Goal: Task Accomplishment & Management: Use online tool/utility

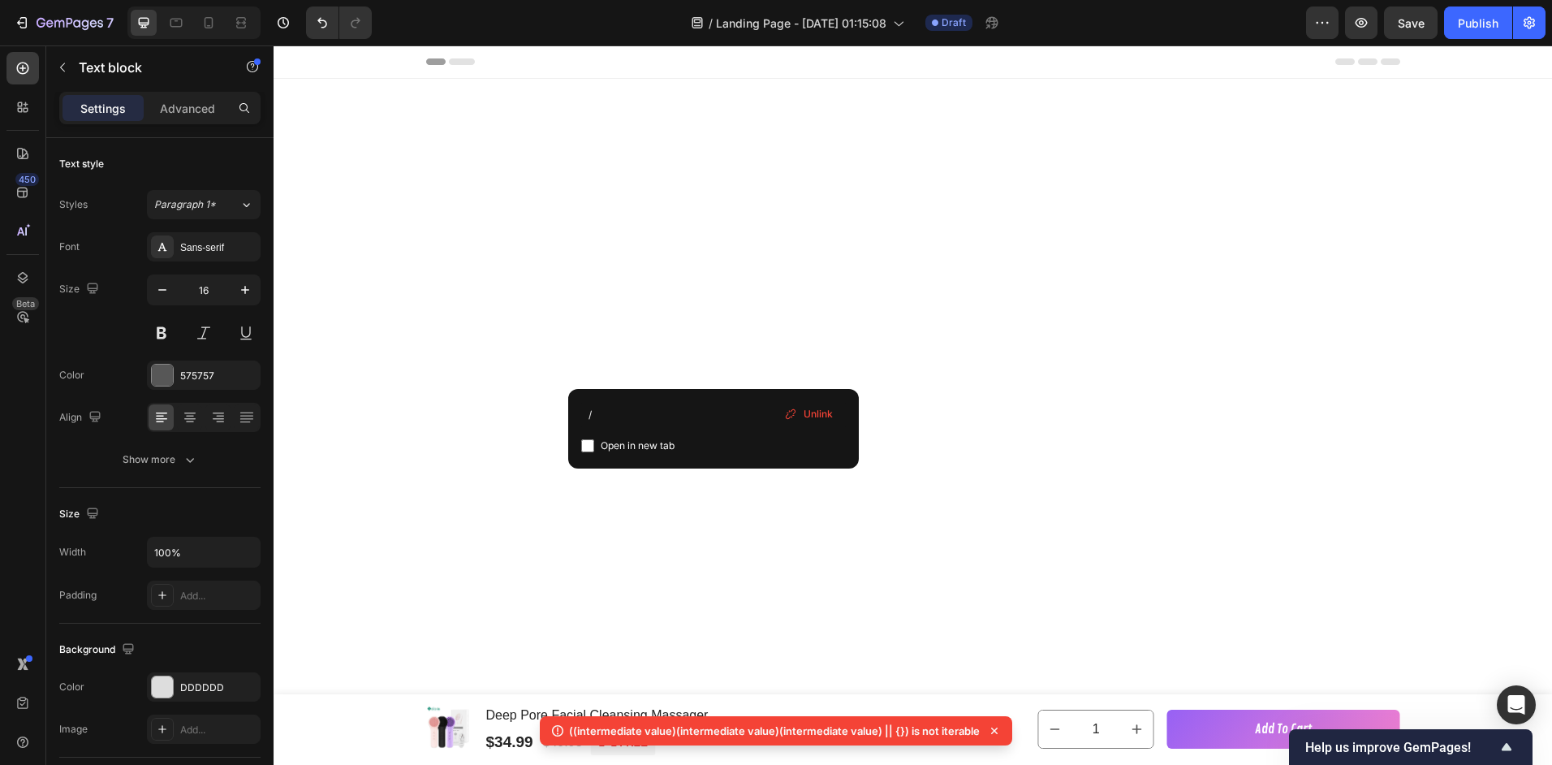
scroll to position [3843, 0]
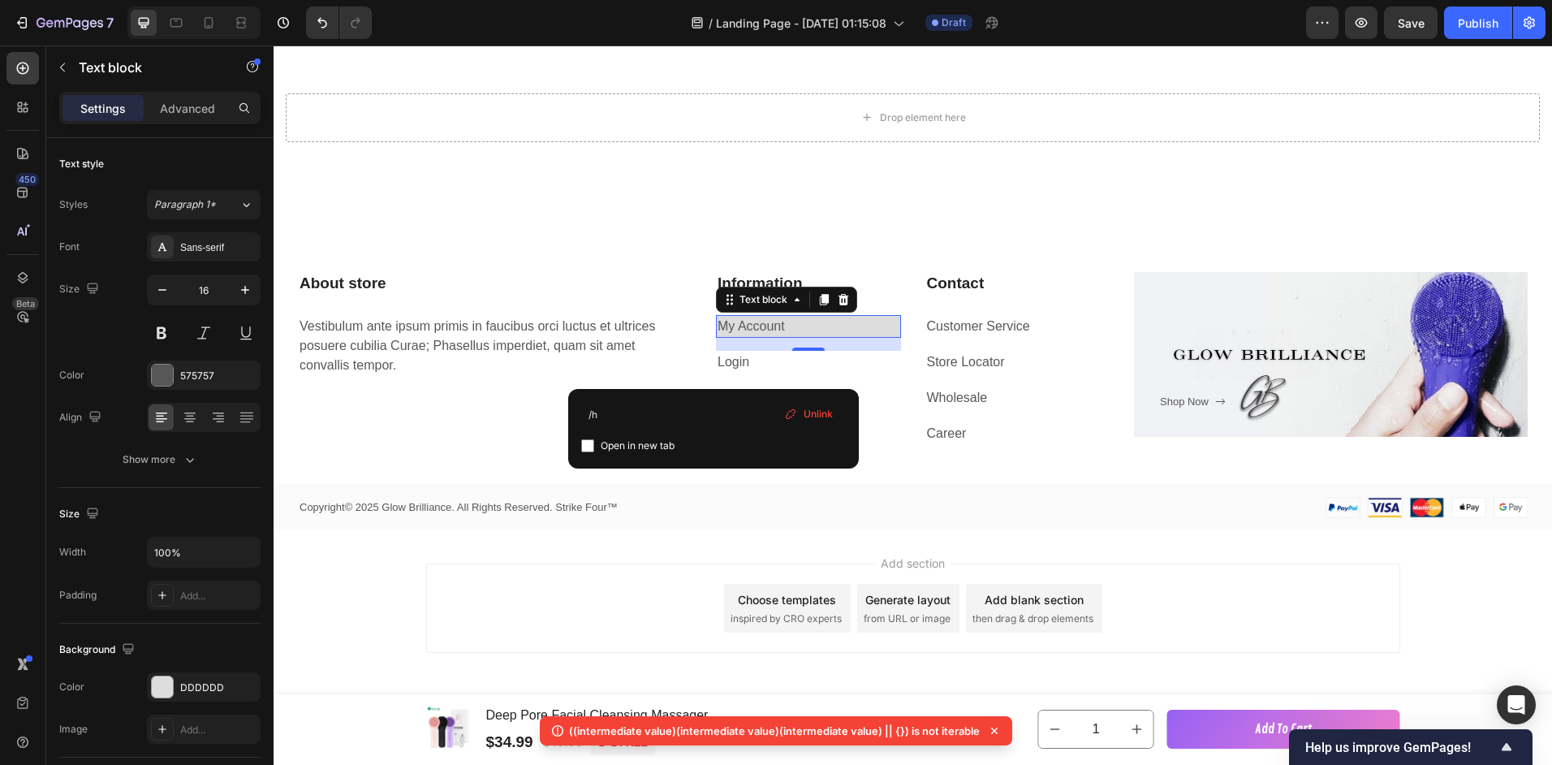
type input "/"
click at [779, 470] on span "Checkout" at bounding box center [763, 469] width 51 height 15
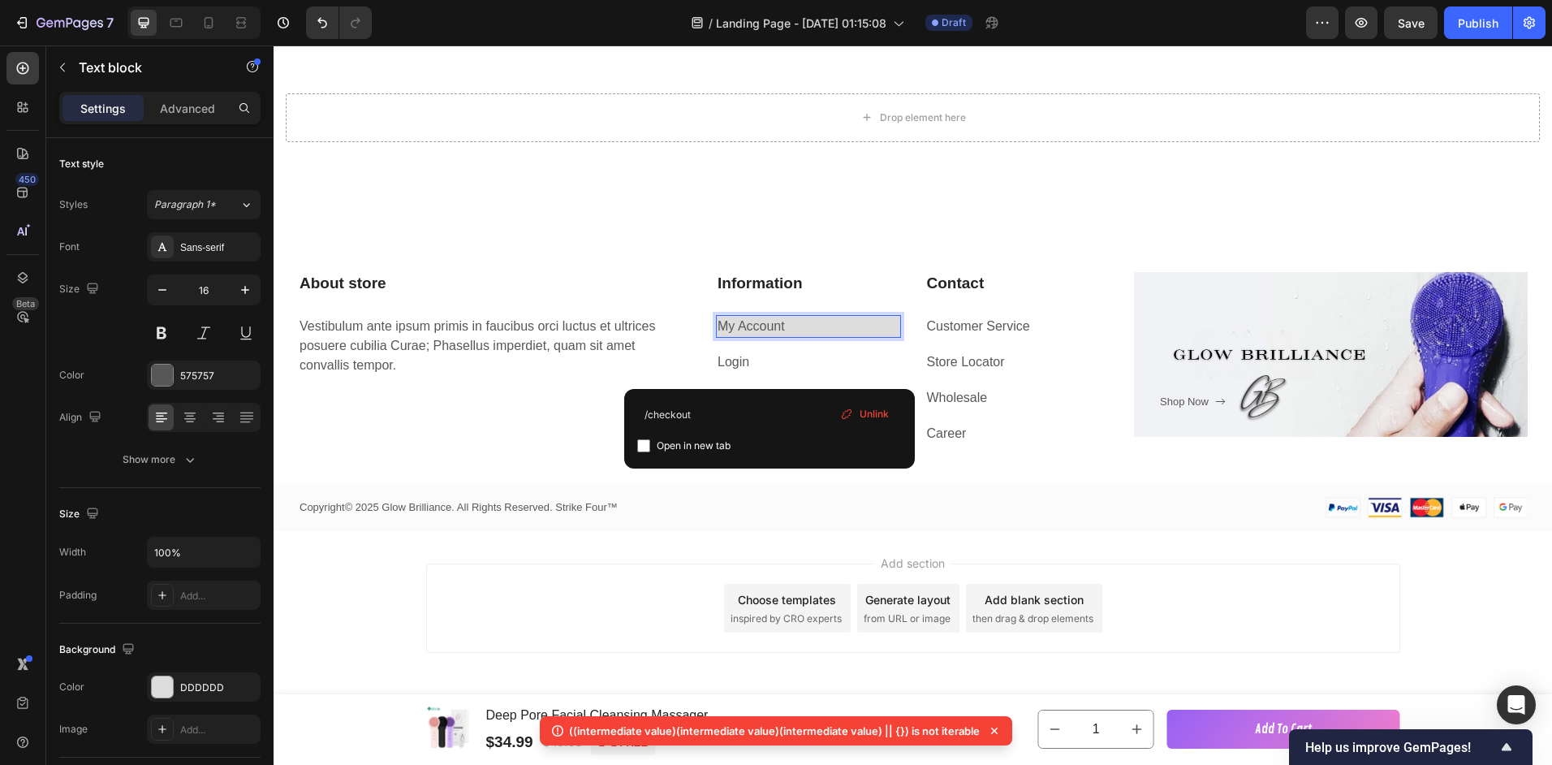
click at [771, 326] on link "My Account" at bounding box center [751, 326] width 67 height 14
click at [865, 411] on span "Unlink" at bounding box center [874, 414] width 29 height 15
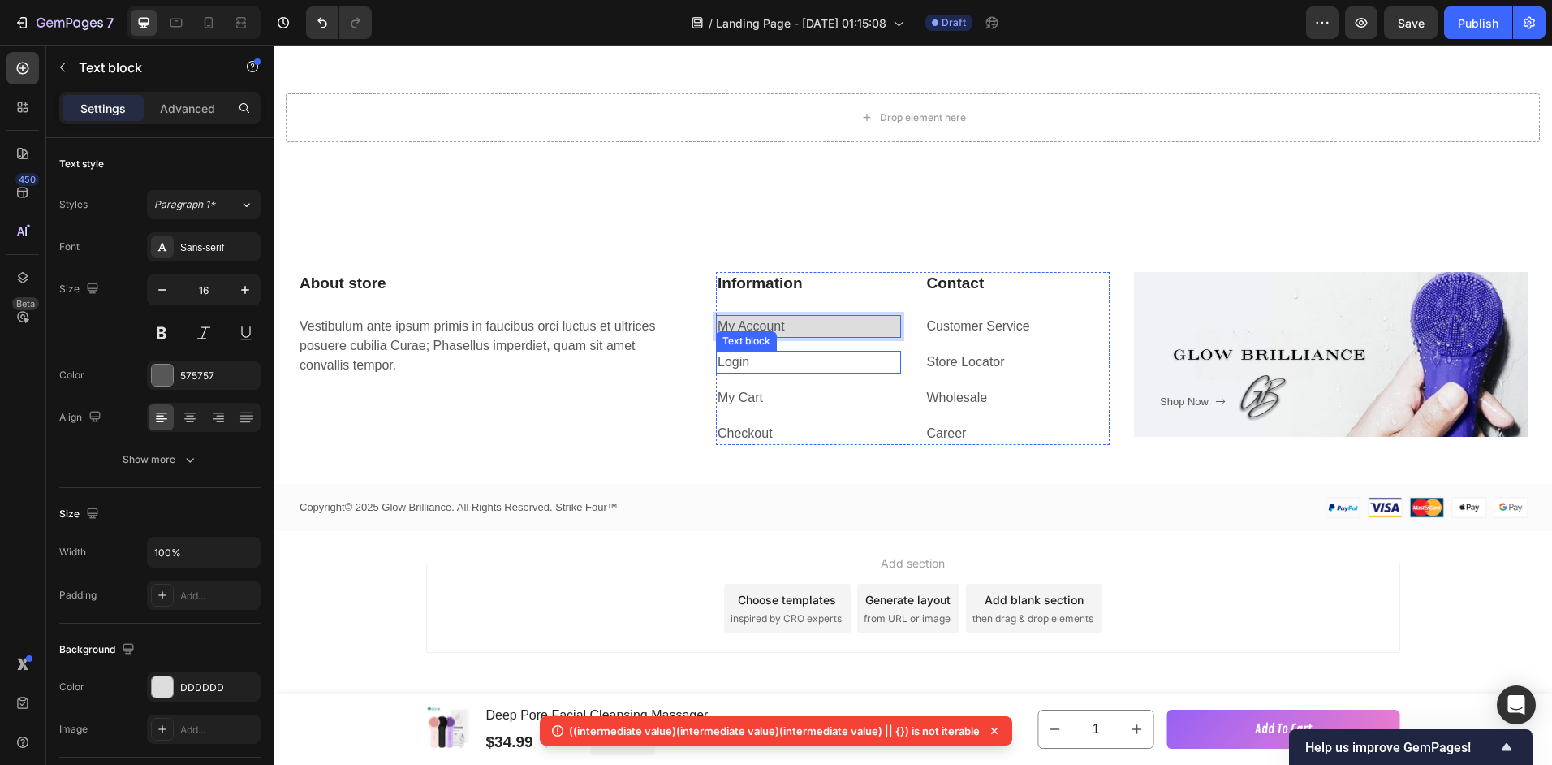
click at [739, 363] on link "Login" at bounding box center [734, 362] width 32 height 14
click at [729, 358] on link "Login" at bounding box center [734, 362] width 32 height 14
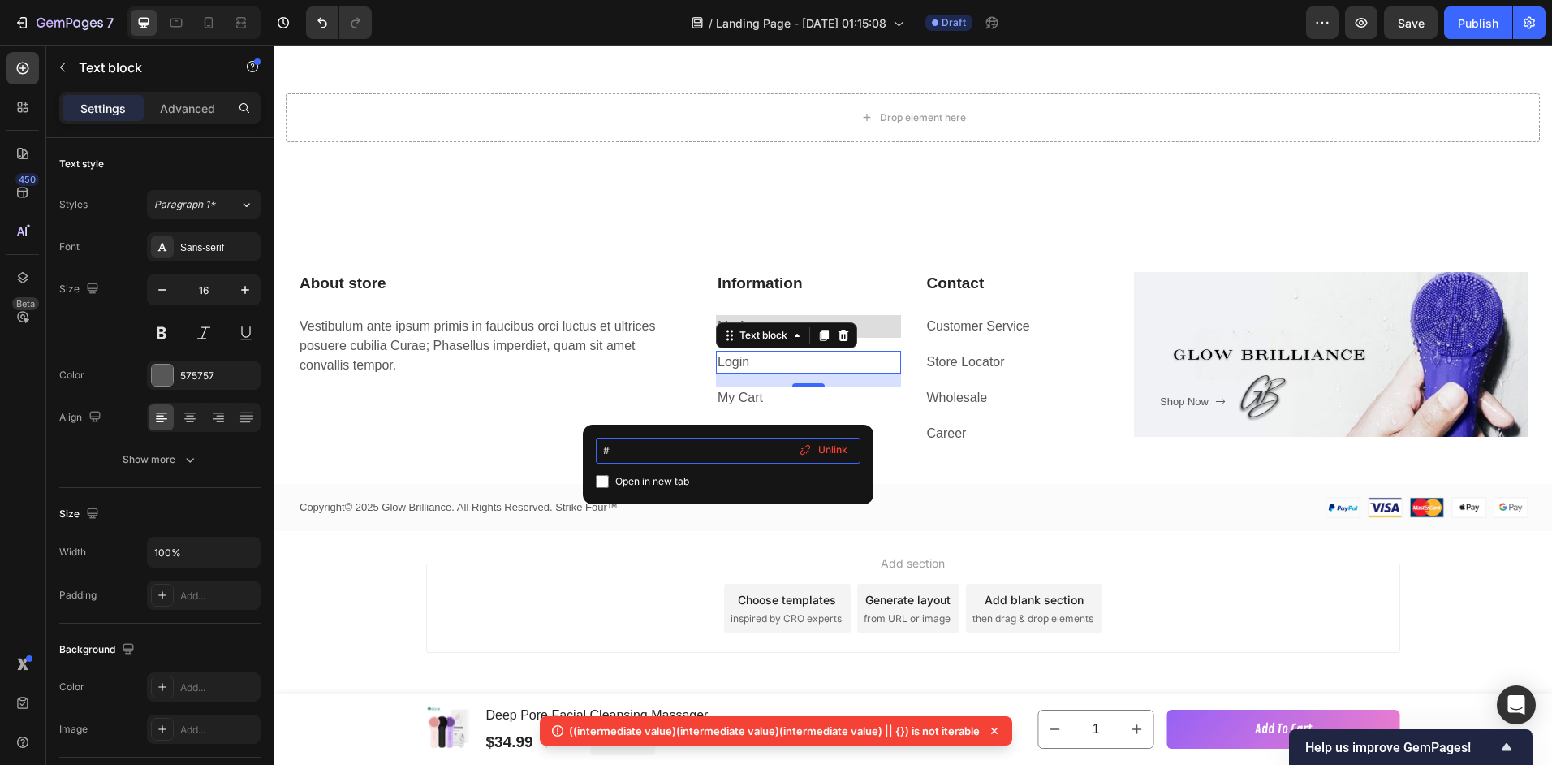
click at [648, 448] on input "#" at bounding box center [728, 451] width 265 height 26
click at [603, 447] on input "#" at bounding box center [728, 451] width 265 height 26
click at [749, 391] on link "My Cart" at bounding box center [740, 397] width 45 height 14
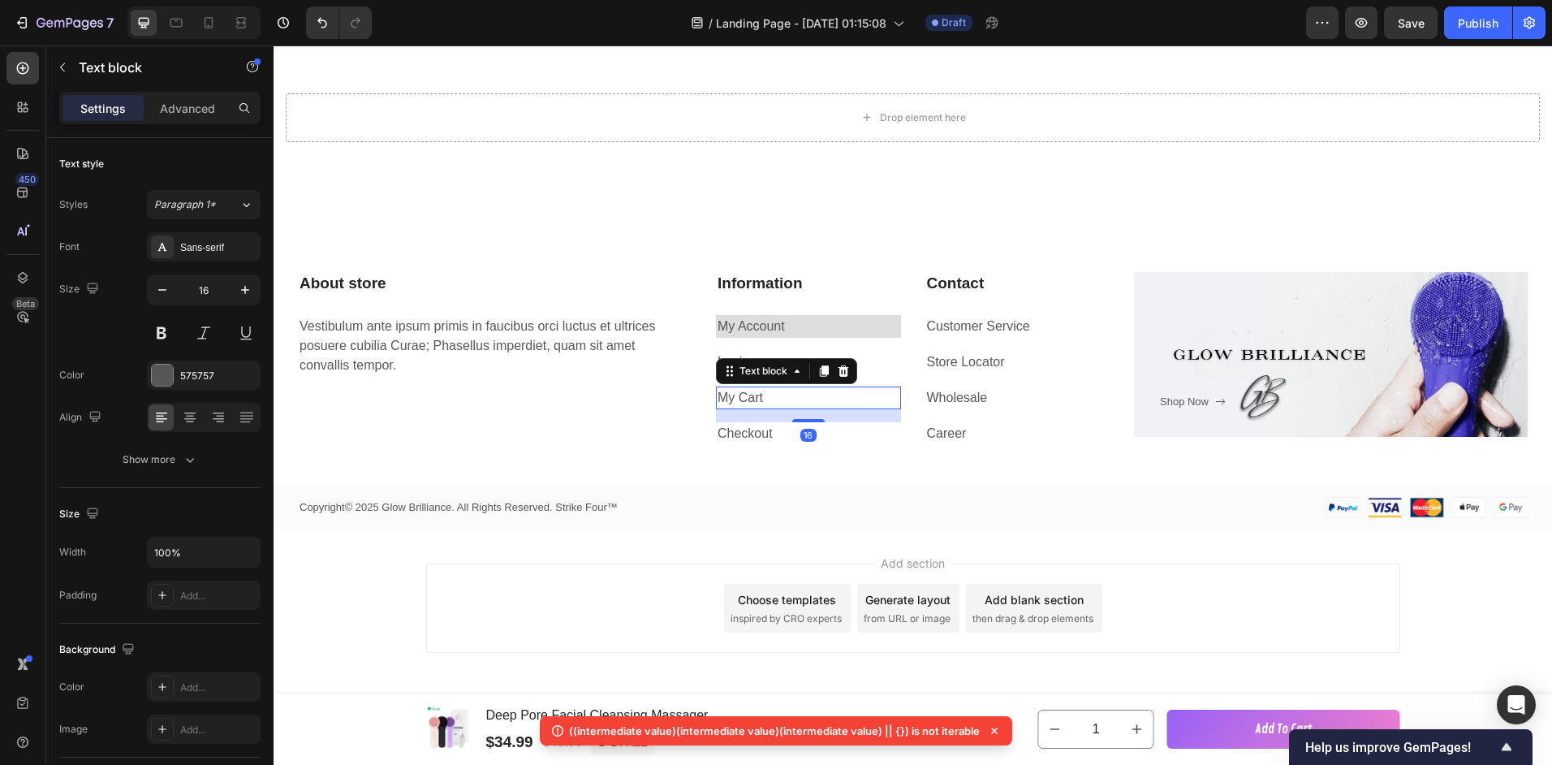
click at [735, 403] on link "My Cart" at bounding box center [740, 397] width 45 height 14
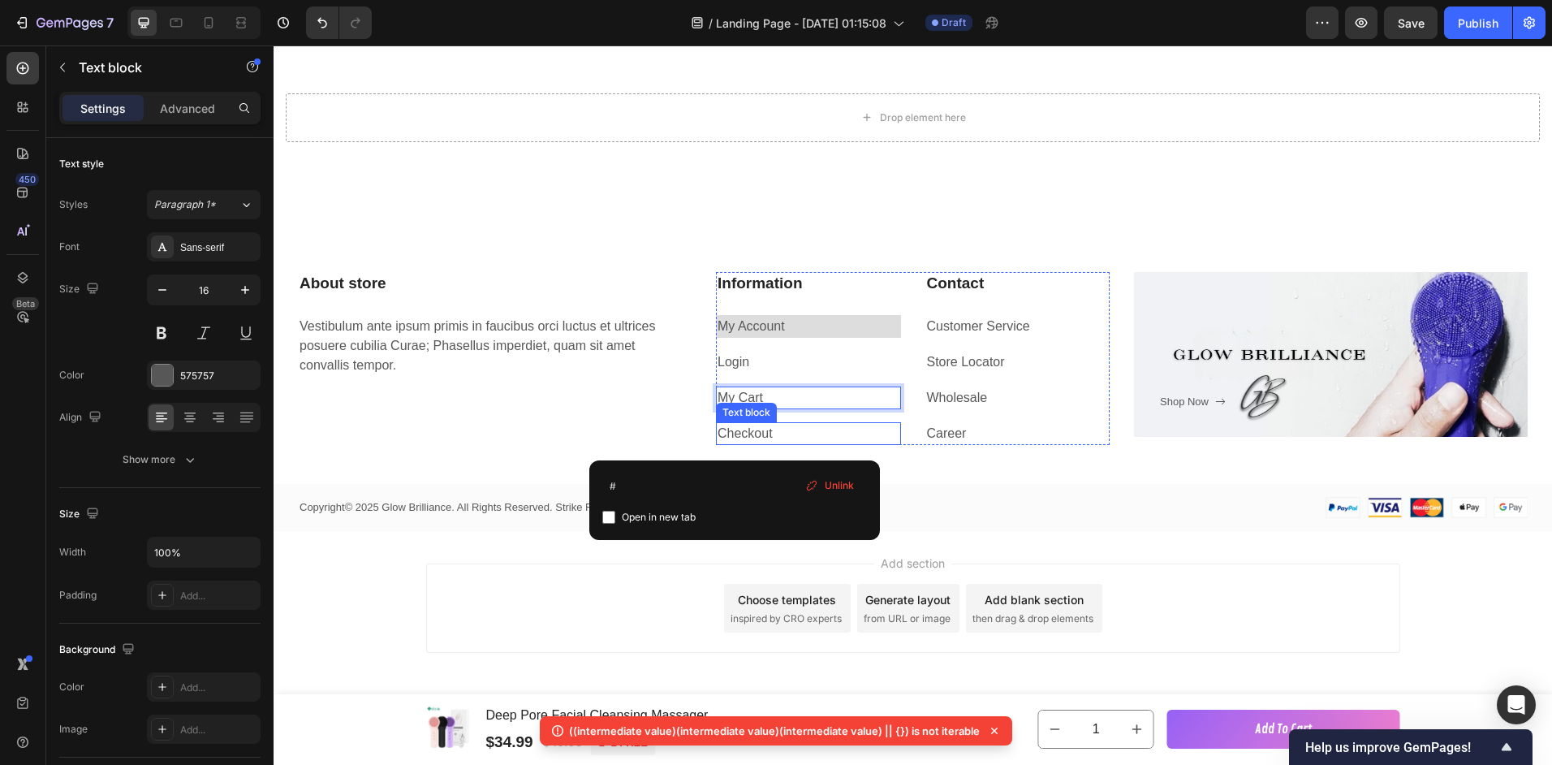
click at [746, 431] on link "Checkout" at bounding box center [745, 433] width 55 height 14
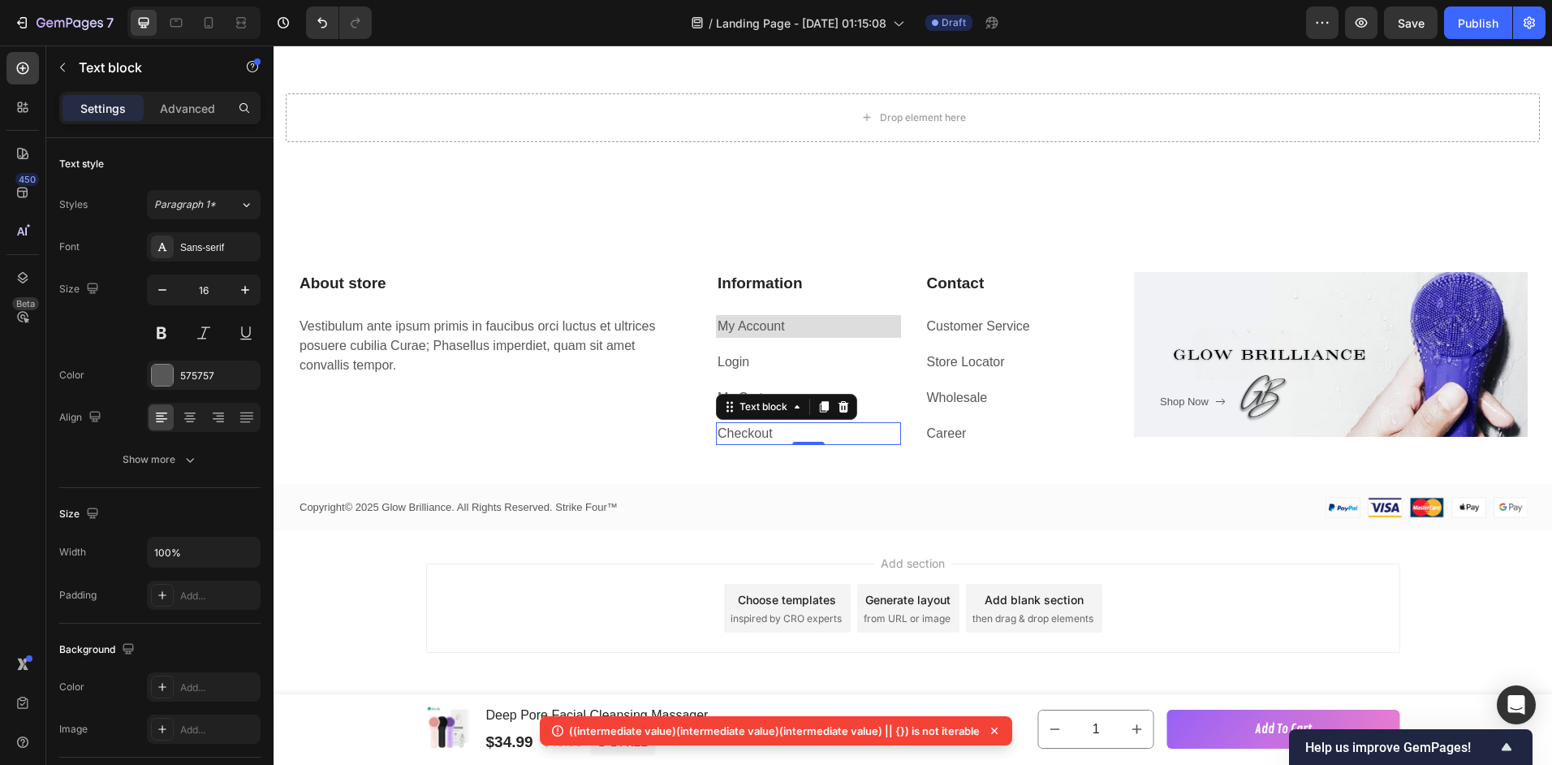
click at [746, 431] on link "Checkout" at bounding box center [745, 433] width 55 height 14
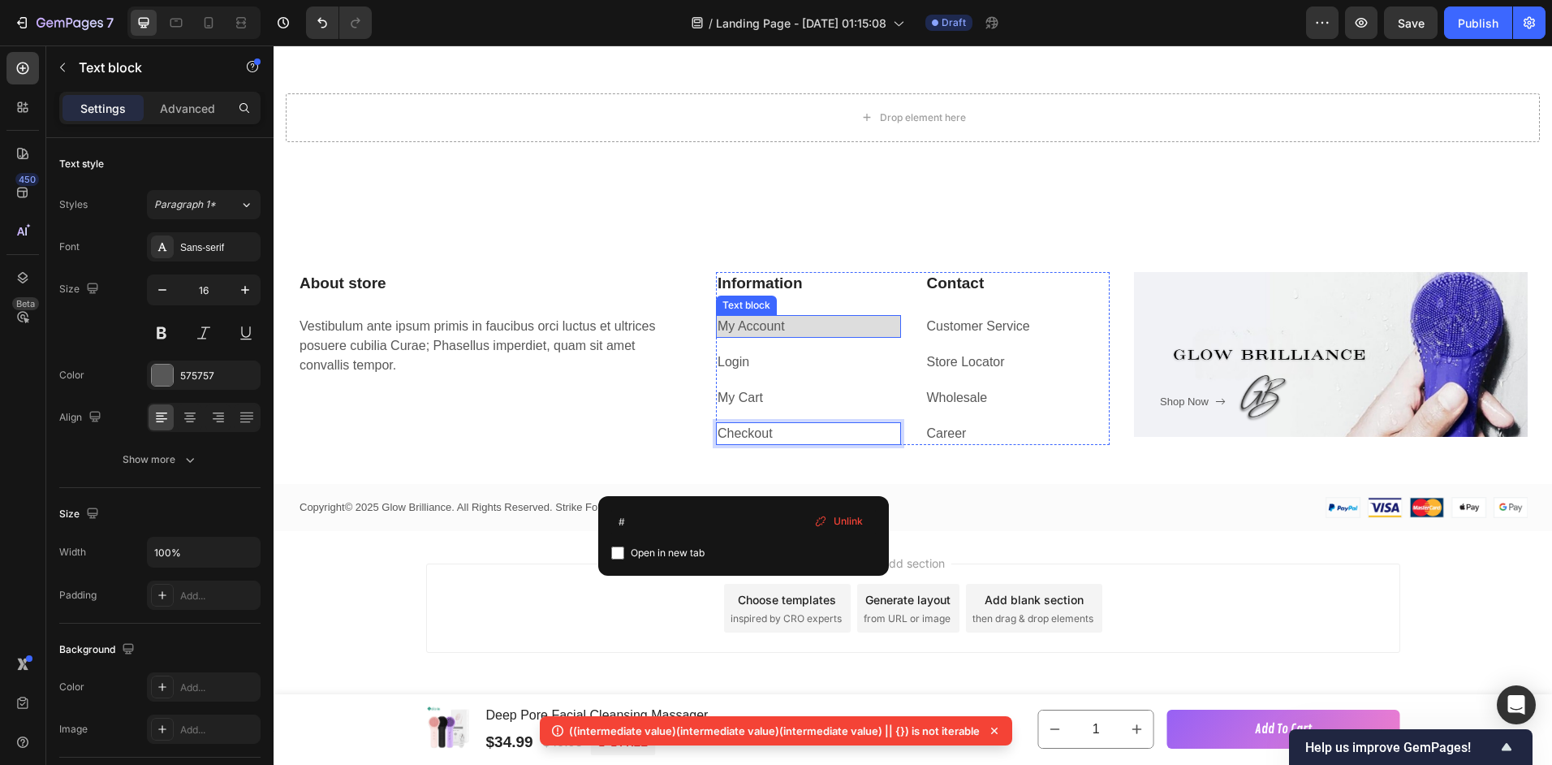
click at [750, 321] on p "My Account" at bounding box center [809, 326] width 182 height 19
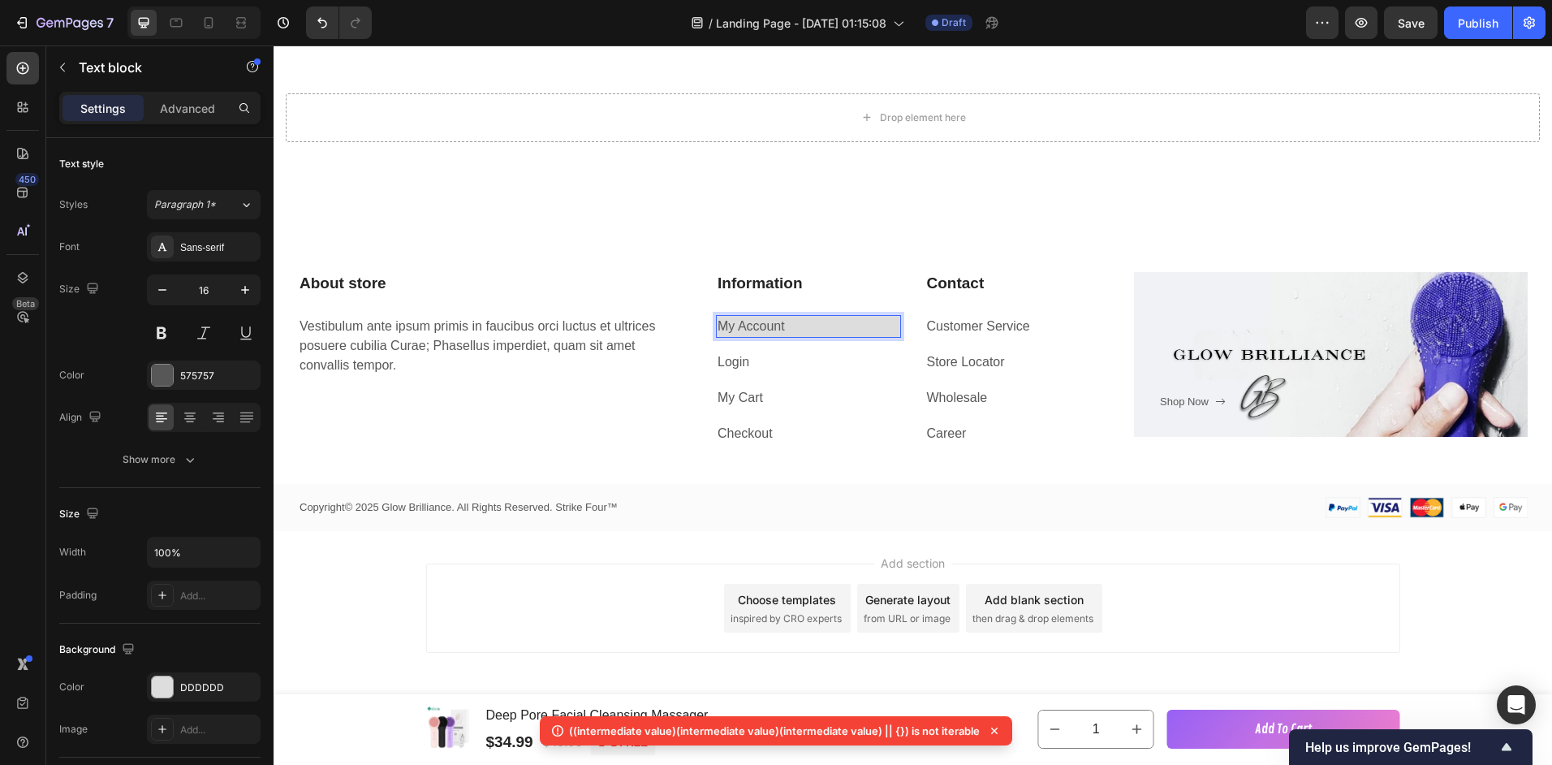
click at [752, 326] on p "My Account" at bounding box center [809, 326] width 182 height 19
click at [753, 322] on p "My Account" at bounding box center [809, 326] width 182 height 19
click at [709, 334] on div "About store Heading Vestibulum ante ipsum primis in faucibus orci luctus et ult…" at bounding box center [913, 358] width 1279 height 173
click at [727, 364] on link "Login" at bounding box center [734, 362] width 32 height 14
click at [744, 331] on div "Text block" at bounding box center [763, 335] width 54 height 15
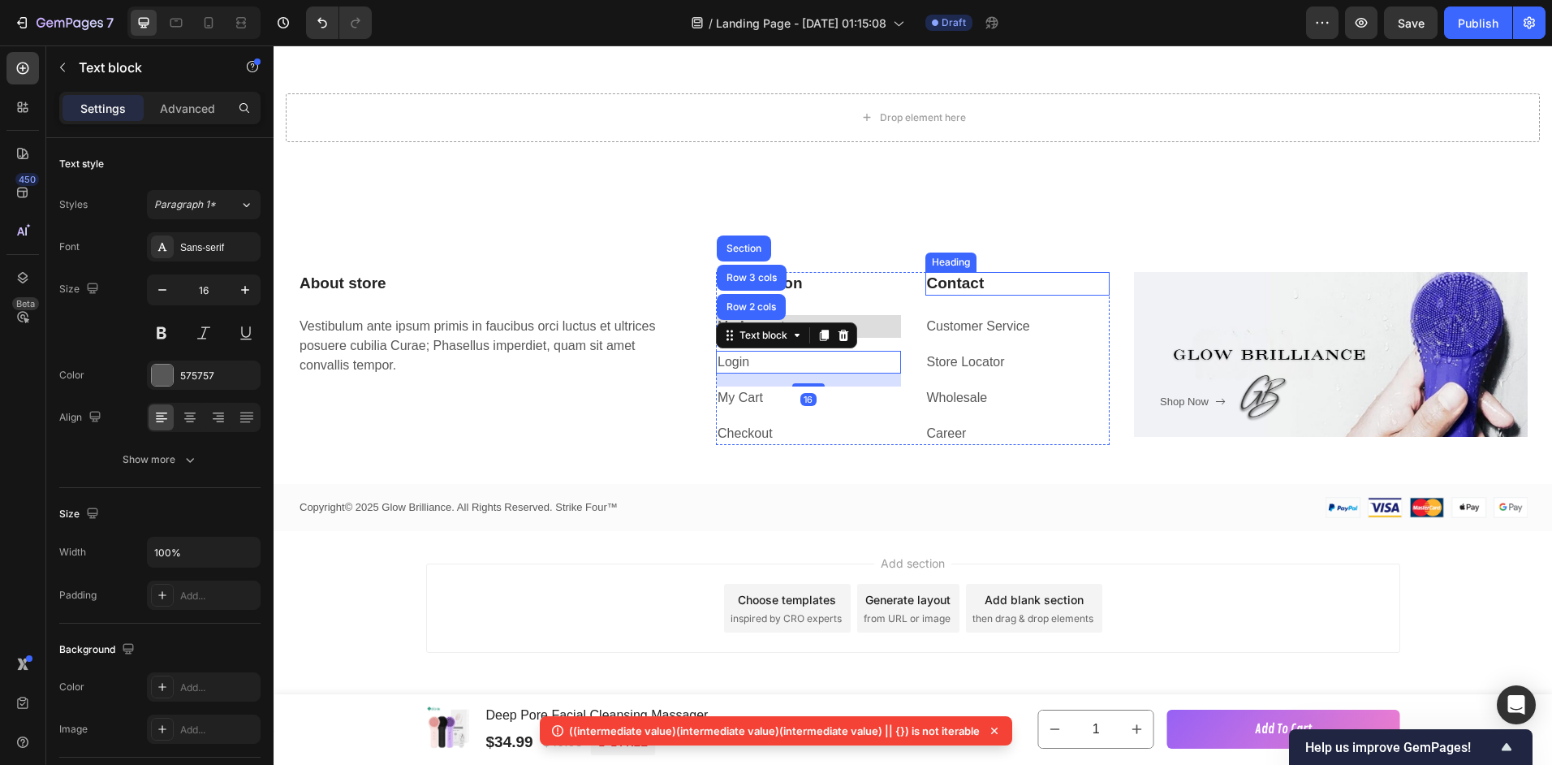
click at [927, 269] on div "Heading" at bounding box center [950, 261] width 51 height 19
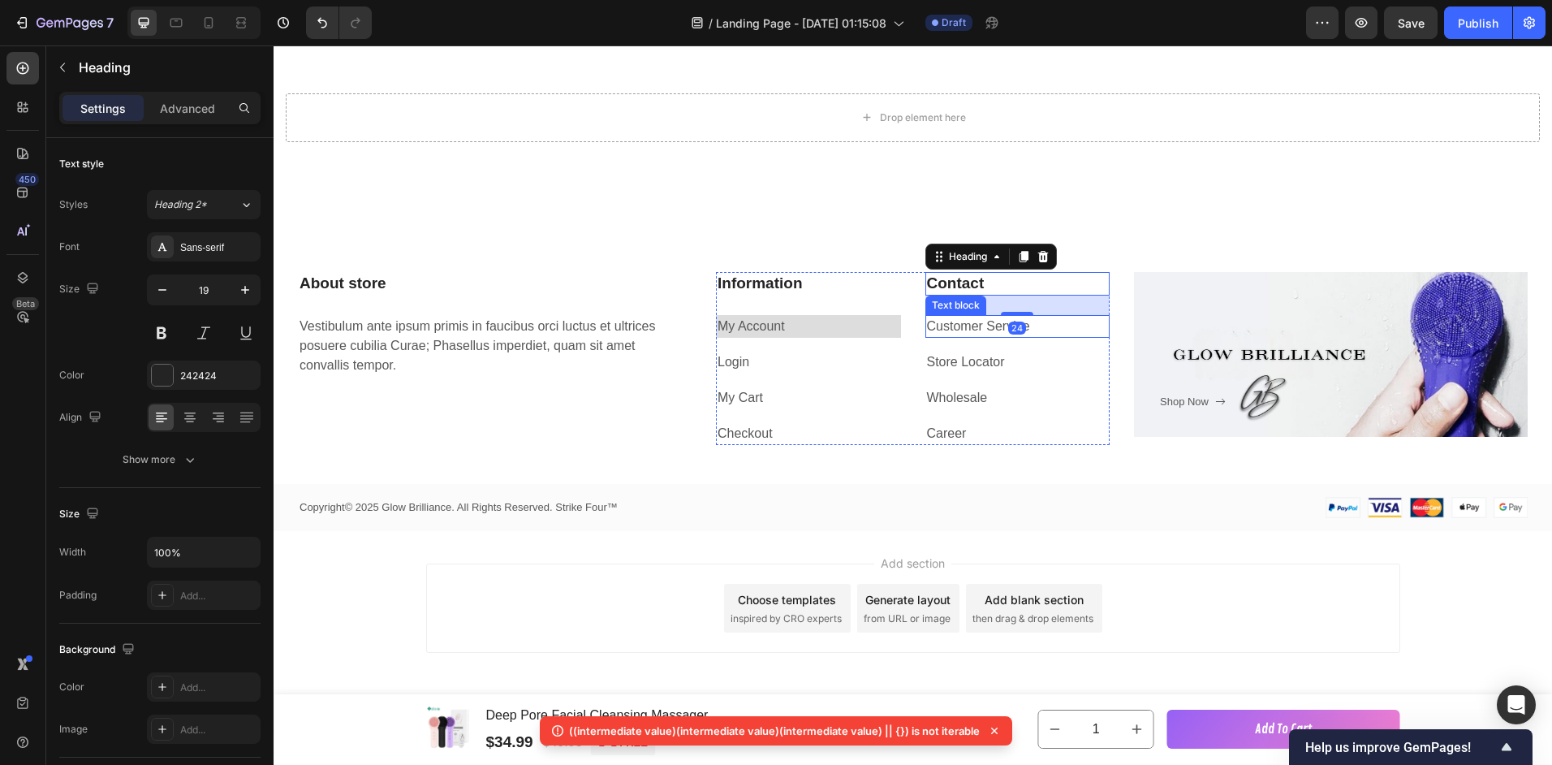
click at [947, 320] on link "Customer Service" at bounding box center [978, 326] width 103 height 14
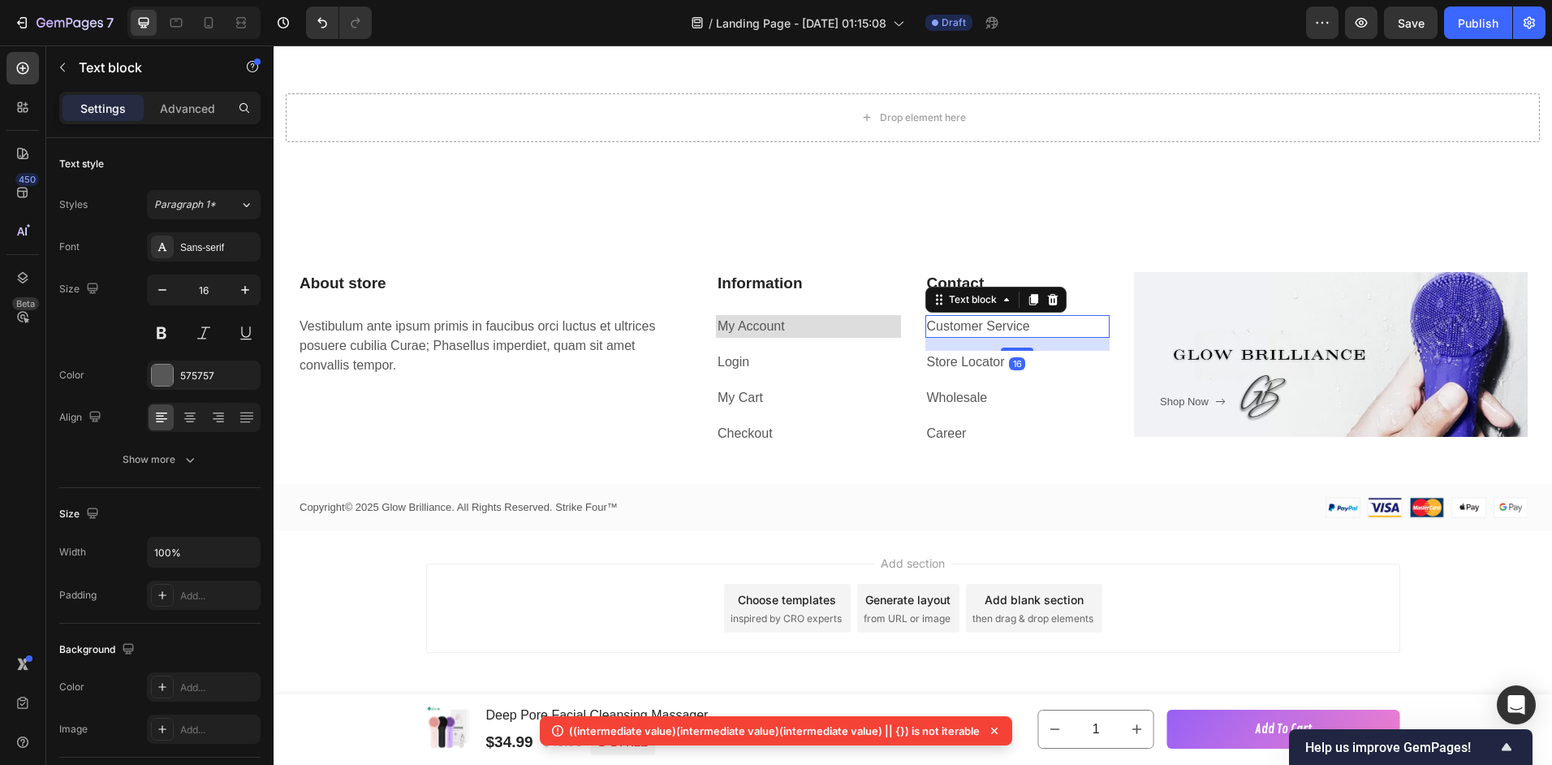
click at [943, 326] on link "Customer Service" at bounding box center [978, 326] width 103 height 14
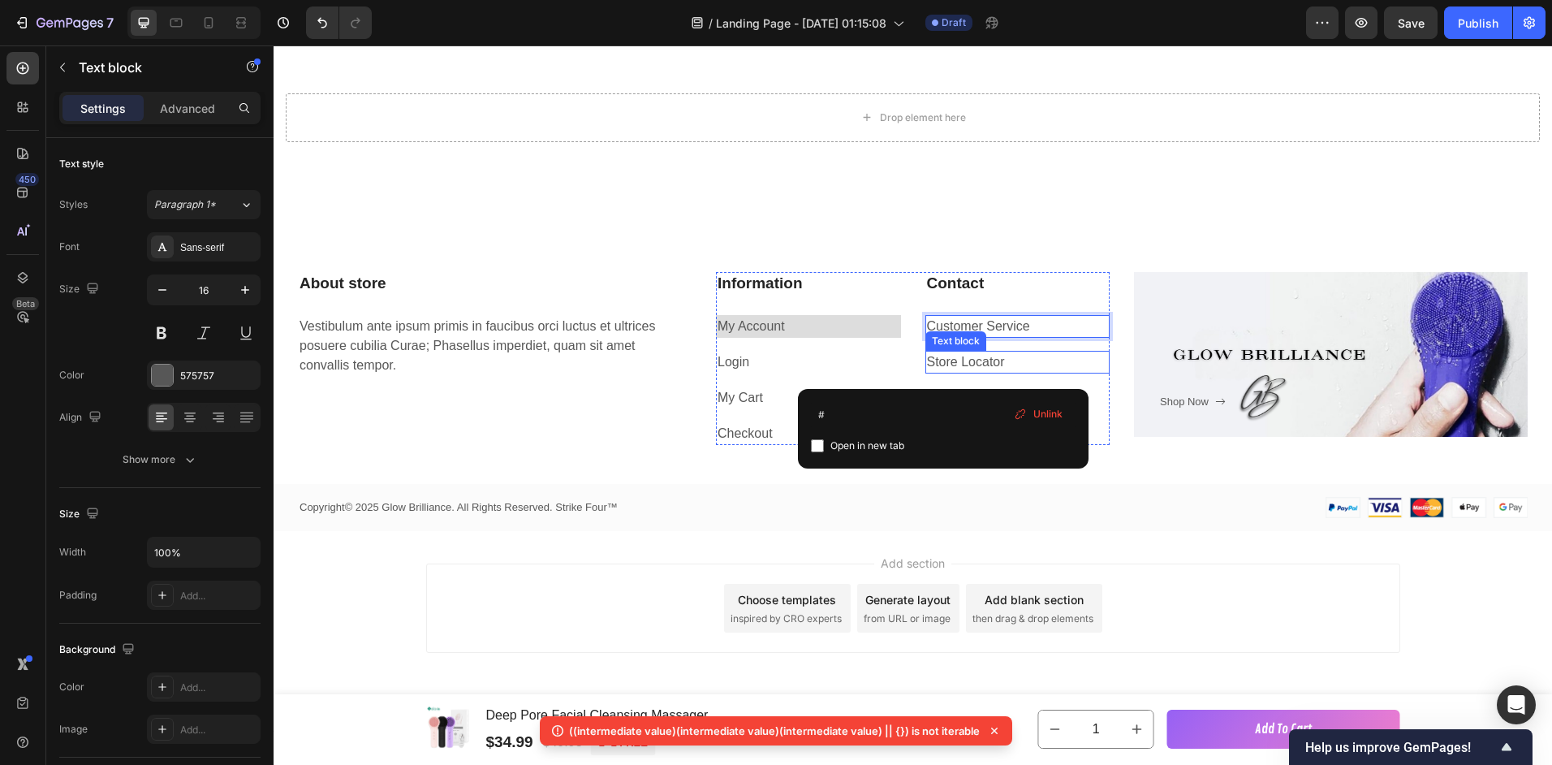
click at [938, 360] on link "Store Locator" at bounding box center [966, 362] width 78 height 14
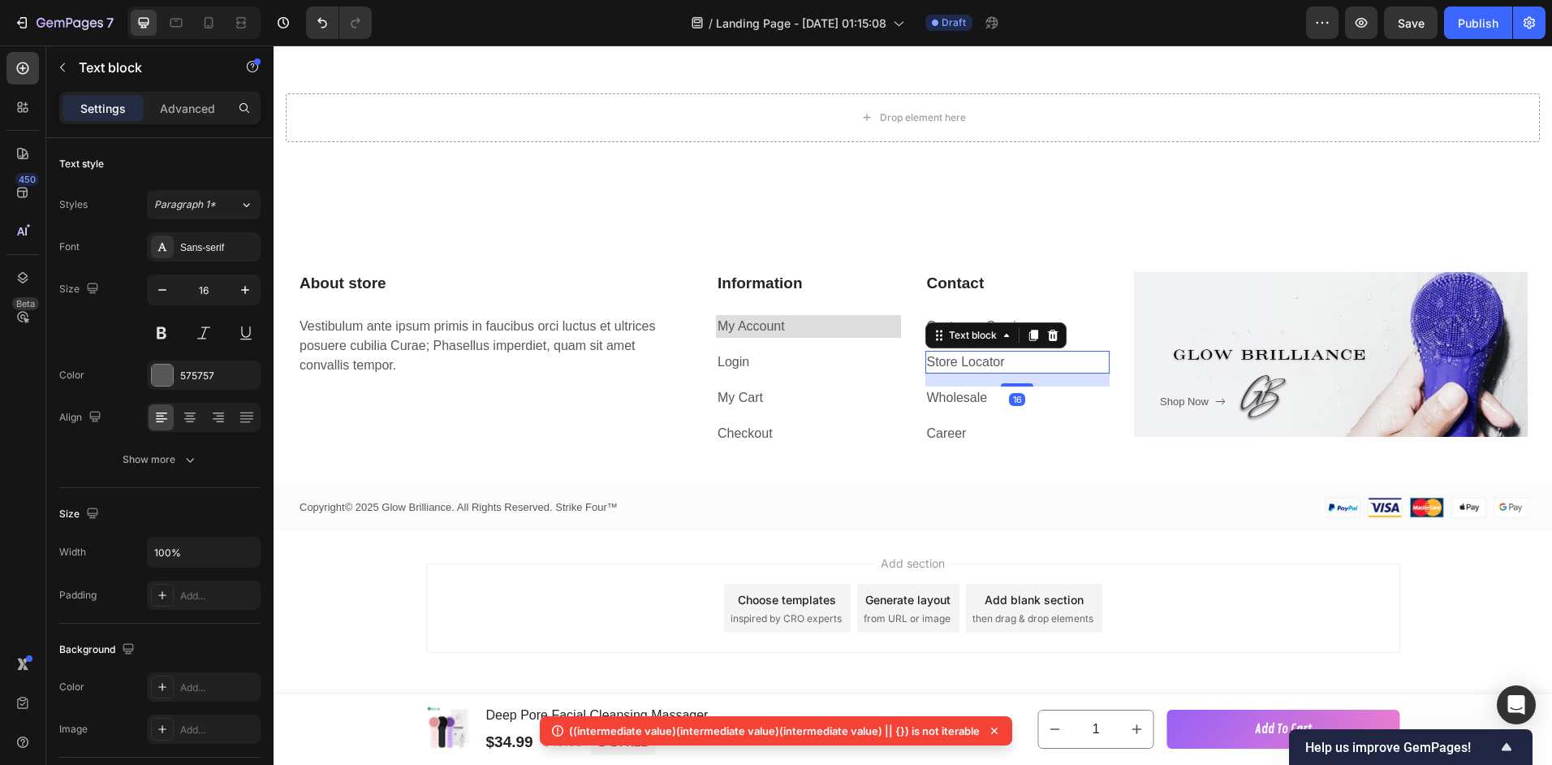
click at [937, 360] on link "Store Locator" at bounding box center [966, 362] width 78 height 14
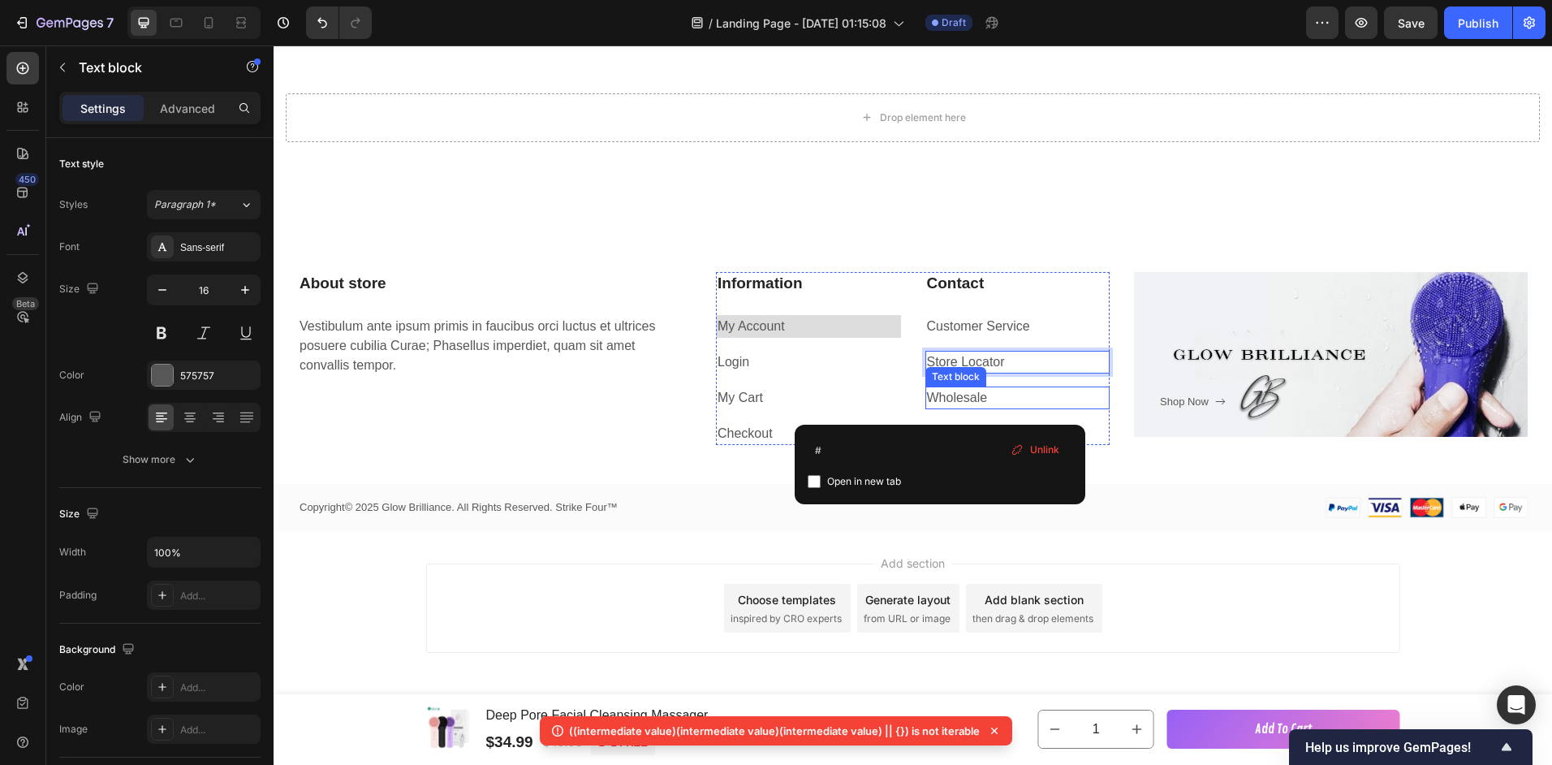
click at [968, 396] on link "Wholesale" at bounding box center [957, 397] width 61 height 14
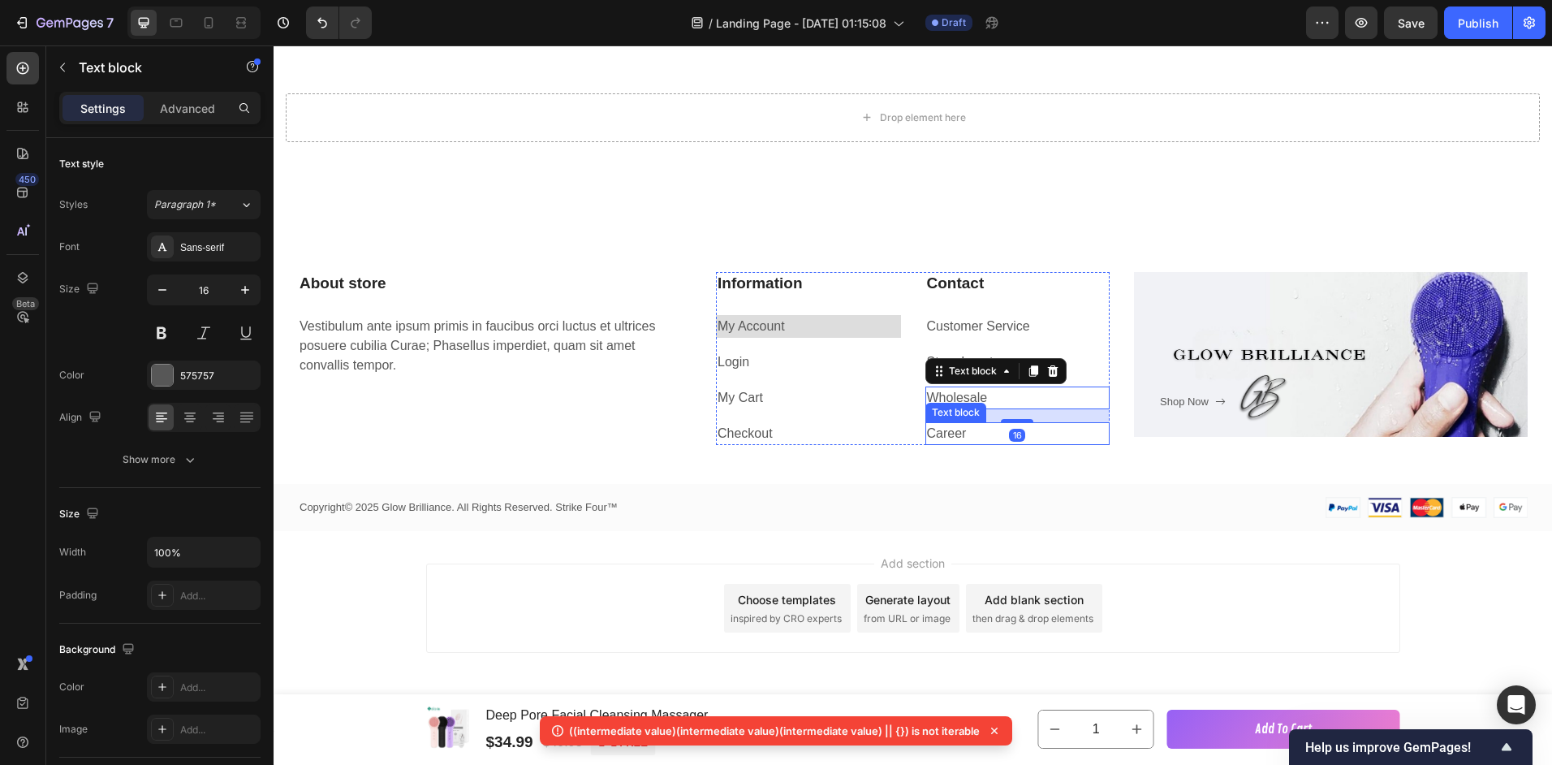
click at [927, 438] on link "Career" at bounding box center [947, 433] width 40 height 14
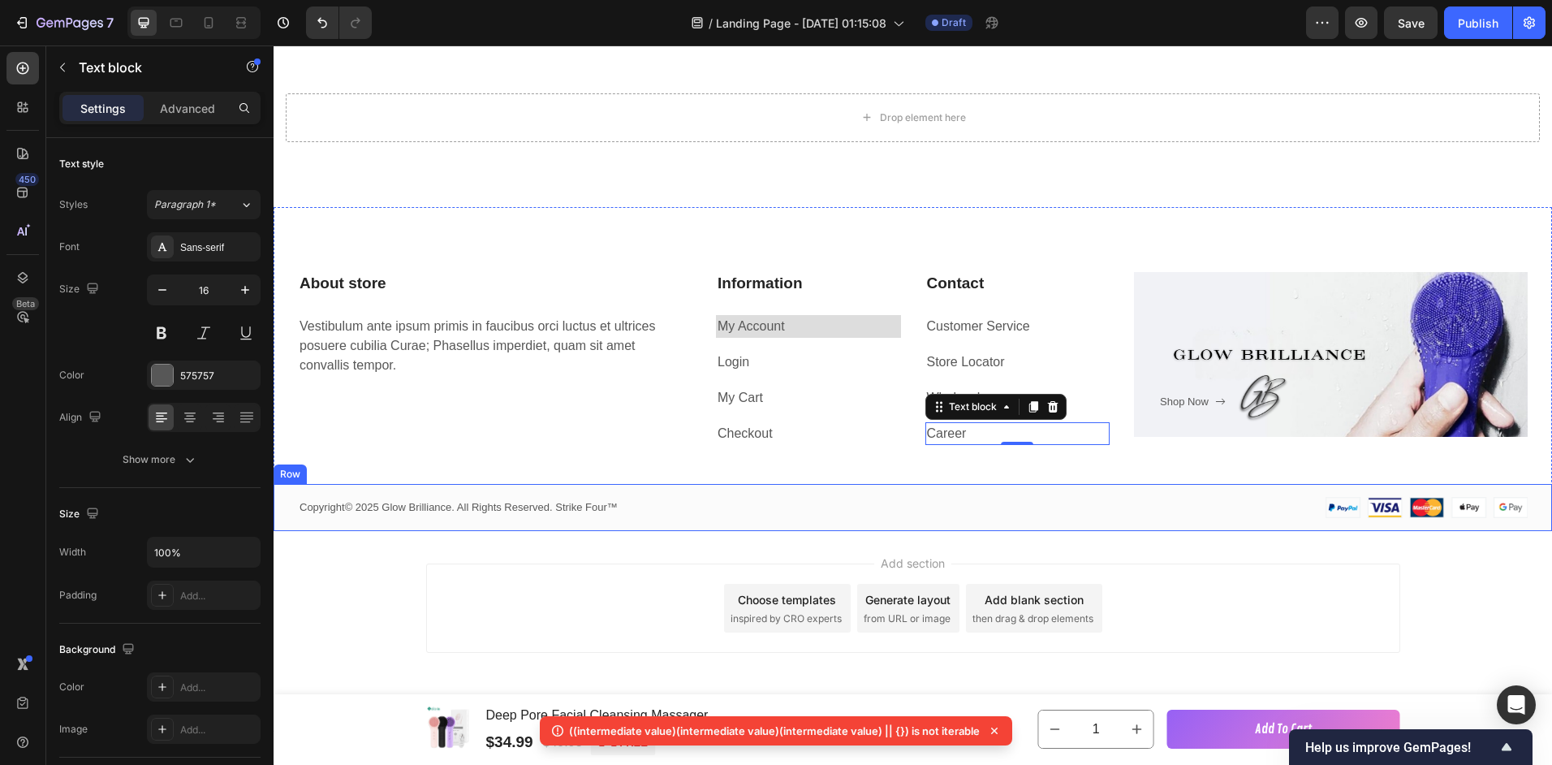
click at [912, 498] on div "Copyright© 2025 Glow Brilliance. All Rights Reserved. Strike Four™ Text block I…" at bounding box center [913, 508] width 1279 height 48
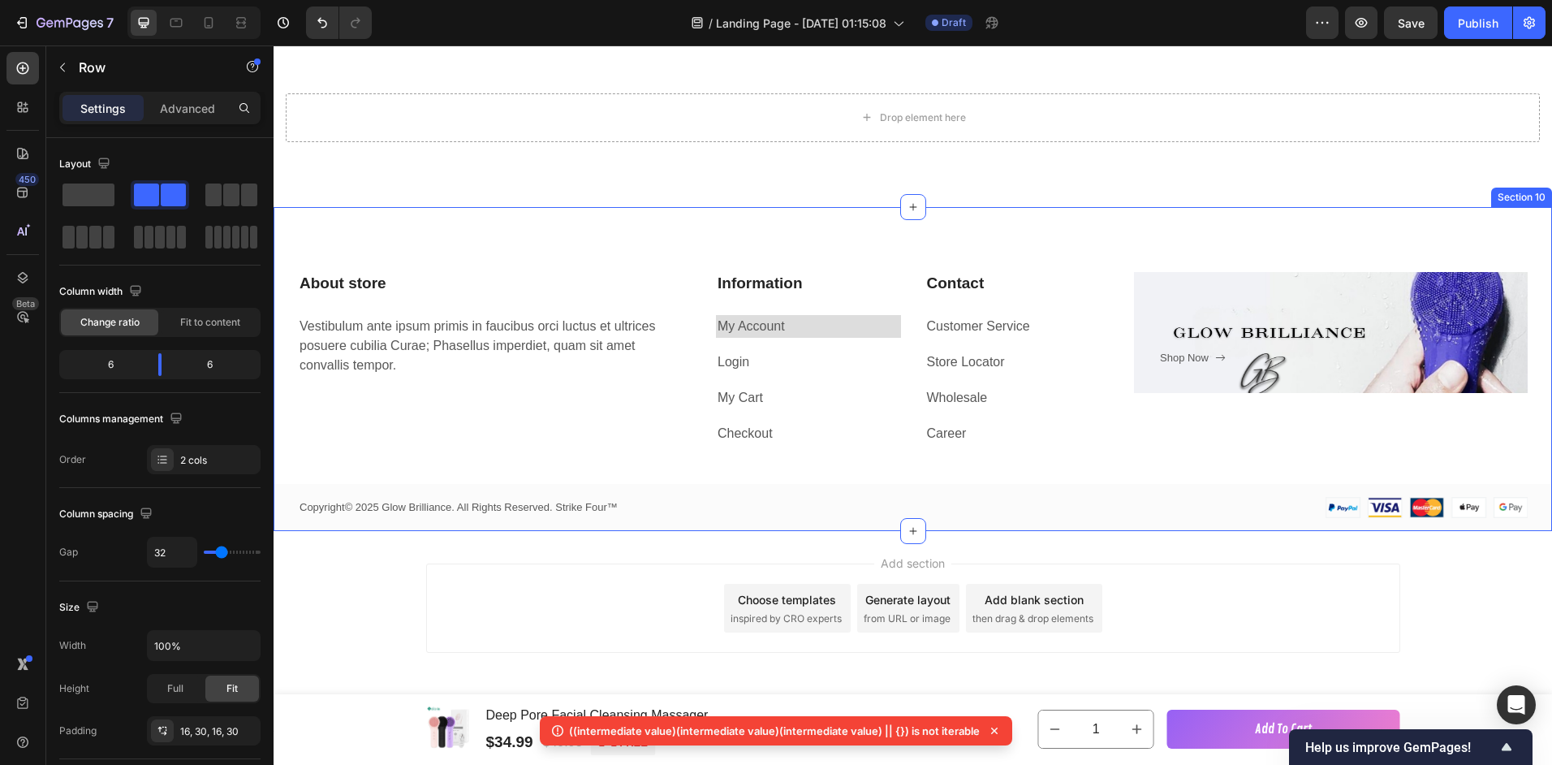
click at [1513, 196] on div "Section 10" at bounding box center [1521, 197] width 54 height 15
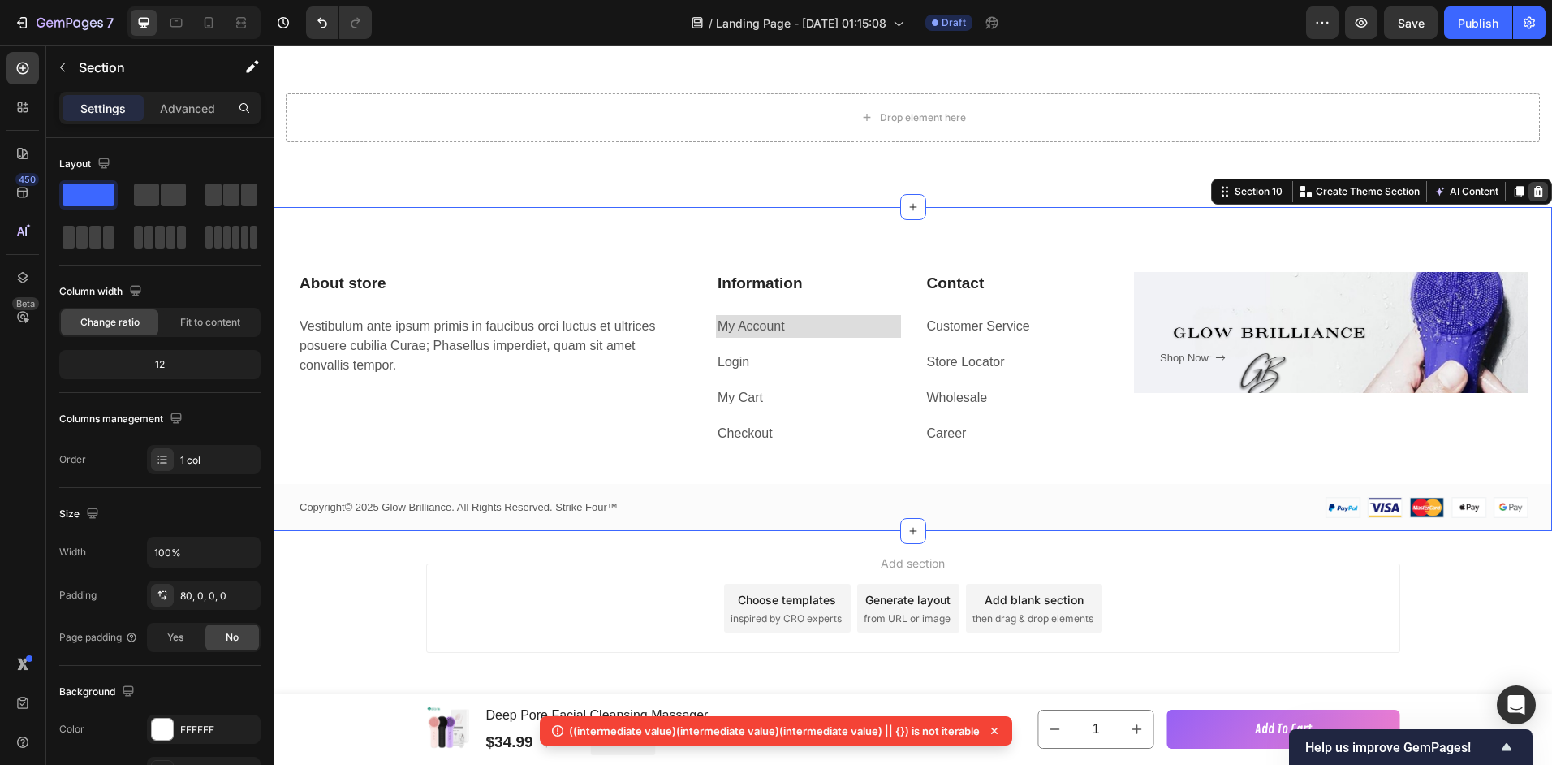
click at [1532, 193] on icon at bounding box center [1538, 191] width 13 height 13
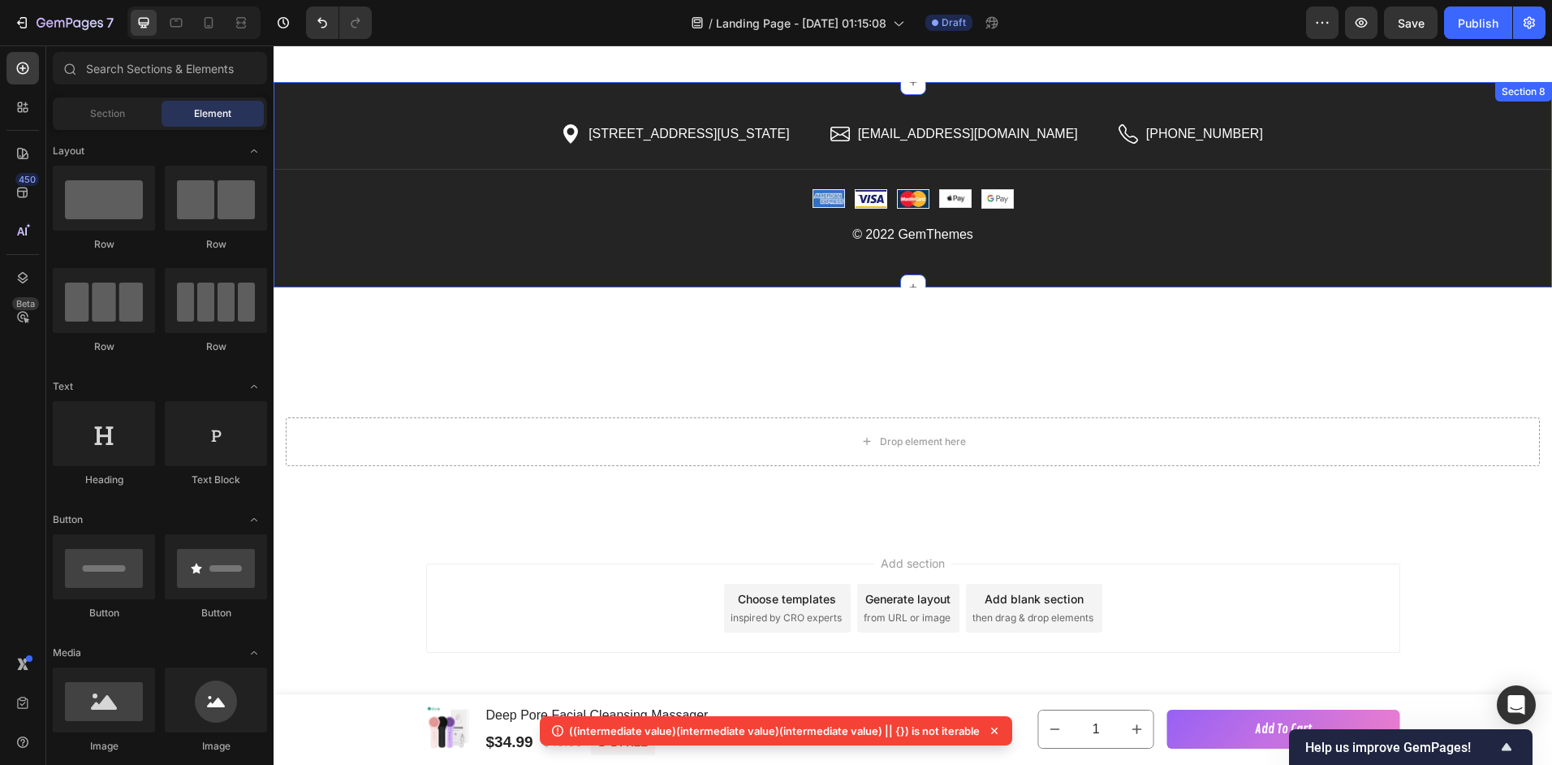
scroll to position [3519, 0]
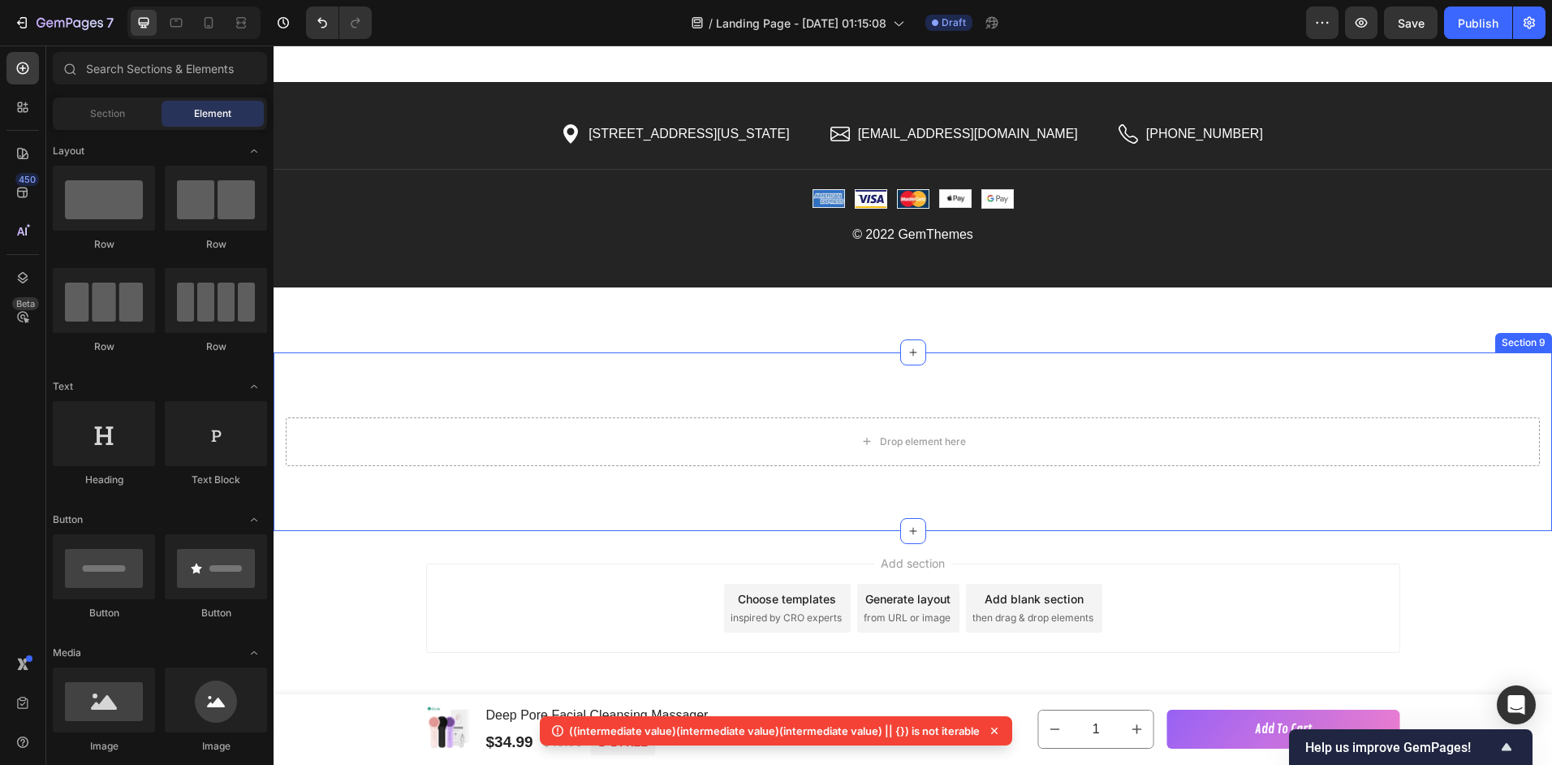
click at [1522, 347] on div "Section 9" at bounding box center [1523, 342] width 57 height 19
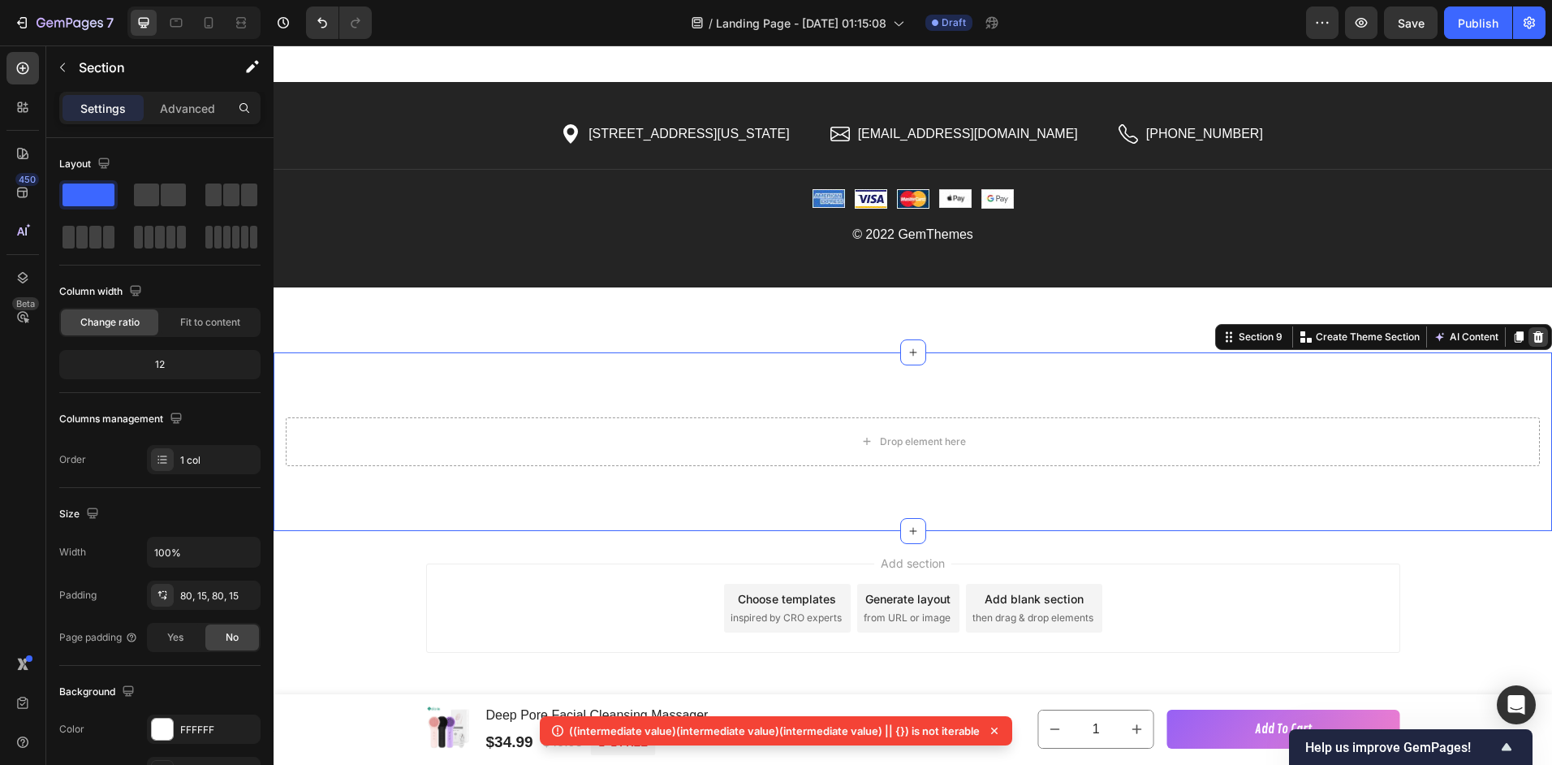
click at [1532, 336] on icon at bounding box center [1538, 336] width 13 height 13
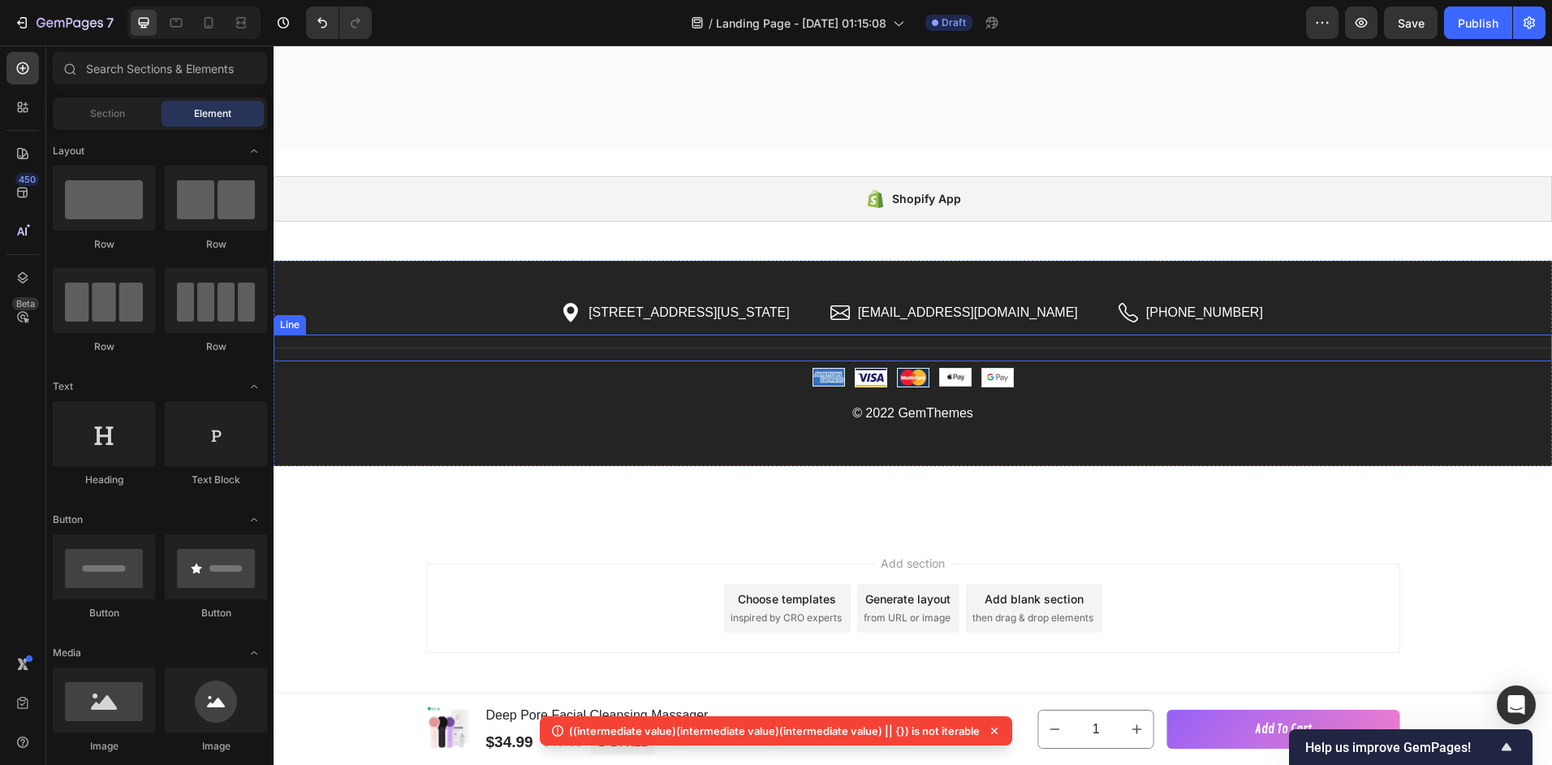
scroll to position [3340, 0]
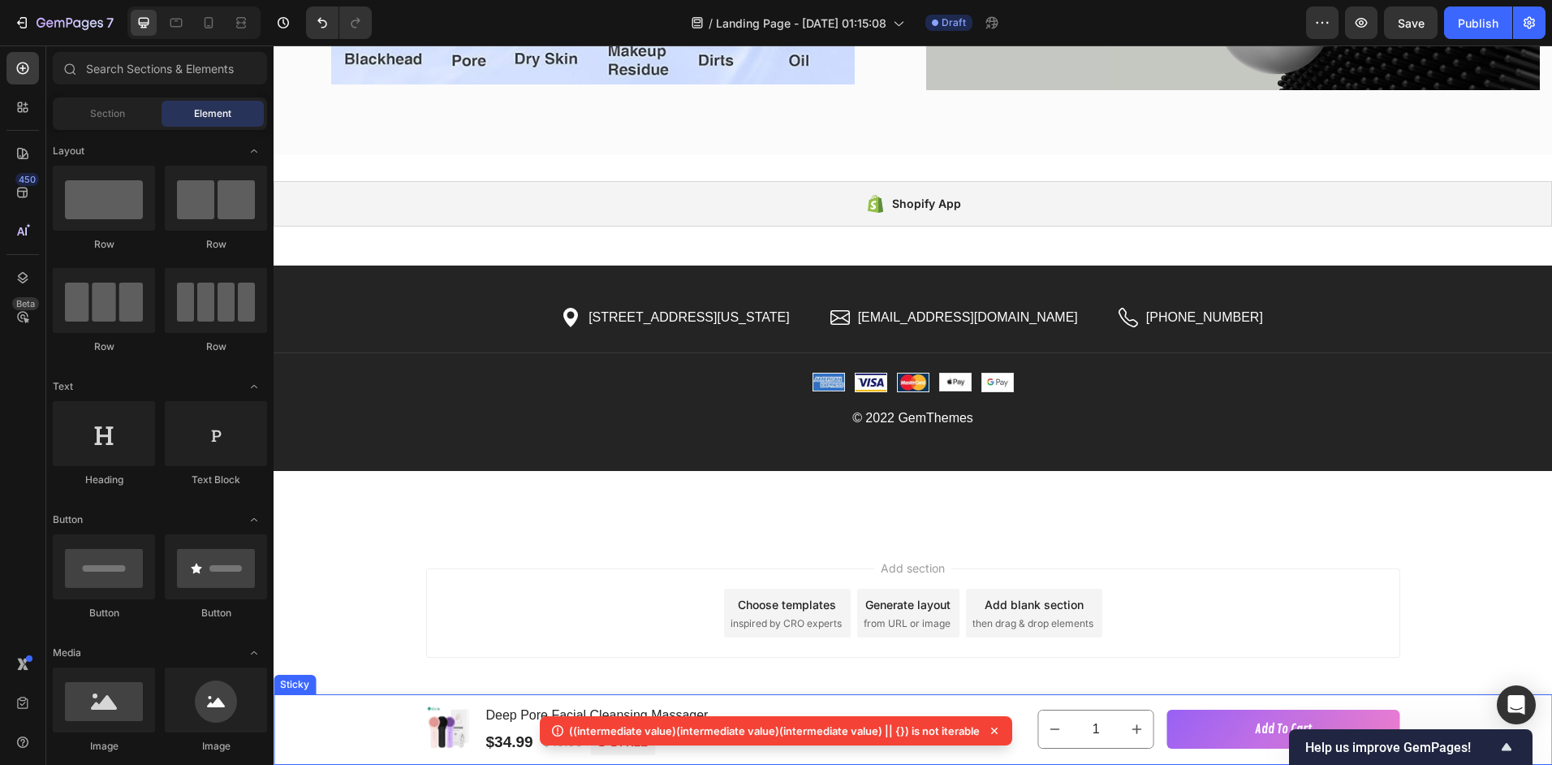
click at [352, 731] on div "Product Images & Gallery Deep Pore Facial Cleansing Massager Product Title $34.…" at bounding box center [913, 729] width 1279 height 71
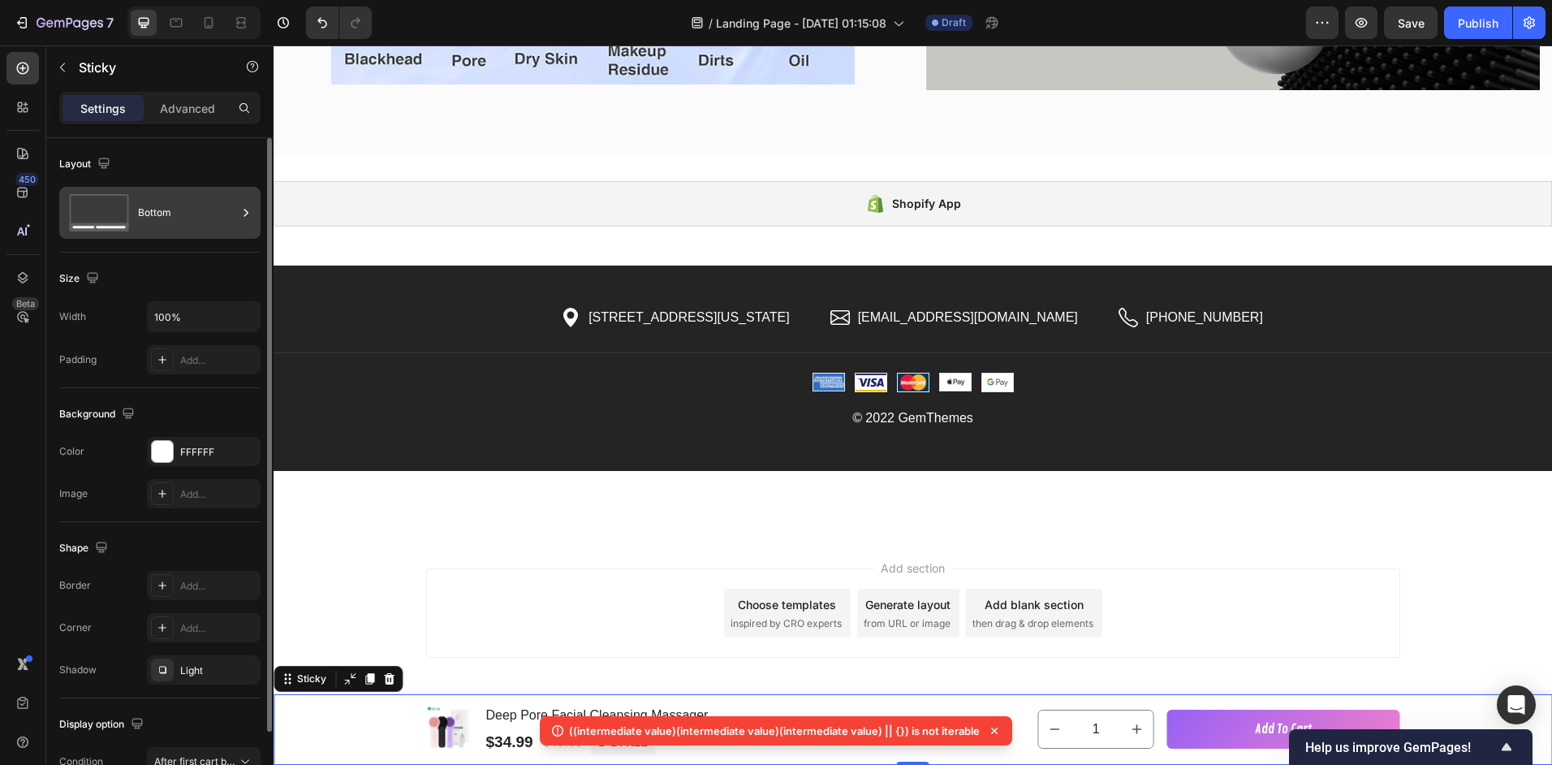
click at [209, 216] on div "Bottom" at bounding box center [187, 212] width 99 height 37
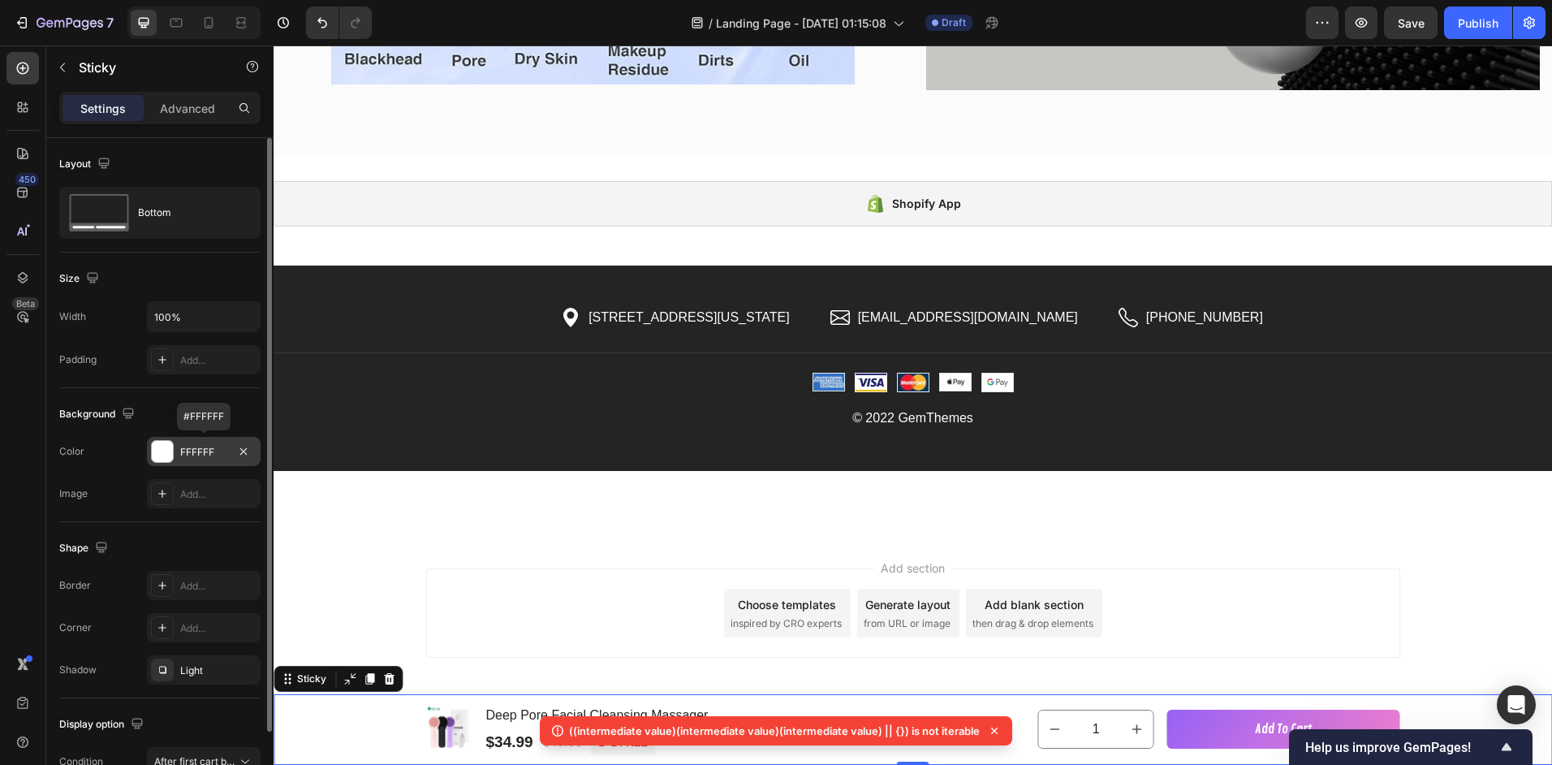
click at [157, 456] on div at bounding box center [162, 451] width 21 height 21
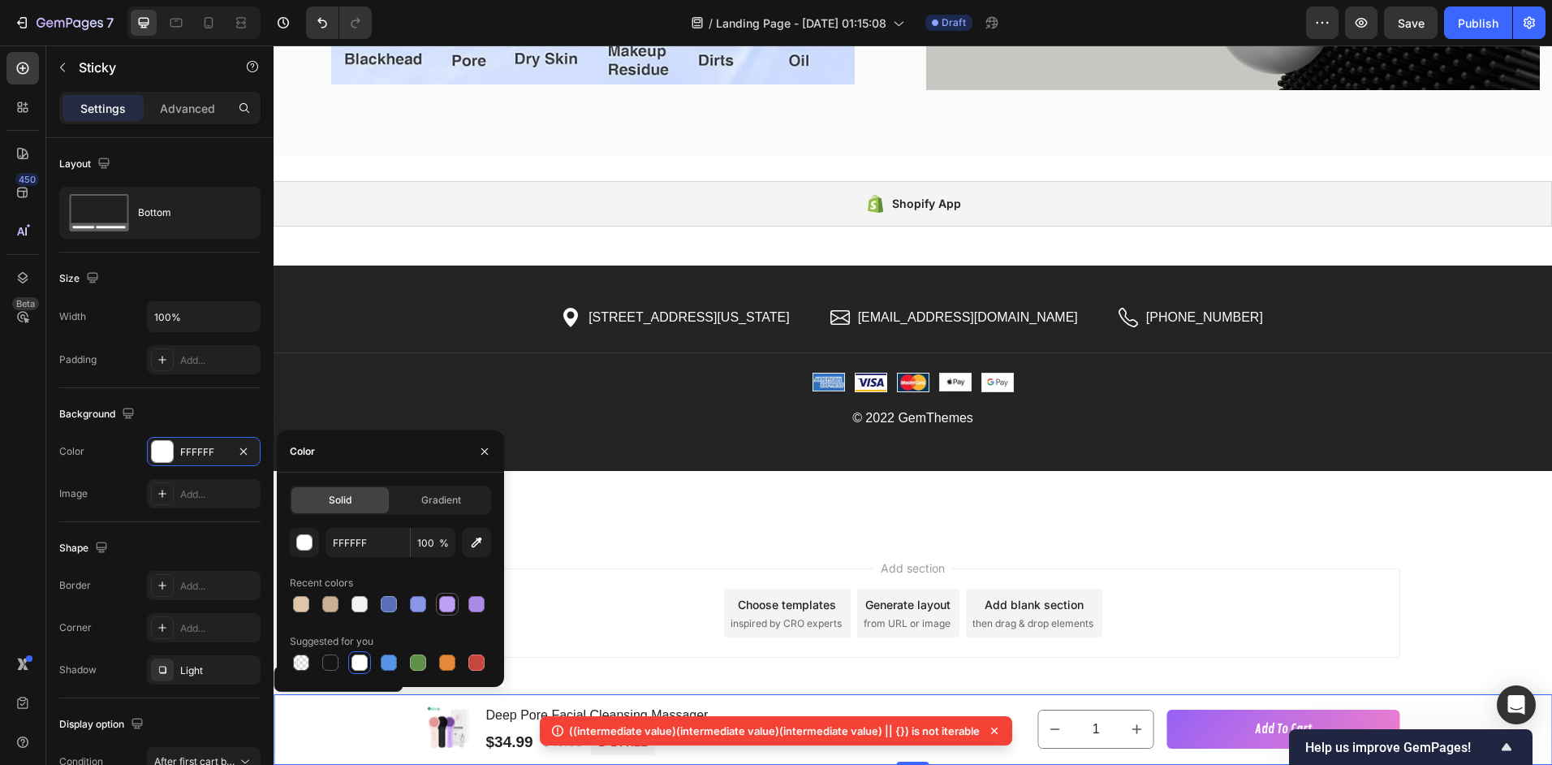
click at [450, 604] on div at bounding box center [447, 604] width 16 height 16
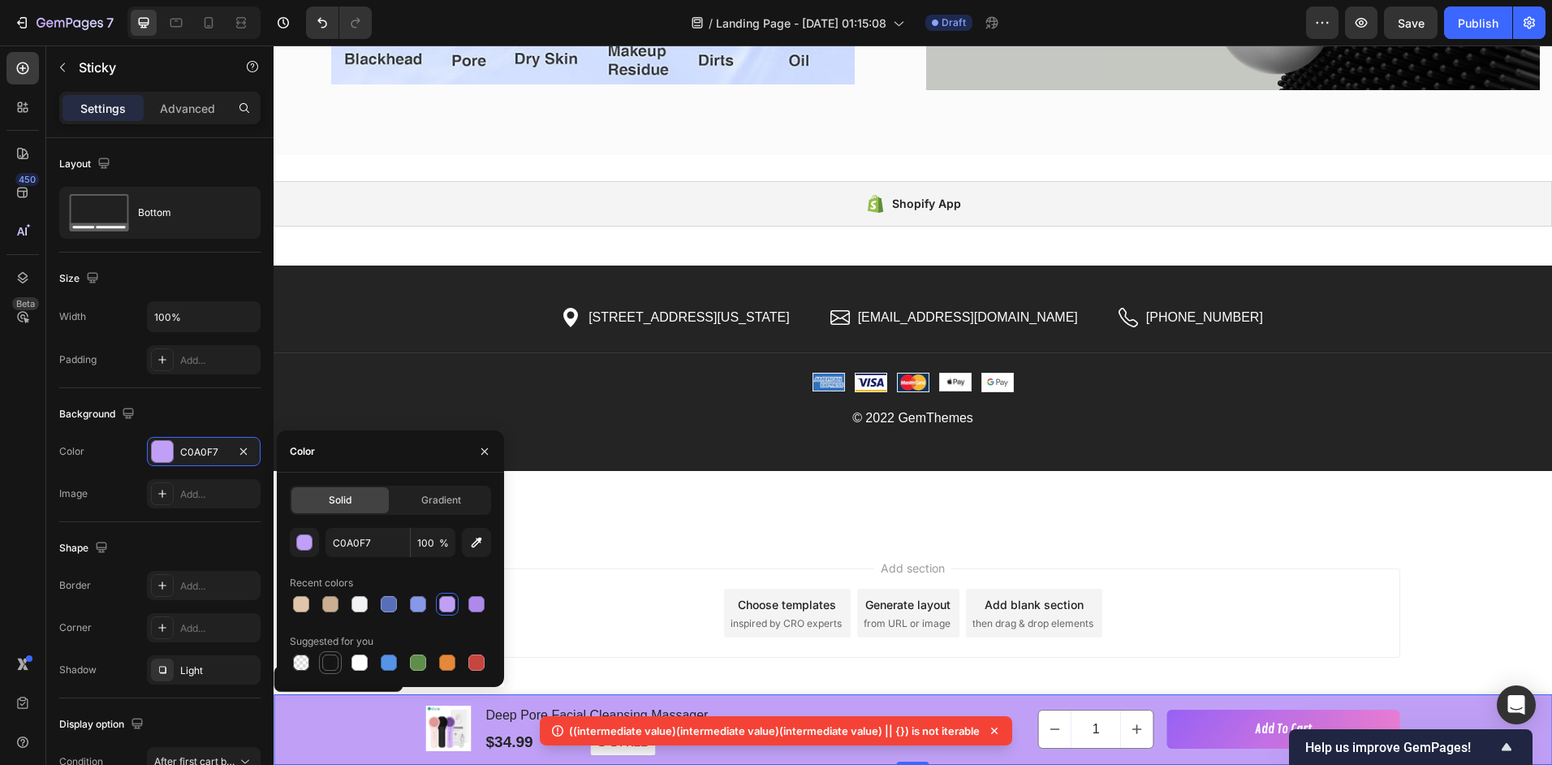
click at [332, 660] on div at bounding box center [330, 662] width 16 height 16
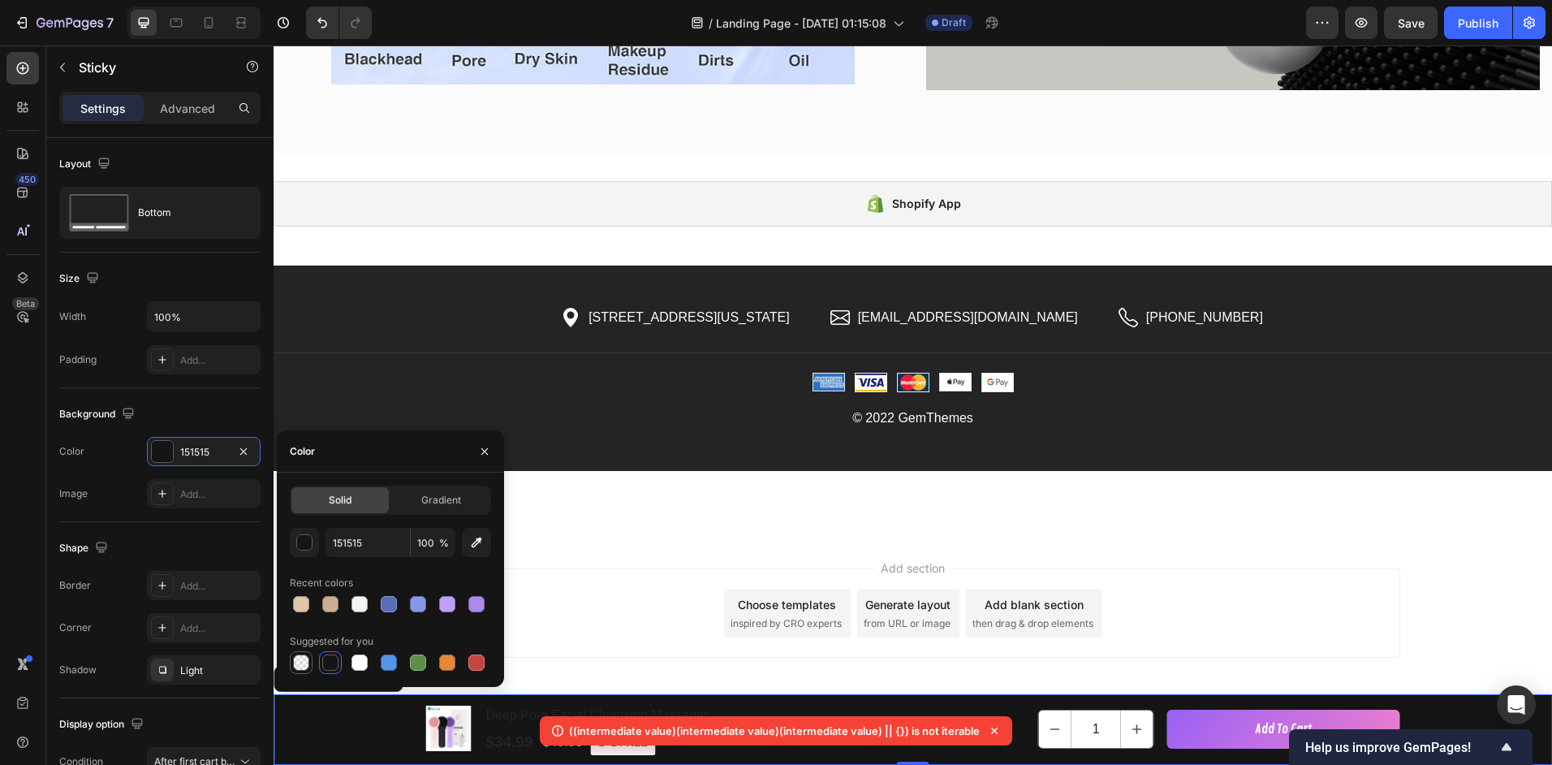
click at [304, 663] on div at bounding box center [301, 662] width 16 height 16
type input "000000"
type input "0"
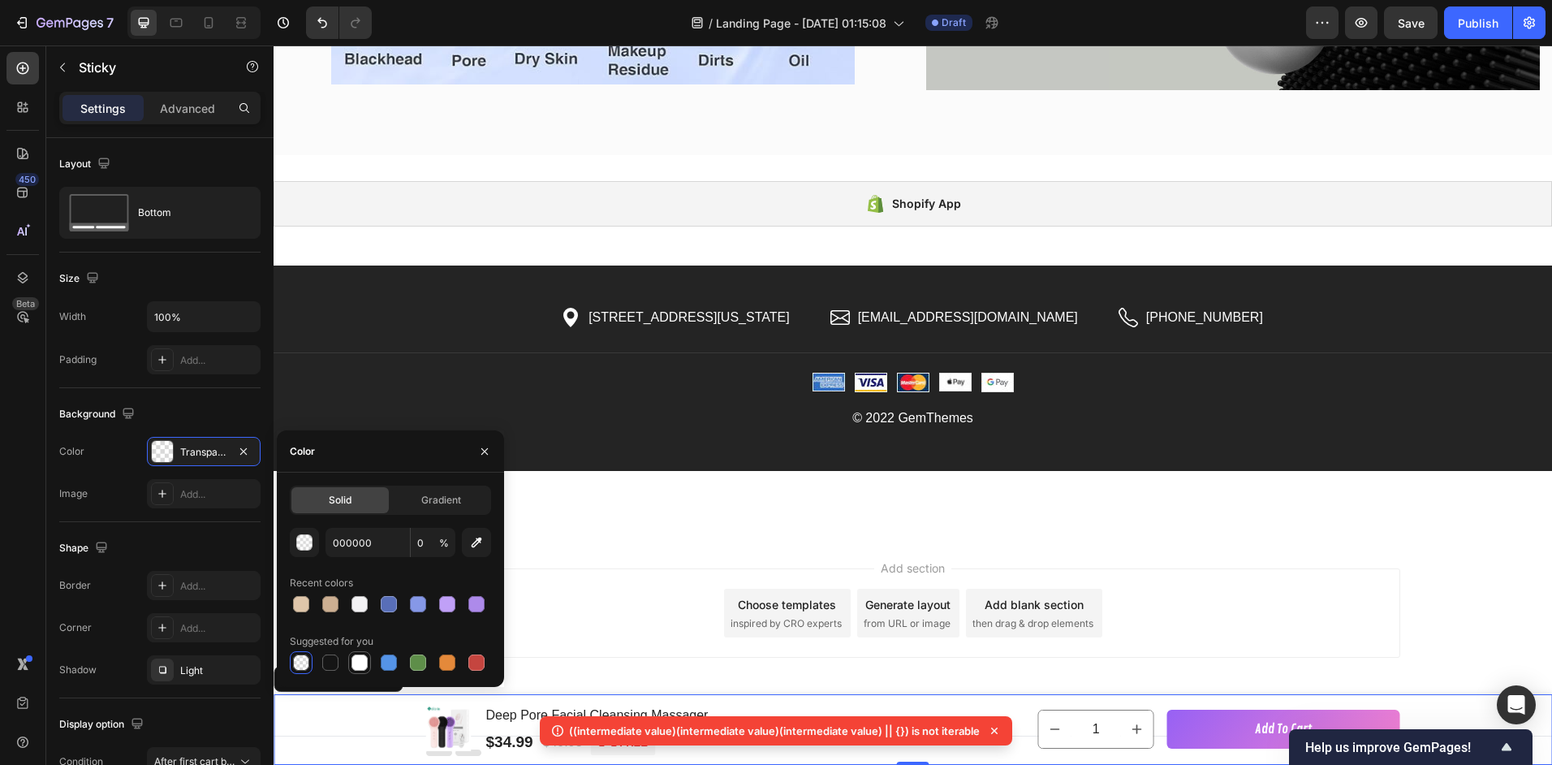
click at [361, 660] on div at bounding box center [360, 662] width 16 height 16
type input "FFFFFF"
type input "100"
click at [992, 730] on icon at bounding box center [994, 730] width 6 height 6
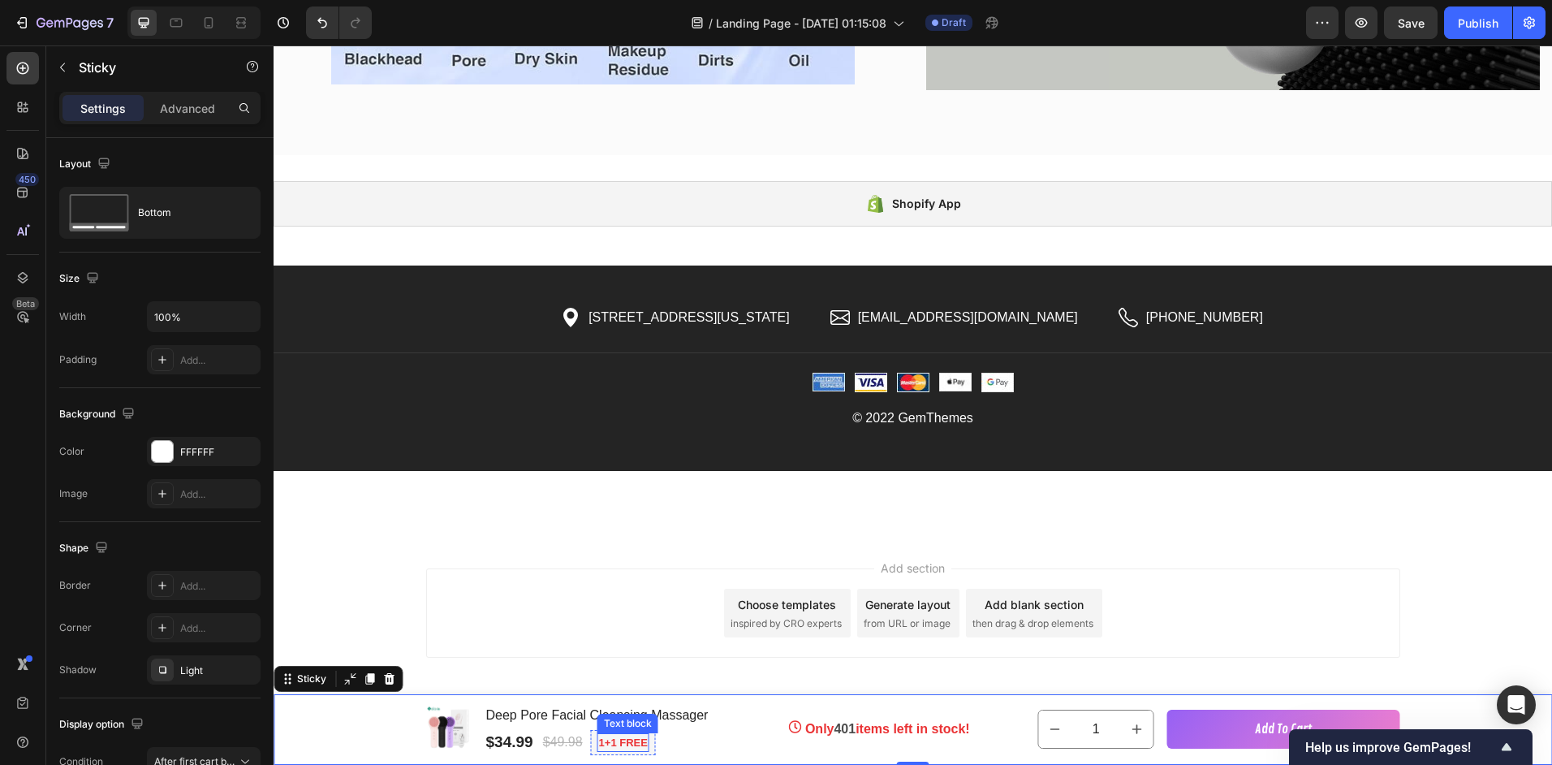
click at [623, 742] on p "1+1 FREE" at bounding box center [623, 743] width 49 height 16
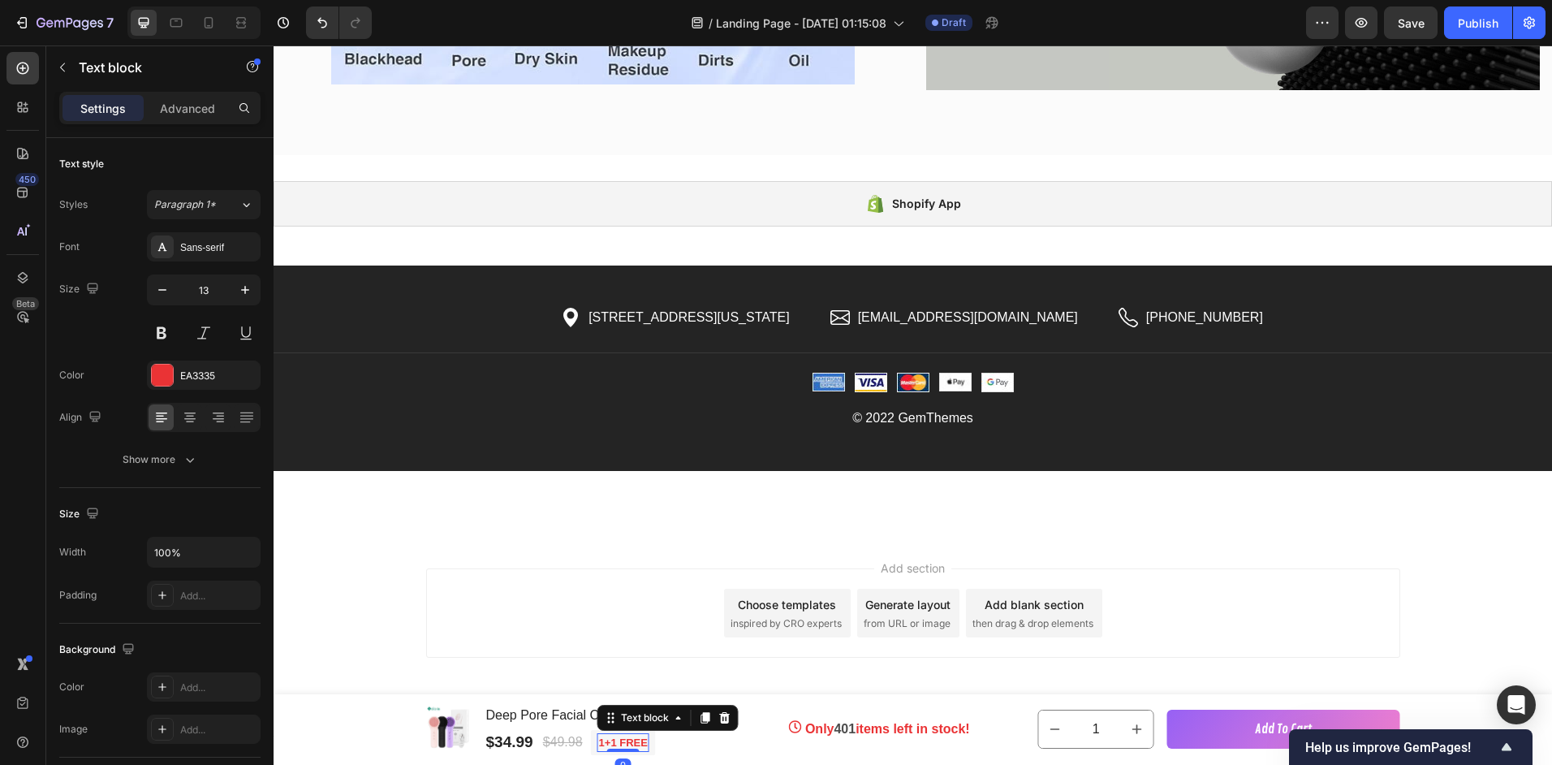
click at [628, 738] on p "1+1 FREE" at bounding box center [623, 743] width 49 height 16
click at [629, 740] on p "1+1 FREE" at bounding box center [623, 743] width 49 height 16
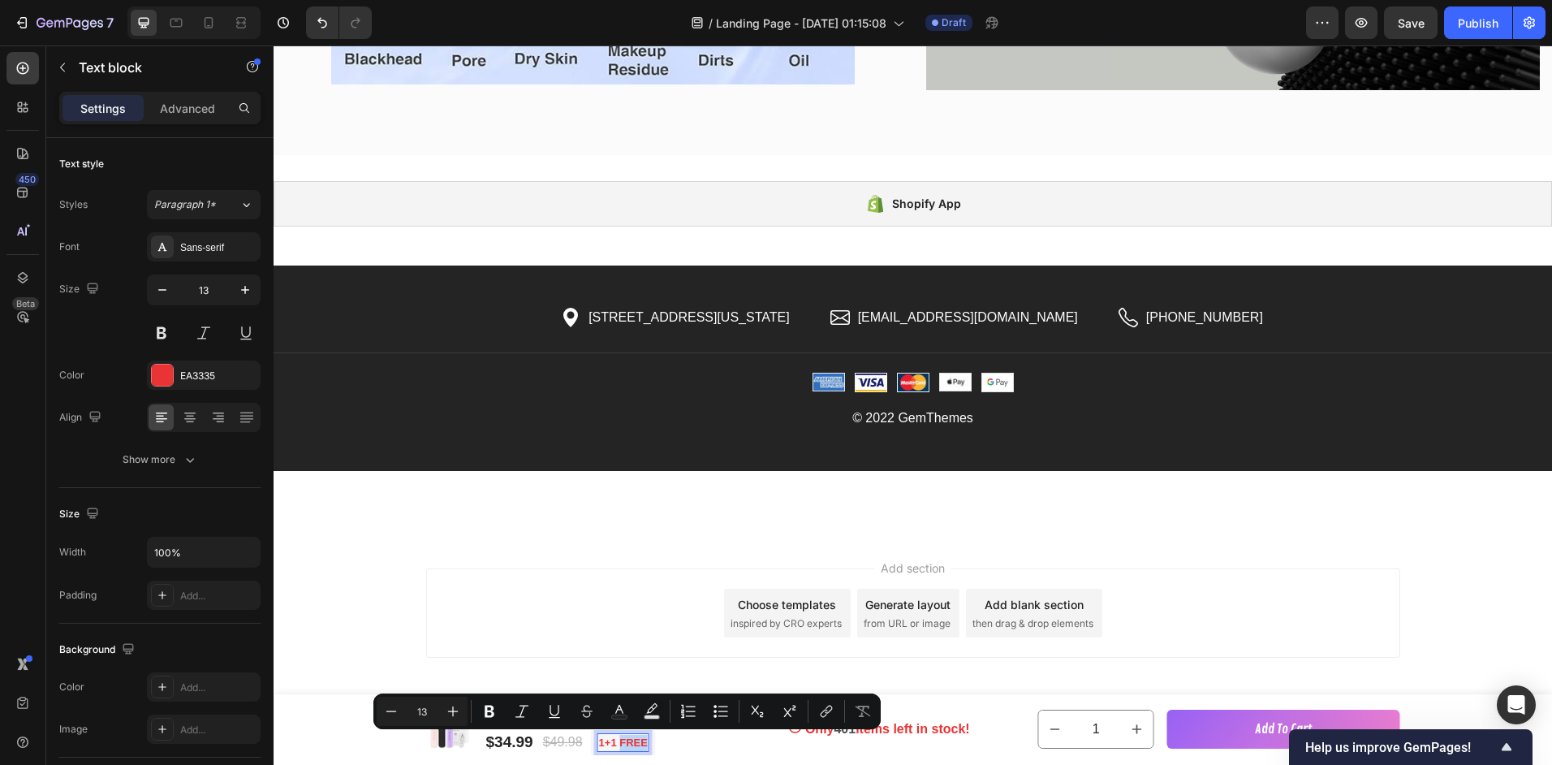
click at [601, 744] on p "1+1 FREE" at bounding box center [623, 743] width 49 height 16
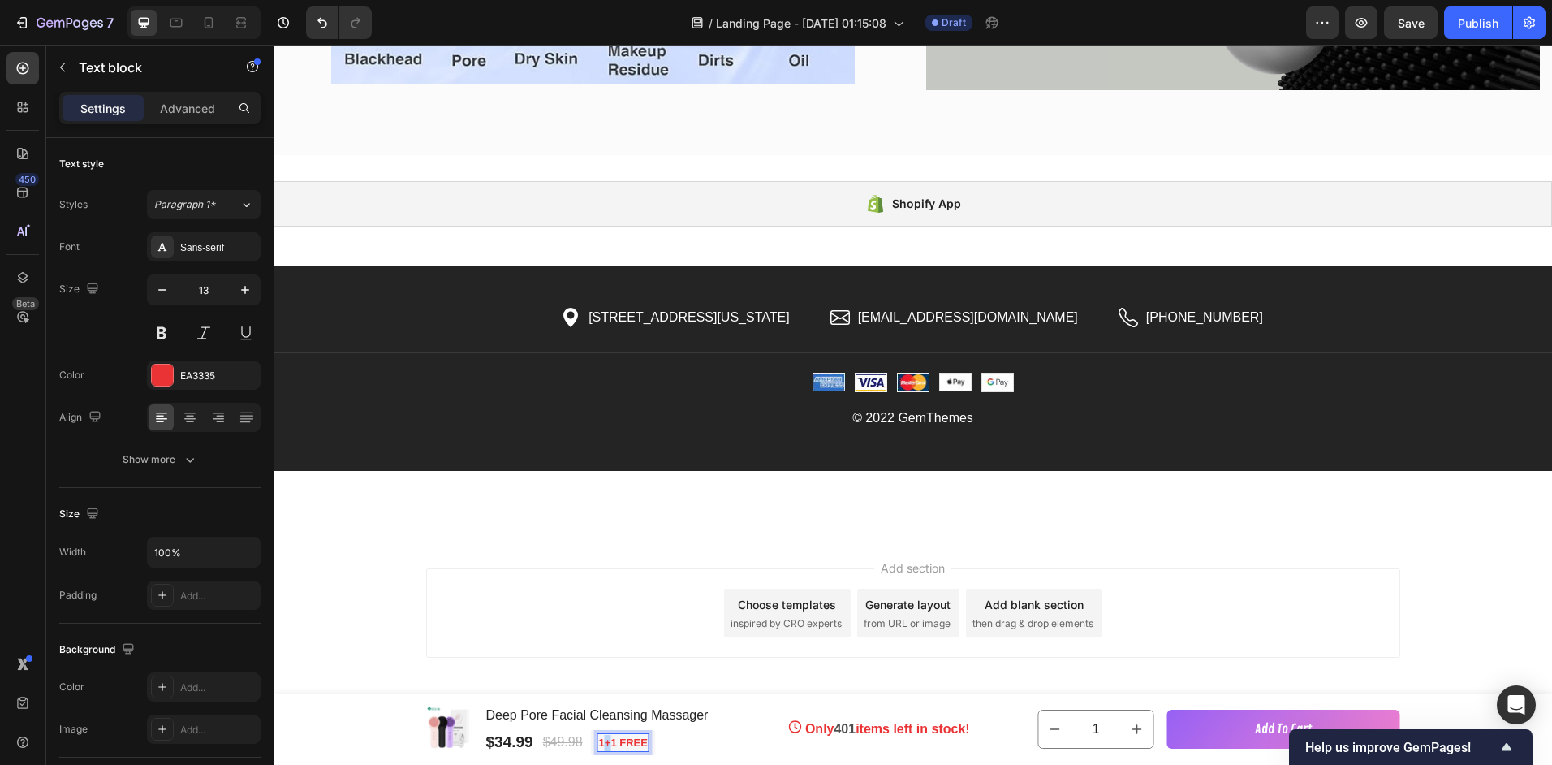
click at [602, 744] on p "1+1 FREE" at bounding box center [623, 743] width 49 height 16
click at [599, 740] on p "$15.00" at bounding box center [615, 743] width 32 height 16
click at [599, 742] on p "$15.00" at bounding box center [615, 743] width 32 height 16
click at [558, 745] on div "$49.98" at bounding box center [562, 742] width 43 height 23
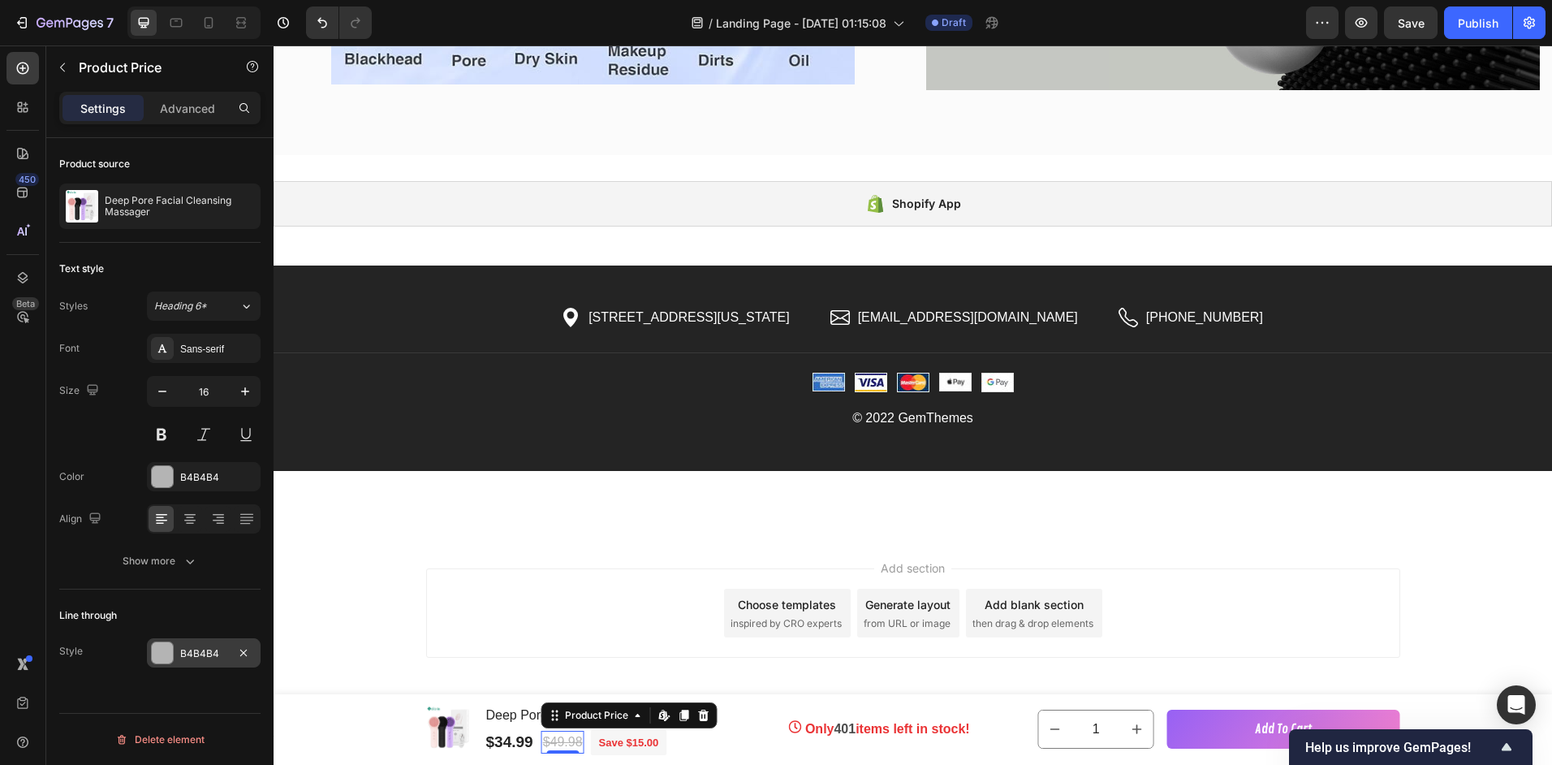
click at [174, 649] on div "B4B4B4" at bounding box center [204, 652] width 114 height 29
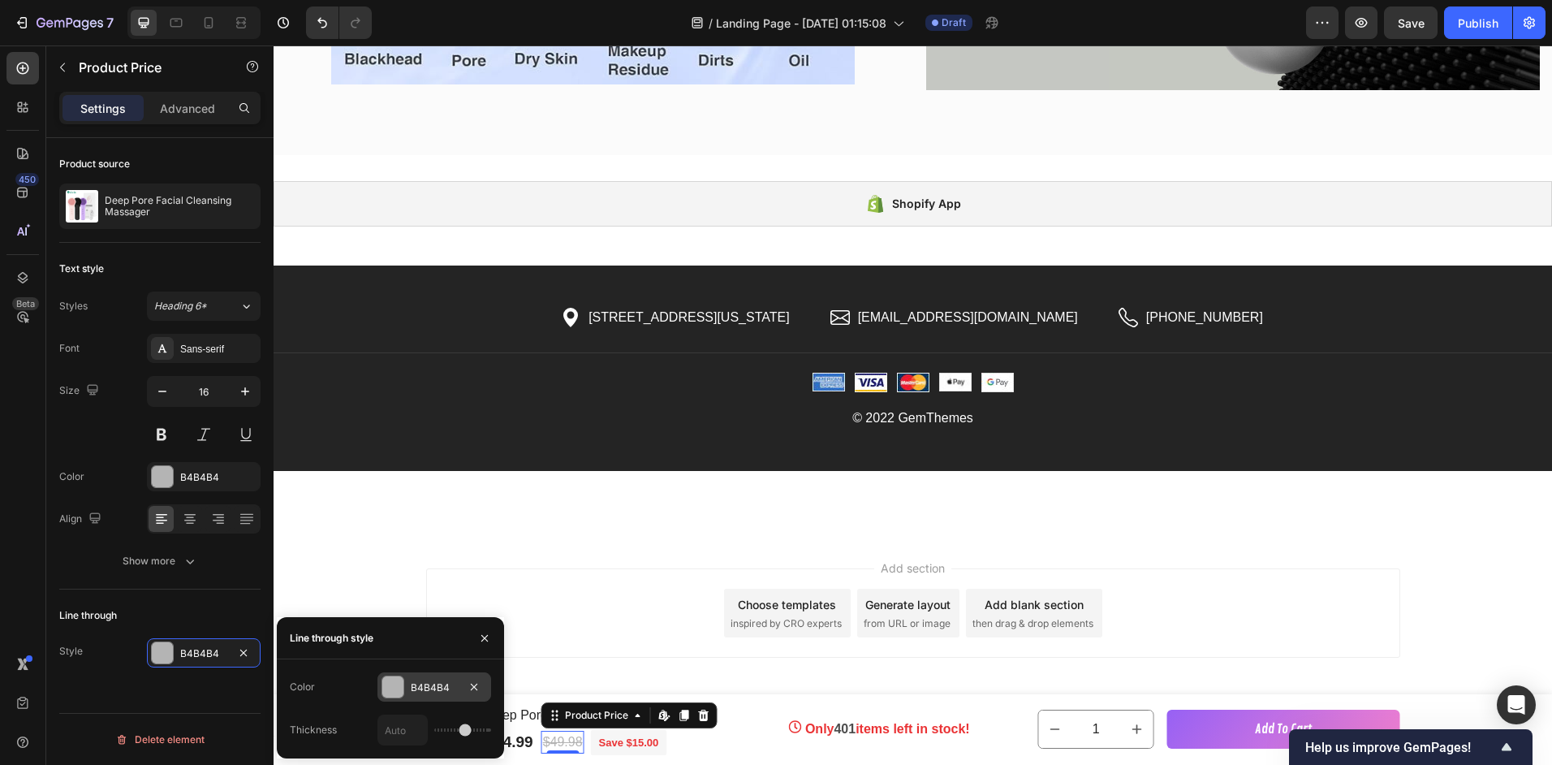
click at [415, 685] on div "B4B4B4" at bounding box center [434, 687] width 47 height 15
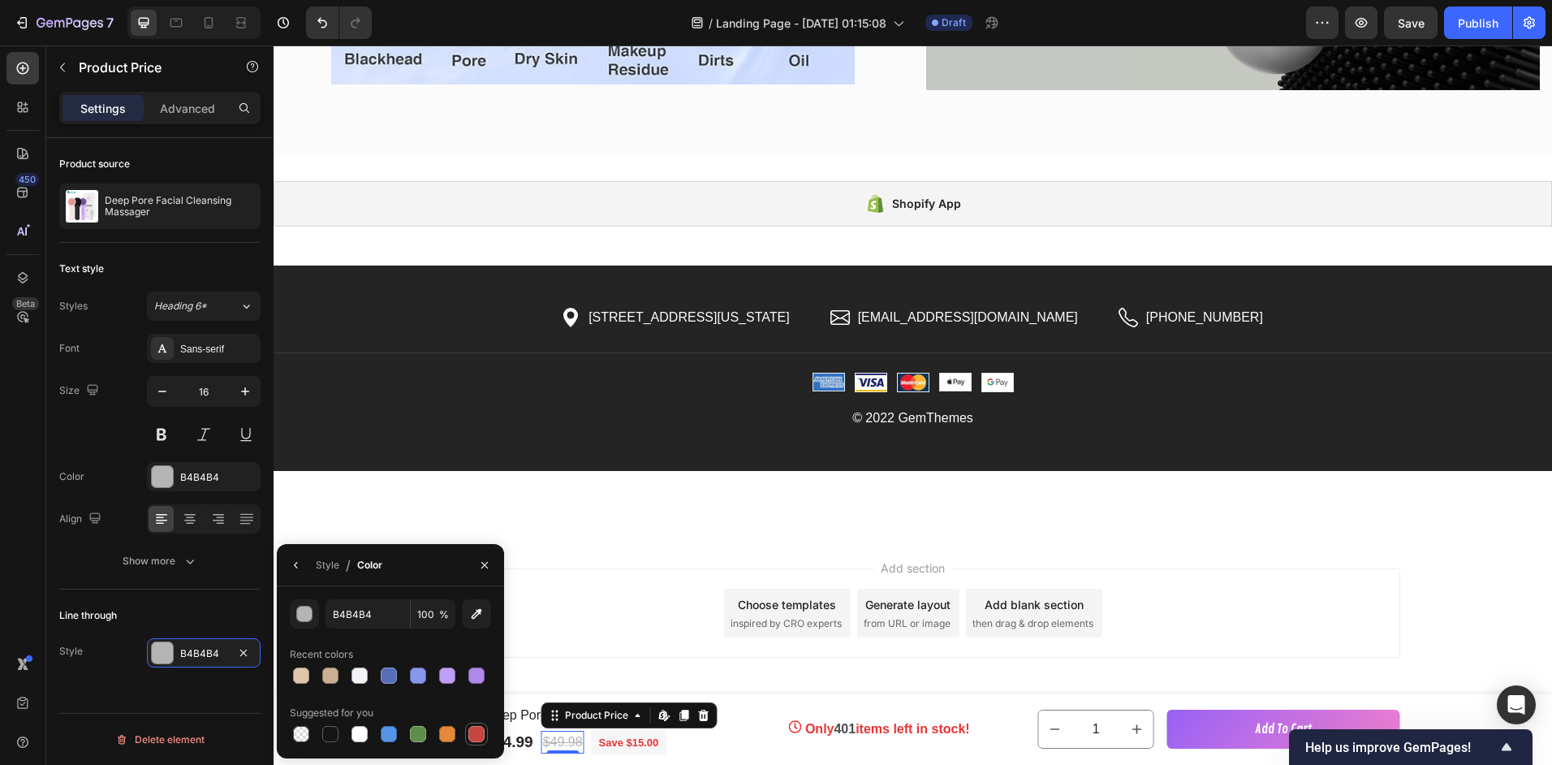
click at [476, 735] on div at bounding box center [476, 734] width 16 height 16
type input "C5453F"
click at [303, 561] on button "button" at bounding box center [296, 565] width 26 height 26
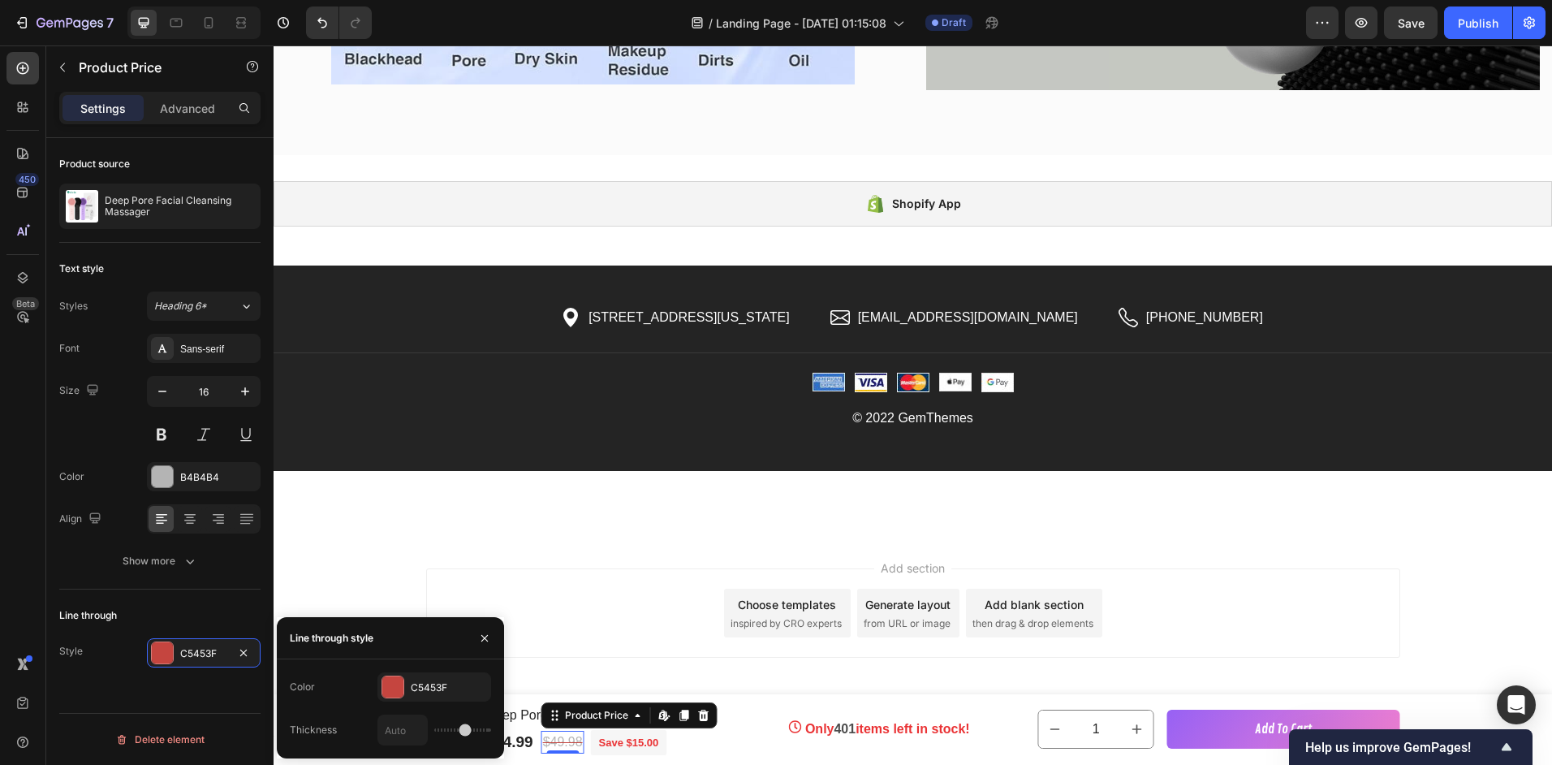
drag, startPoint x: 463, startPoint y: 726, endPoint x: 480, endPoint y: 726, distance: 17.0
click at [480, 726] on div at bounding box center [434, 729] width 114 height 31
drag, startPoint x: 438, startPoint y: 727, endPoint x: 382, endPoint y: 725, distance: 56.8
click at [436, 727] on div at bounding box center [434, 729] width 114 height 31
click at [382, 725] on input "text" at bounding box center [402, 729] width 49 height 29
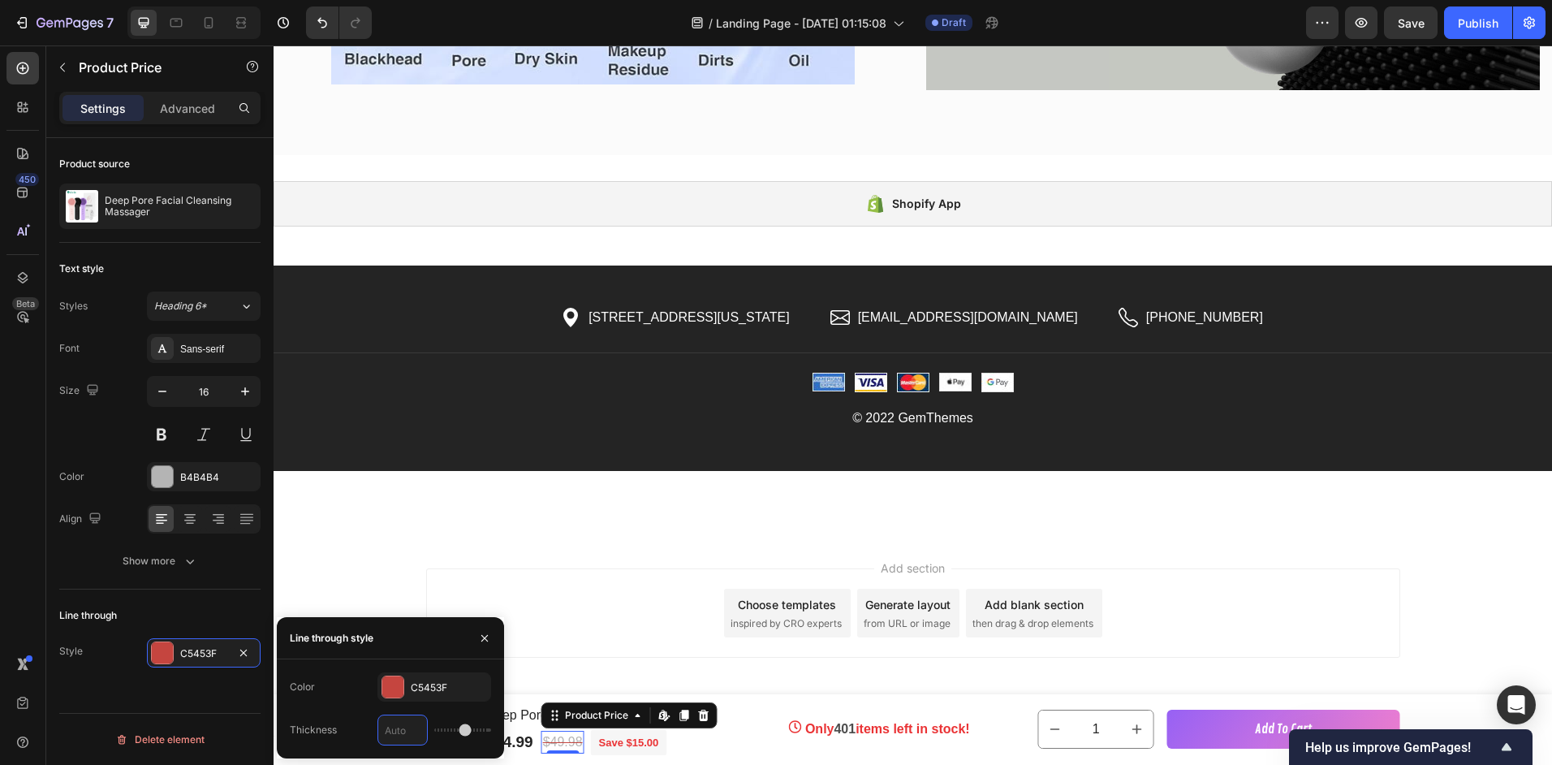
click at [403, 728] on input "text" at bounding box center [402, 729] width 49 height 29
click at [166, 483] on div at bounding box center [162, 476] width 21 height 21
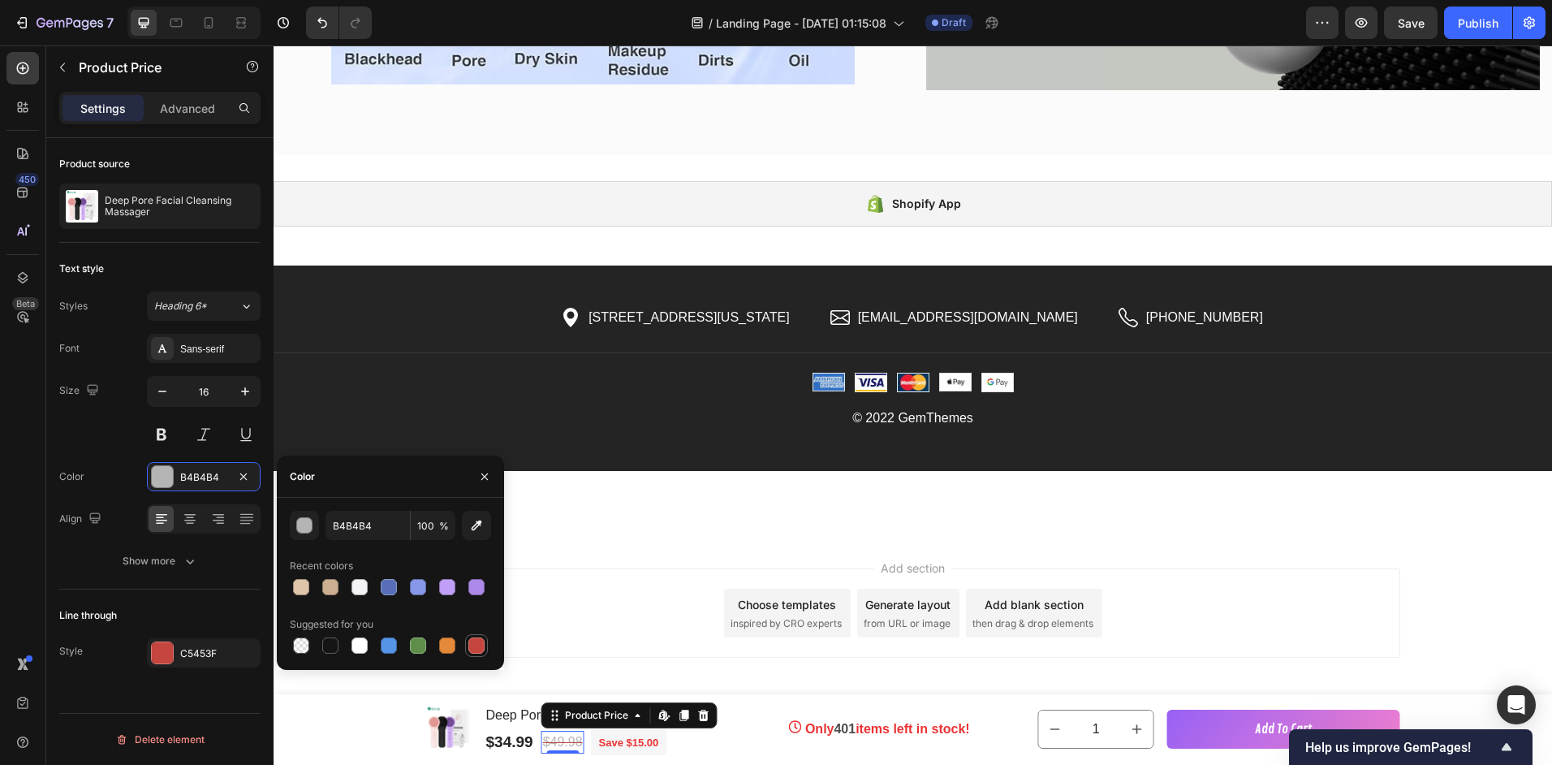
click at [474, 644] on div at bounding box center [476, 645] width 16 height 16
click at [485, 586] on div at bounding box center [476, 586] width 19 height 19
click at [479, 587] on div at bounding box center [476, 587] width 16 height 16
click at [321, 644] on div at bounding box center [330, 645] width 19 height 19
click at [477, 648] on div at bounding box center [476, 645] width 16 height 16
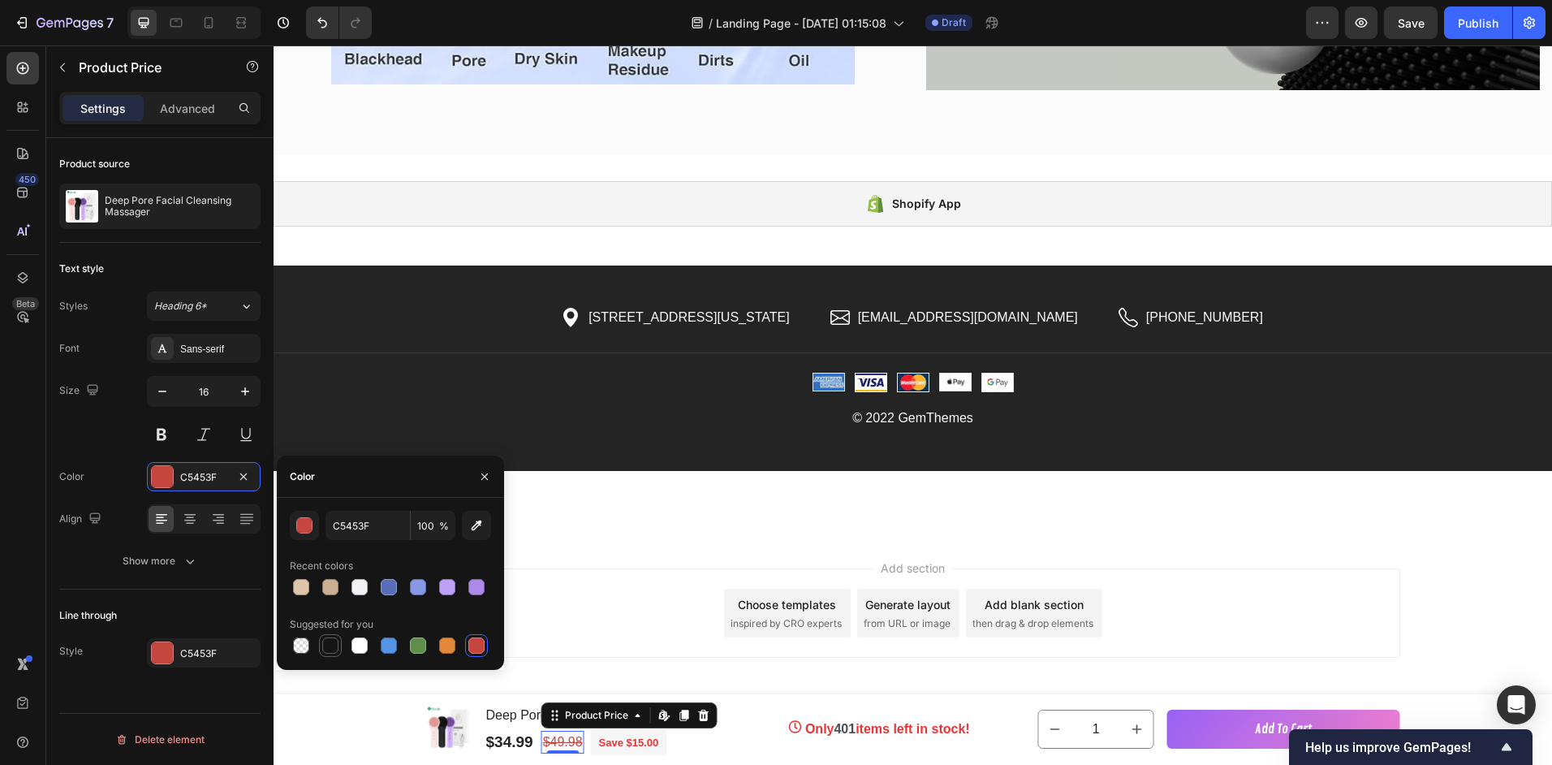
click at [330, 639] on div at bounding box center [330, 645] width 16 height 16
click at [304, 531] on div "button" at bounding box center [305, 526] width 16 height 16
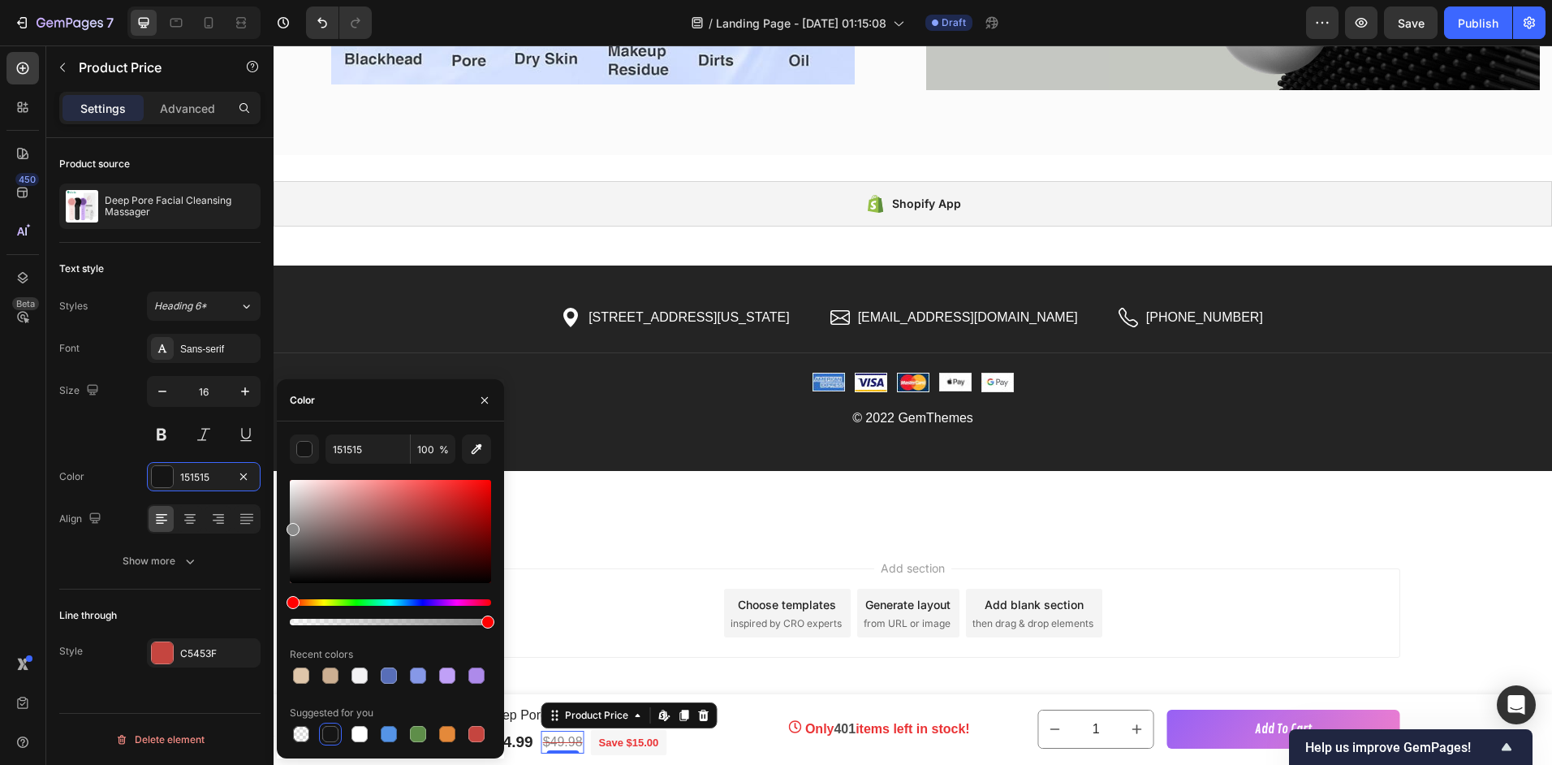
click at [291, 525] on div at bounding box center [390, 531] width 201 height 103
click at [290, 538] on div at bounding box center [293, 541] width 13 height 13
type input "6D6D6D"
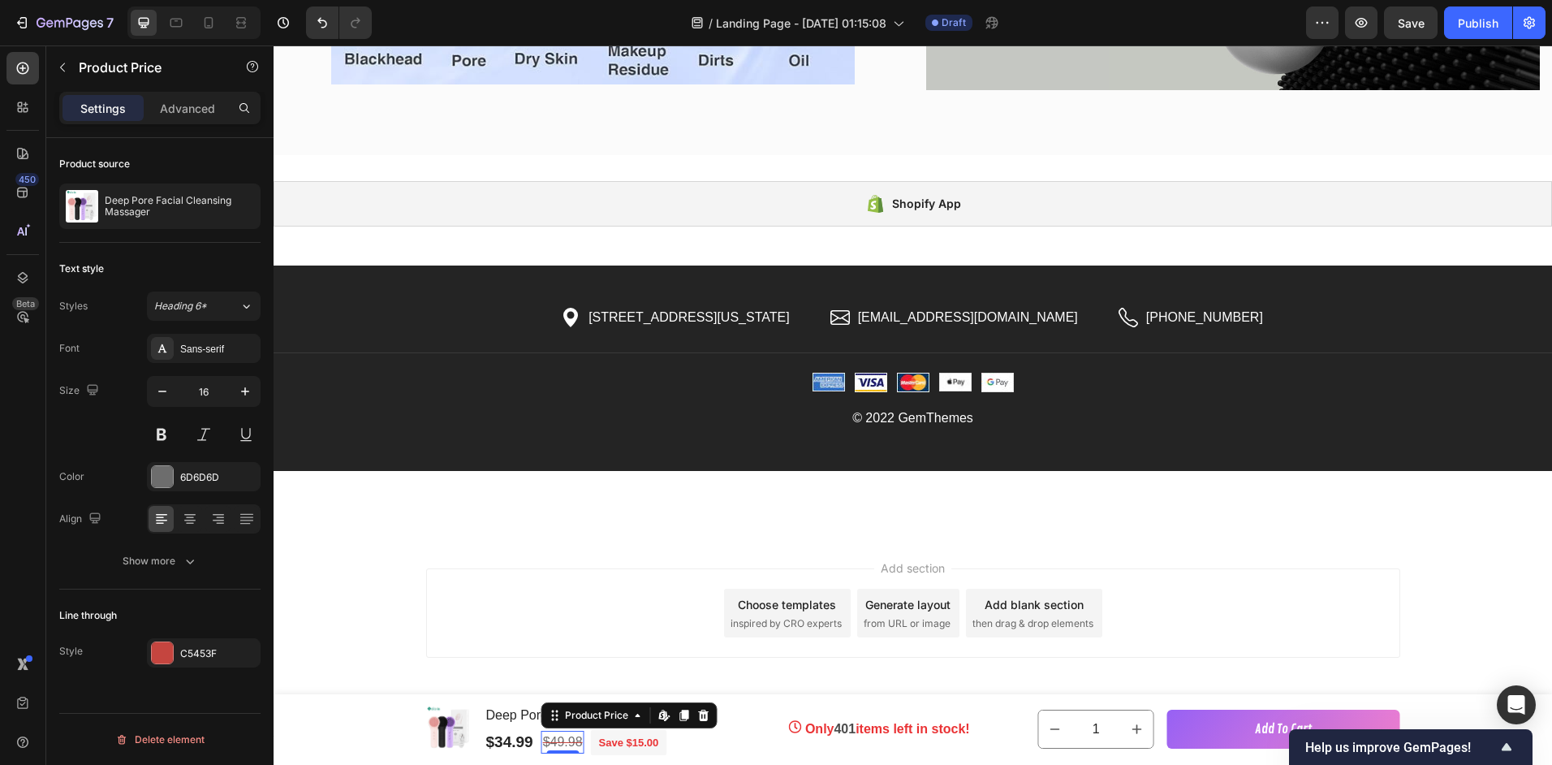
click at [93, 665] on div "Style C5453F" at bounding box center [159, 652] width 201 height 29
click at [71, 649] on div "Style" at bounding box center [71, 651] width 24 height 15
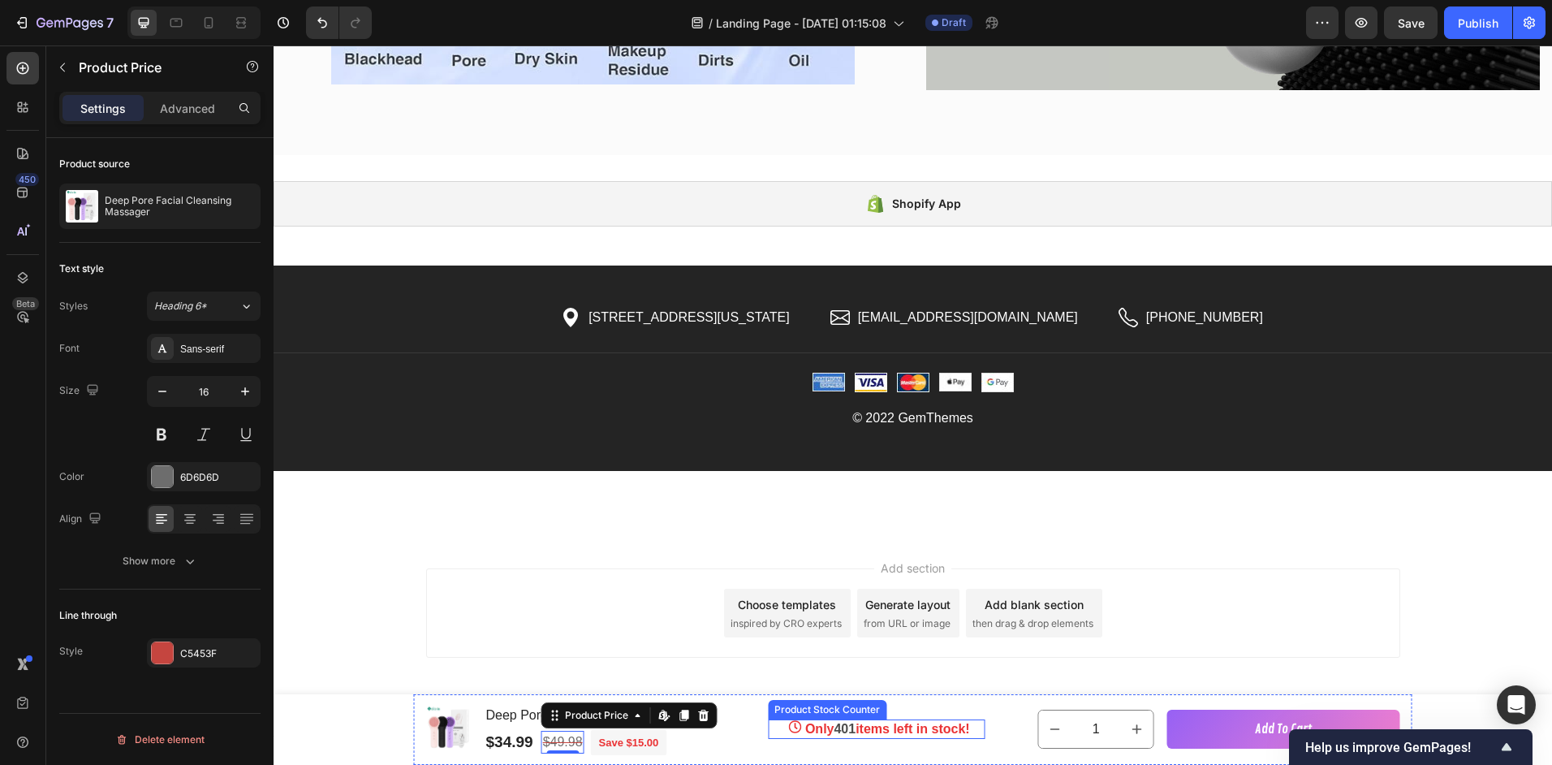
click at [831, 731] on p "Only 401 items left in stock!" at bounding box center [887, 728] width 165 height 19
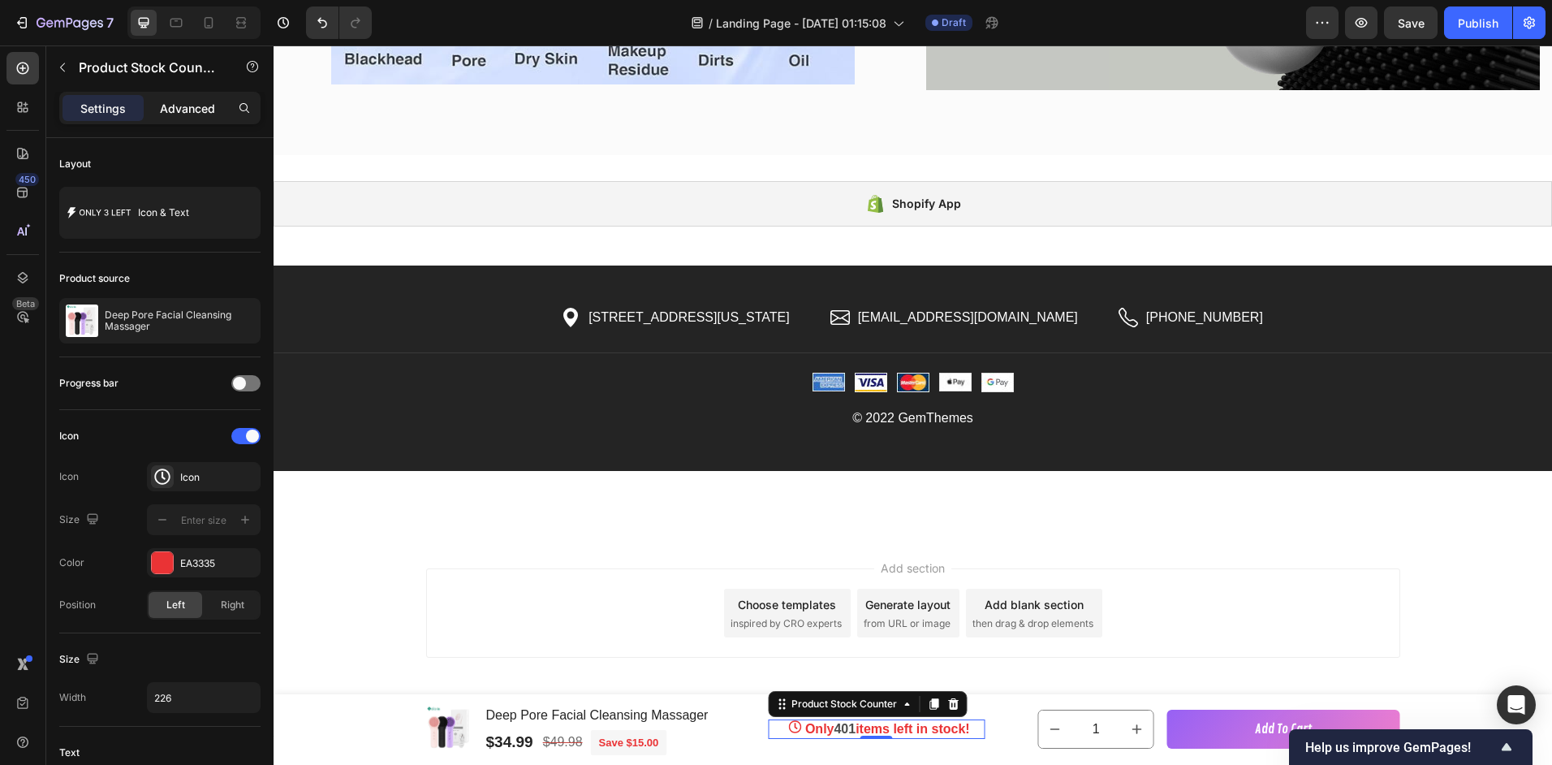
click at [207, 109] on p "Advanced" at bounding box center [187, 108] width 55 height 17
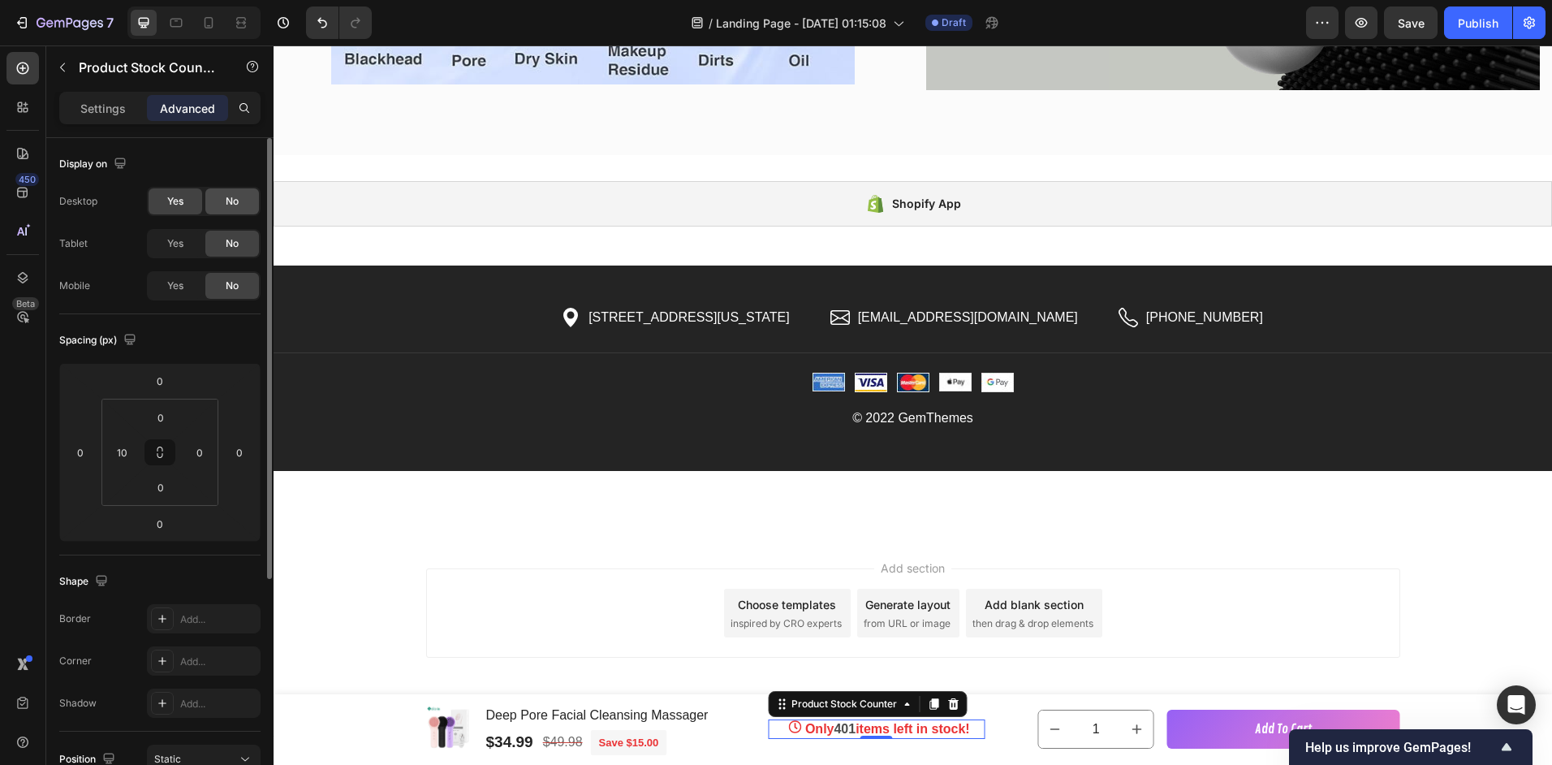
click at [231, 192] on div "No" at bounding box center [232, 201] width 54 height 26
click at [1239, 568] on div "Add section Choose templates inspired by CRO experts Generate layout from URL o…" at bounding box center [913, 612] width 974 height 89
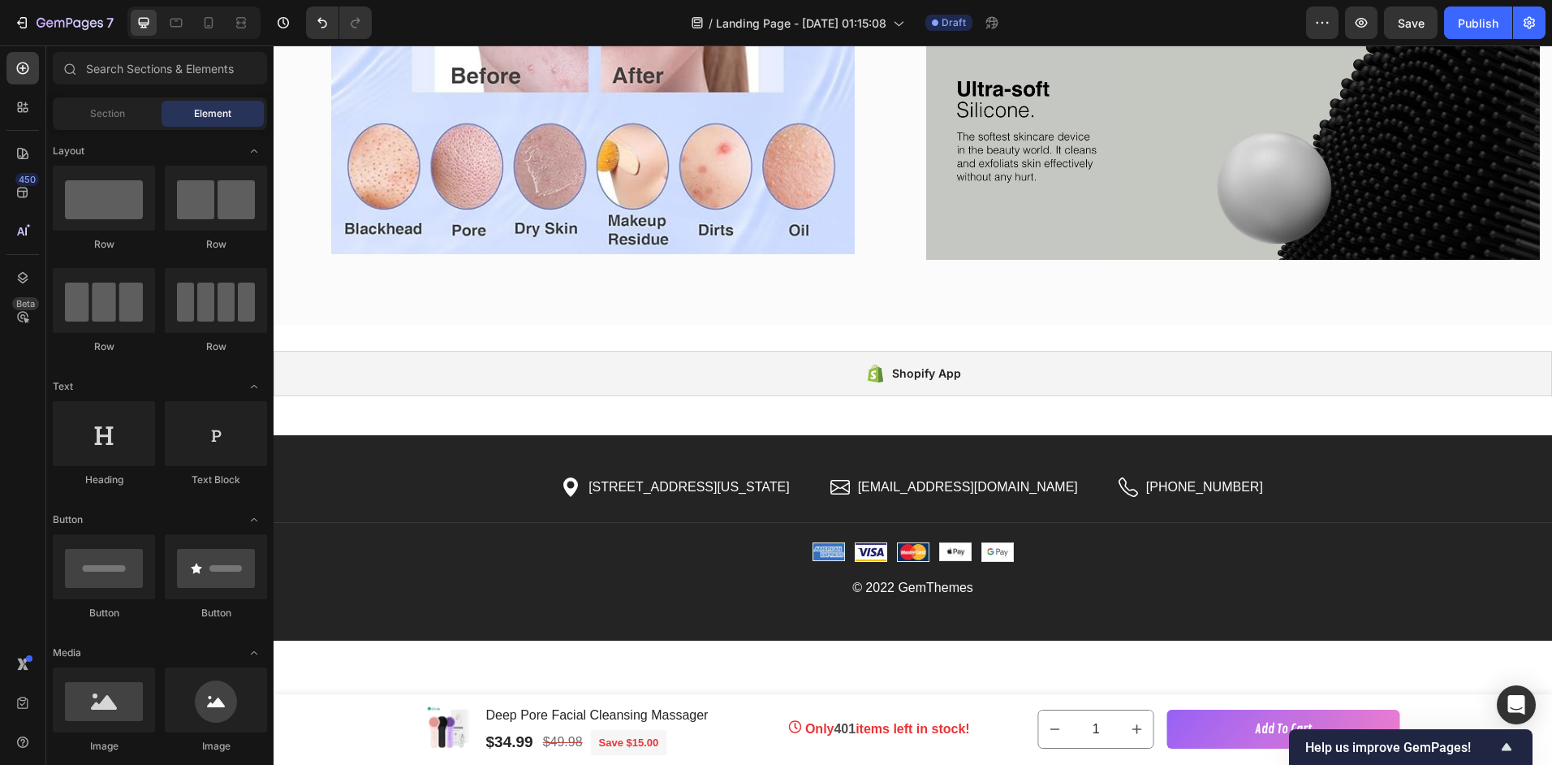
scroll to position [3224, 0]
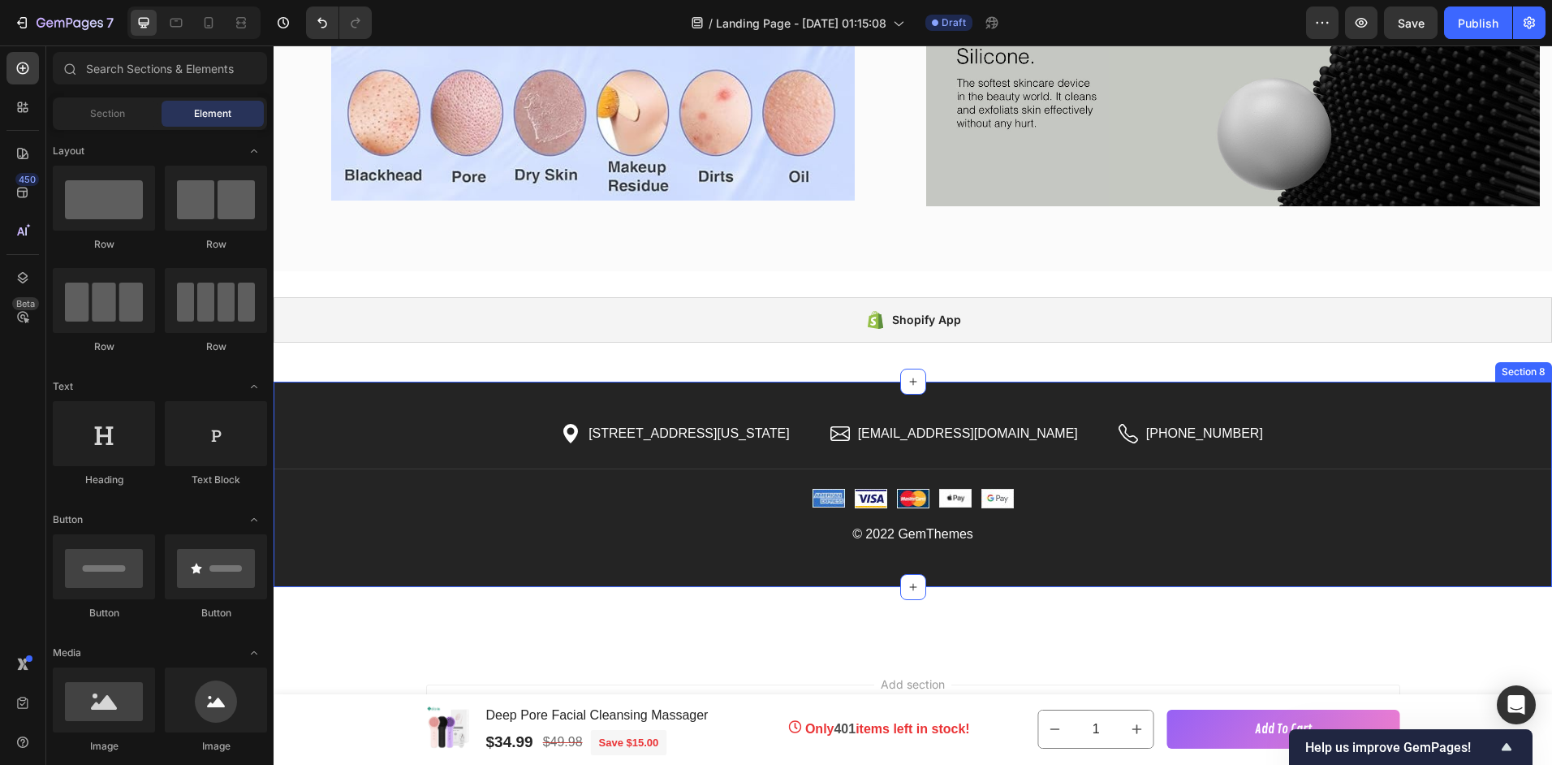
click at [645, 402] on div "Icon 2118 Thornridge Cir, Connecticut 35624 Text block Icon List Icon hello.gem…" at bounding box center [913, 484] width 1279 height 205
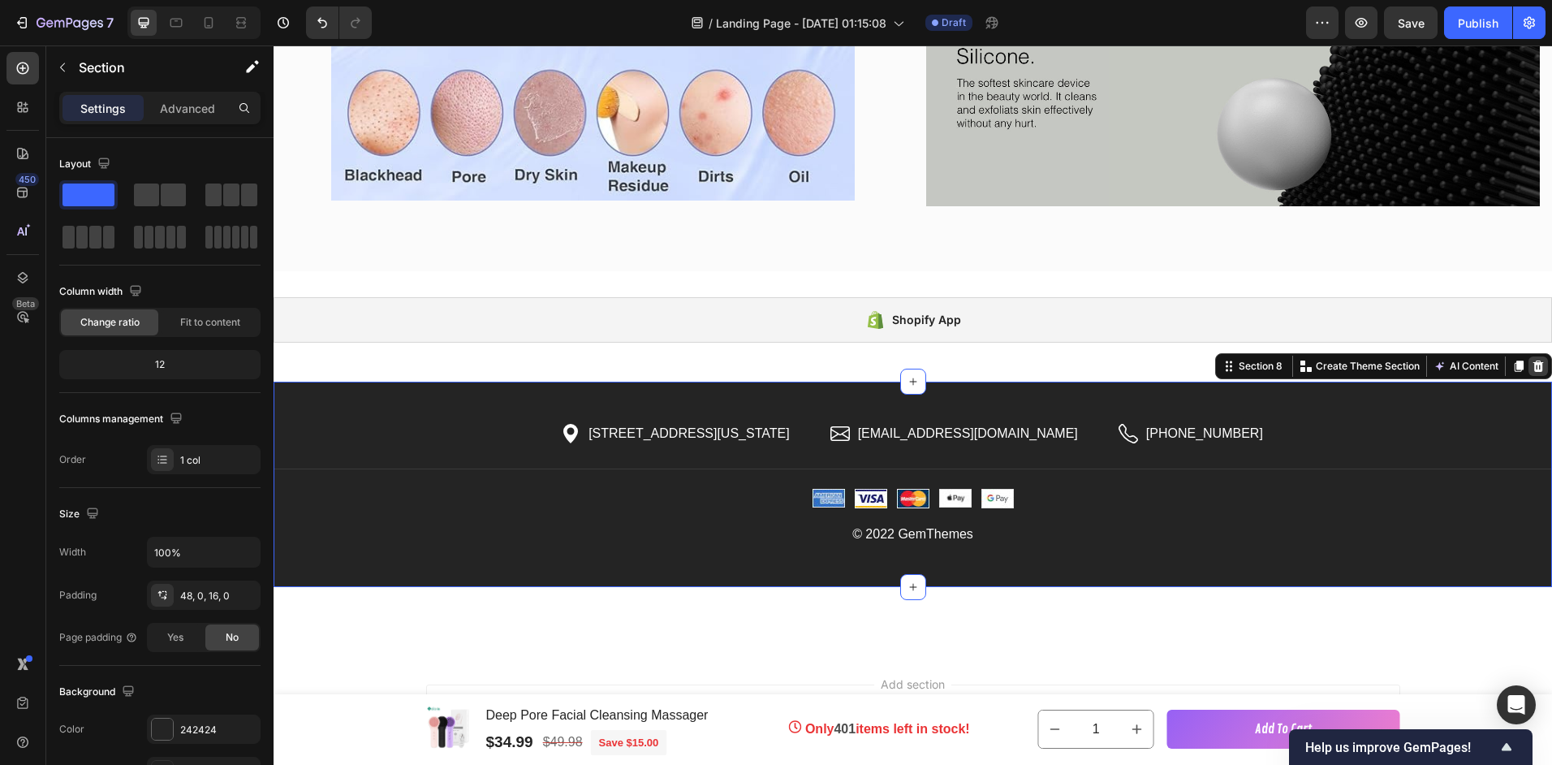
click at [1532, 360] on icon at bounding box center [1538, 366] width 13 height 13
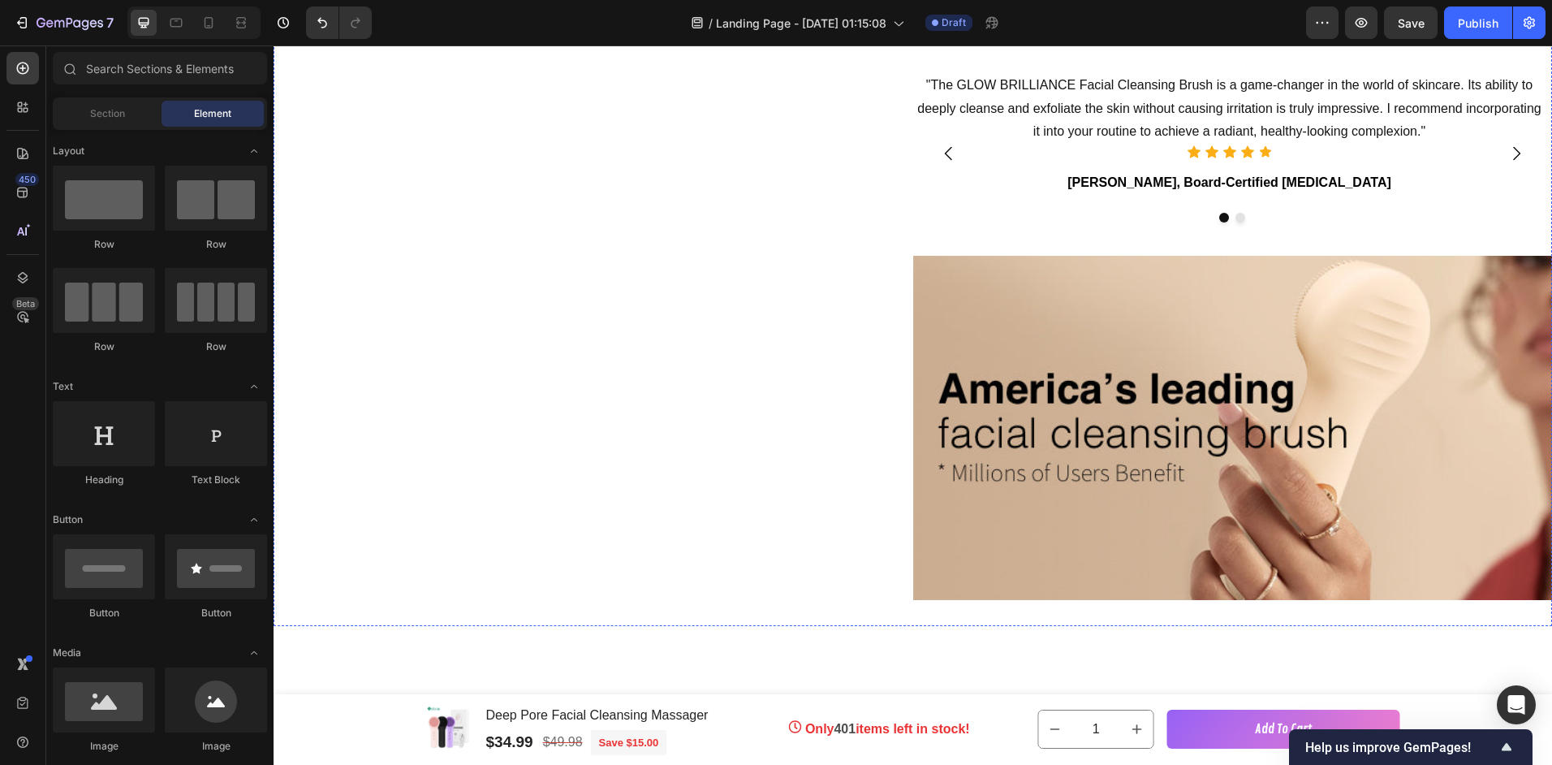
scroll to position [1447, 0]
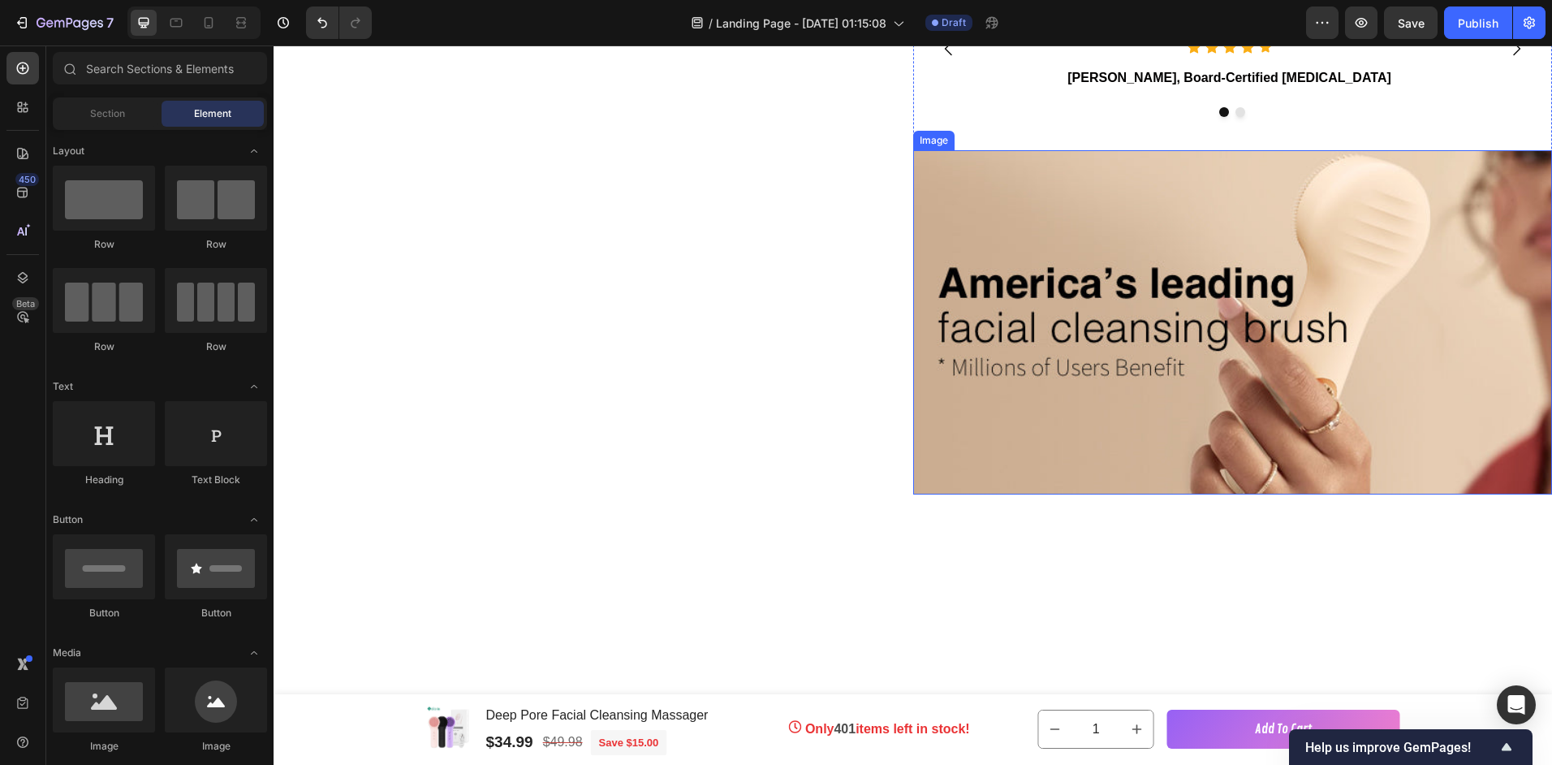
click at [1134, 419] on img at bounding box center [1233, 322] width 640 height 344
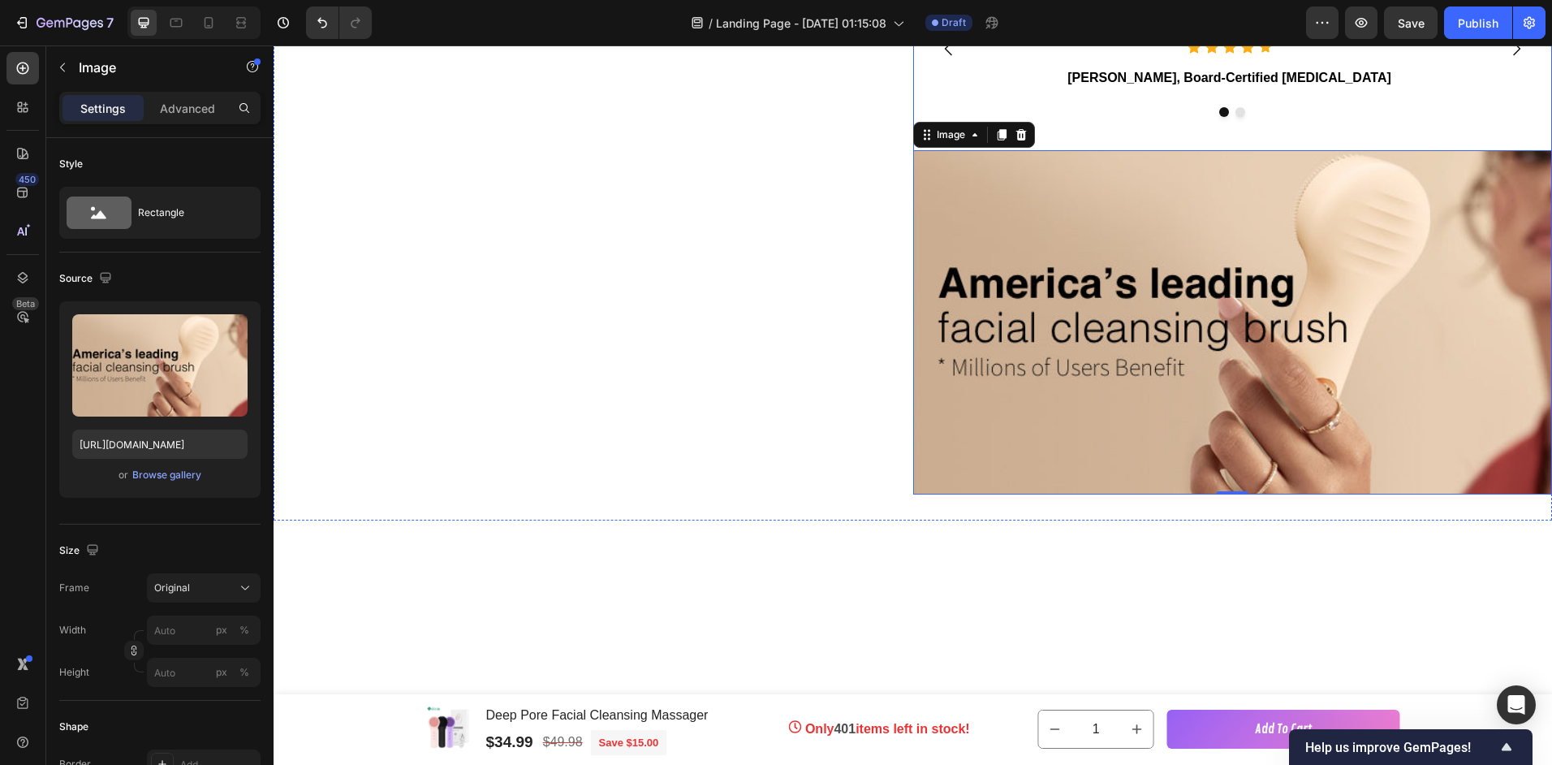
click at [1218, 150] on div ""The GLOW BRILLIANCE Facial Cleansing Brush is a game-changer in the world of s…" at bounding box center [1233, 58] width 640 height 183
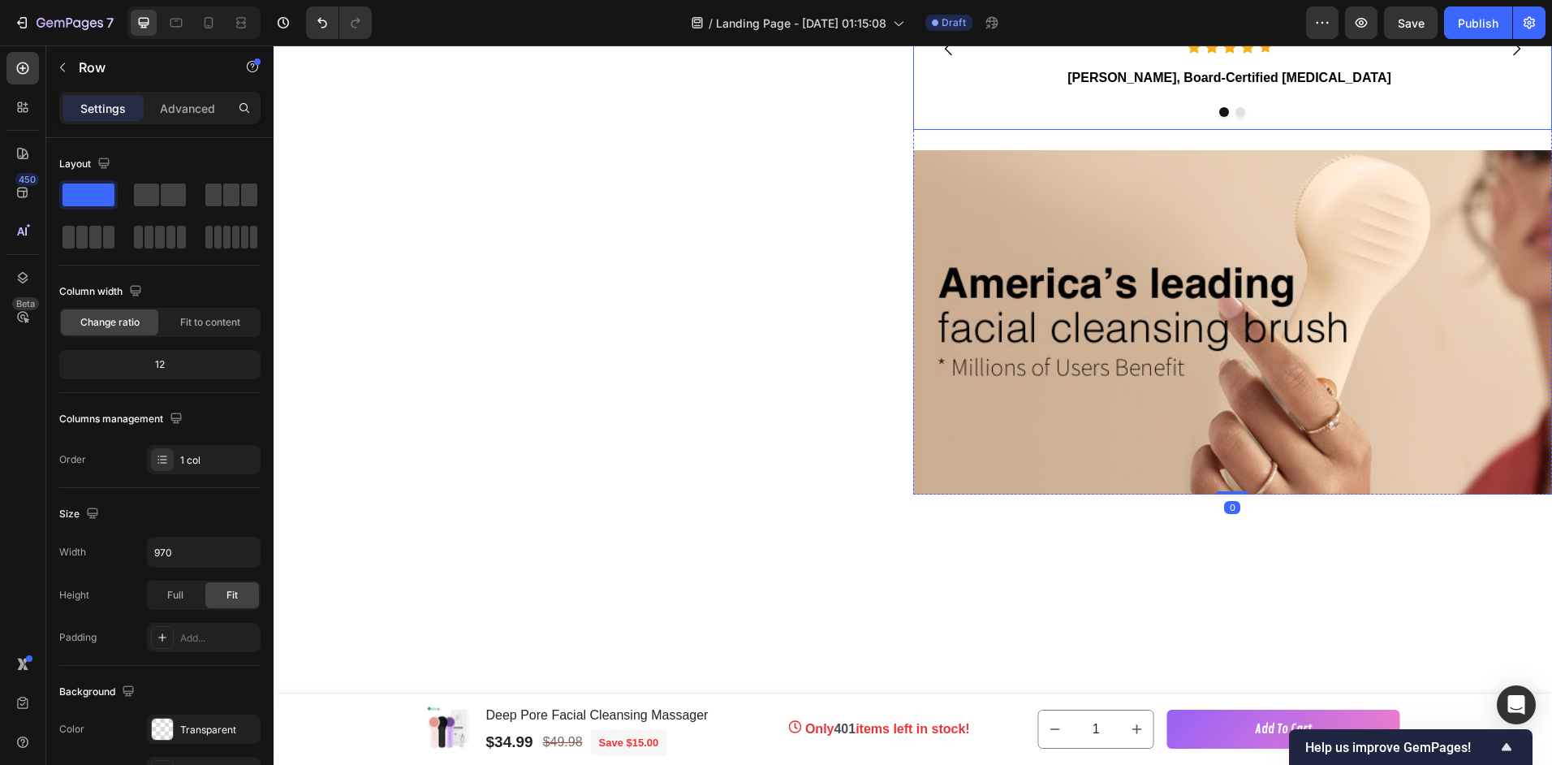
click at [1062, 117] on div at bounding box center [1233, 112] width 640 height 10
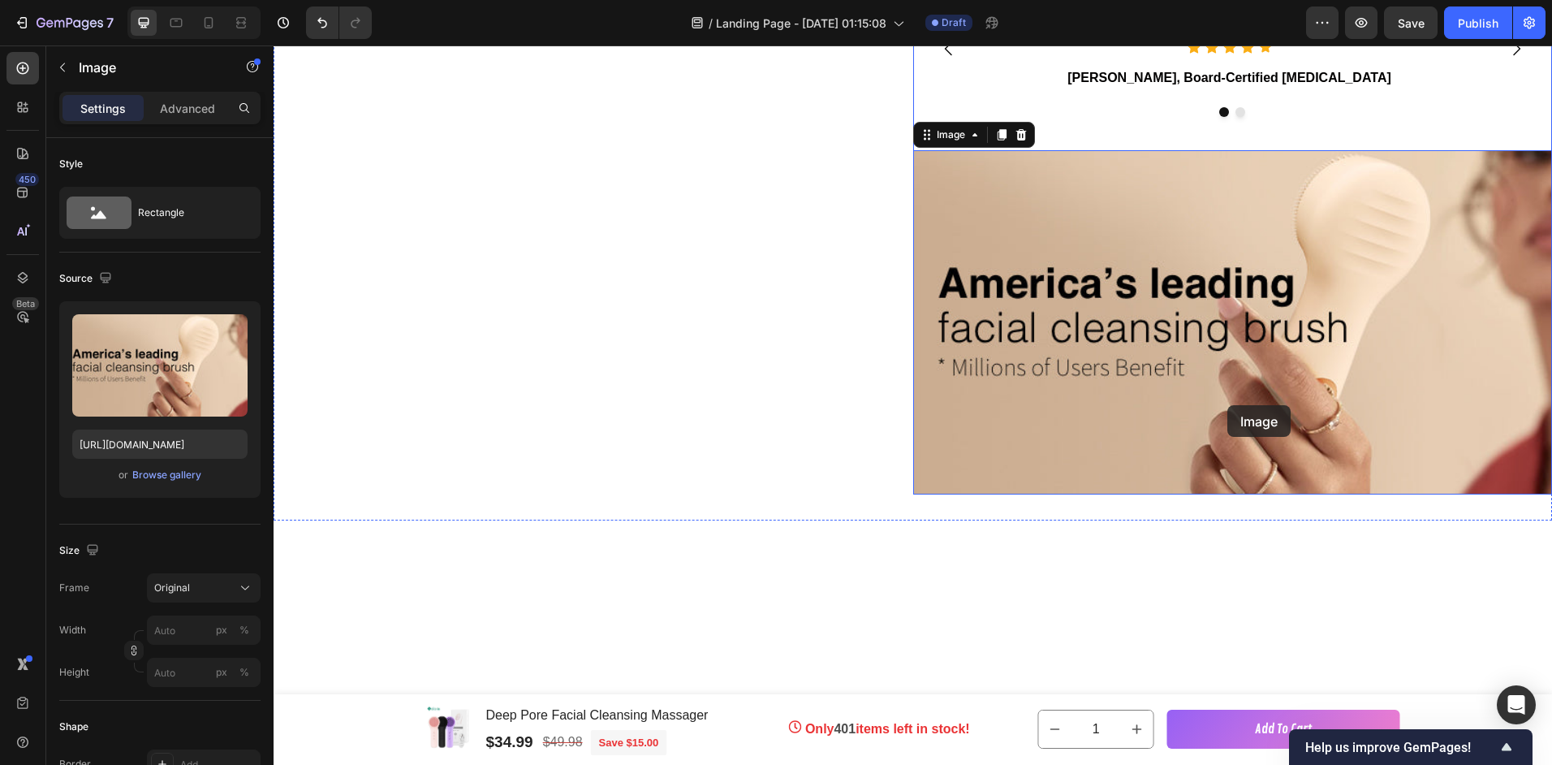
drag, startPoint x: 1227, startPoint y: 418, endPoint x: 1227, endPoint y: 405, distance: 13.0
click at [1227, 405] on div "Expert Tips and Recommendations To help you get the most out of your GLOW BRILL…" at bounding box center [1233, 174] width 640 height 640
click at [1085, 117] on div at bounding box center [1233, 112] width 640 height 10
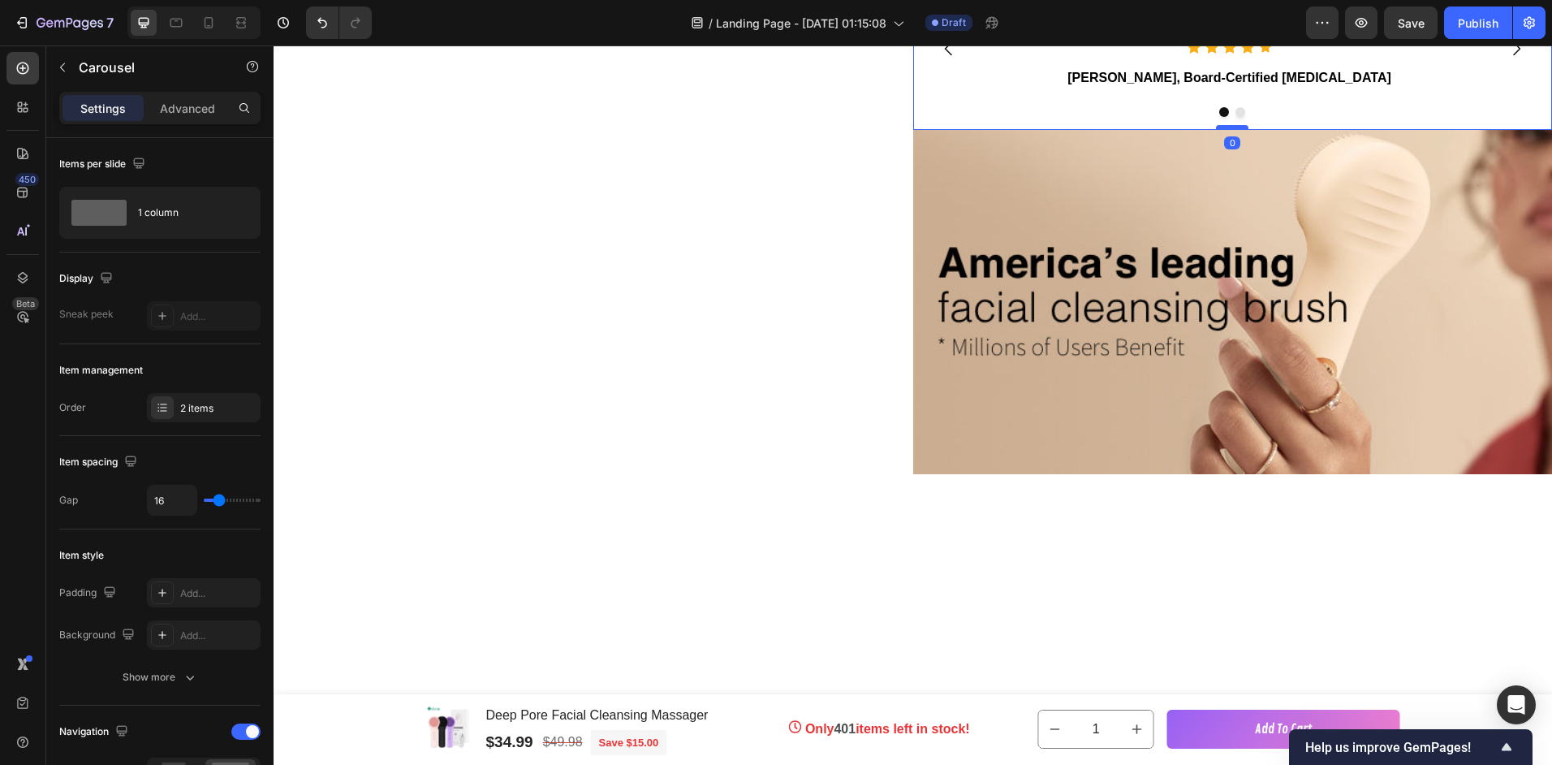
drag, startPoint x: 1220, startPoint y: 416, endPoint x: 1219, endPoint y: 396, distance: 20.3
click at [1219, 130] on div at bounding box center [1232, 127] width 32 height 5
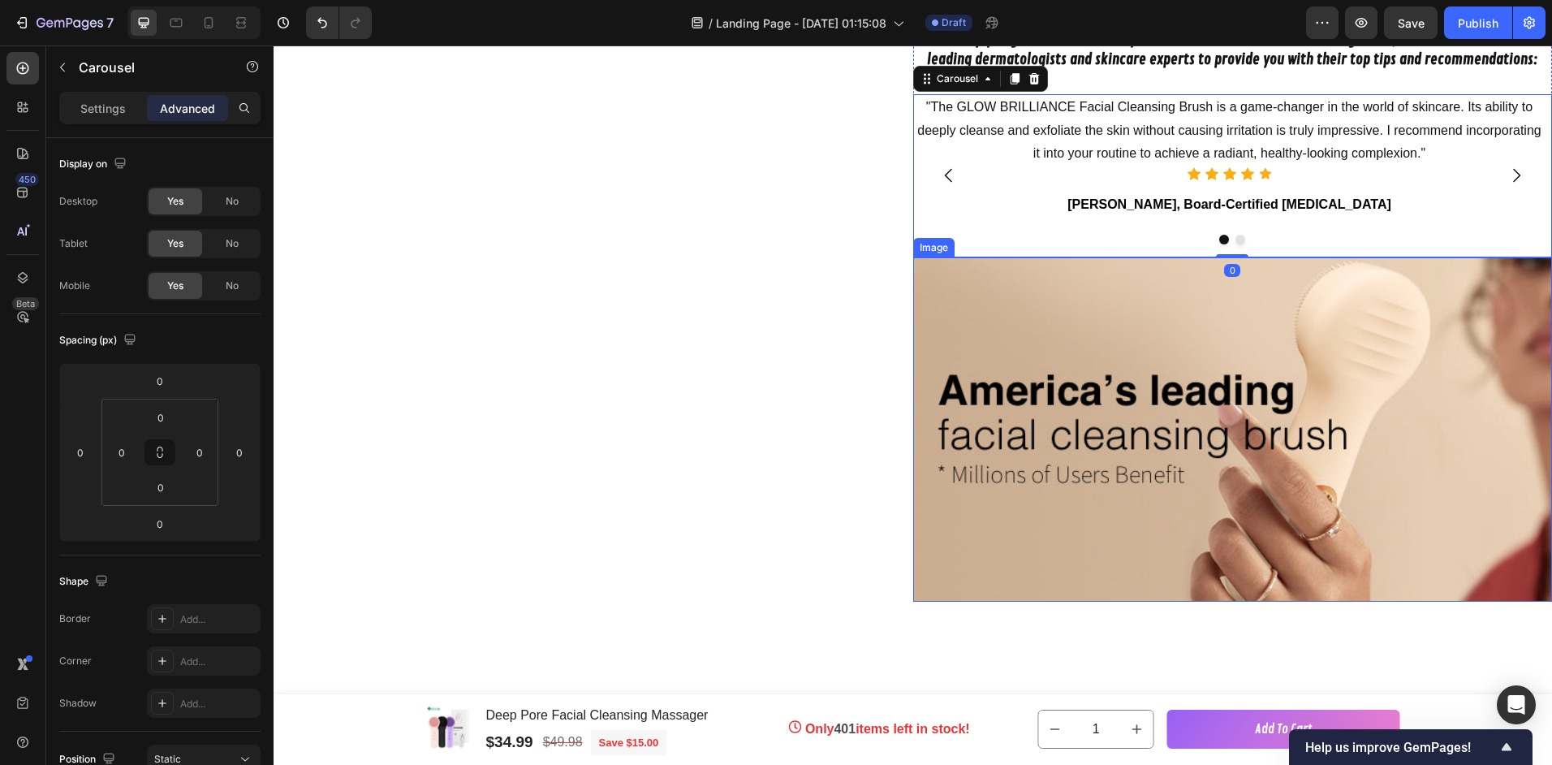
scroll to position [1365, 0]
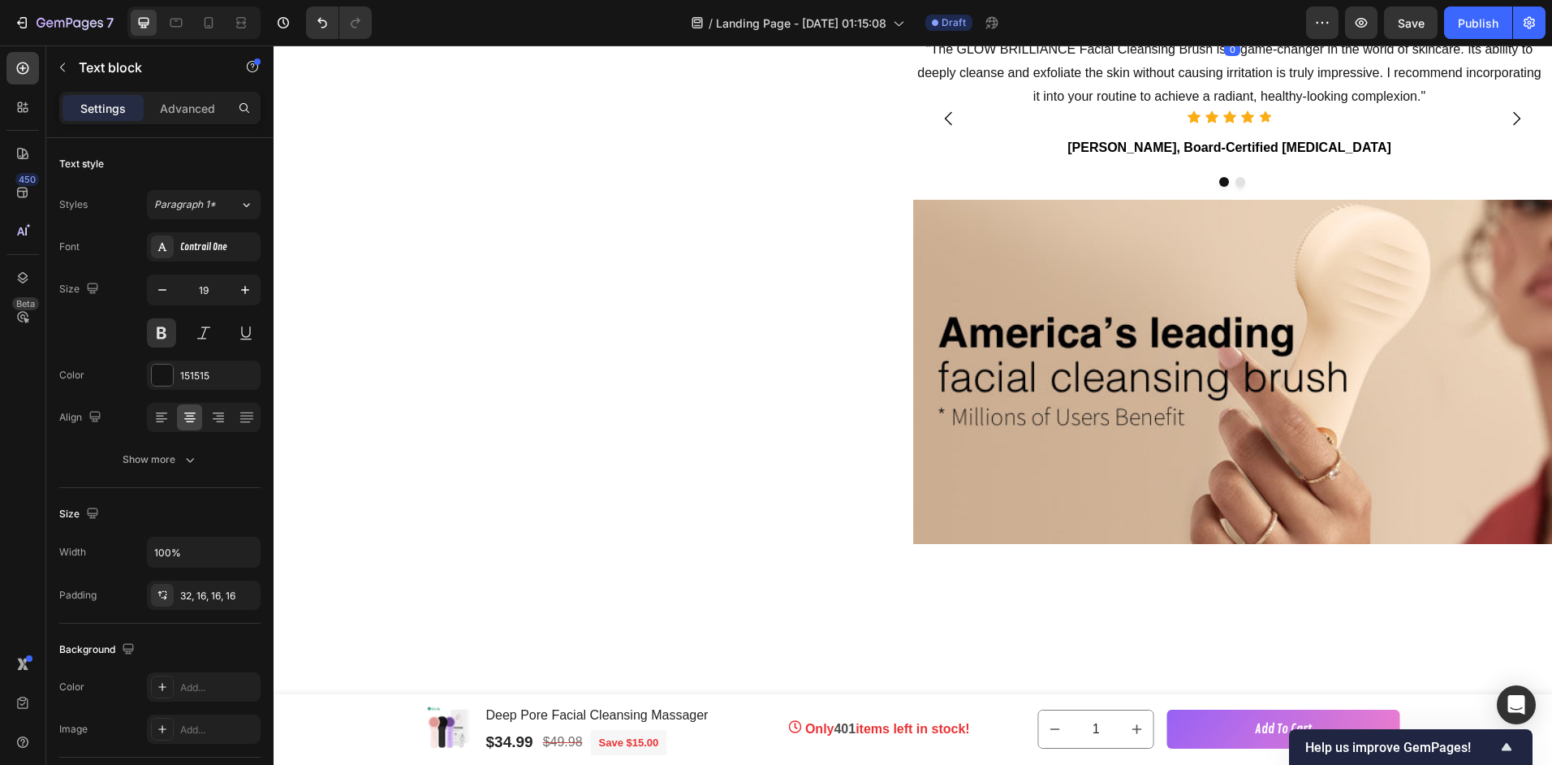
drag, startPoint x: 1227, startPoint y: 315, endPoint x: 1175, endPoint y: 334, distance: 56.0
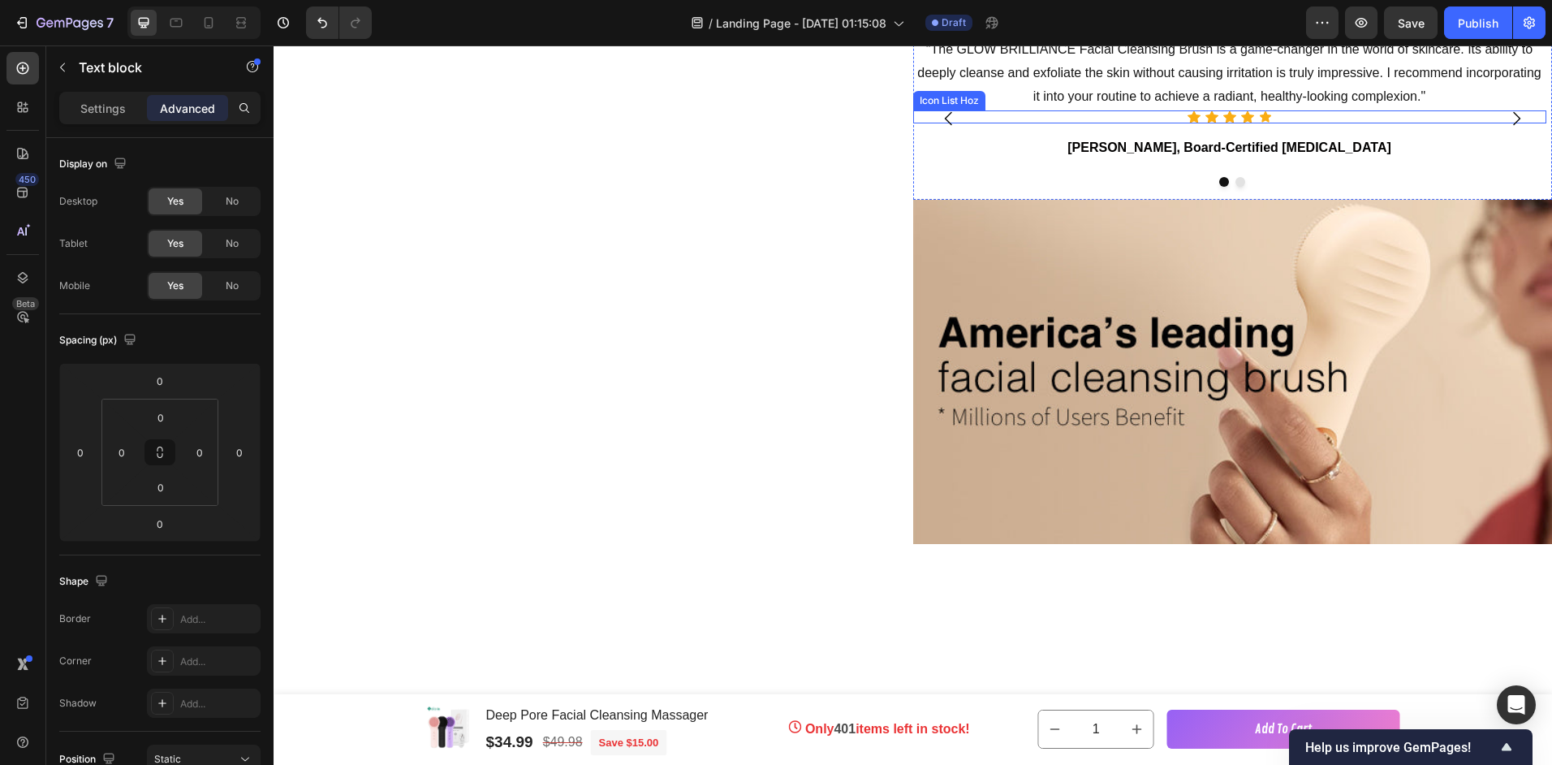
click at [1107, 123] on div "Icon Icon Icon Icon Icon" at bounding box center [1229, 116] width 633 height 13
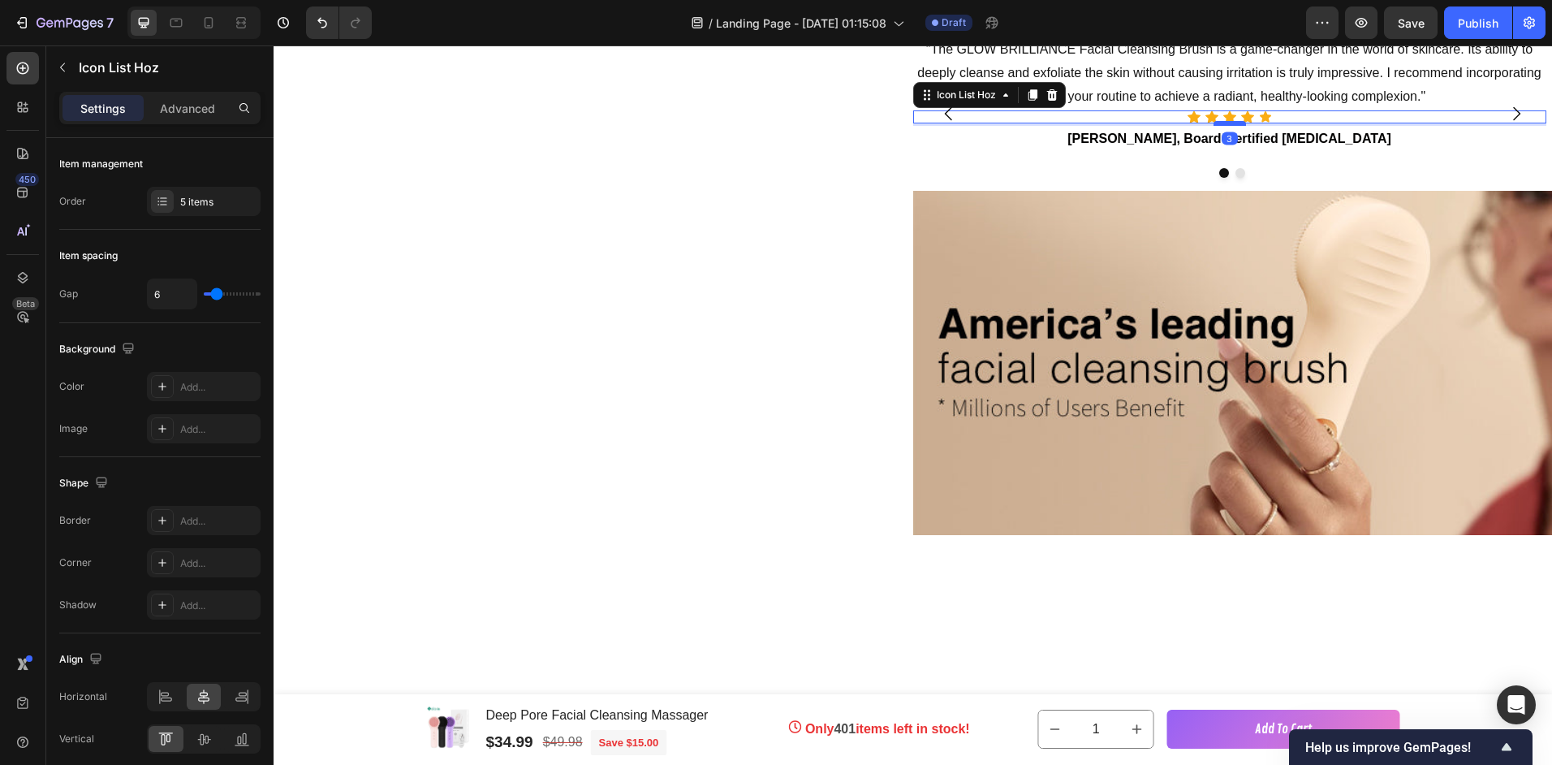
drag, startPoint x: 1223, startPoint y: 400, endPoint x: 1223, endPoint y: 391, distance: 8.9
click at [1223, 126] on div at bounding box center [1230, 123] width 32 height 5
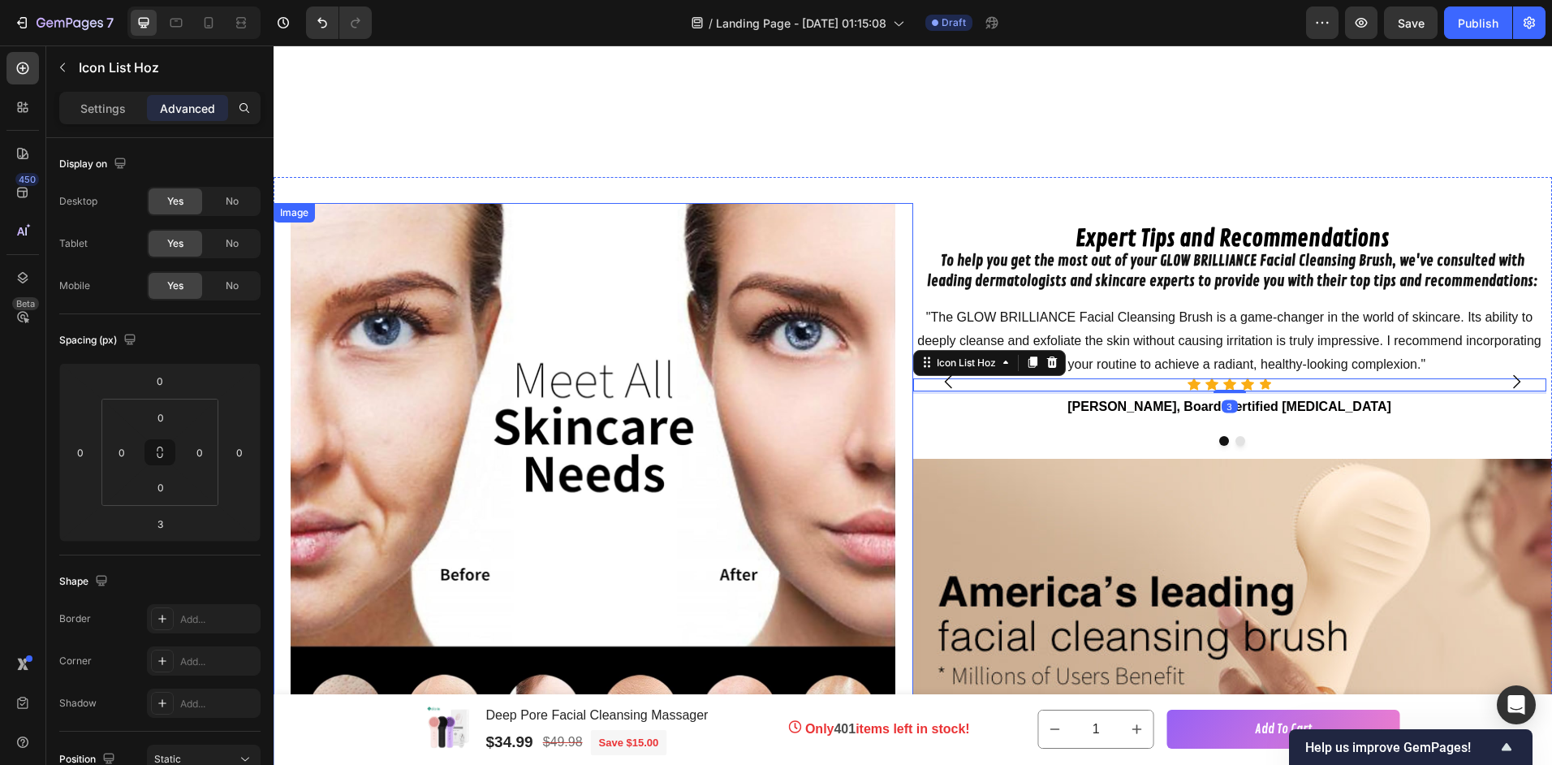
scroll to position [1609, 0]
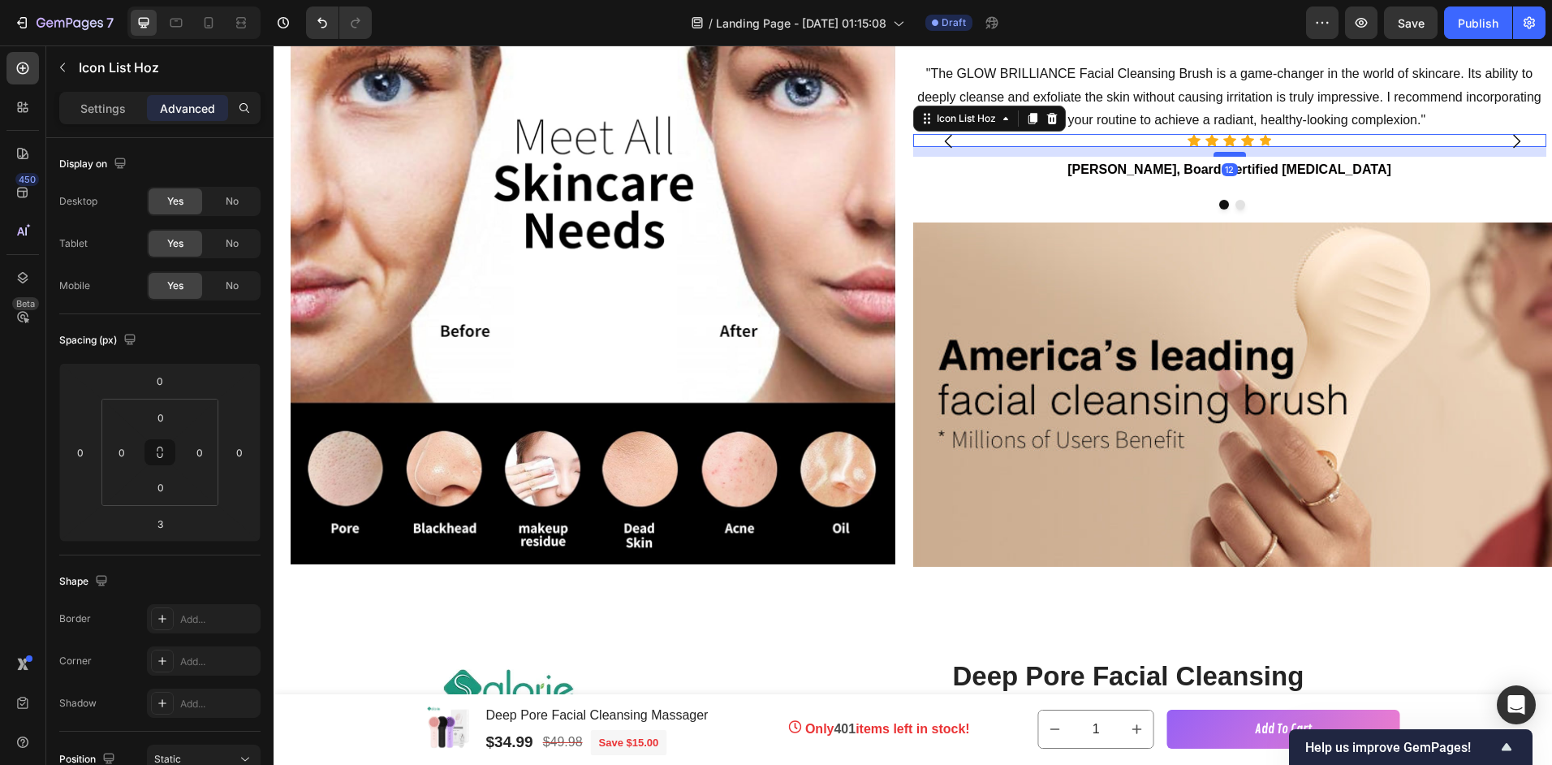
click at [1229, 154] on div at bounding box center [1230, 154] width 32 height 5
type input "12"
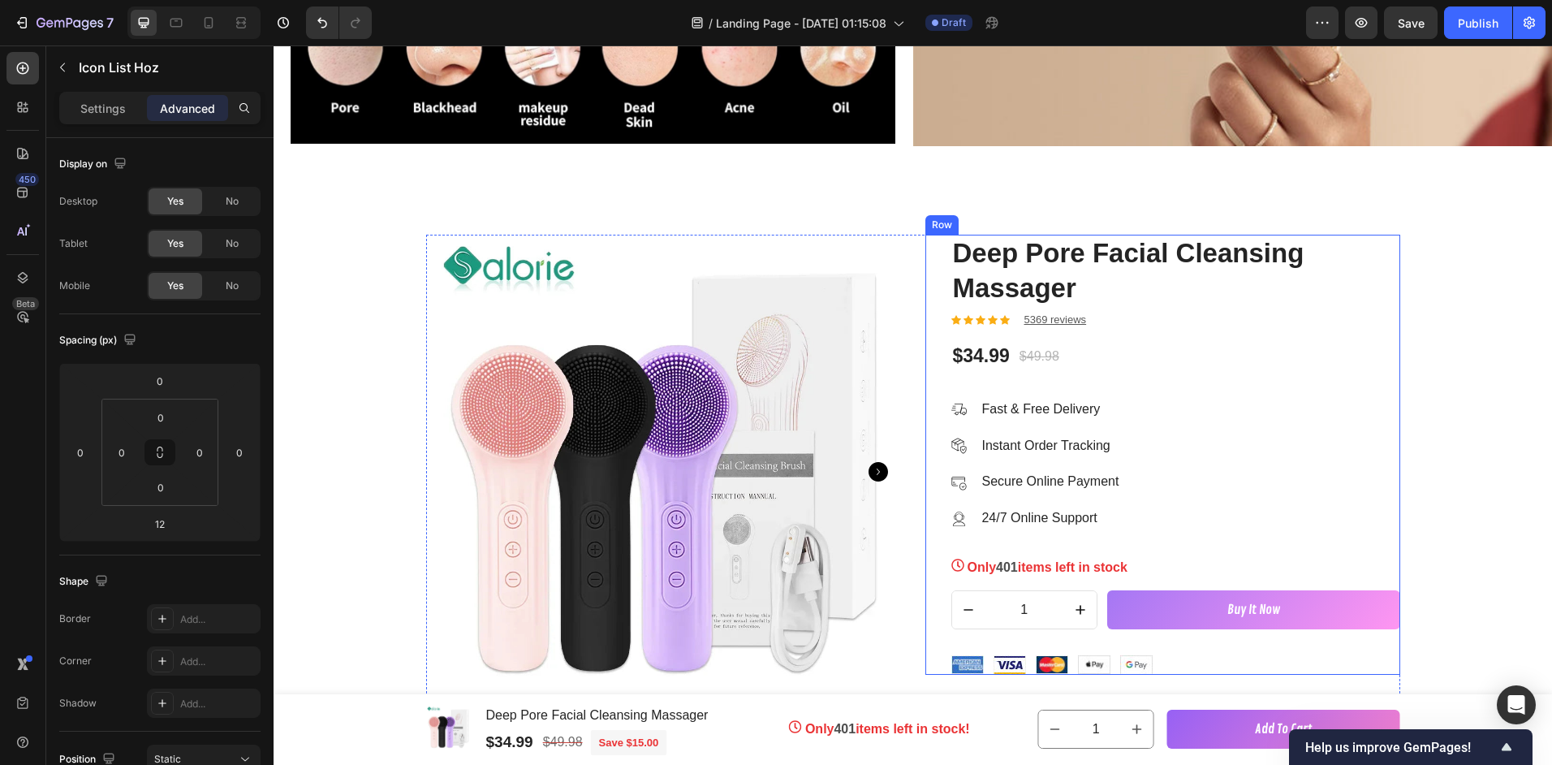
scroll to position [2354, 0]
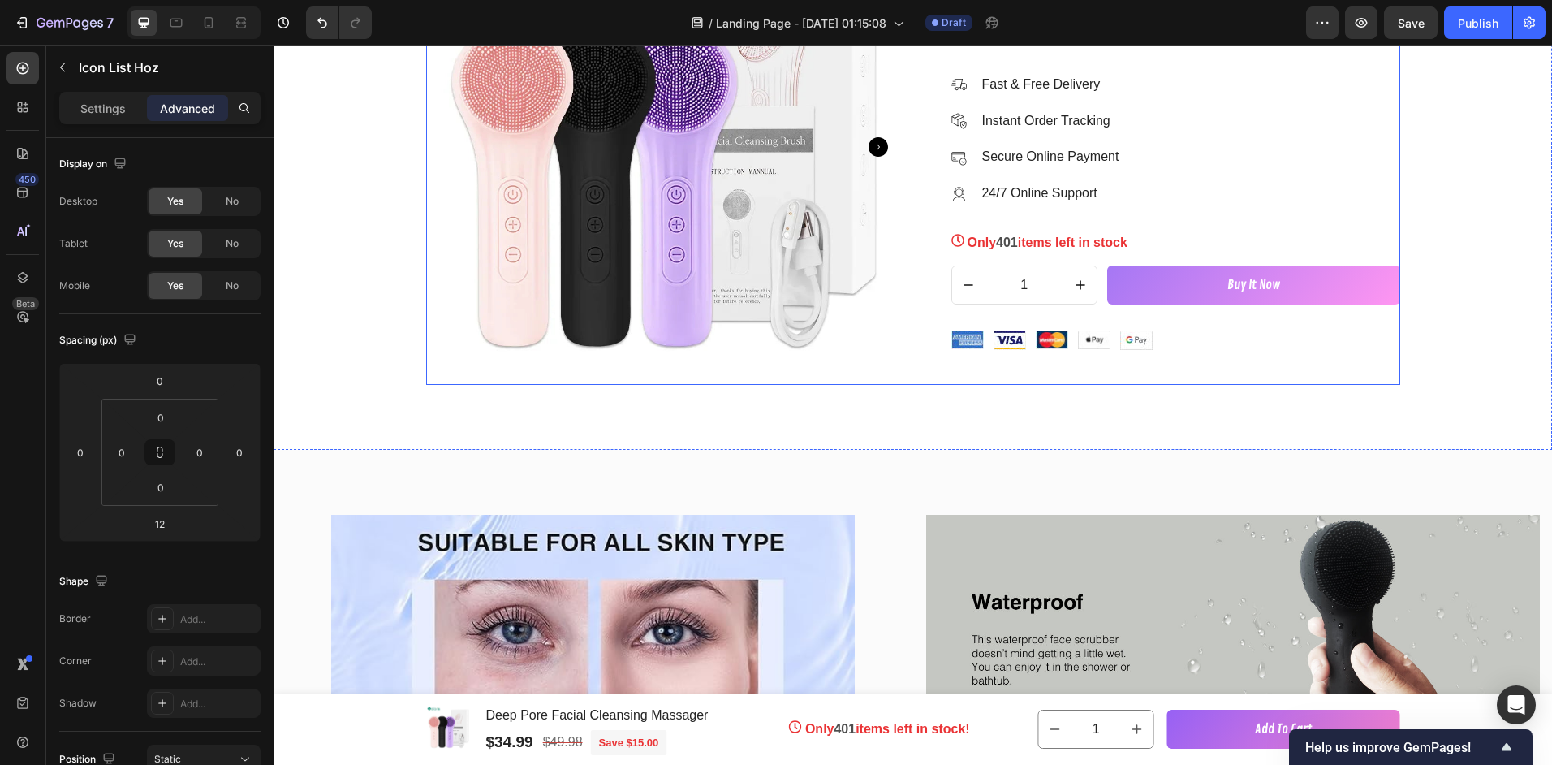
click at [978, 378] on div "Deep Pore Facial Cleansing Massager Product Title Icon Icon Icon Icon Icon Icon…" at bounding box center [1162, 147] width 475 height 475
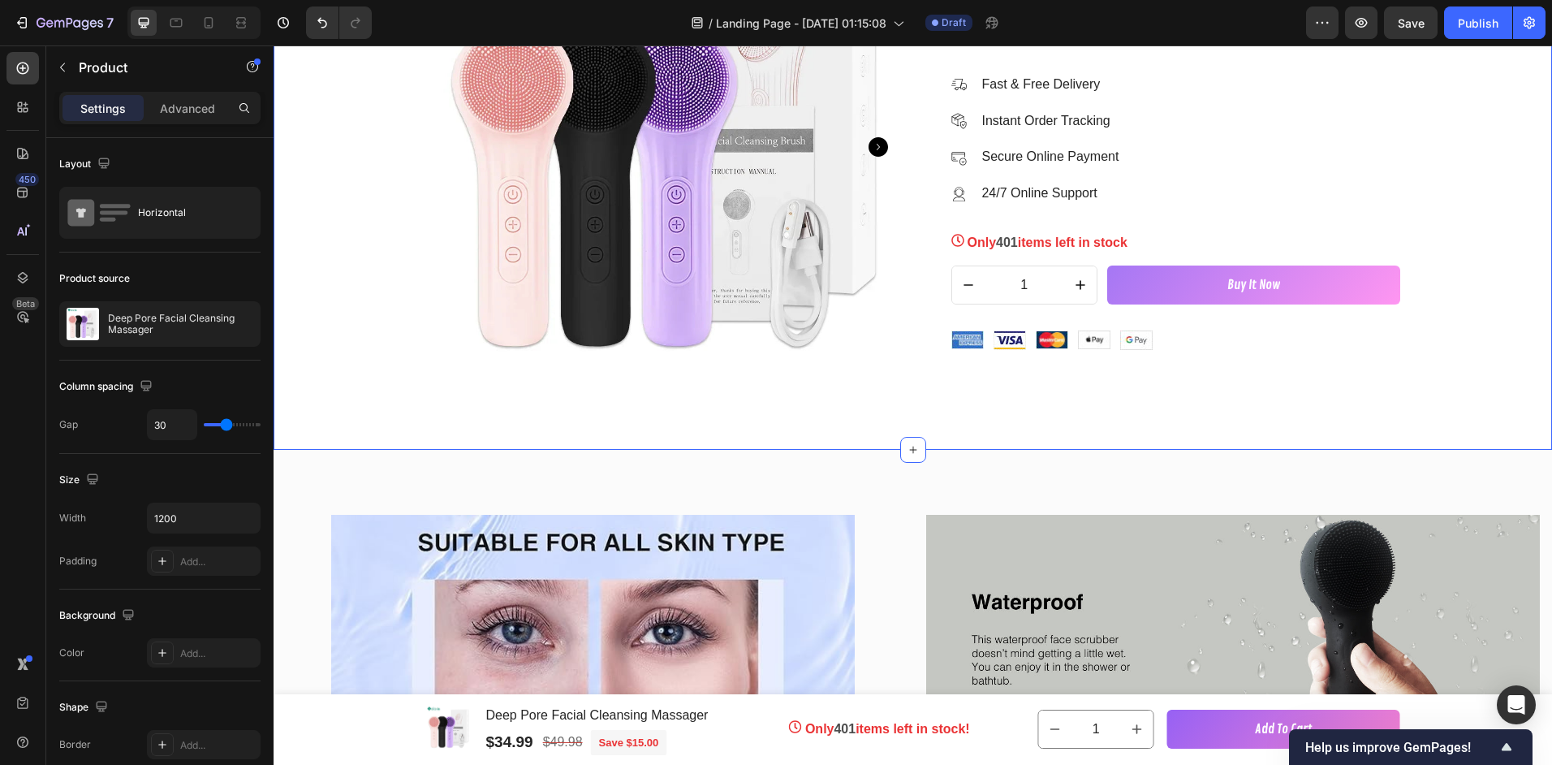
click at [904, 406] on div "Product Images & Gallery Deep Pore Facial Cleansing Massager Product Title Icon…" at bounding box center [913, 147] width 1279 height 605
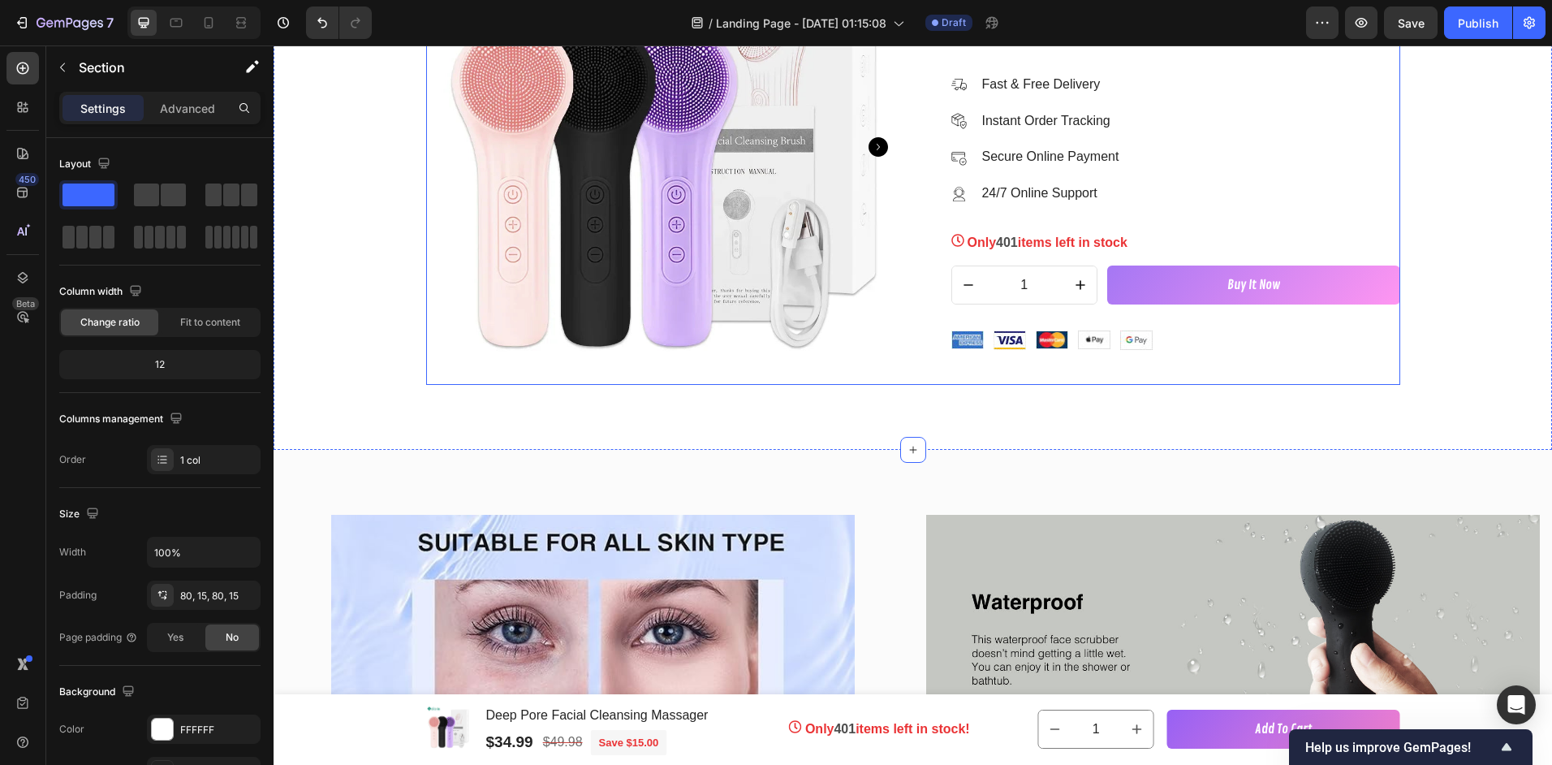
click at [908, 373] on div "Product Images & Gallery Deep Pore Facial Cleansing Massager Product Title Icon…" at bounding box center [913, 147] width 974 height 475
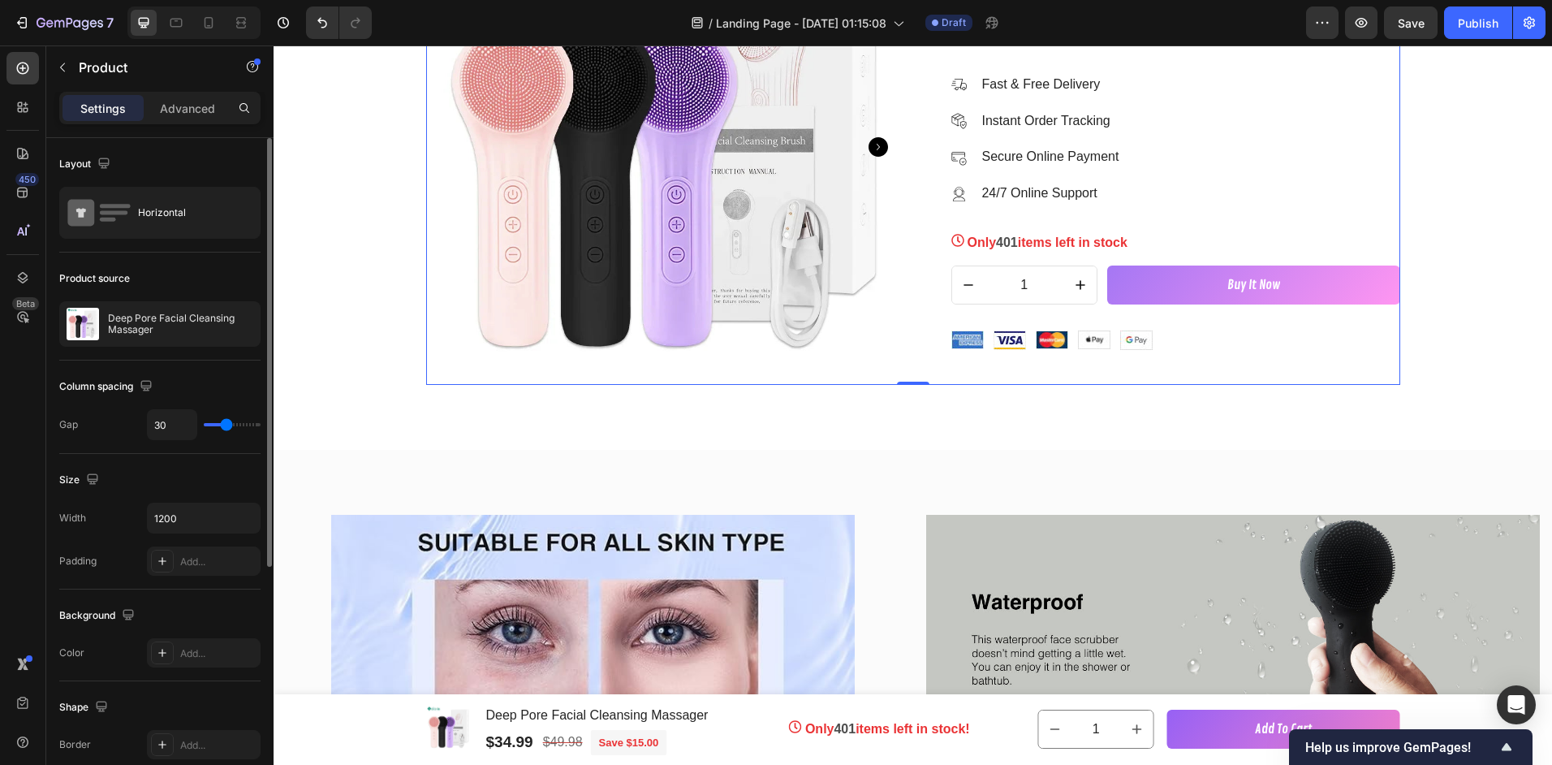
scroll to position [244, 0]
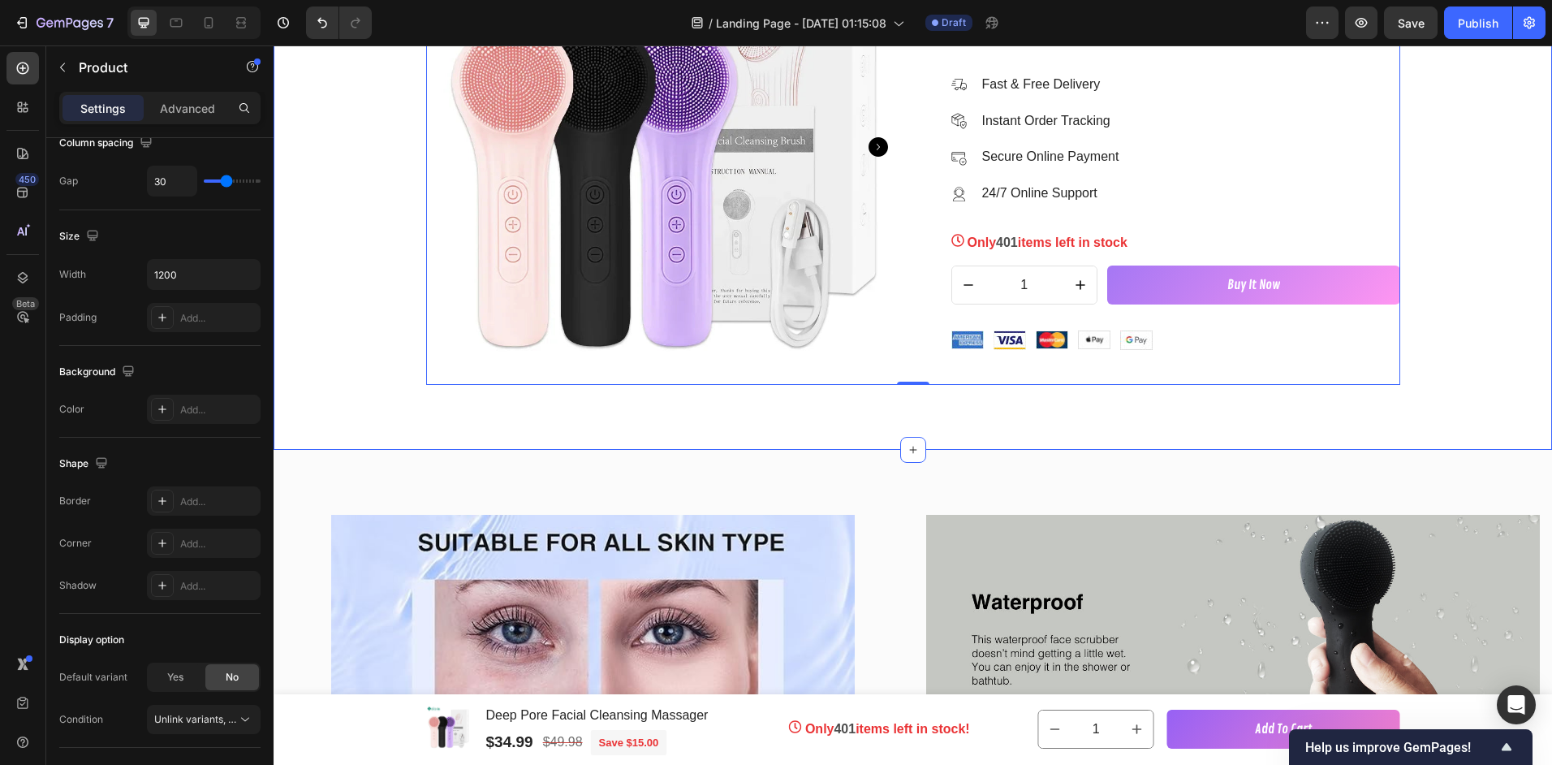
click at [955, 421] on div "Product Images & Gallery Deep Pore Facial Cleansing Massager Product Title Icon…" at bounding box center [913, 147] width 1279 height 605
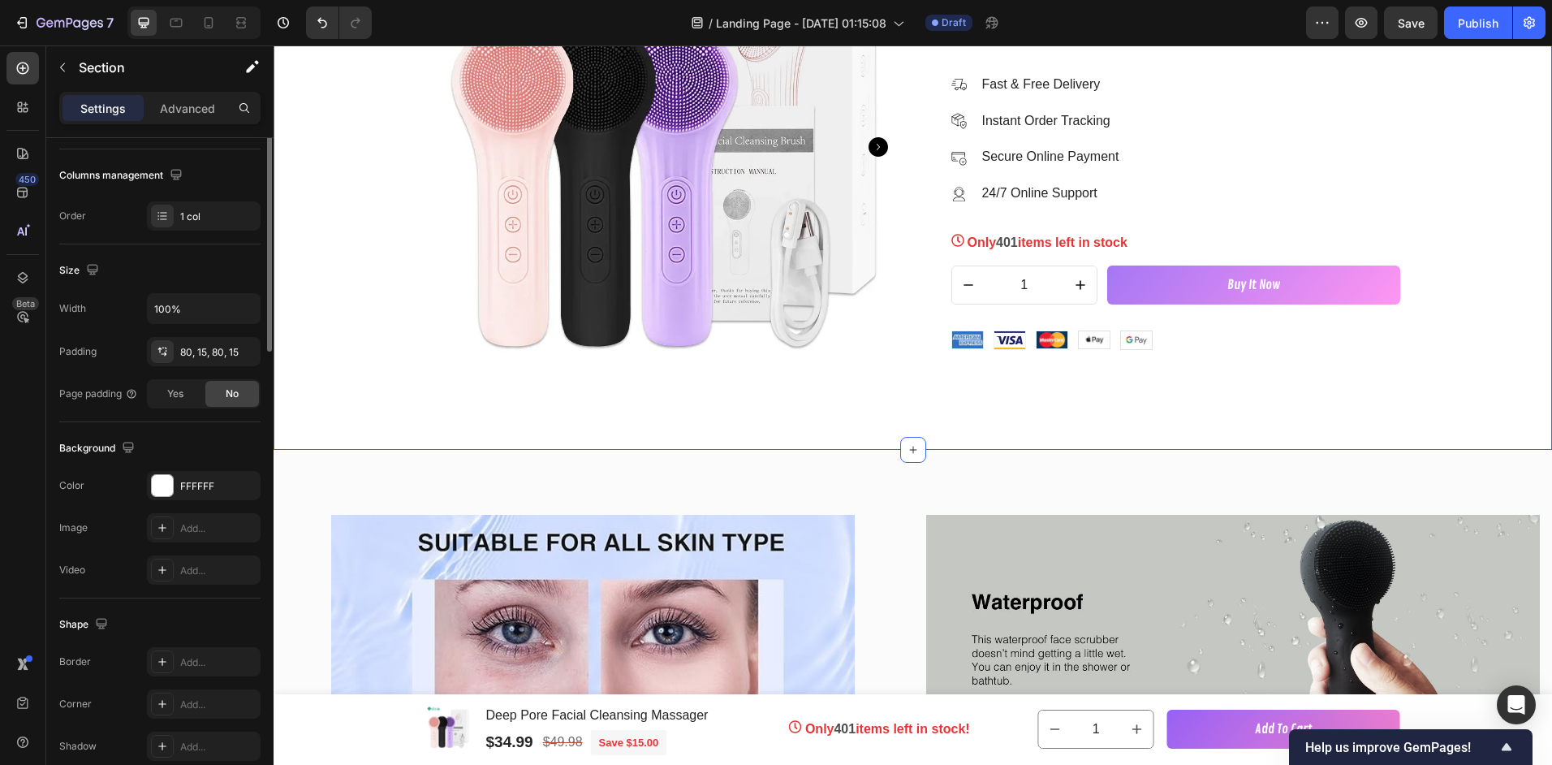
scroll to position [0, 0]
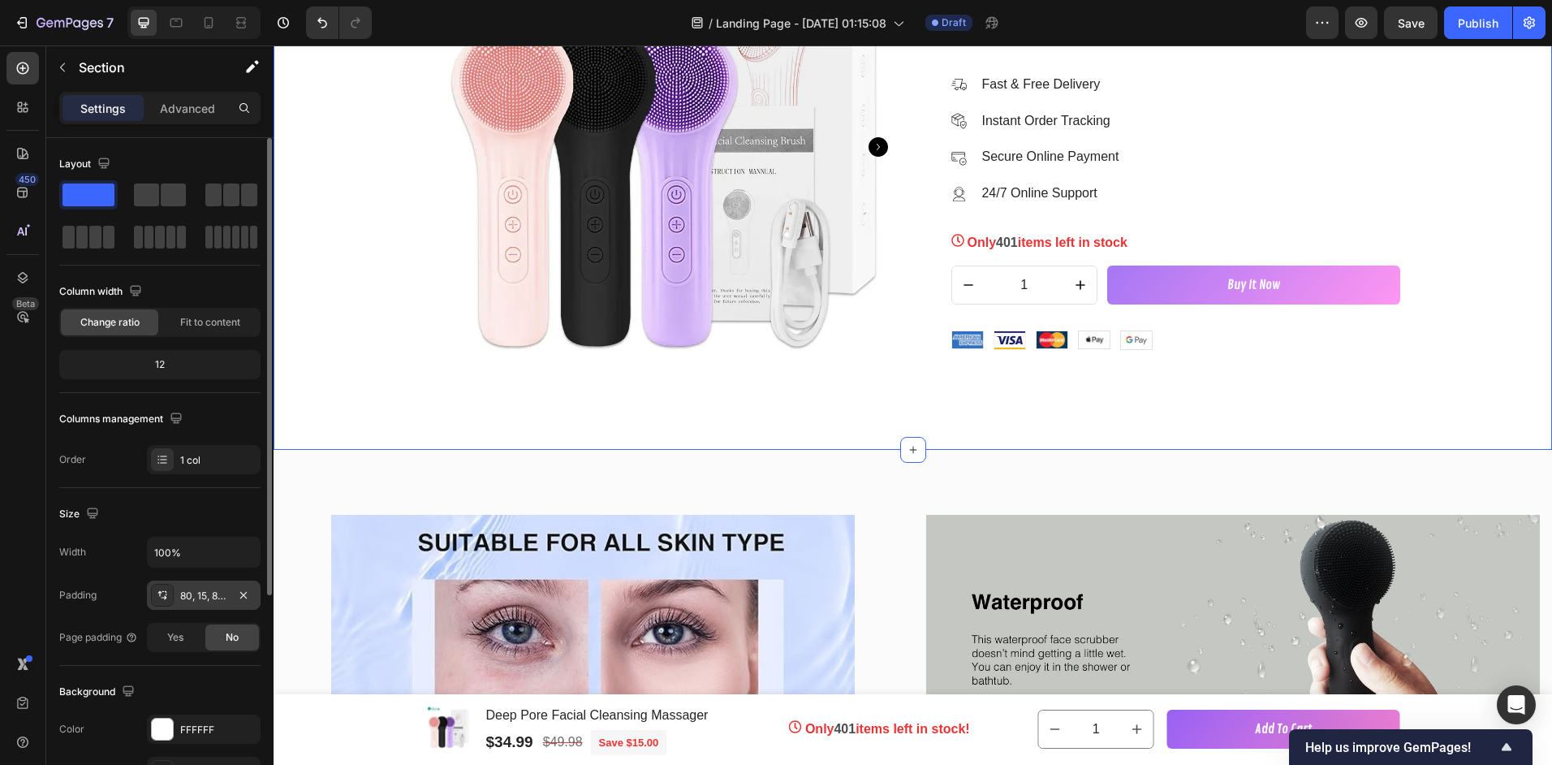
click at [178, 591] on div "80, 15, 80, 15" at bounding box center [204, 594] width 114 height 29
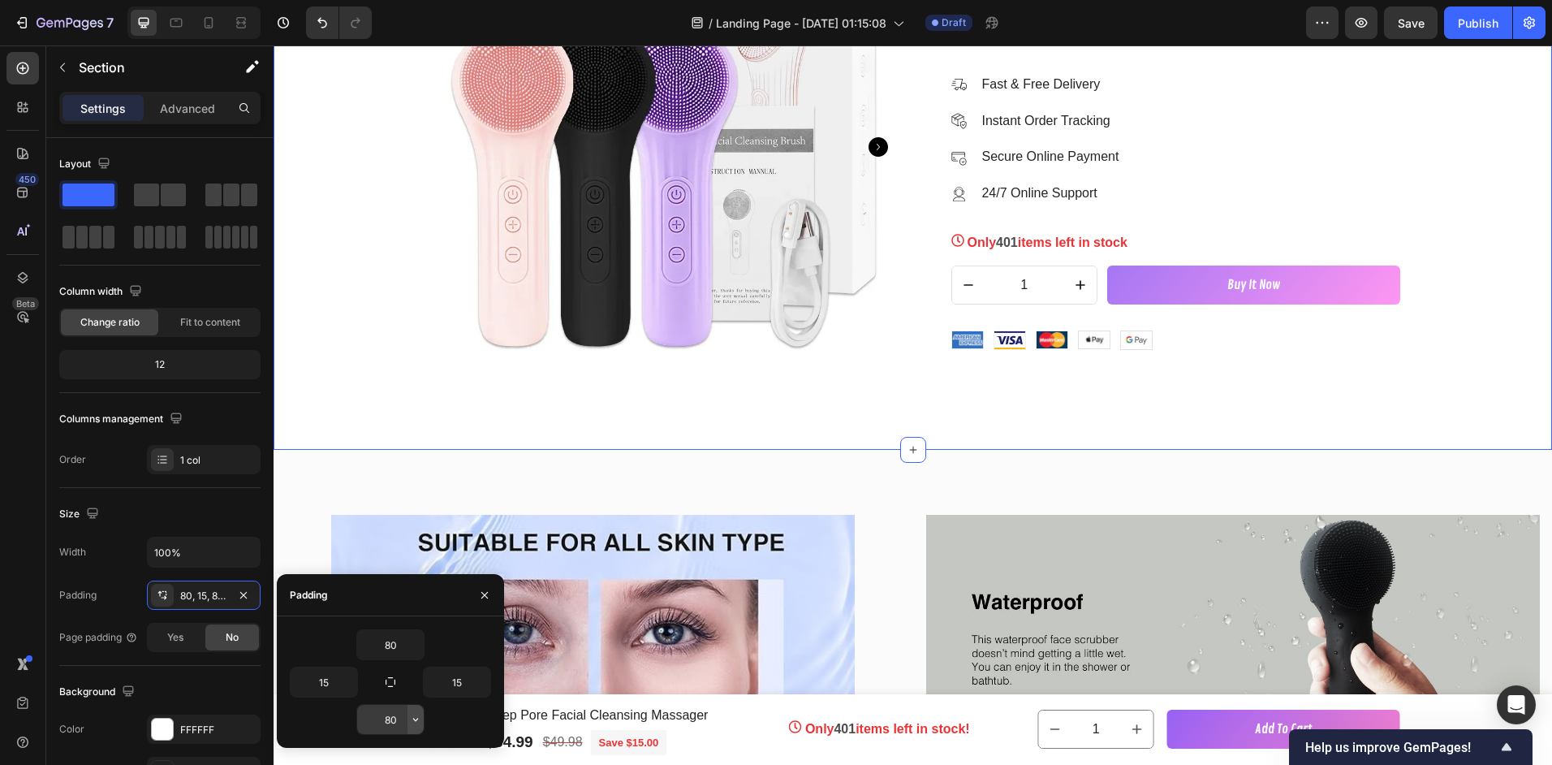
click at [416, 719] on icon "button" at bounding box center [415, 719] width 5 height 3
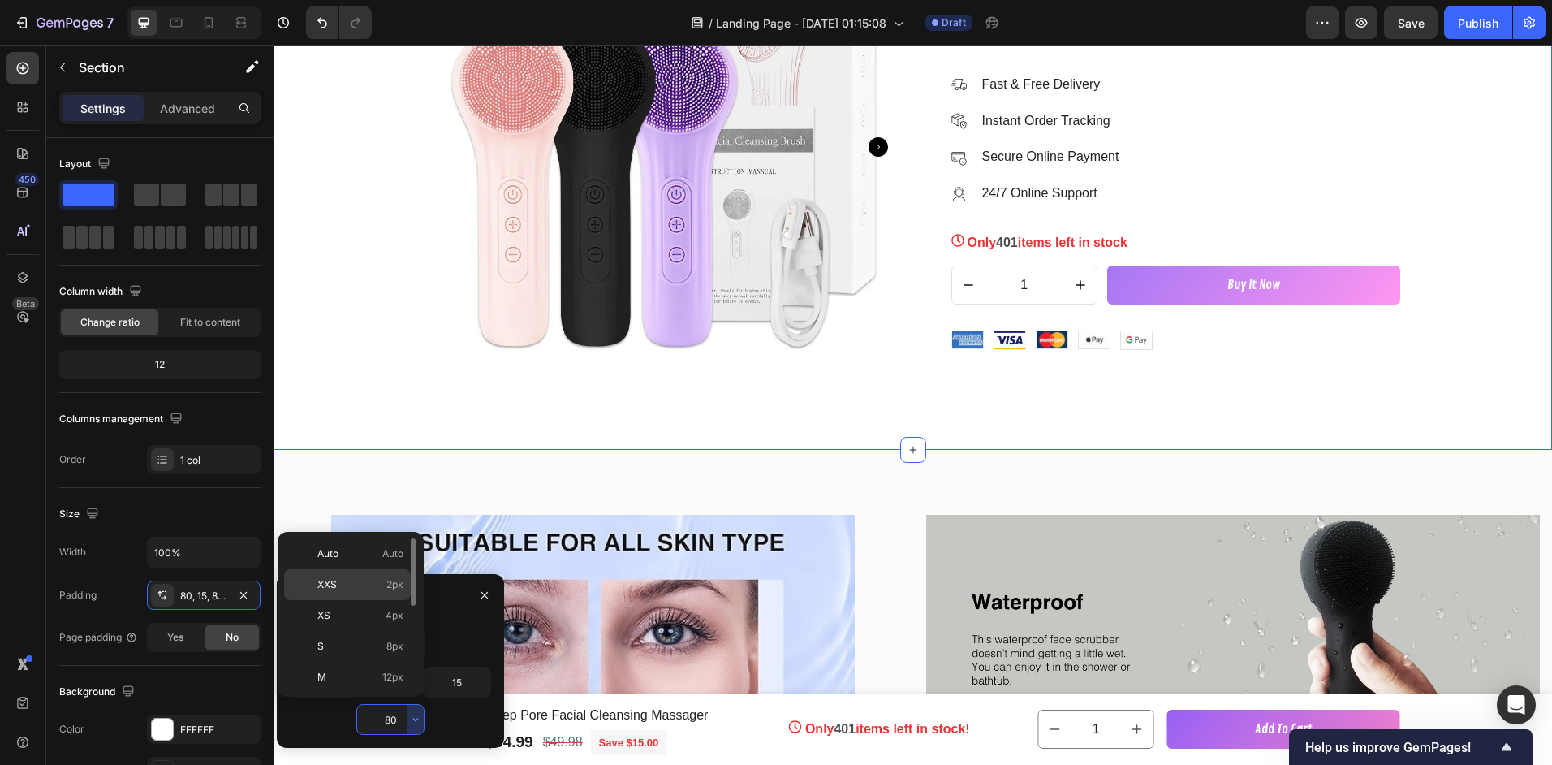
click at [360, 595] on div "XXS 2px" at bounding box center [347, 584] width 127 height 31
type input "2"
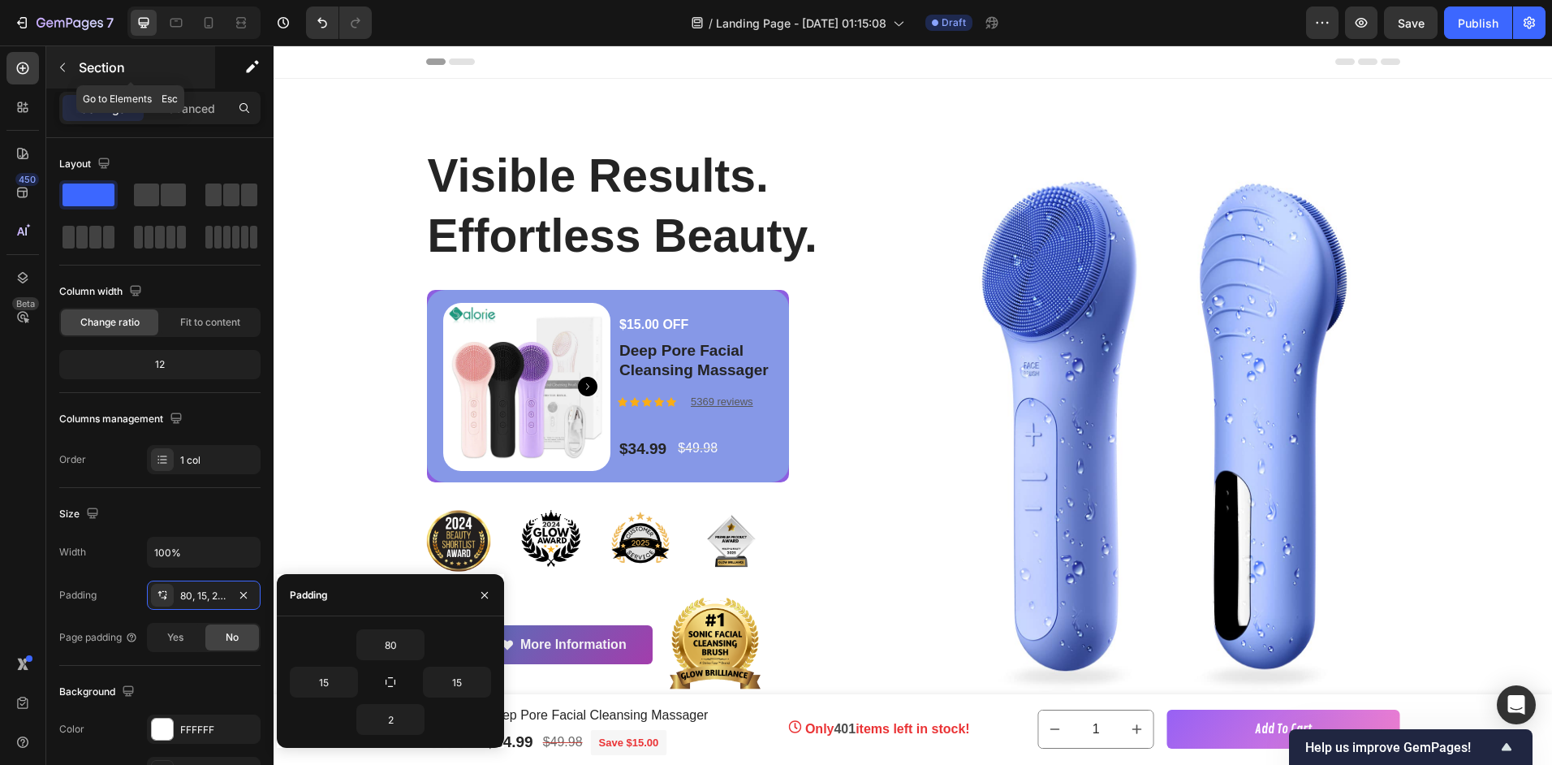
click at [82, 74] on p "Section" at bounding box center [145, 67] width 133 height 19
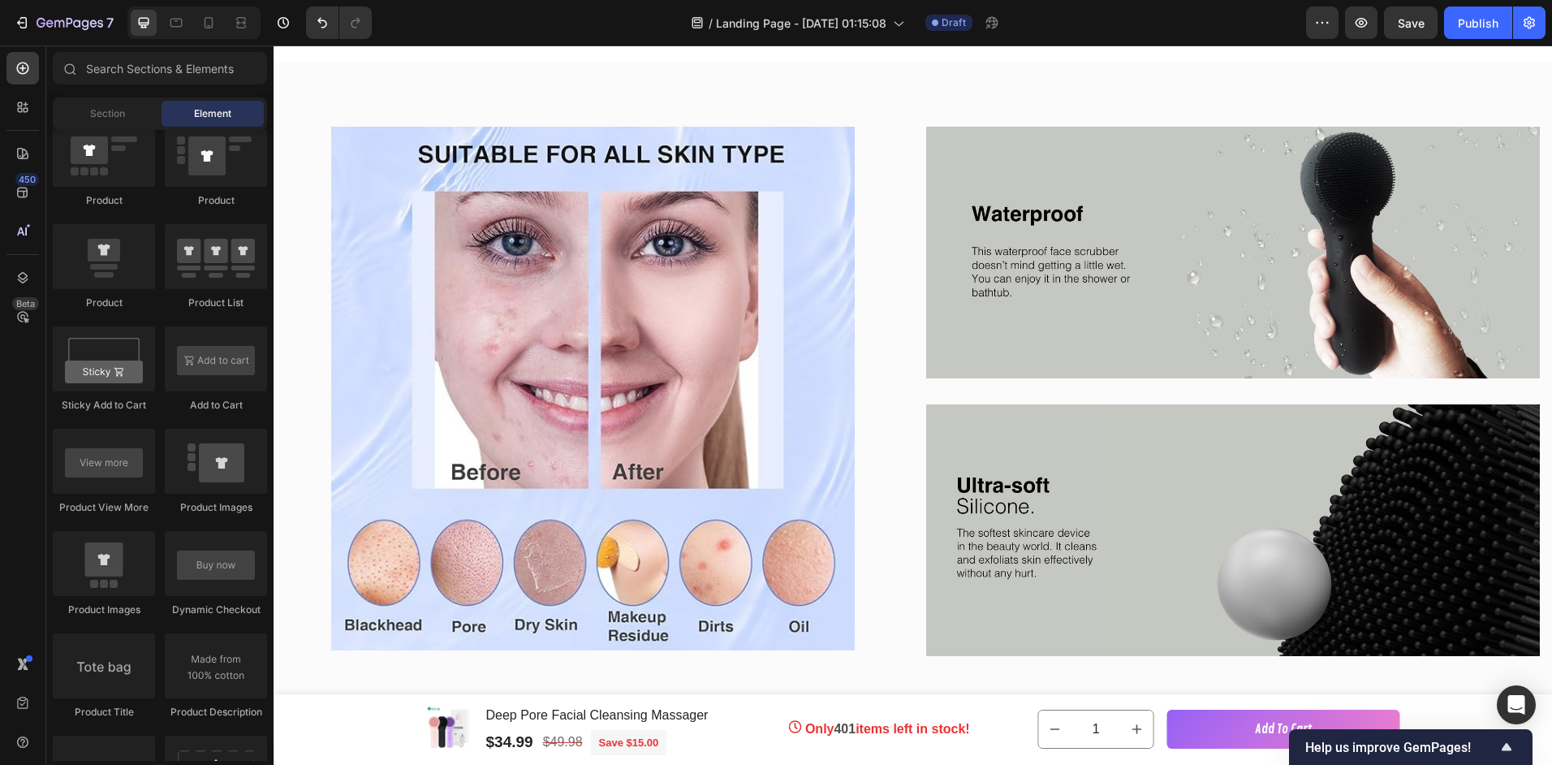
scroll to position [2974, 0]
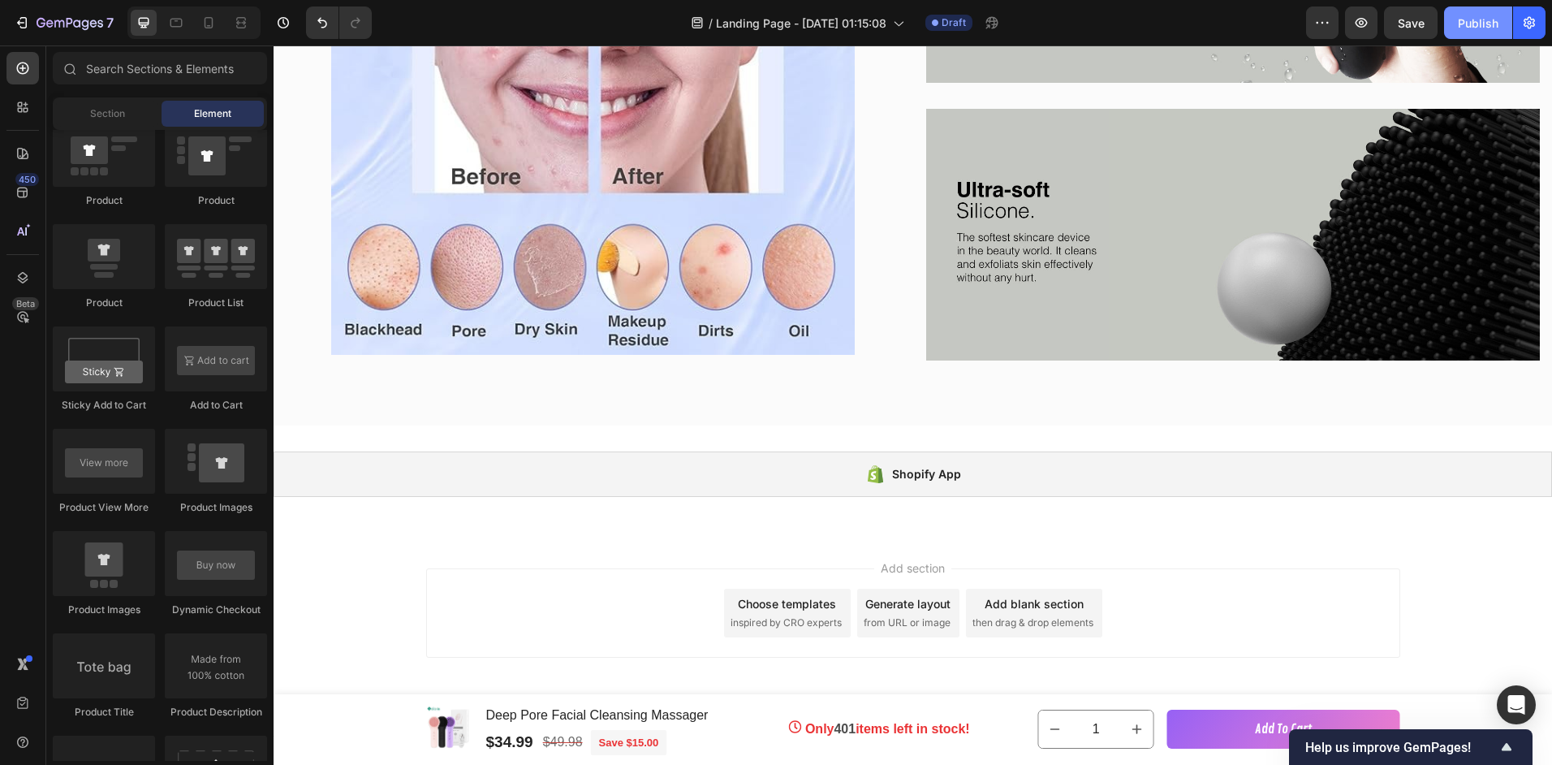
click at [1479, 22] on div "Publish" at bounding box center [1478, 23] width 41 height 17
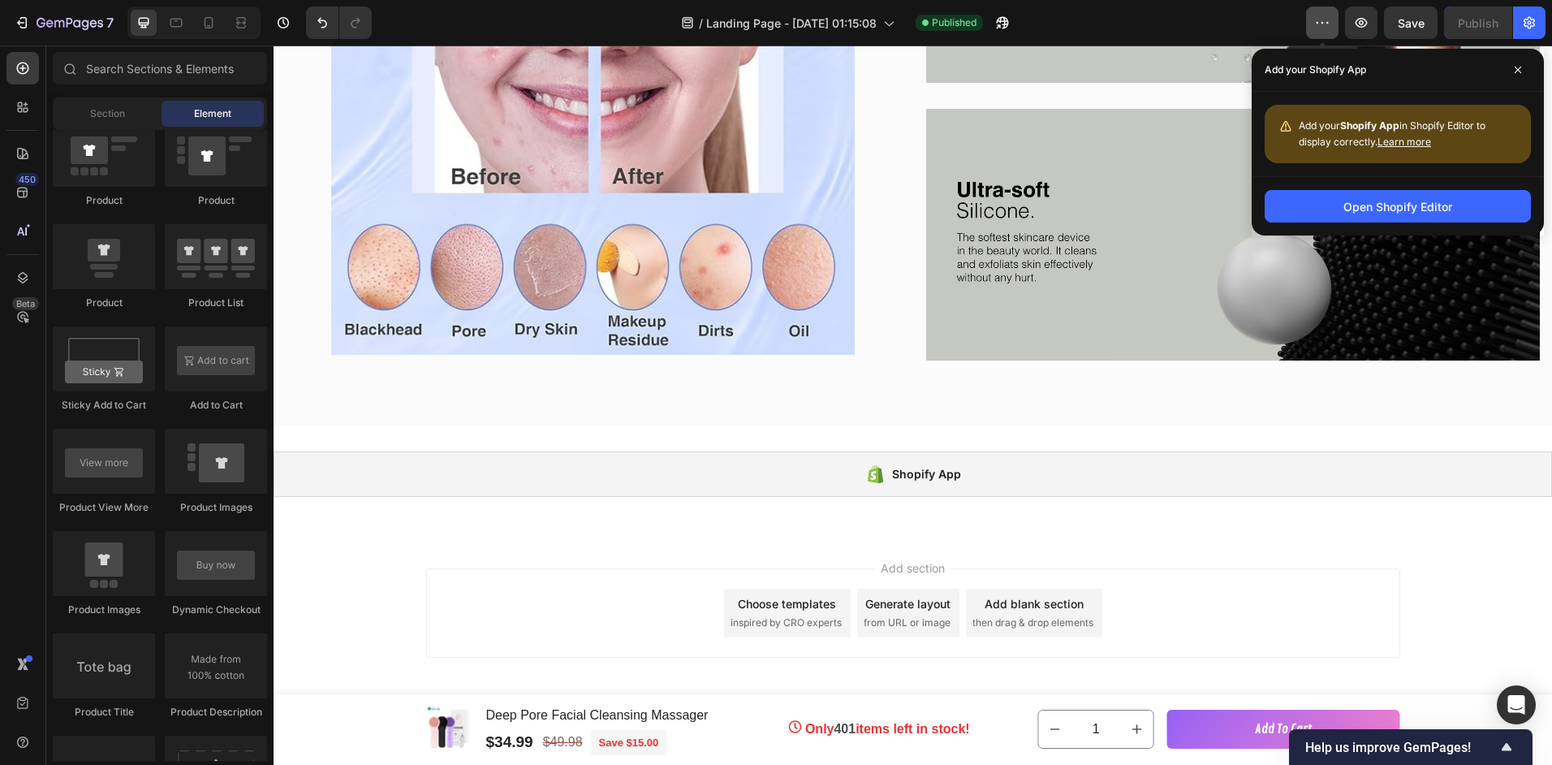
click at [1318, 26] on icon "button" at bounding box center [1322, 23] width 16 height 16
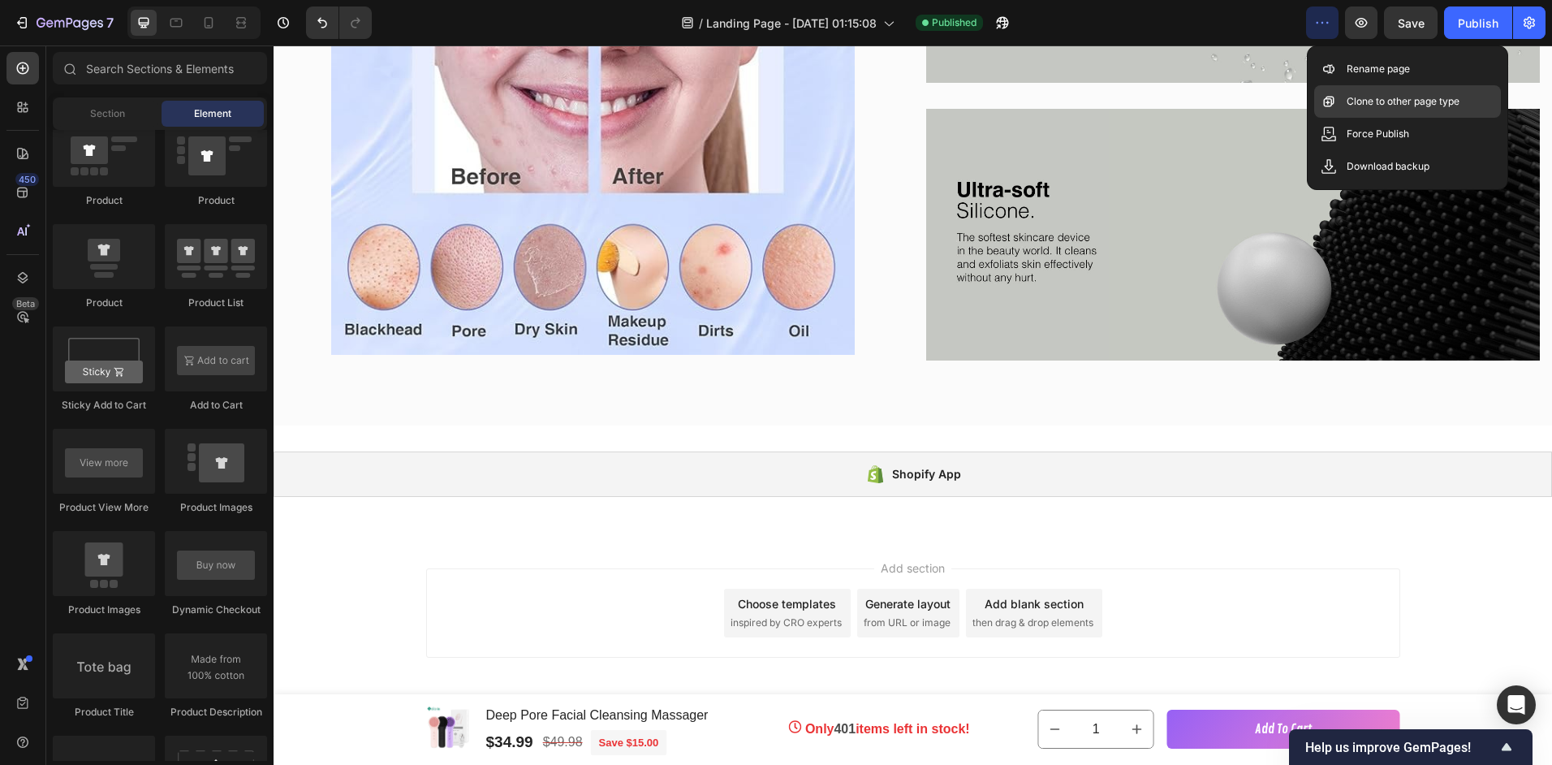
click at [1392, 99] on p "Clone to other page type" at bounding box center [1403, 101] width 113 height 16
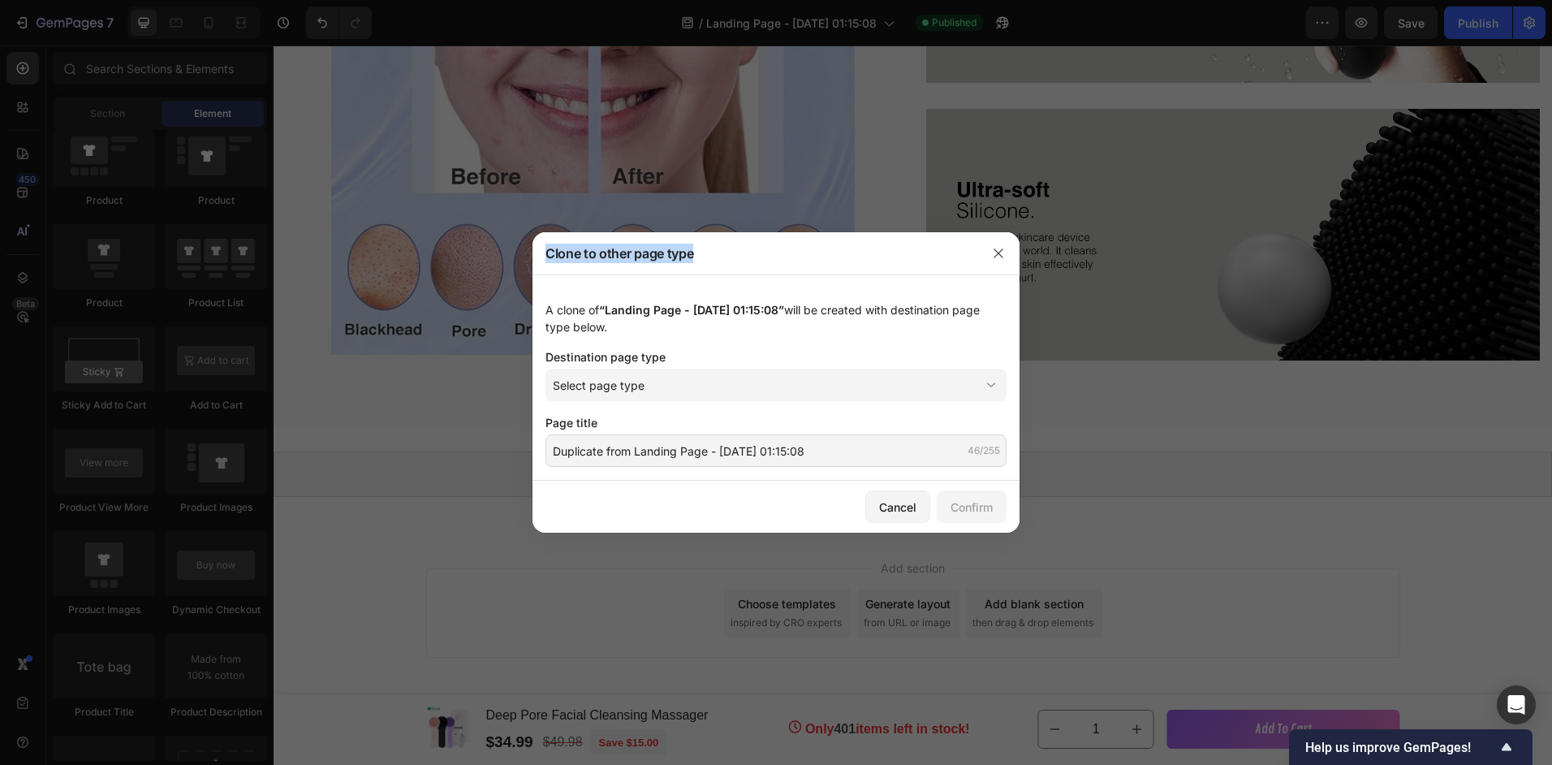
drag, startPoint x: 950, startPoint y: 248, endPoint x: 1100, endPoint y: 329, distance: 170.3
click at [1100, 329] on div "Clone to other page type A clone of “Landing Page - Sep 21, 01:15:08” will be c…" at bounding box center [776, 382] width 1552 height 765
click at [691, 382] on div "Select page type" at bounding box center [766, 385] width 427 height 17
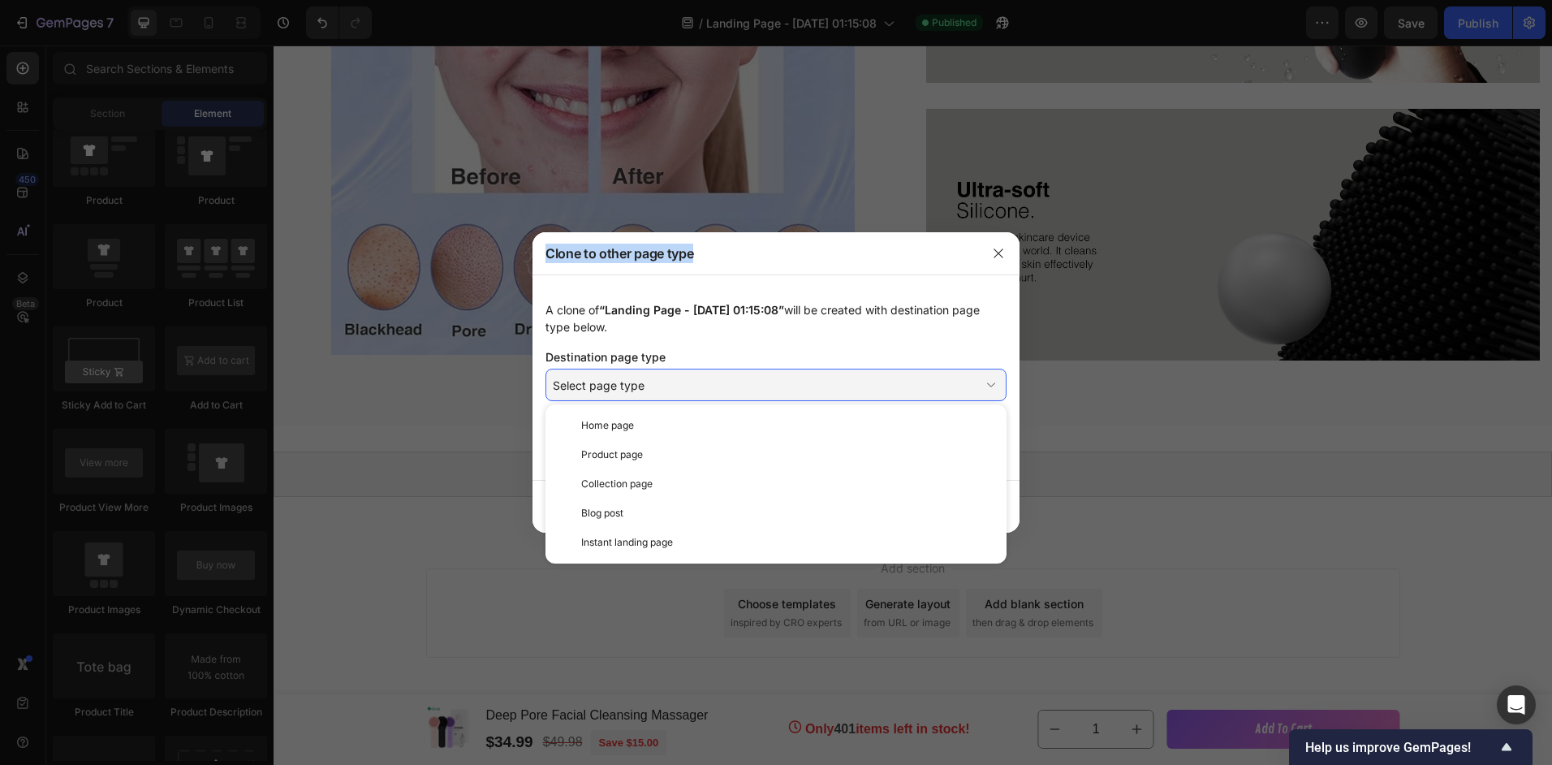
click at [617, 432] on span "Home page" at bounding box center [607, 425] width 53 height 15
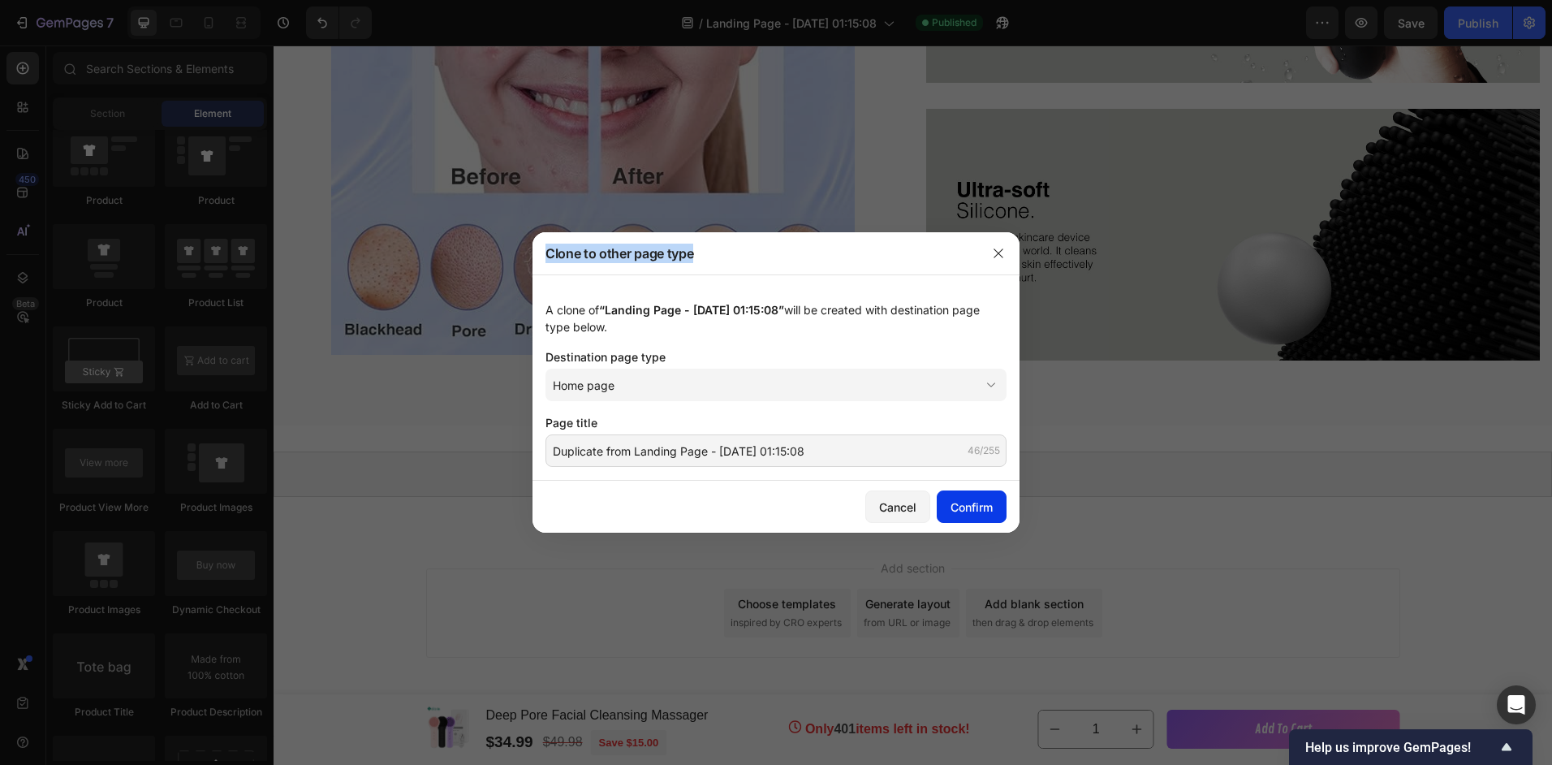
click at [972, 503] on div "Confirm" at bounding box center [972, 506] width 42 height 17
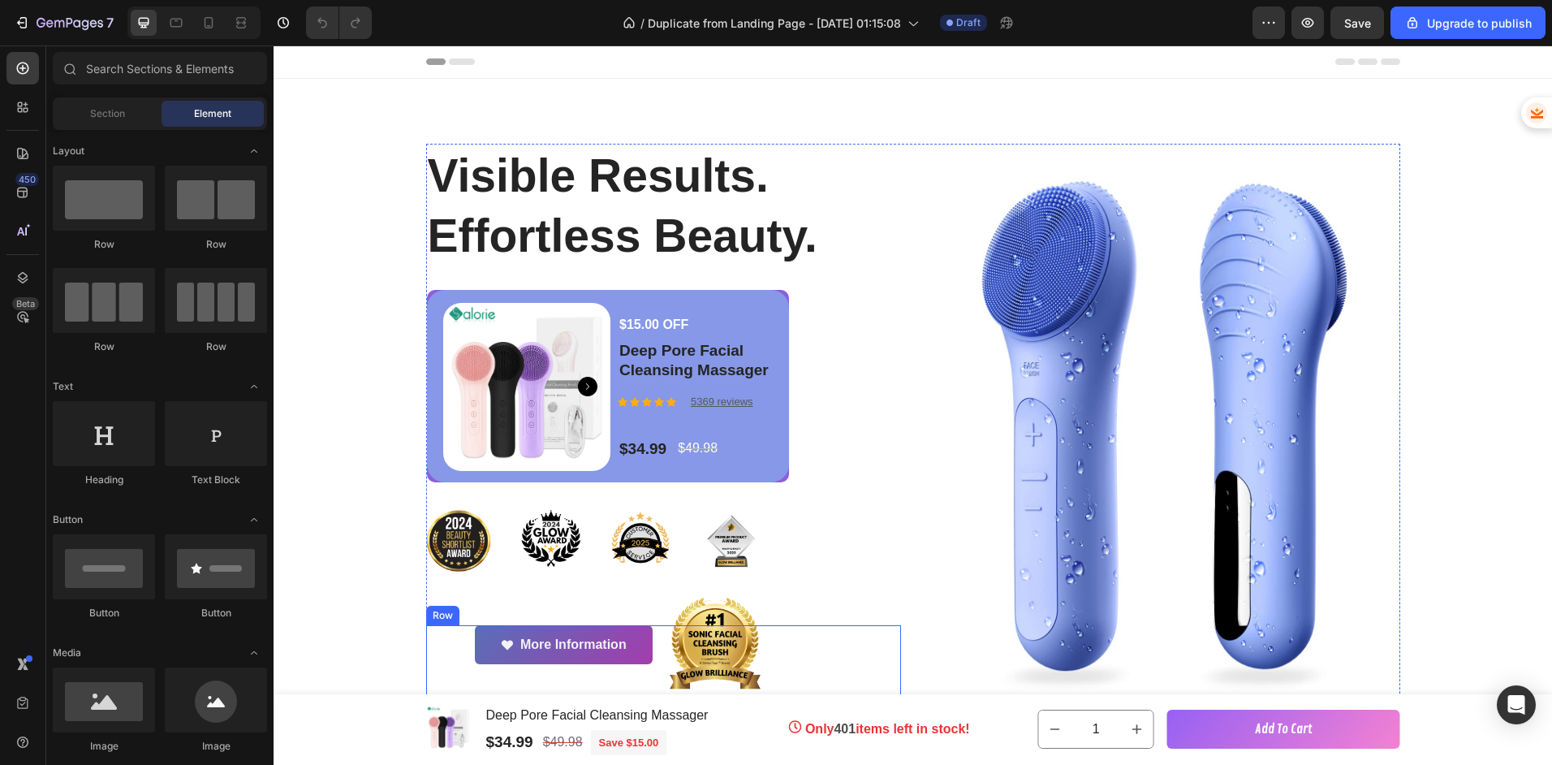
scroll to position [244, 0]
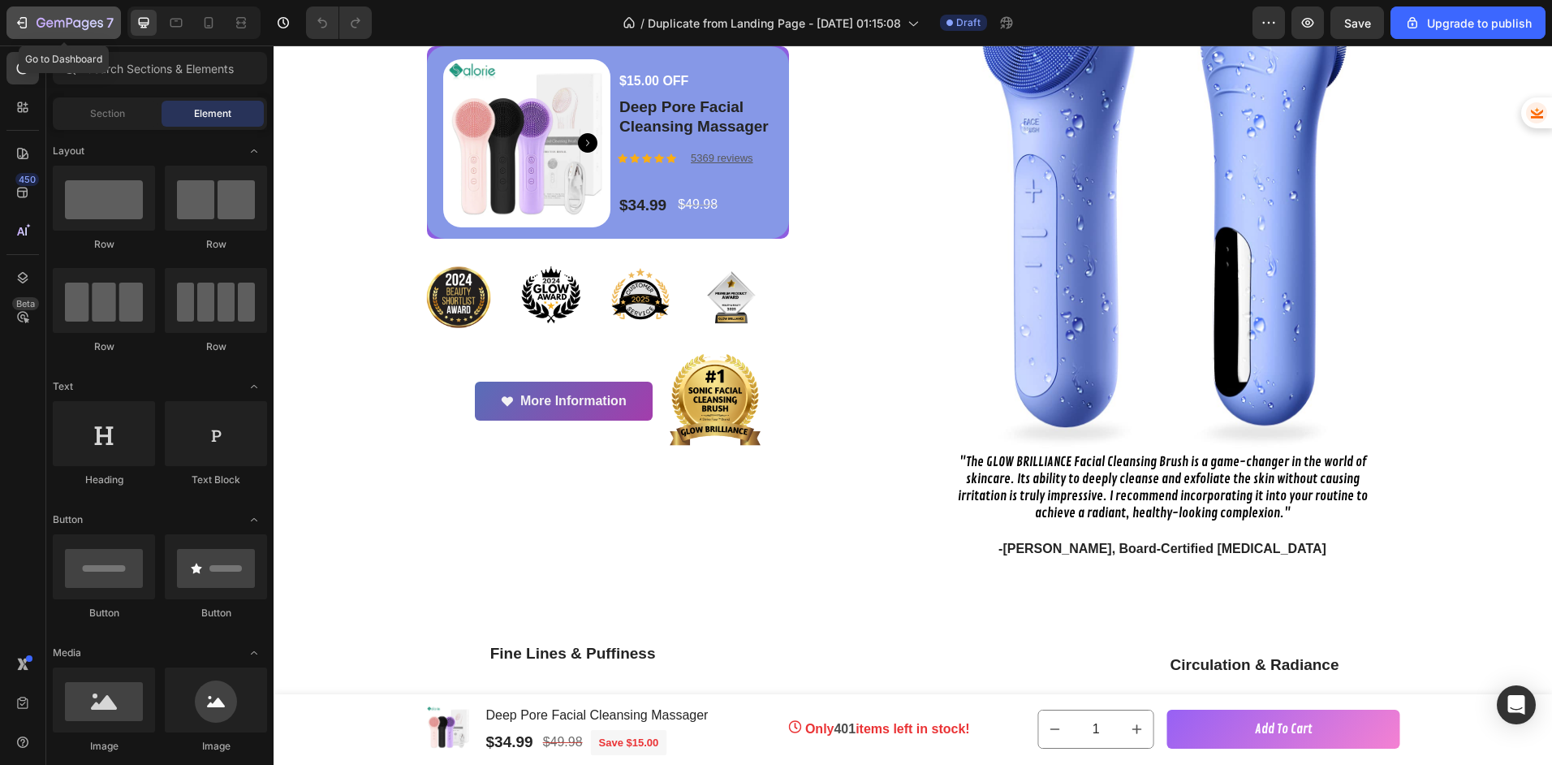
drag, startPoint x: 63, startPoint y: 20, endPoint x: 65, endPoint y: 28, distance: 8.5
click at [62, 20] on icon "button" at bounding box center [59, 23] width 10 height 7
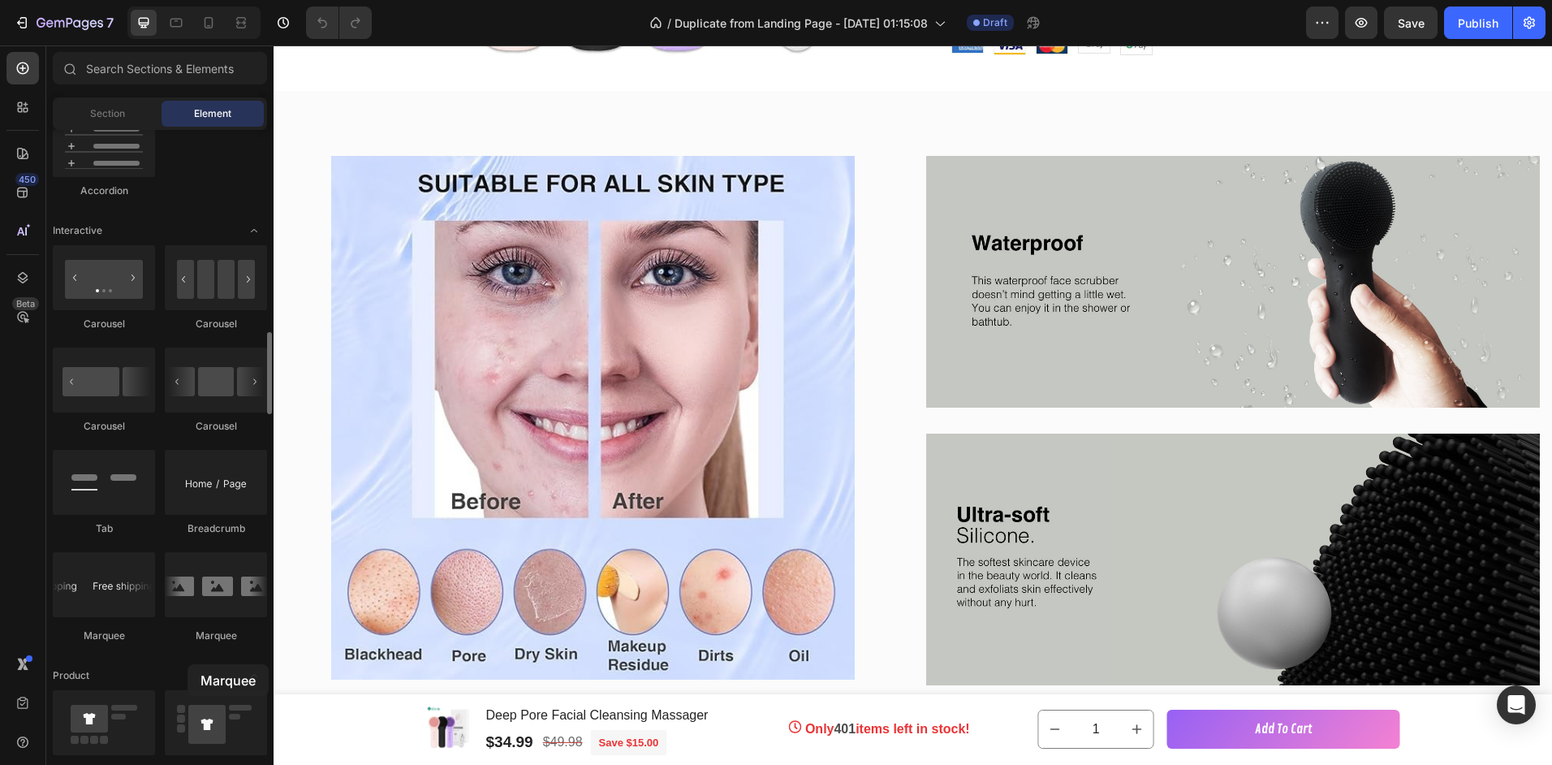
scroll to position [2668, 0]
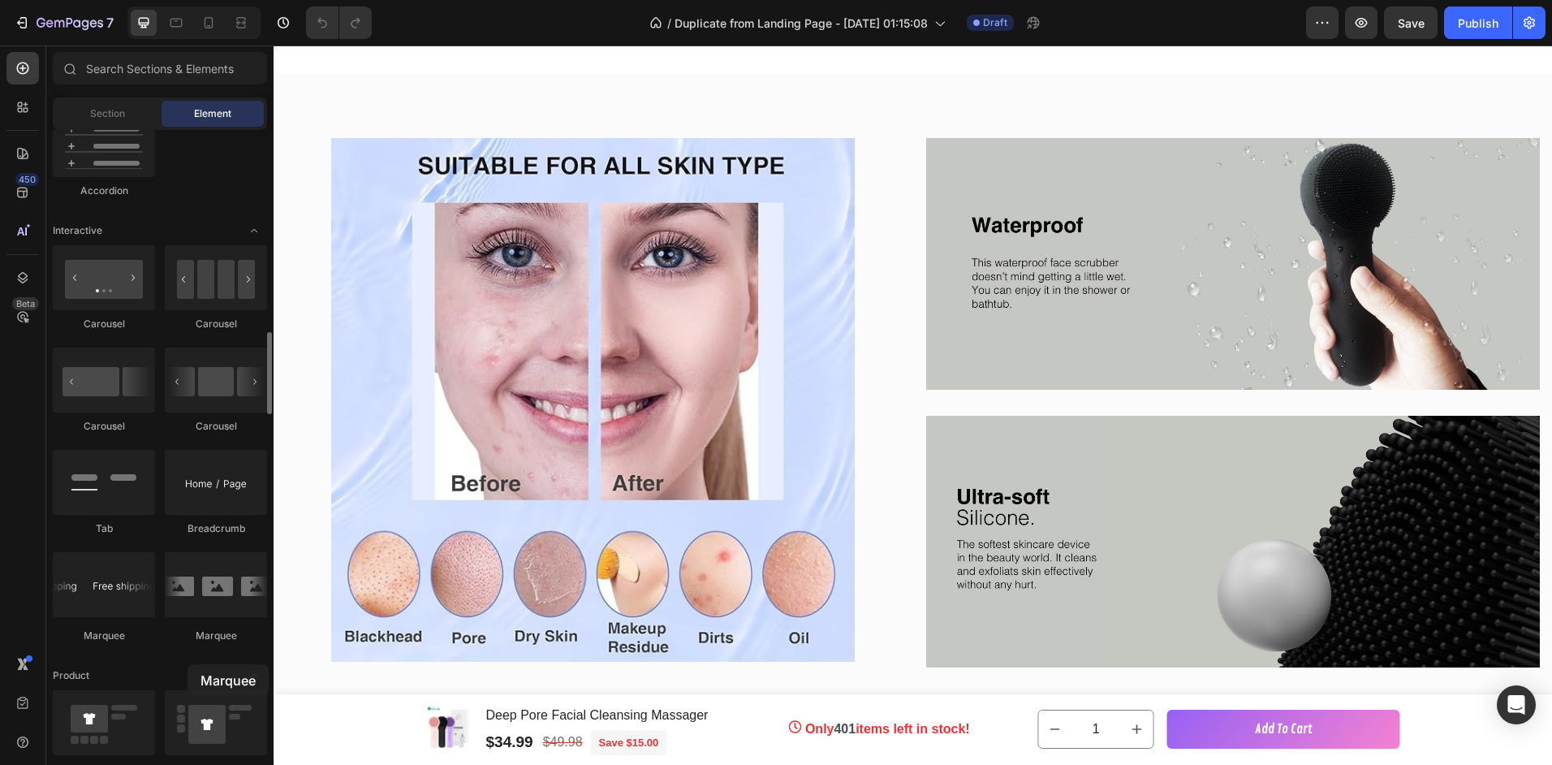
drag, startPoint x: 188, startPoint y: 615, endPoint x: 188, endPoint y: 664, distance: 49.5
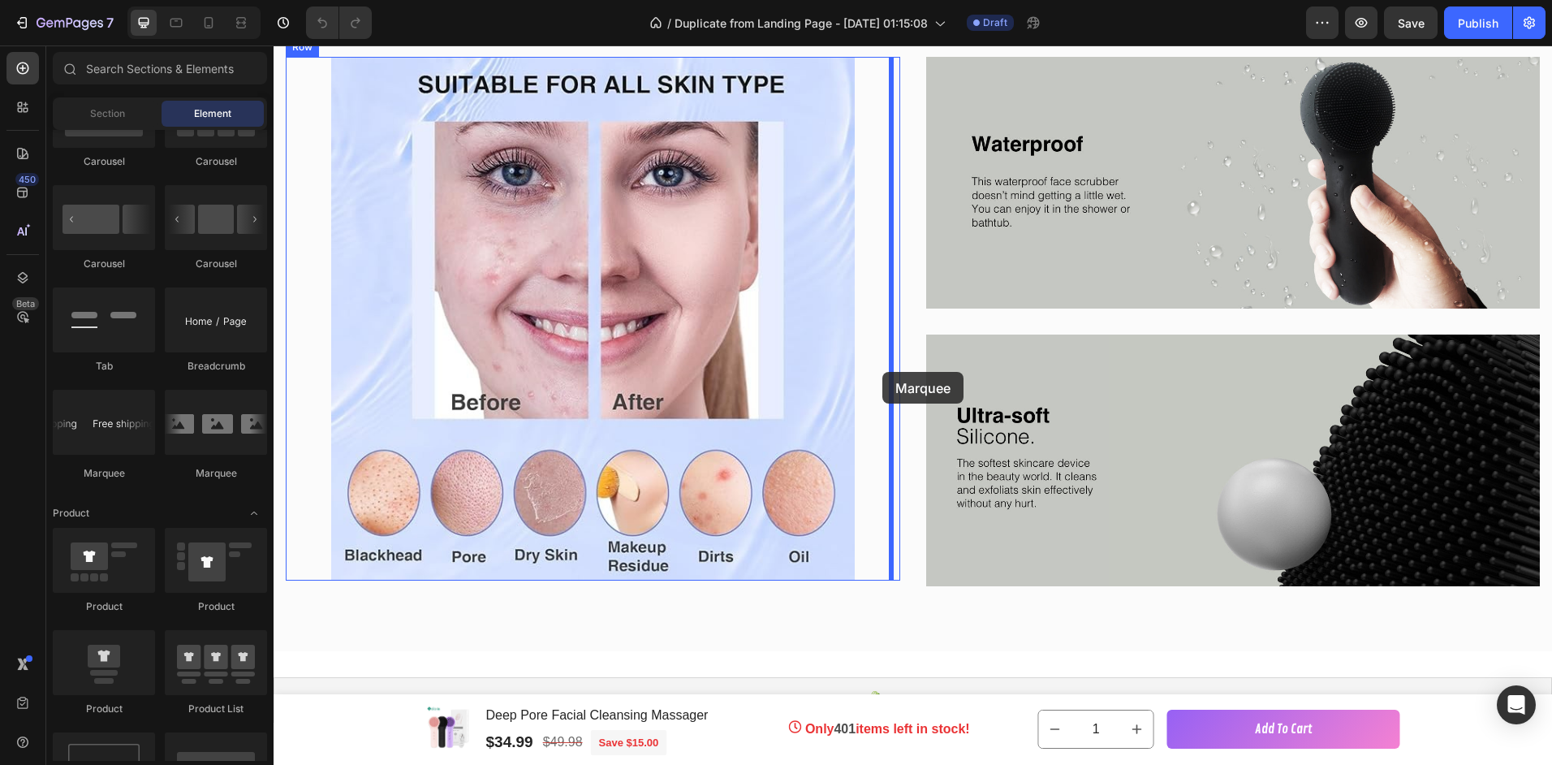
scroll to position [2911, 0]
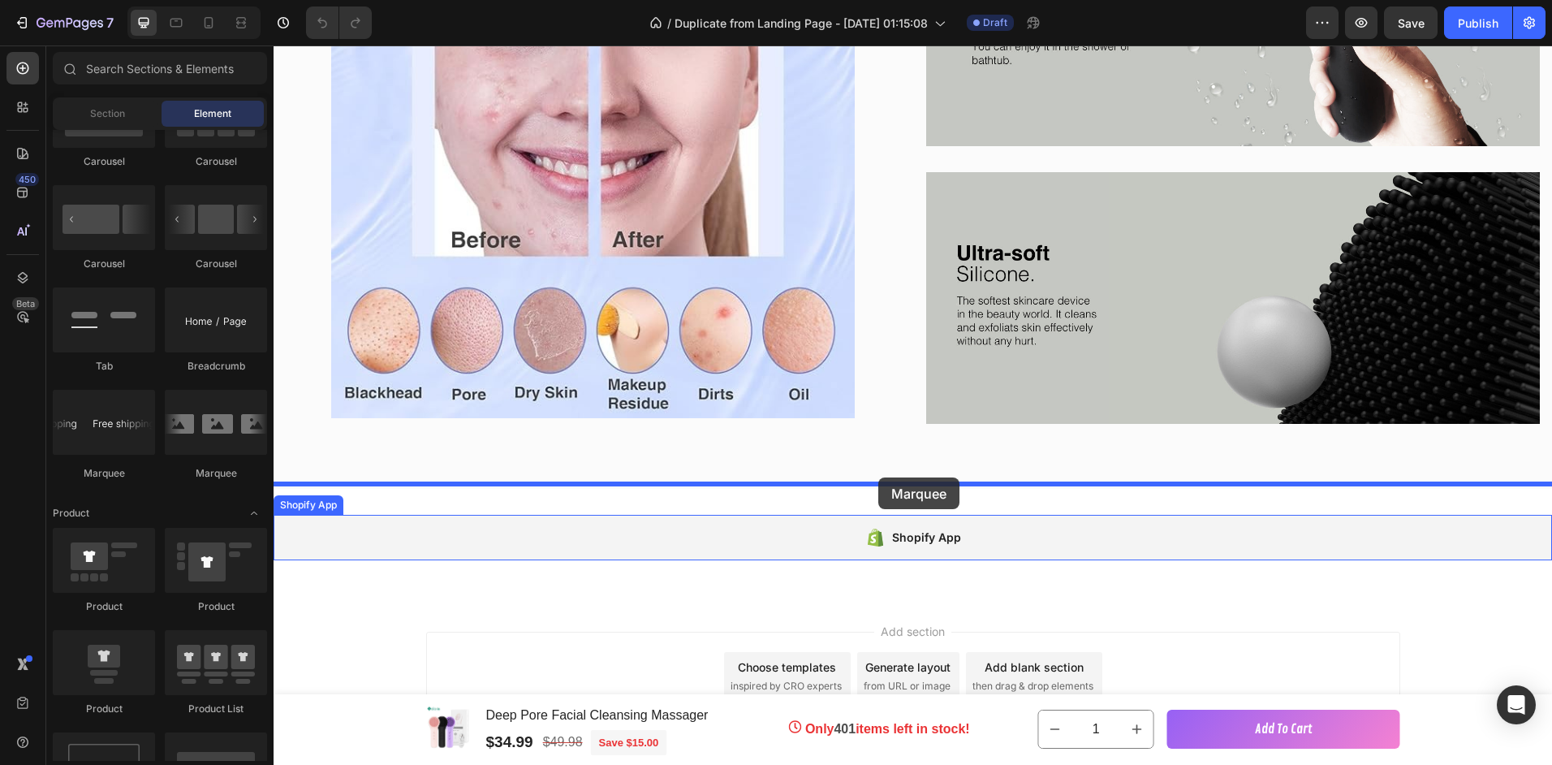
drag, startPoint x: 364, startPoint y: 488, endPoint x: 878, endPoint y: 477, distance: 514.0
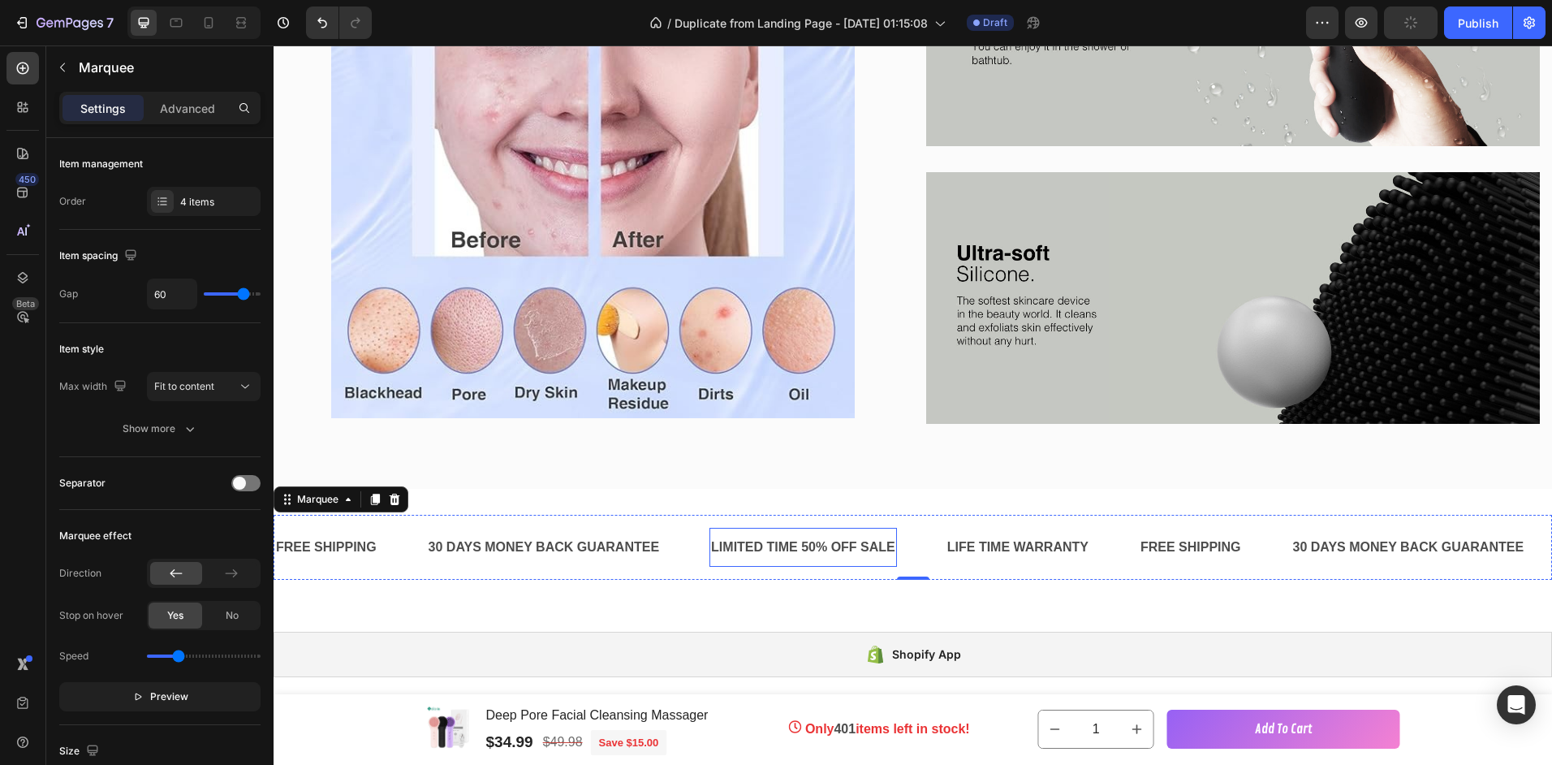
click at [813, 542] on div "LIMITED TIME 50% OFF SALE" at bounding box center [803, 547] width 188 height 27
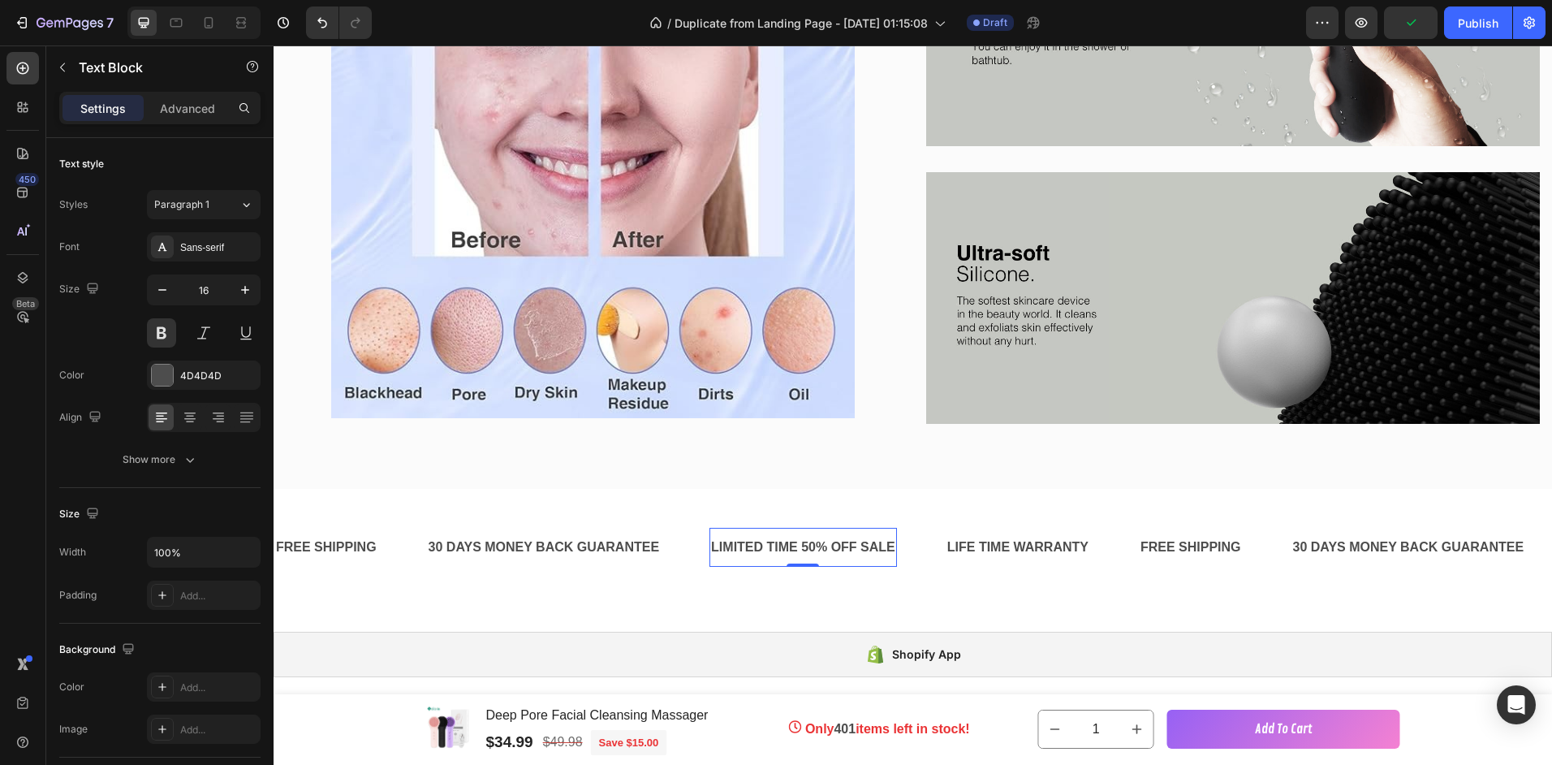
click at [811, 543] on div "LIMITED TIME 50% OFF SALE" at bounding box center [803, 547] width 188 height 27
click at [997, 541] on div "LIFE TIME WARRANTY" at bounding box center [1018, 547] width 144 height 27
click at [1045, 544] on div "LIFE TIME WARRANTY" at bounding box center [1018, 547] width 144 height 27
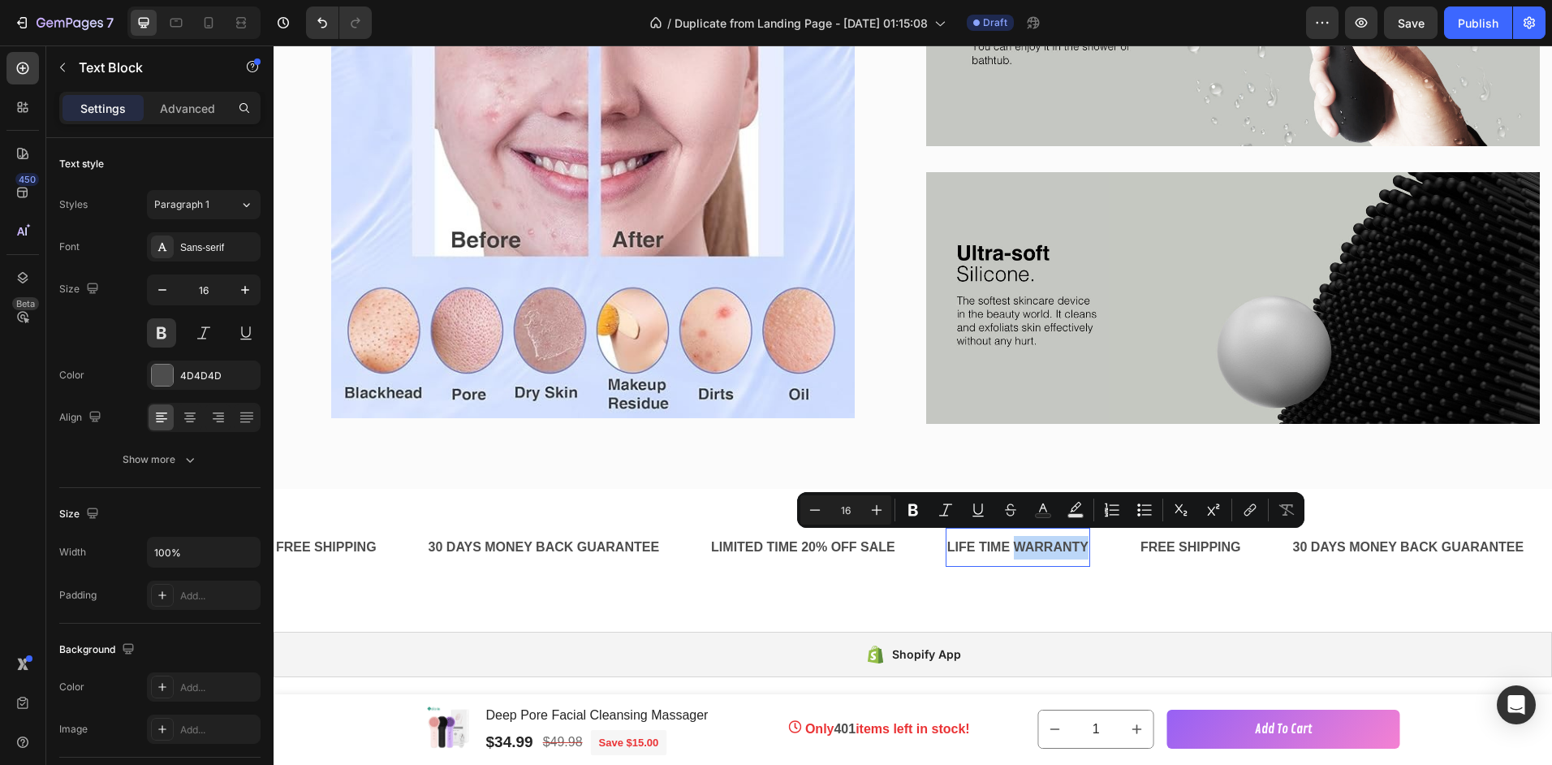
click at [1046, 544] on p "LIFE TIME WARRANTY" at bounding box center [1017, 548] width 141 height 24
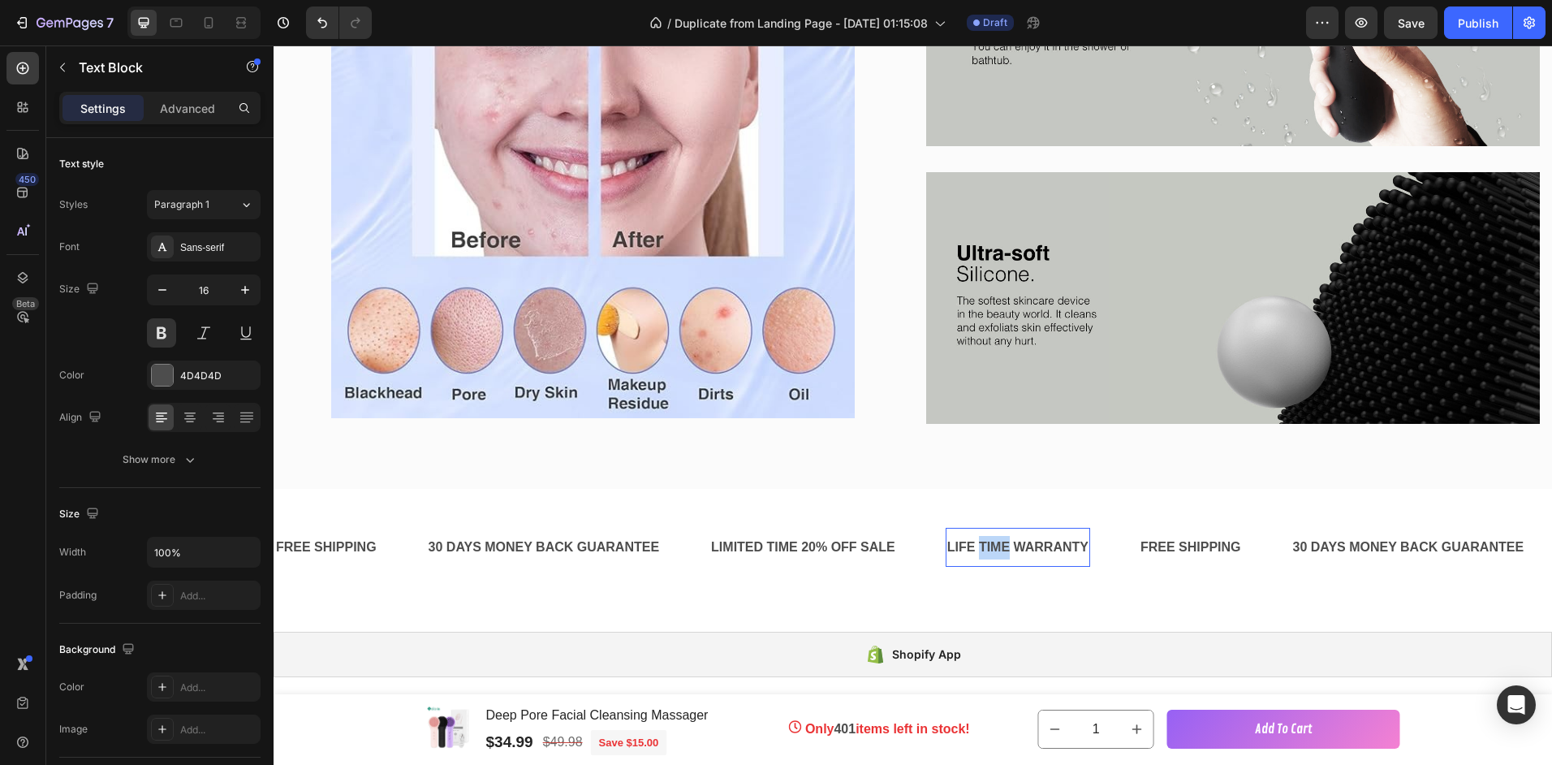
click at [988, 543] on p "LIFE TIME WARRANTY" at bounding box center [1017, 548] width 141 height 24
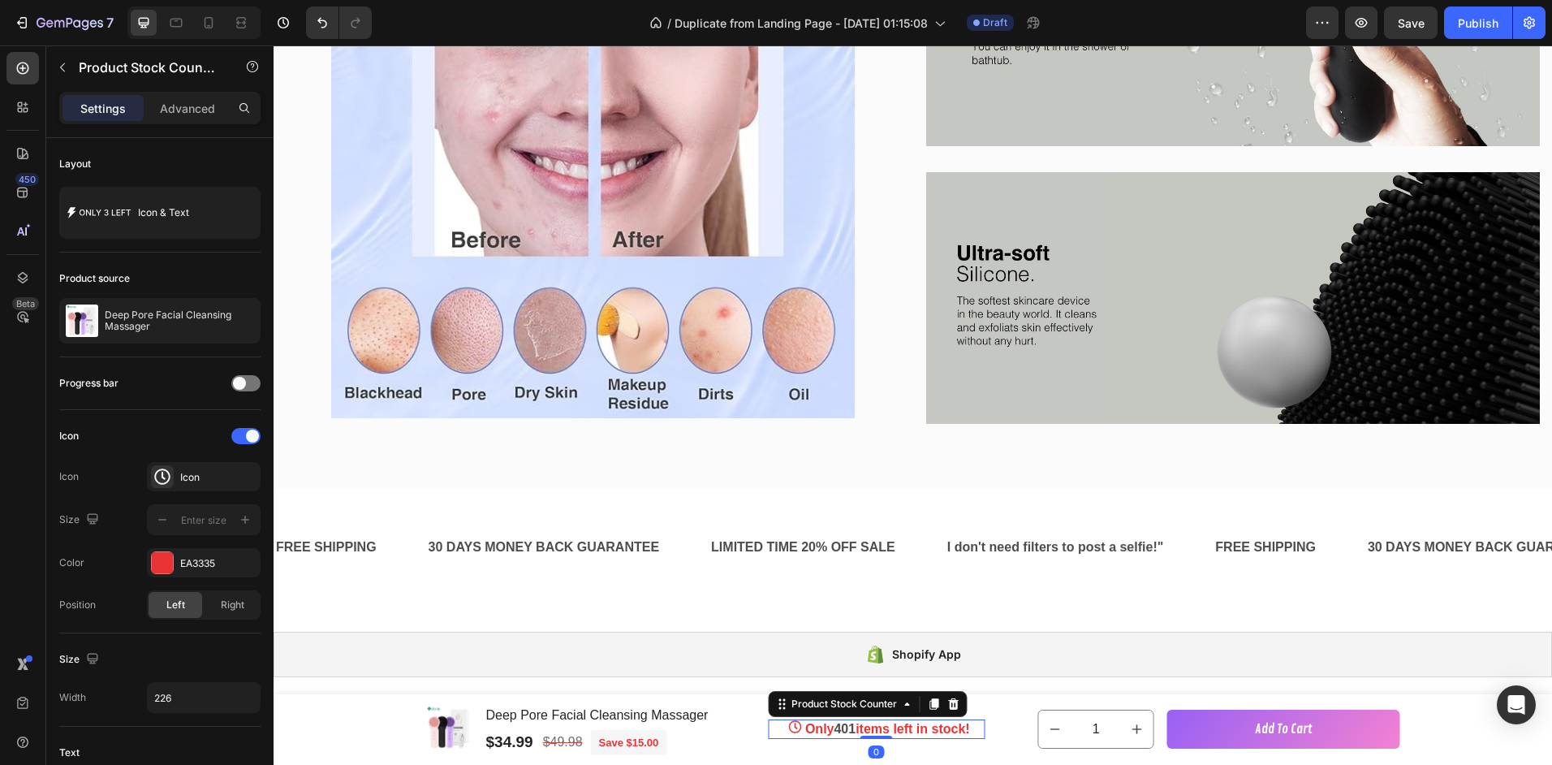
drag, startPoint x: 833, startPoint y: 751, endPoint x: 798, endPoint y: 772, distance: 40.8
click at [1208, 599] on div "FREE SHIPPING Text Block 30 DAYS MONEY BACK GUARANTEE Text Block LIMITED TIME 2…" at bounding box center [913, 548] width 1279 height 118
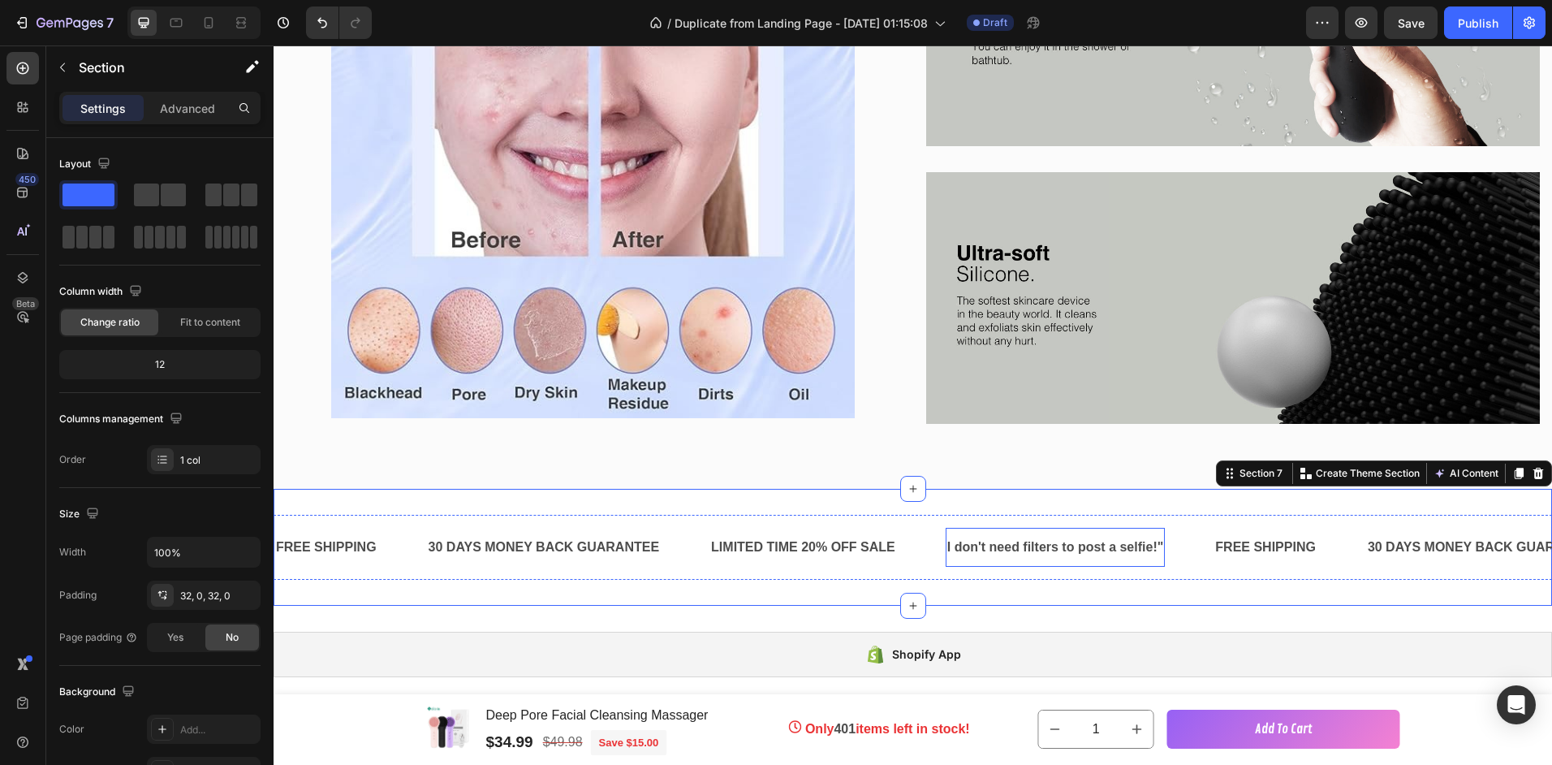
click at [962, 541] on p "I don't need filters to post a selfie!"" at bounding box center [1055, 548] width 217 height 24
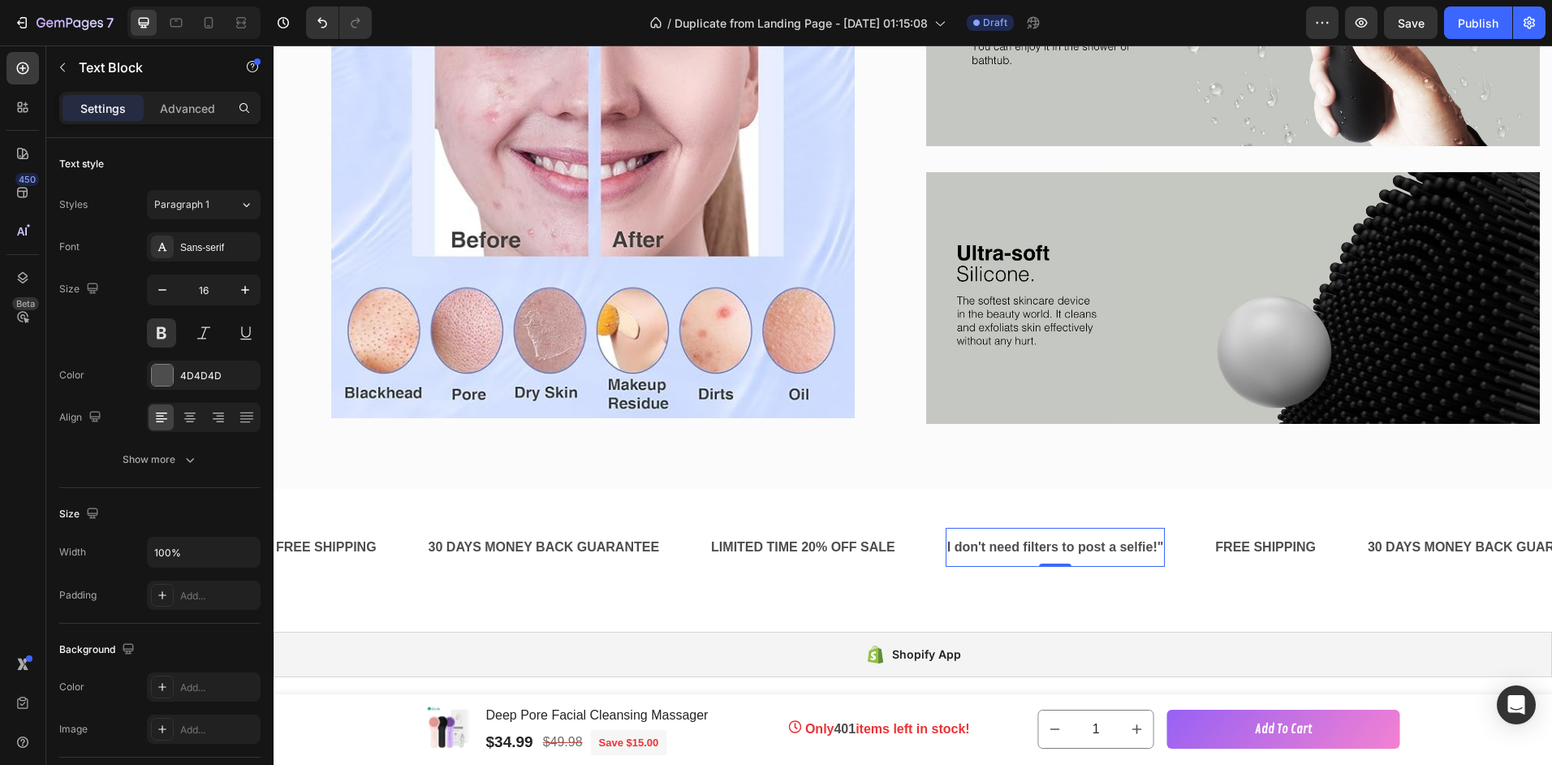
click at [986, 544] on p "I don't need filters to post a selfie!"" at bounding box center [1055, 548] width 217 height 24
click at [951, 536] on p "I no longer need filters to post a selfie!"" at bounding box center [1069, 548] width 244 height 24
click at [949, 538] on p "I no longer need filters to post a selfie!"" at bounding box center [1069, 548] width 244 height 24
click at [947, 539] on p "I no longer need filters to post a selfie!"" at bounding box center [1069, 548] width 244 height 24
click at [1029, 536] on p ""I no longer need filters to post a selfie!"" at bounding box center [1072, 548] width 251 height 24
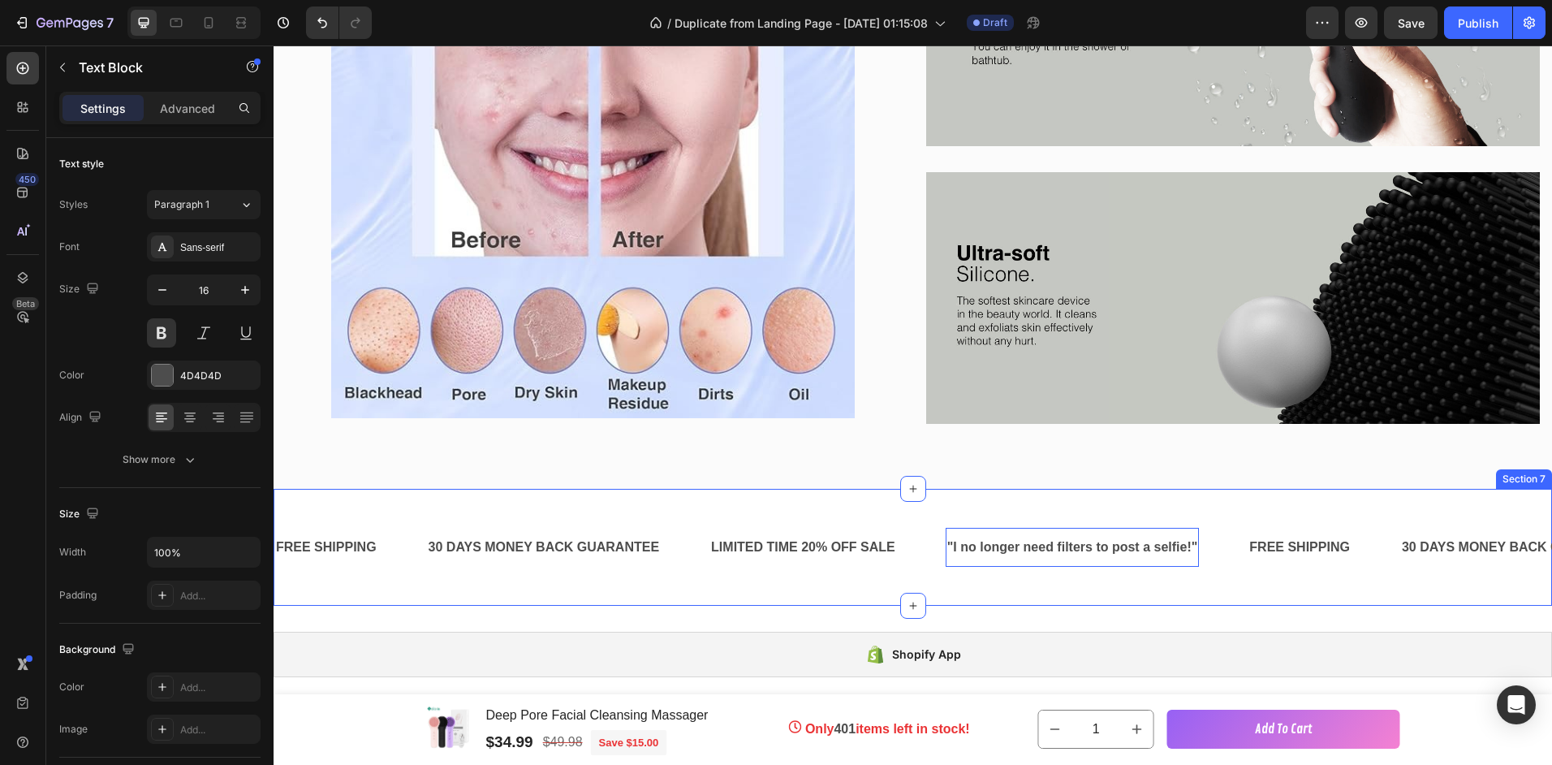
click at [1031, 596] on div "FREE SHIPPING Text Block 30 DAYS MONEY BACK GUARANTEE Text Block LIMITED TIME 2…" at bounding box center [913, 548] width 1279 height 118
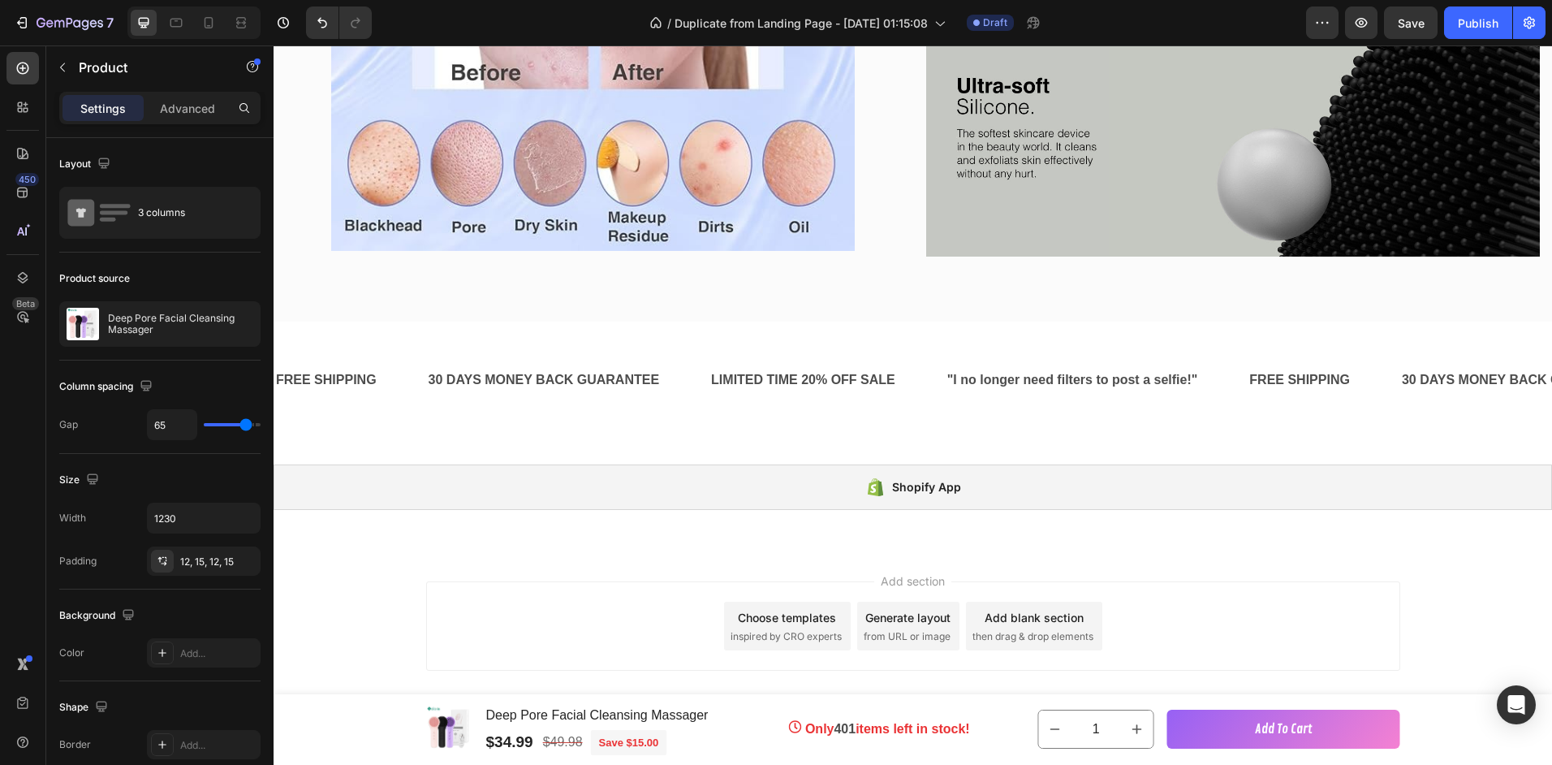
scroll to position [3091, 0]
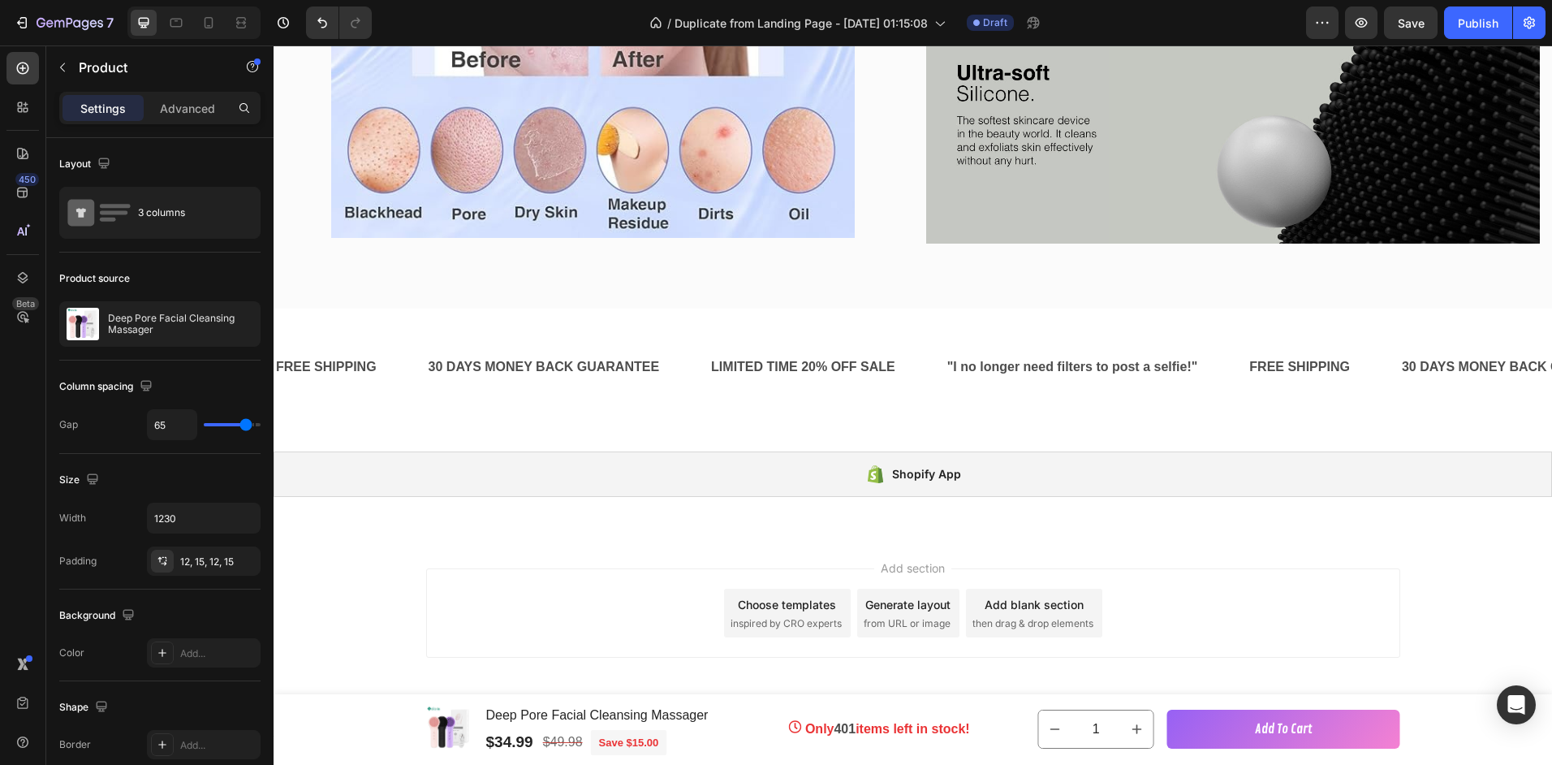
drag, startPoint x: 998, startPoint y: 757, endPoint x: 914, endPoint y: 791, distance: 91.4
click at [1013, 356] on p ""I no longer need filters to post a selfie!"" at bounding box center [1072, 368] width 251 height 24
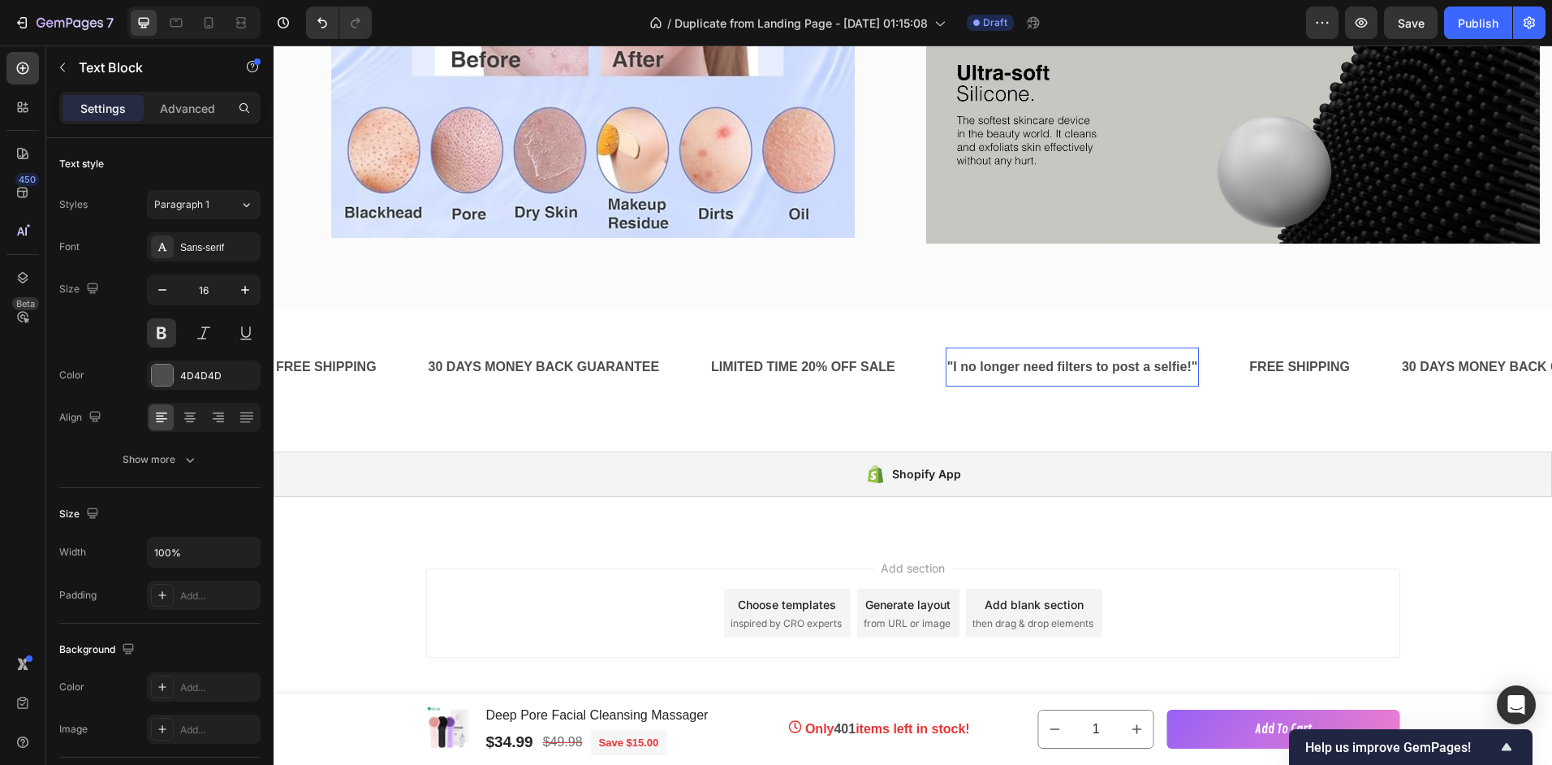
click at [1197, 364] on p ""I no longer need filters to post a selfie!"" at bounding box center [1072, 368] width 251 height 24
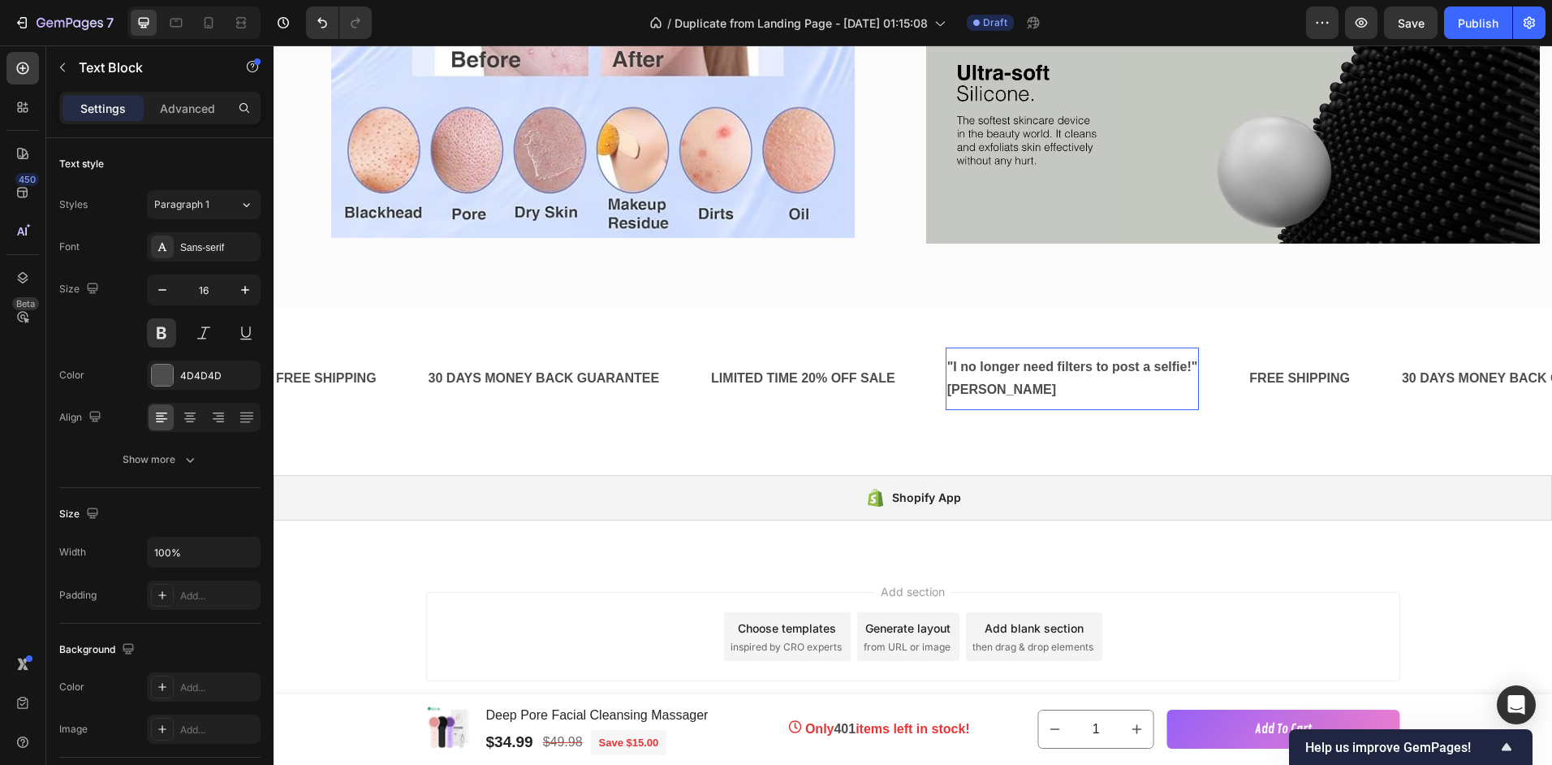
click at [951, 384] on p "[PERSON_NAME]" at bounding box center [1072, 390] width 251 height 24
click at [1055, 385] on p "-[PERSON_NAME]" at bounding box center [1072, 390] width 251 height 24
click at [1265, 373] on div "FREE SHIPPING" at bounding box center [1300, 378] width 104 height 27
click at [1017, 387] on p "-[PERSON_NAME]" at bounding box center [1072, 390] width 251 height 24
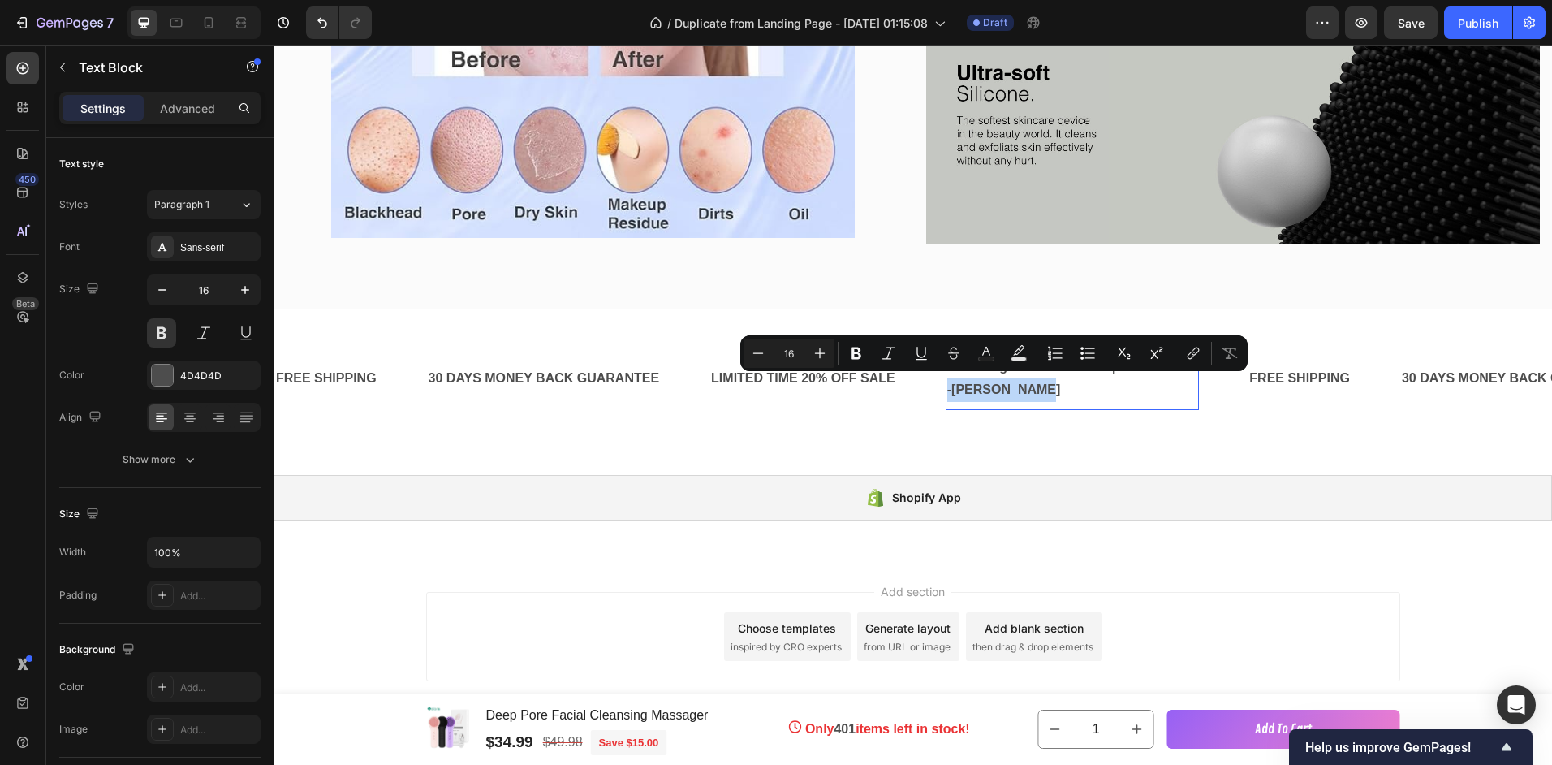
click at [1016, 387] on p "-[PERSON_NAME]" at bounding box center [1072, 390] width 251 height 24
click at [1074, 386] on p "-[PERSON_NAME]" at bounding box center [1072, 390] width 251 height 24
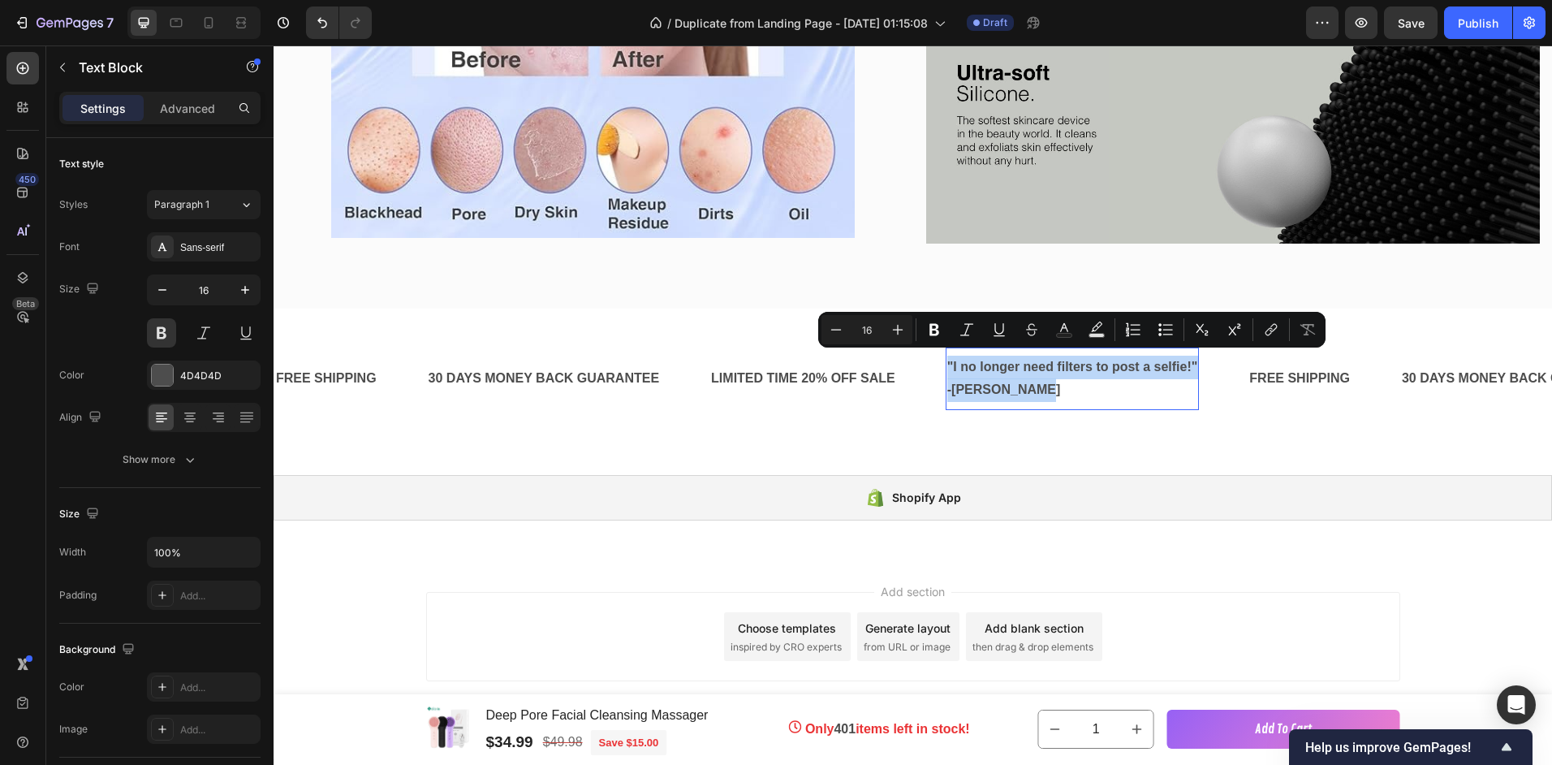
drag, startPoint x: 1072, startPoint y: 386, endPoint x: 950, endPoint y: 372, distance: 123.4
click at [950, 372] on div ""I no longer need filters to post a selfie!" -[PERSON_NAME]" at bounding box center [1073, 379] width 254 height 50
copy div ""I no longer need filters to post a selfie!" -[PERSON_NAME]"
click at [1286, 373] on div "FREE SHIPPING" at bounding box center [1300, 378] width 104 height 27
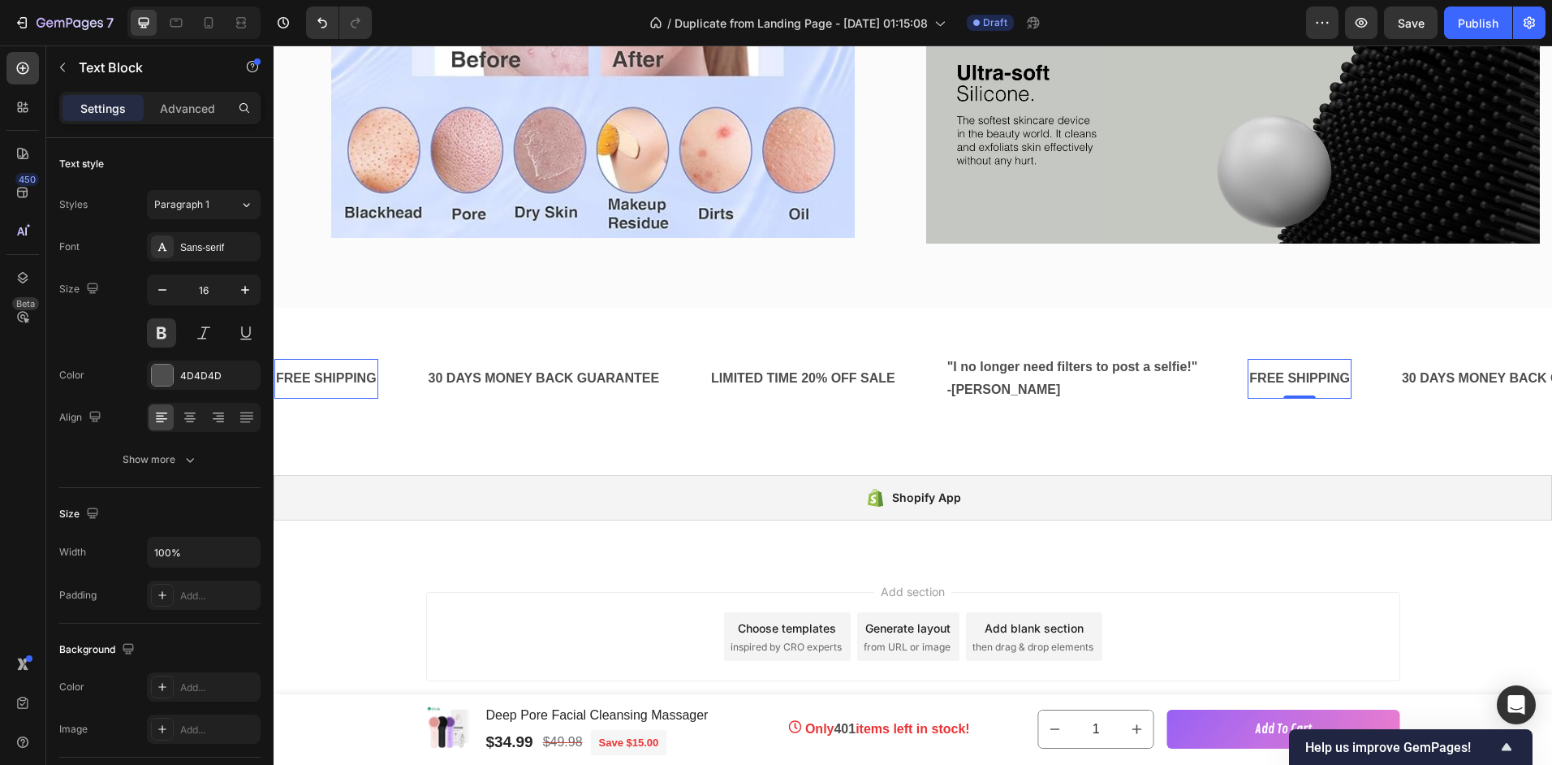
click at [1273, 374] on div "FREE SHIPPING" at bounding box center [1300, 378] width 104 height 27
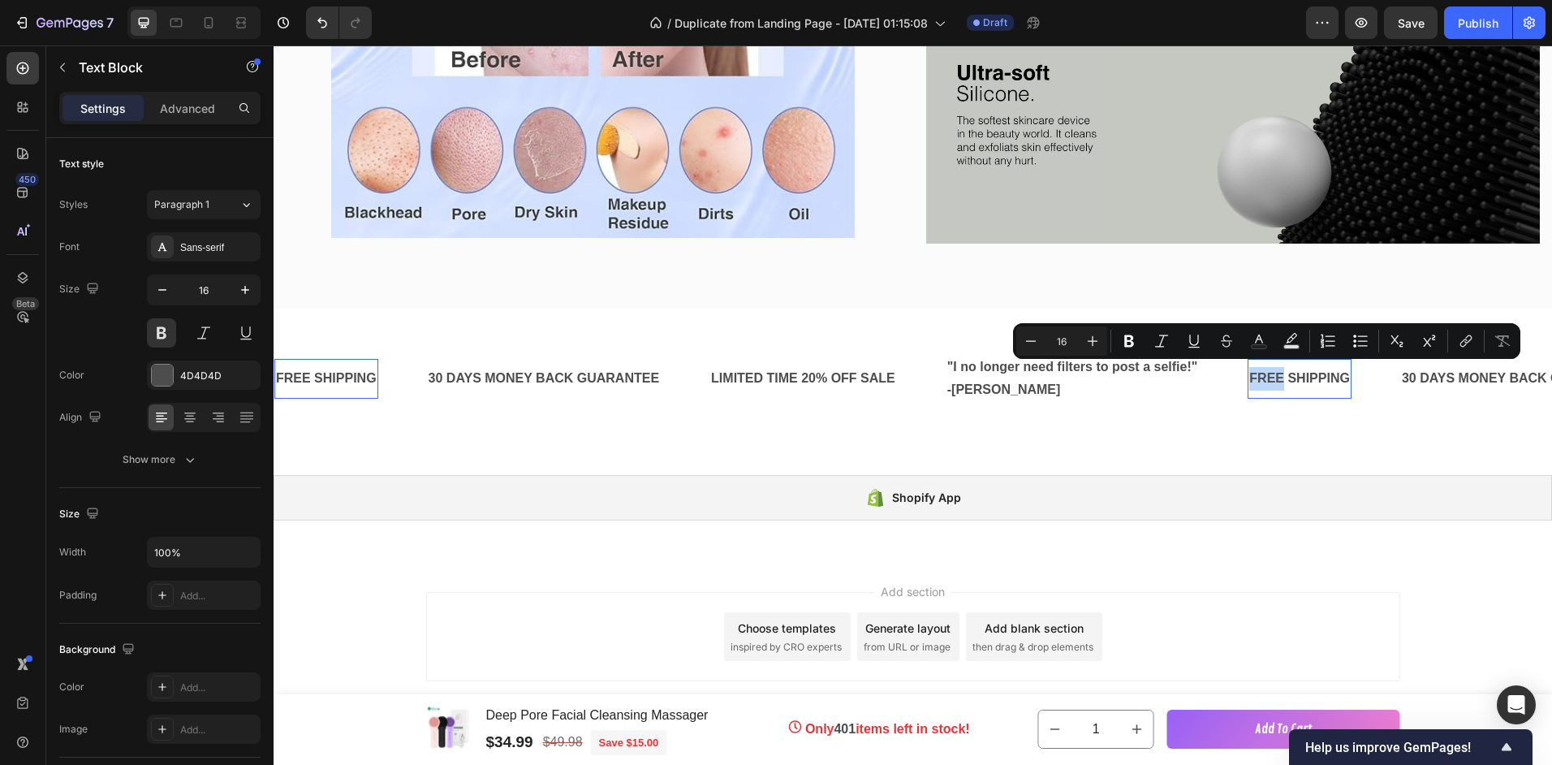
click at [1273, 374] on p "FREE SHIPPING" at bounding box center [1299, 379] width 101 height 24
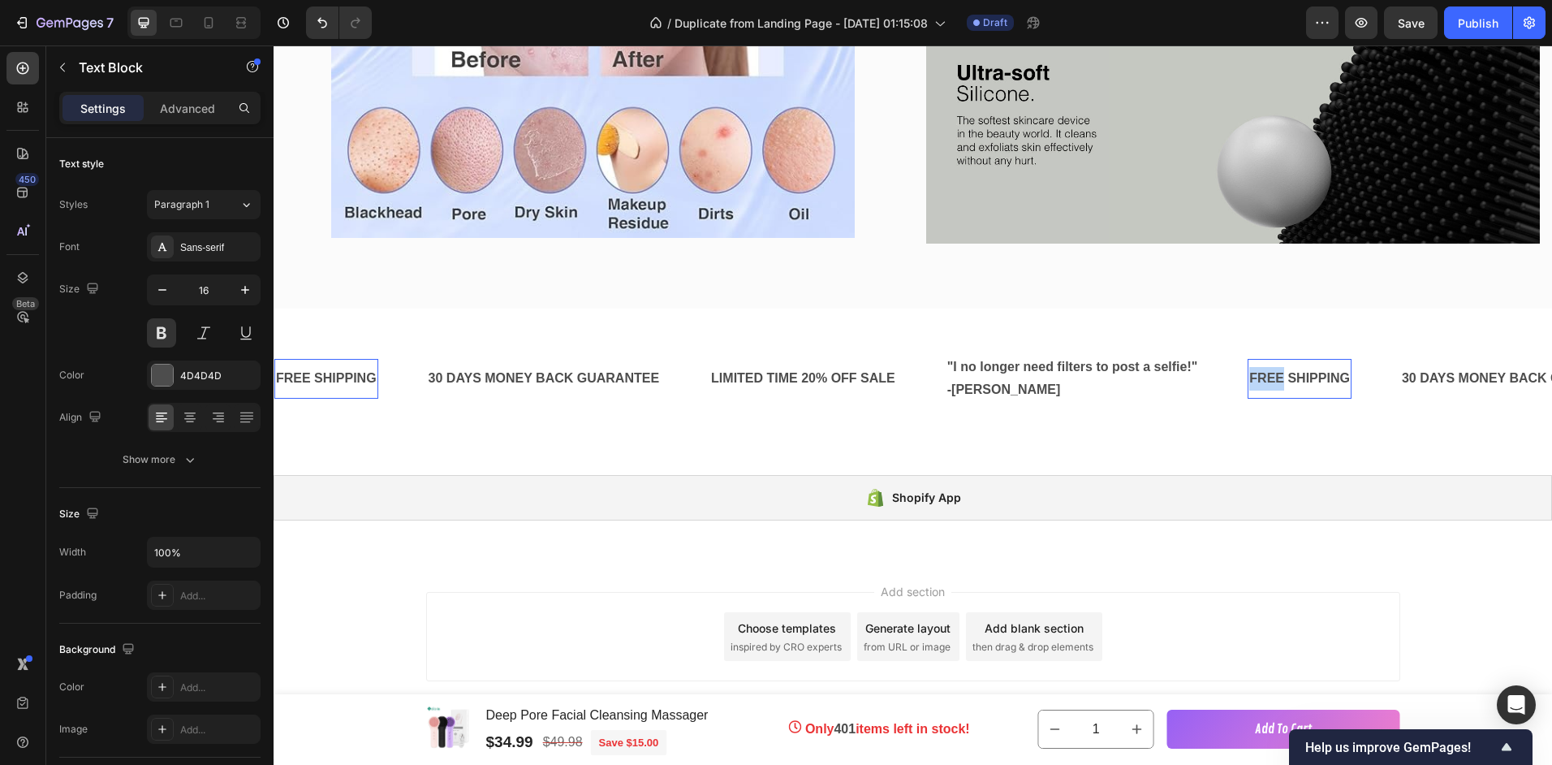
click at [1273, 374] on p "FREE SHIPPING" at bounding box center [1299, 379] width 101 height 24
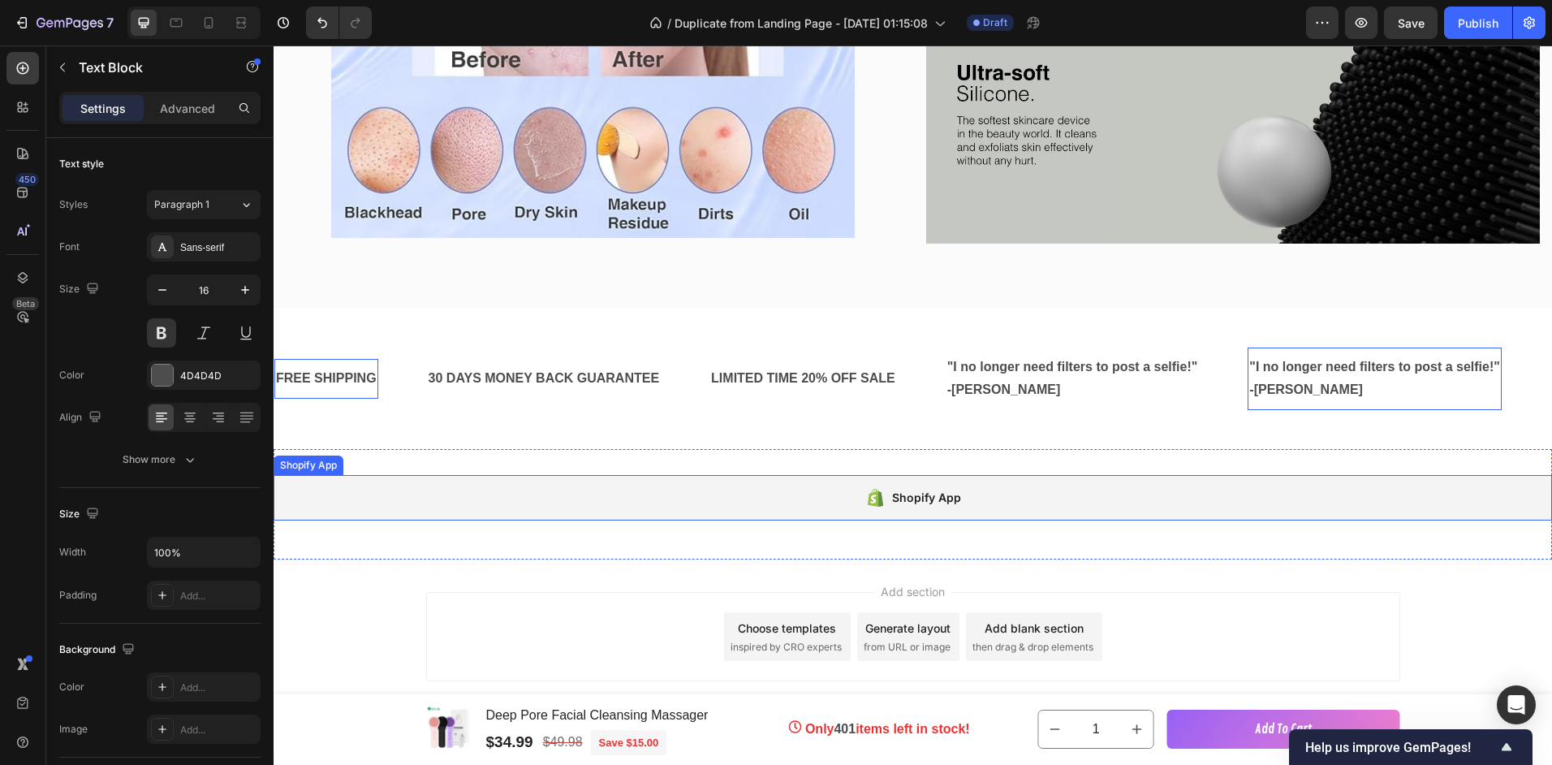
scroll to position [3080, 0]
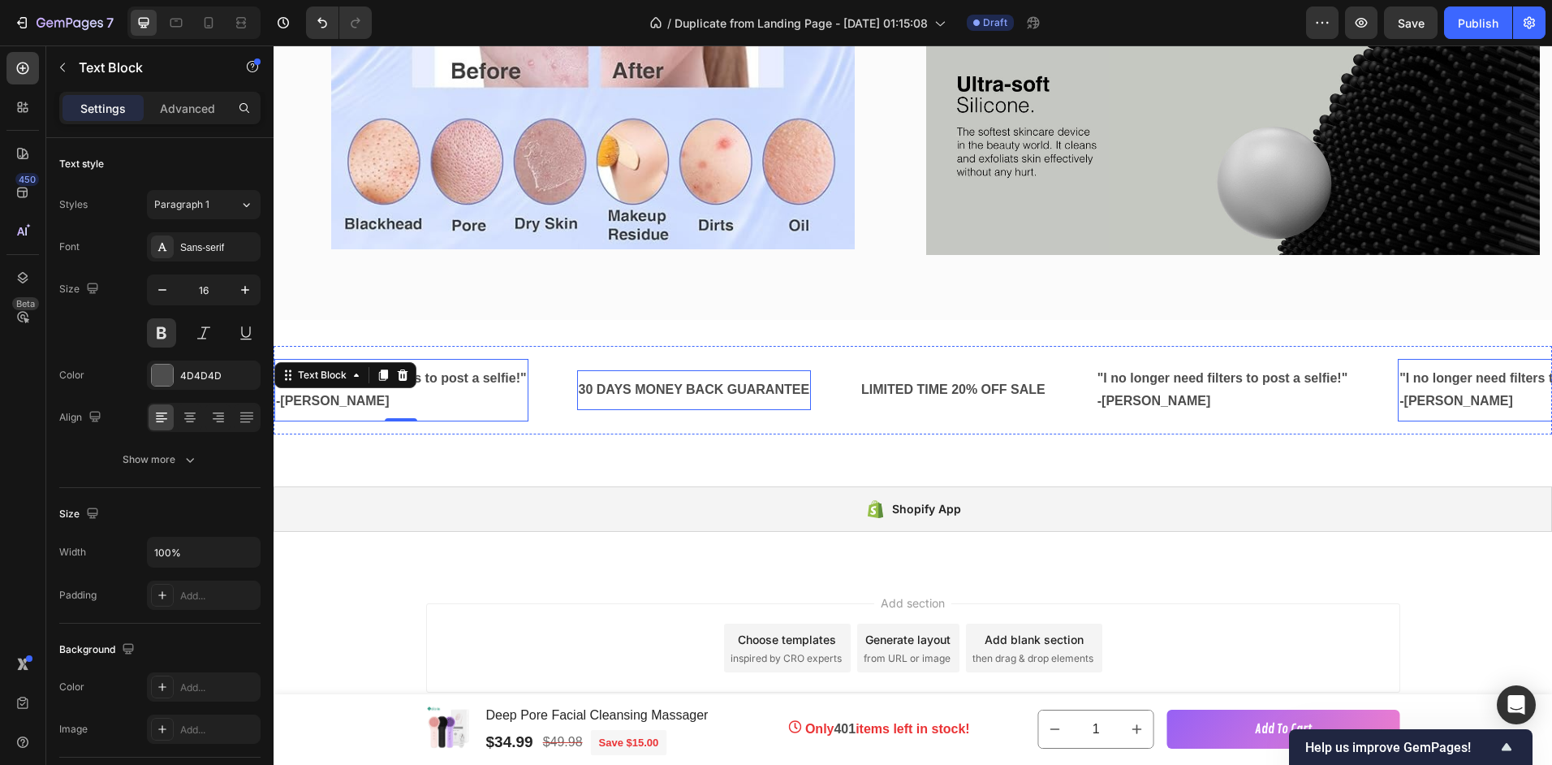
drag, startPoint x: 448, startPoint y: 389, endPoint x: 418, endPoint y: 406, distance: 34.5
click at [687, 401] on div ""I no longer need filters to post a selfie!" -[PERSON_NAME] Text Block 0 30 DAY…" at bounding box center [836, 390] width 1124 height 63
drag, startPoint x: 418, startPoint y: 406, endPoint x: 384, endPoint y: 418, distance: 36.2
click at [345, 396] on p "-[PERSON_NAME]" at bounding box center [401, 402] width 251 height 24
click at [289, 397] on p "-[PERSON_NAME]" at bounding box center [401, 402] width 251 height 24
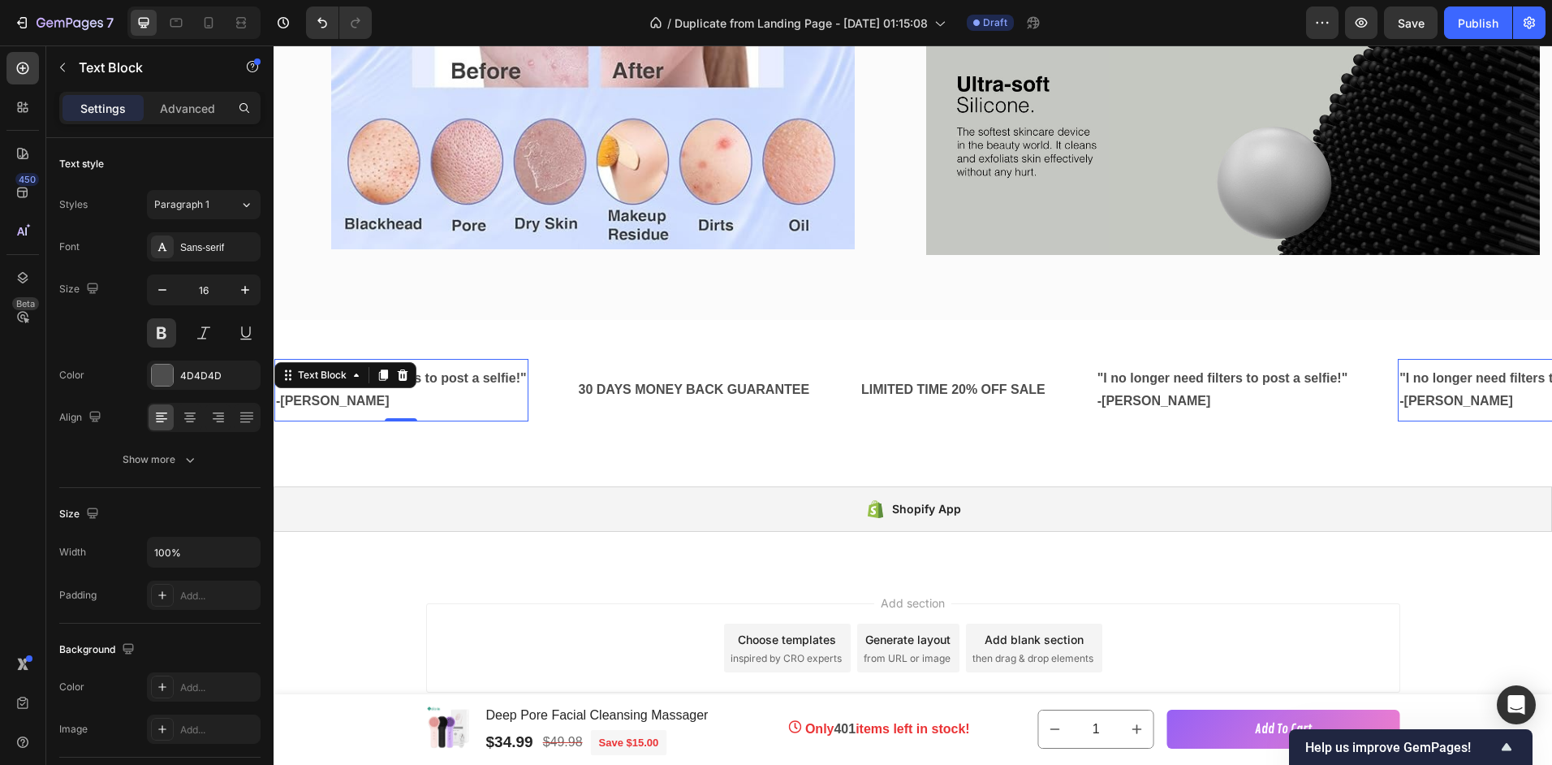
click at [492, 373] on p ""I no longer need filters to post a selfie!"" at bounding box center [401, 379] width 251 height 24
click at [431, 421] on div ""I no longer need filters to post a selfie!" -[PERSON_NAME] Text Block 0 30 DAY…" at bounding box center [913, 390] width 1279 height 89
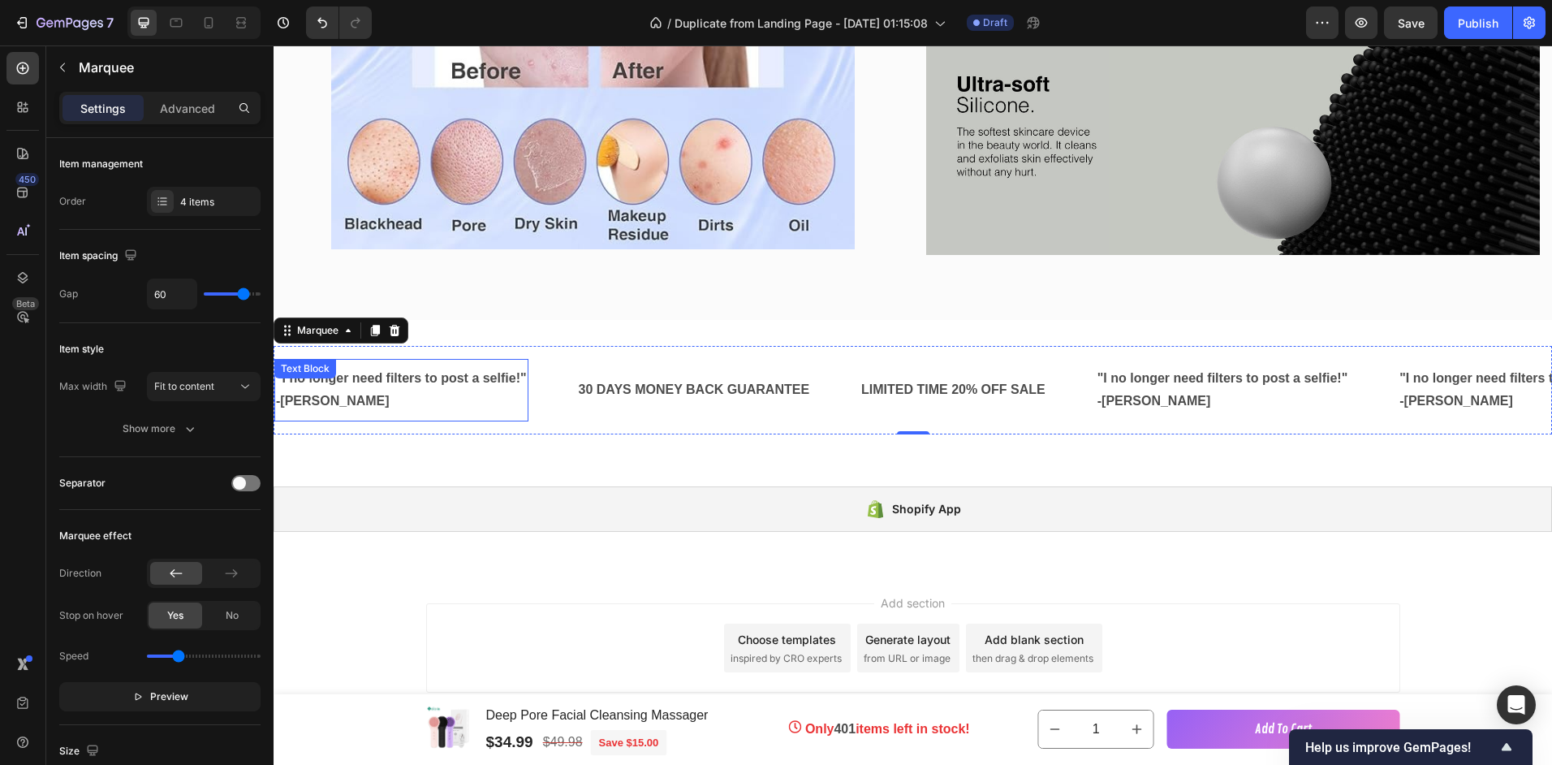
click at [368, 372] on p ""I no longer need filters to post a selfie!"" at bounding box center [401, 379] width 251 height 24
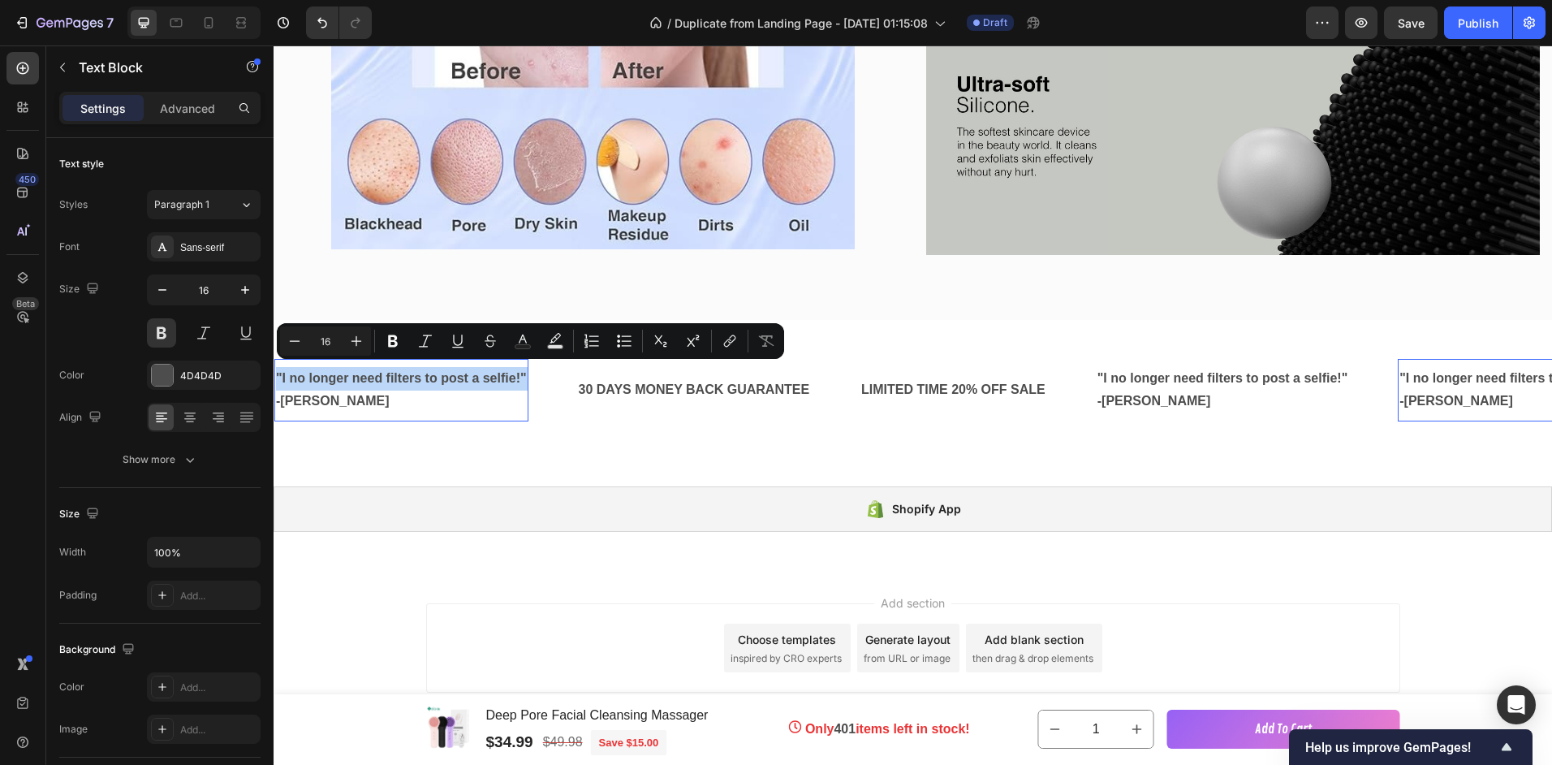
click at [293, 376] on p ""I no longer need filters to post a selfie!"" at bounding box center [401, 379] width 251 height 24
click at [283, 376] on p ""I no longer need filters to post a selfie!"" at bounding box center [401, 379] width 251 height 24
drag, startPoint x: 283, startPoint y: 374, endPoint x: 522, endPoint y: 377, distance: 239.5
click at [522, 377] on p ""I no longer need filters to post a selfie!"" at bounding box center [401, 379] width 251 height 24
click at [448, 371] on p ""I no longer need filters to post a selfie!"" at bounding box center [401, 379] width 251 height 24
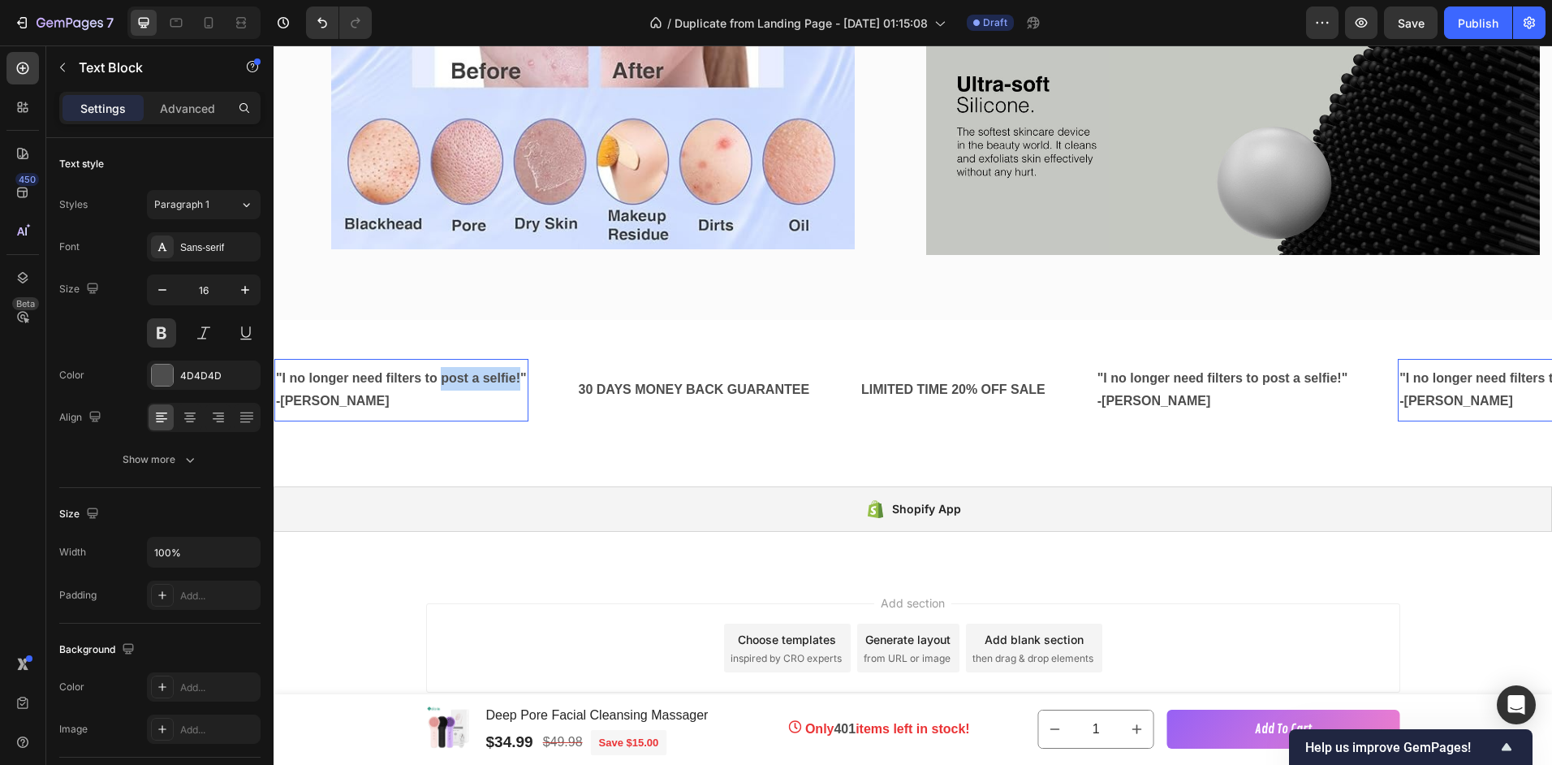
drag, startPoint x: 440, startPoint y: 374, endPoint x: 519, endPoint y: 376, distance: 78.8
click at [519, 376] on p ""I no longer need filters to post a selfie!"" at bounding box center [401, 379] width 251 height 24
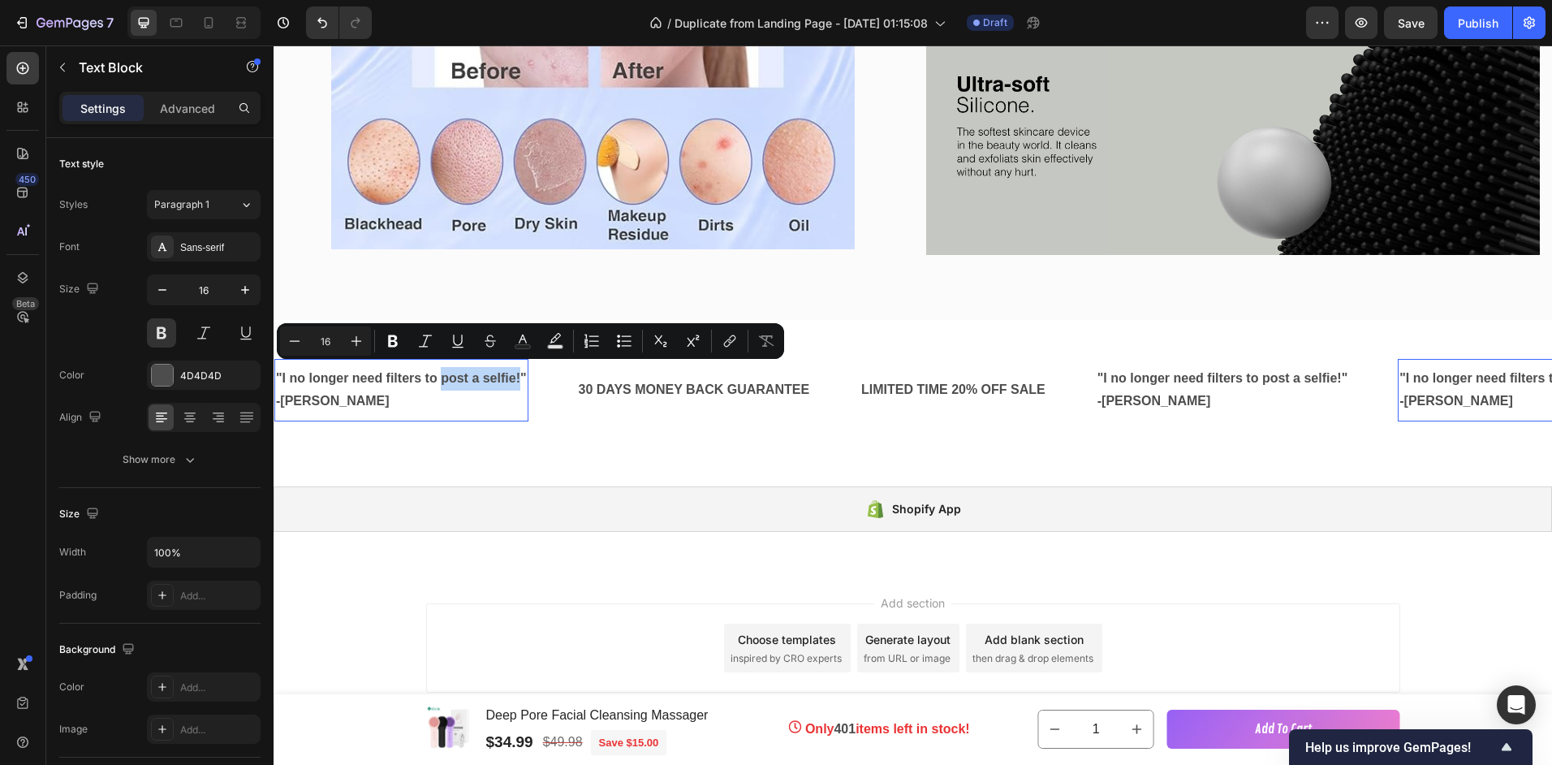
click at [516, 376] on p ""I no longer need filters to post a selfie!"" at bounding box center [401, 379] width 251 height 24
drag, startPoint x: 441, startPoint y: 376, endPoint x: 516, endPoint y: 378, distance: 75.5
click at [516, 378] on p ""I no longer need filters to post a selfie!"" at bounding box center [401, 379] width 251 height 24
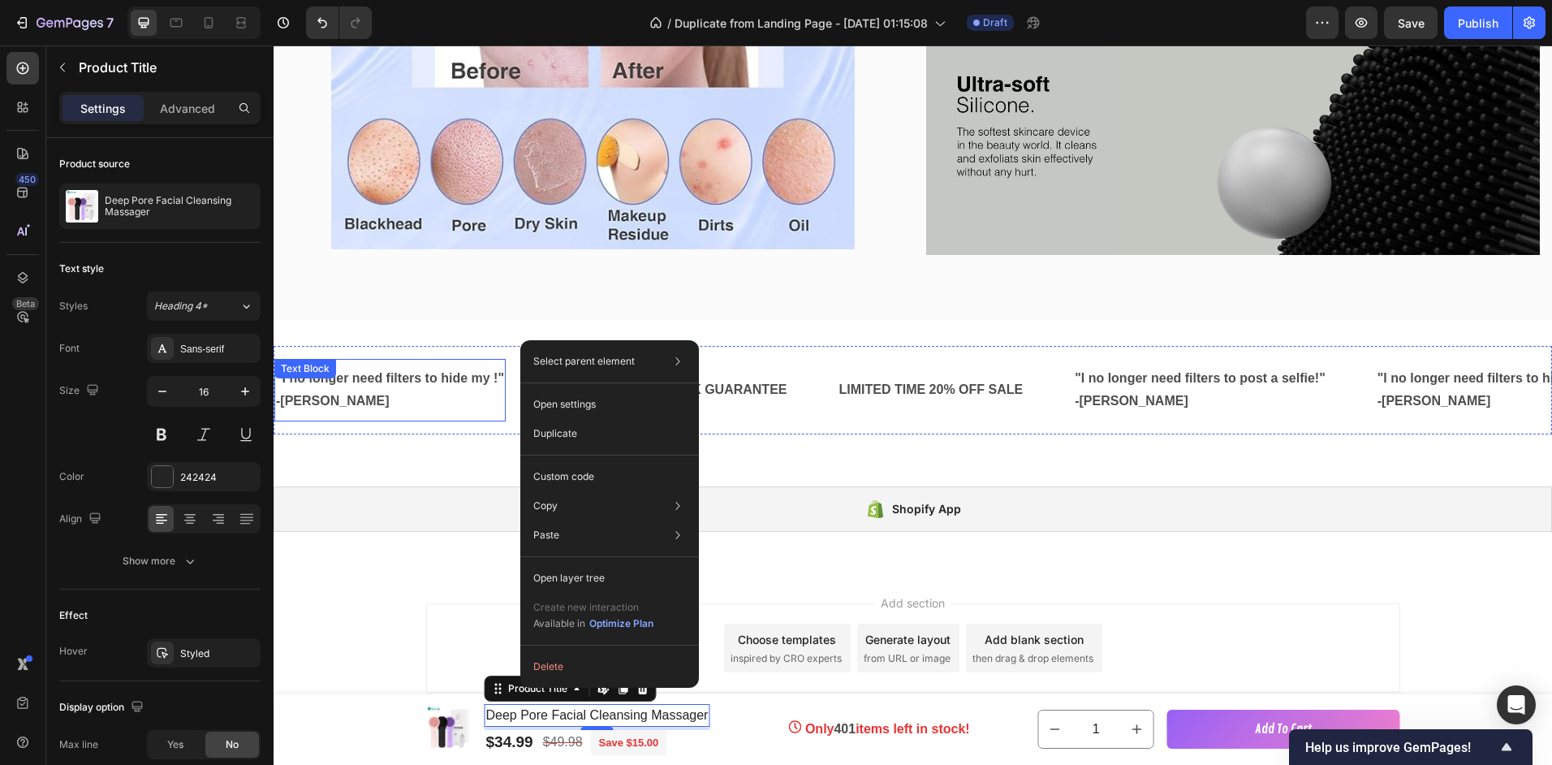
click at [375, 369] on p ""I no longer need filters to hide my !"" at bounding box center [390, 379] width 228 height 24
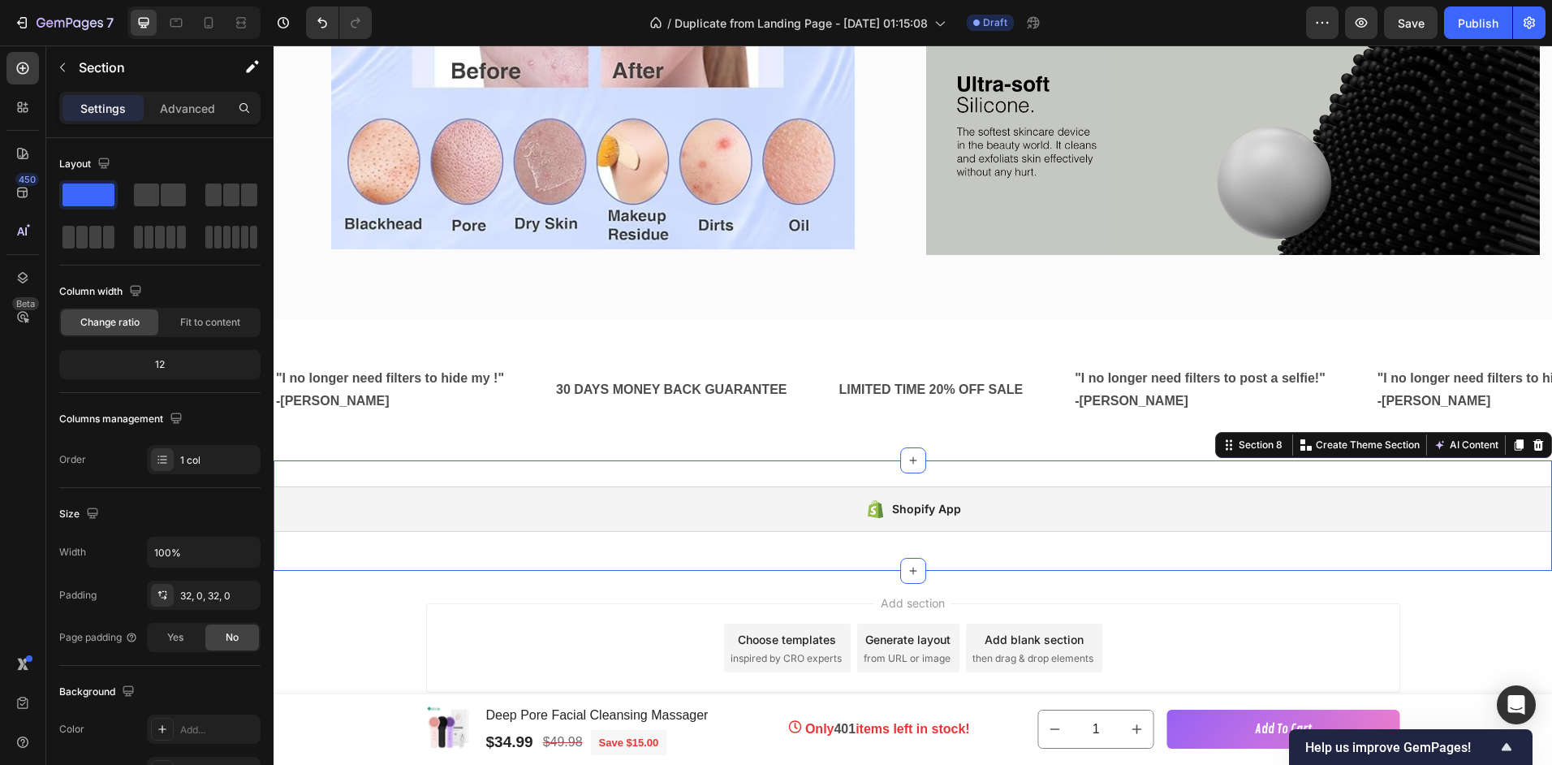
drag, startPoint x: 627, startPoint y: 589, endPoint x: 559, endPoint y: 530, distance: 89.2
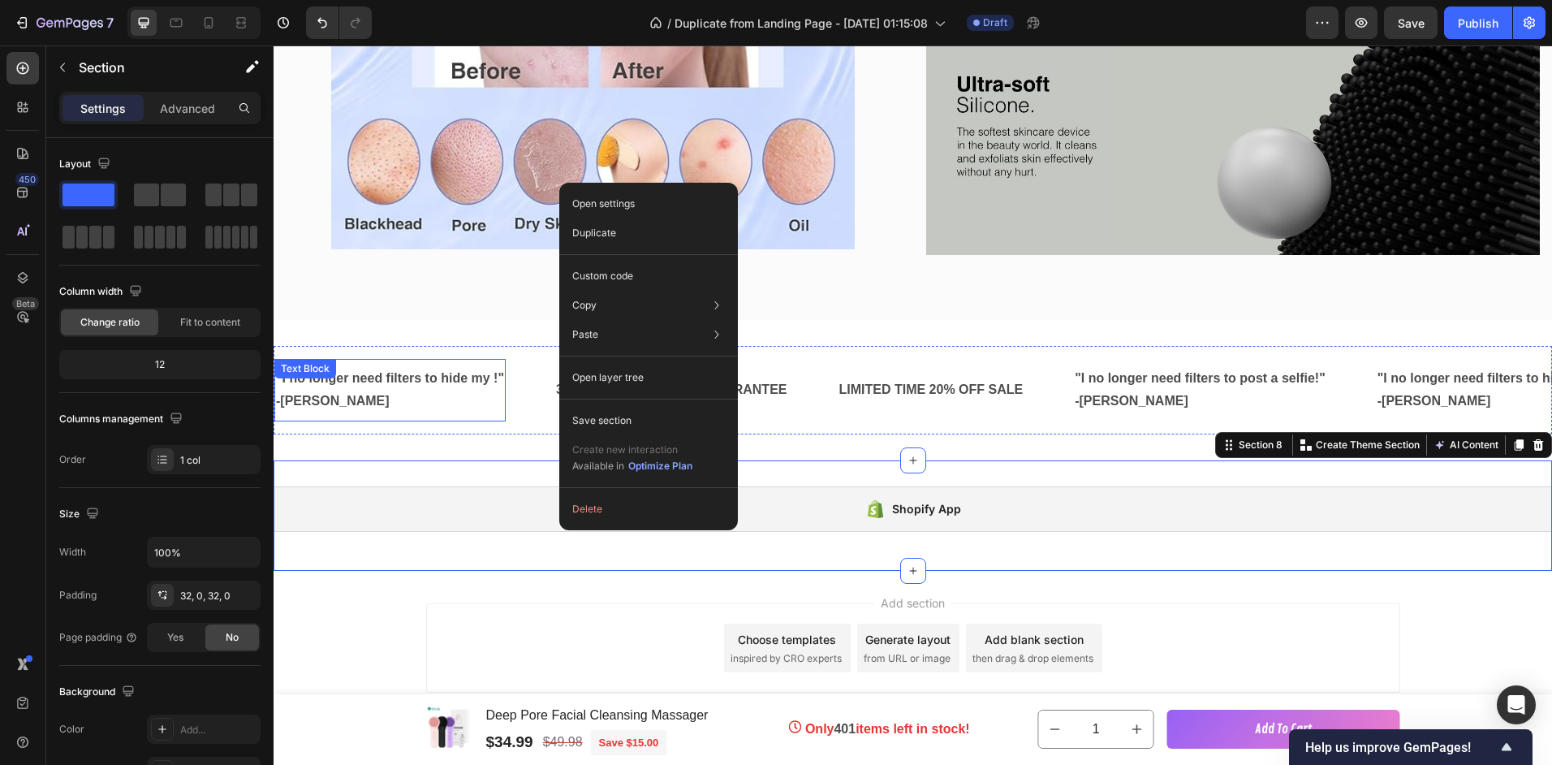
click at [408, 370] on p ""I no longer need filters to hide my !"" at bounding box center [390, 379] width 228 height 24
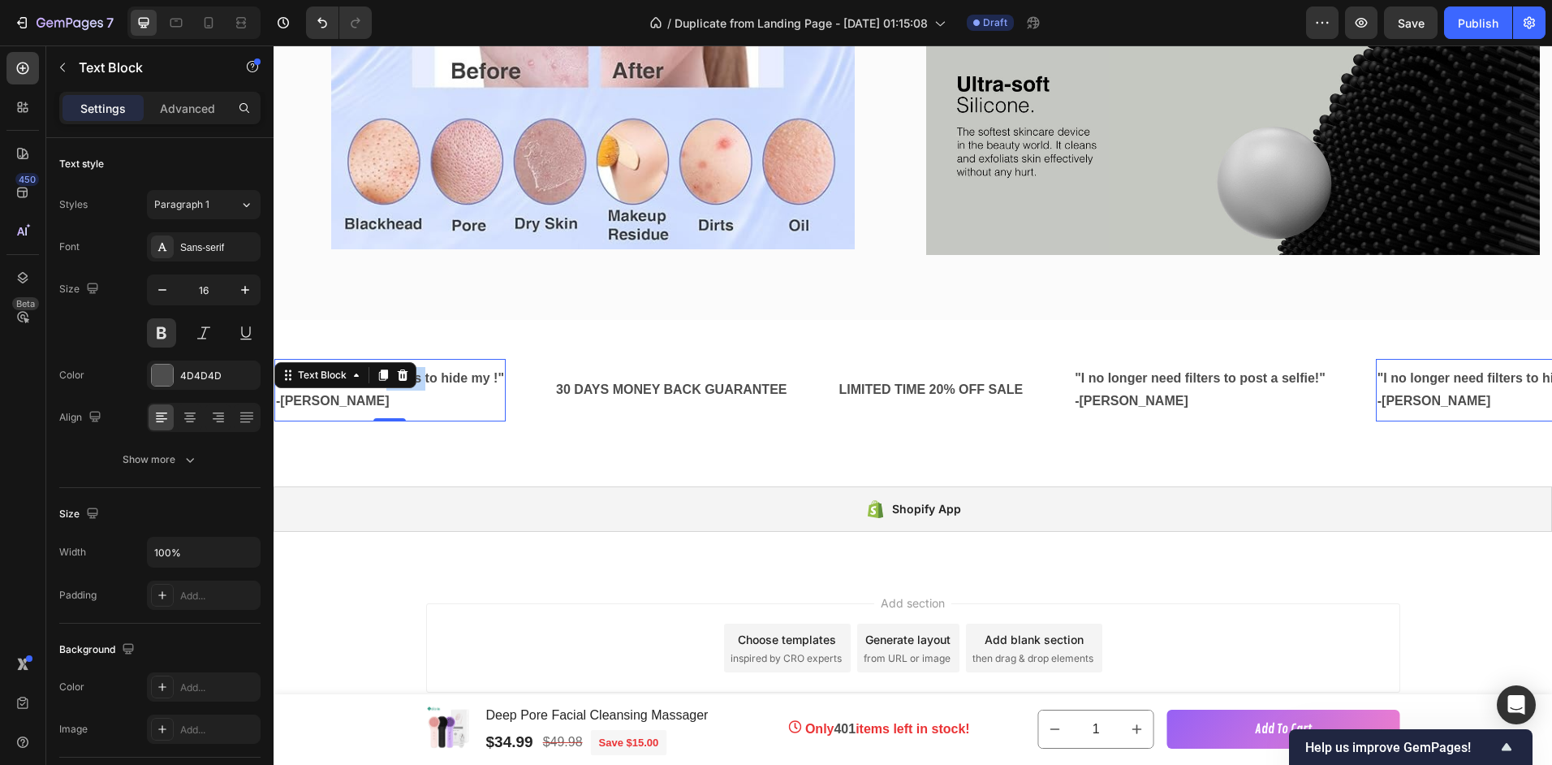
drag, startPoint x: 411, startPoint y: 381, endPoint x: 363, endPoint y: 632, distance: 256.2
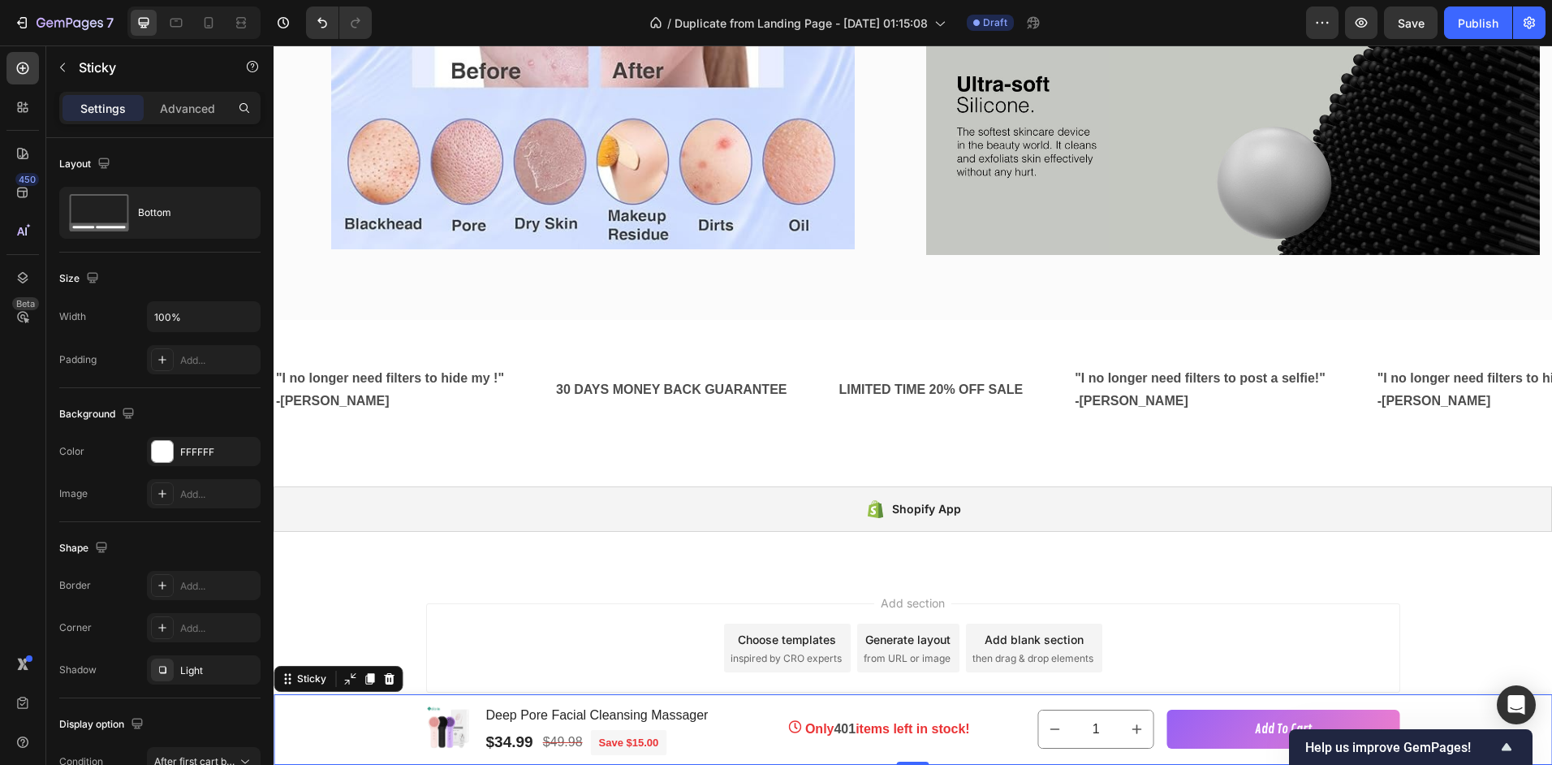
scroll to position [3082, 0]
click at [412, 368] on p ""I no longer need filters to hide my !"" at bounding box center [390, 377] width 228 height 24
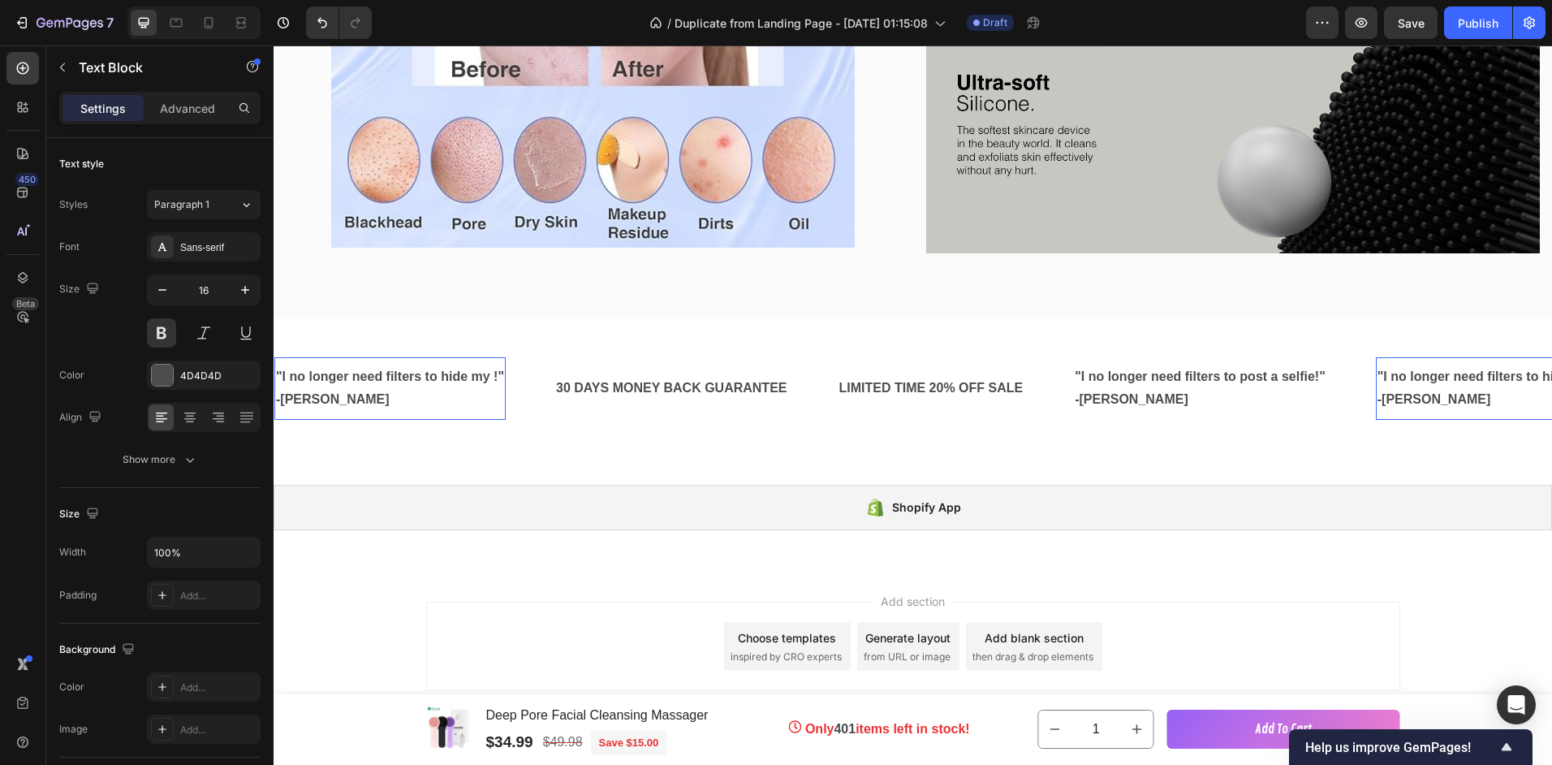
click at [451, 370] on p ""I no longer need filters to hide my !"" at bounding box center [390, 377] width 228 height 24
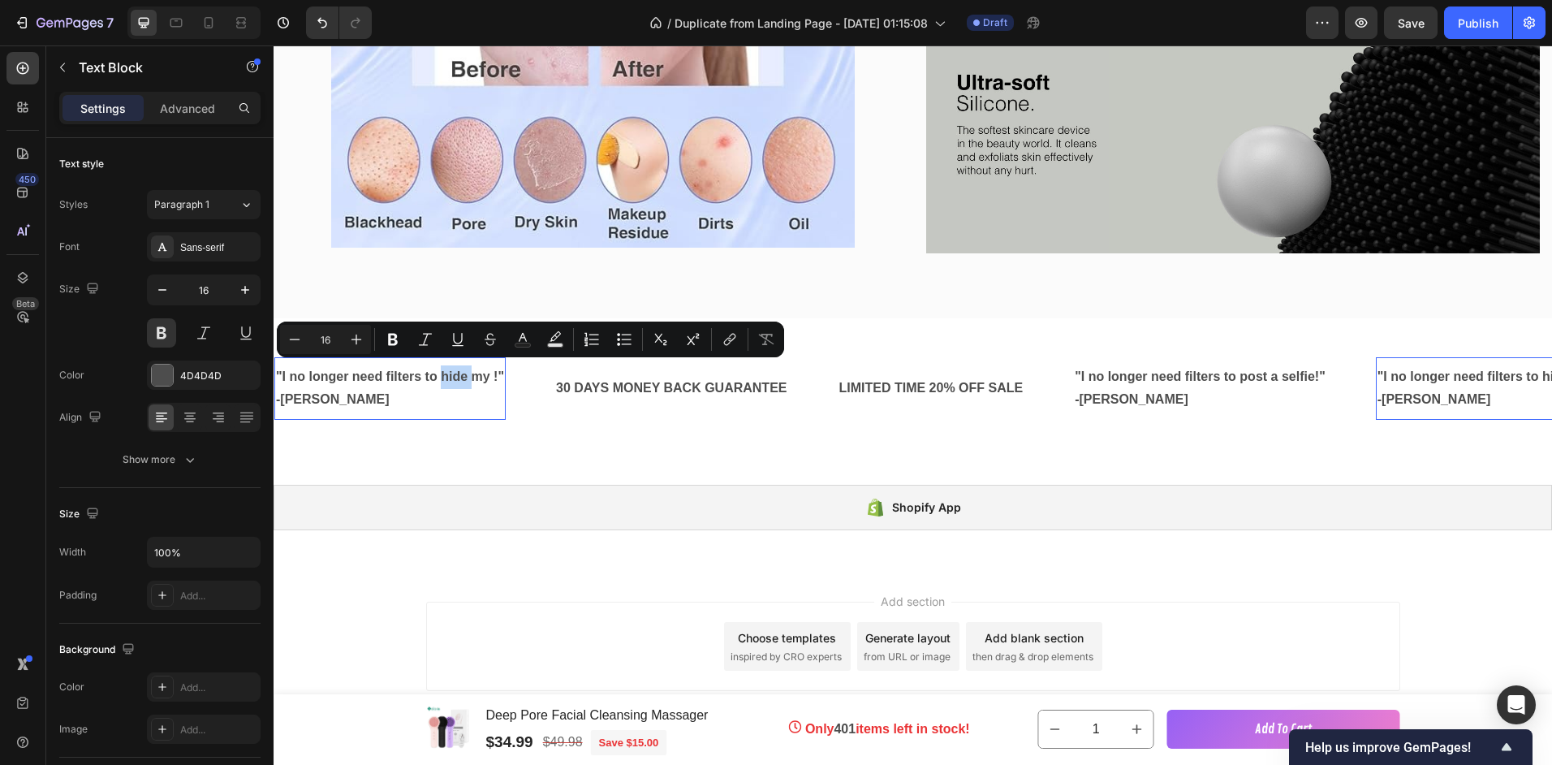
click at [451, 370] on p ""I no longer need filters to hide my !"" at bounding box center [390, 377] width 228 height 24
drag, startPoint x: 498, startPoint y: 373, endPoint x: 283, endPoint y: 380, distance: 215.2
click at [283, 380] on p ""I no longer need filters to hide my !"" at bounding box center [390, 377] width 228 height 24
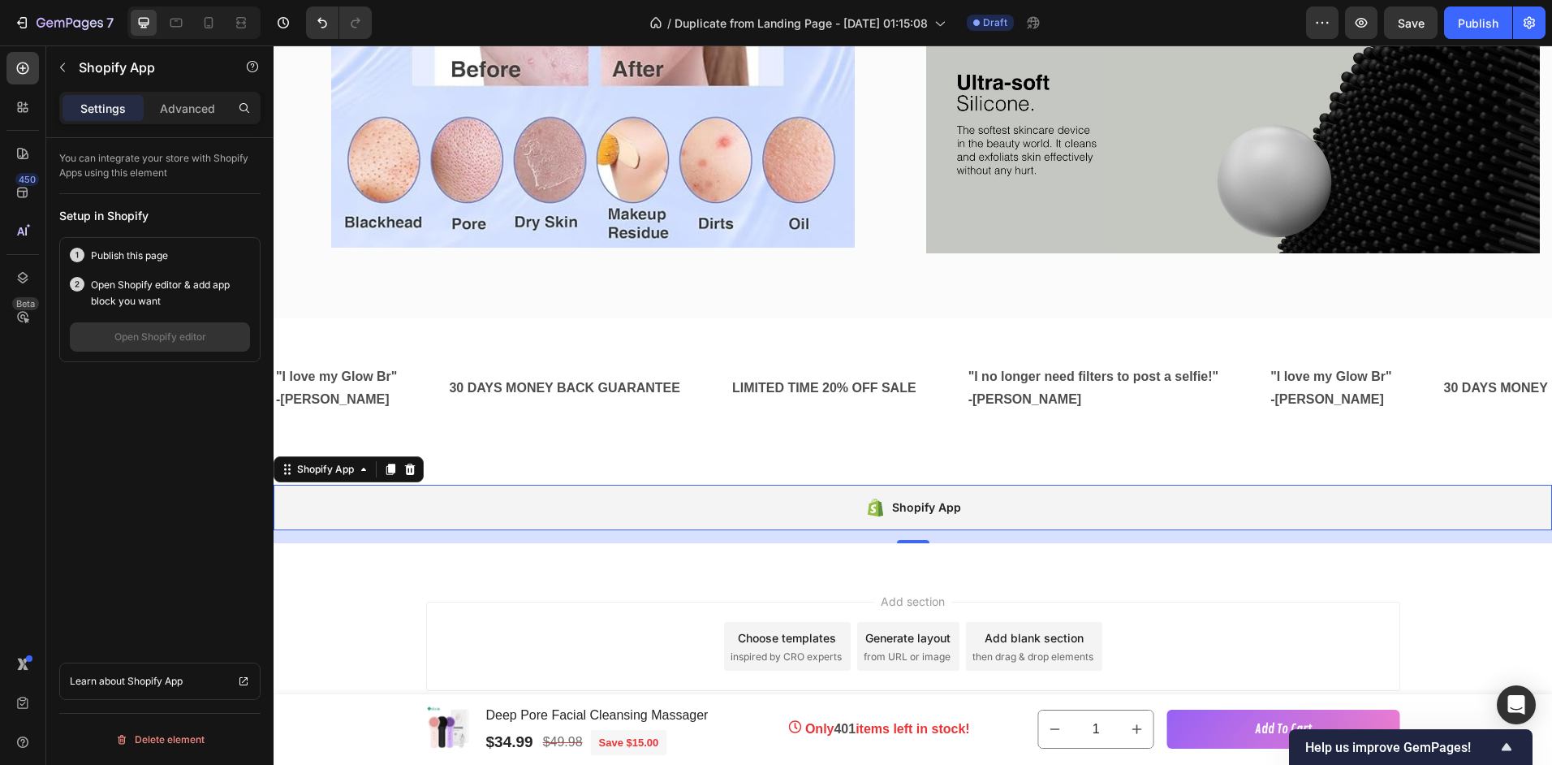
drag, startPoint x: 730, startPoint y: 508, endPoint x: 711, endPoint y: 532, distance: 30.0
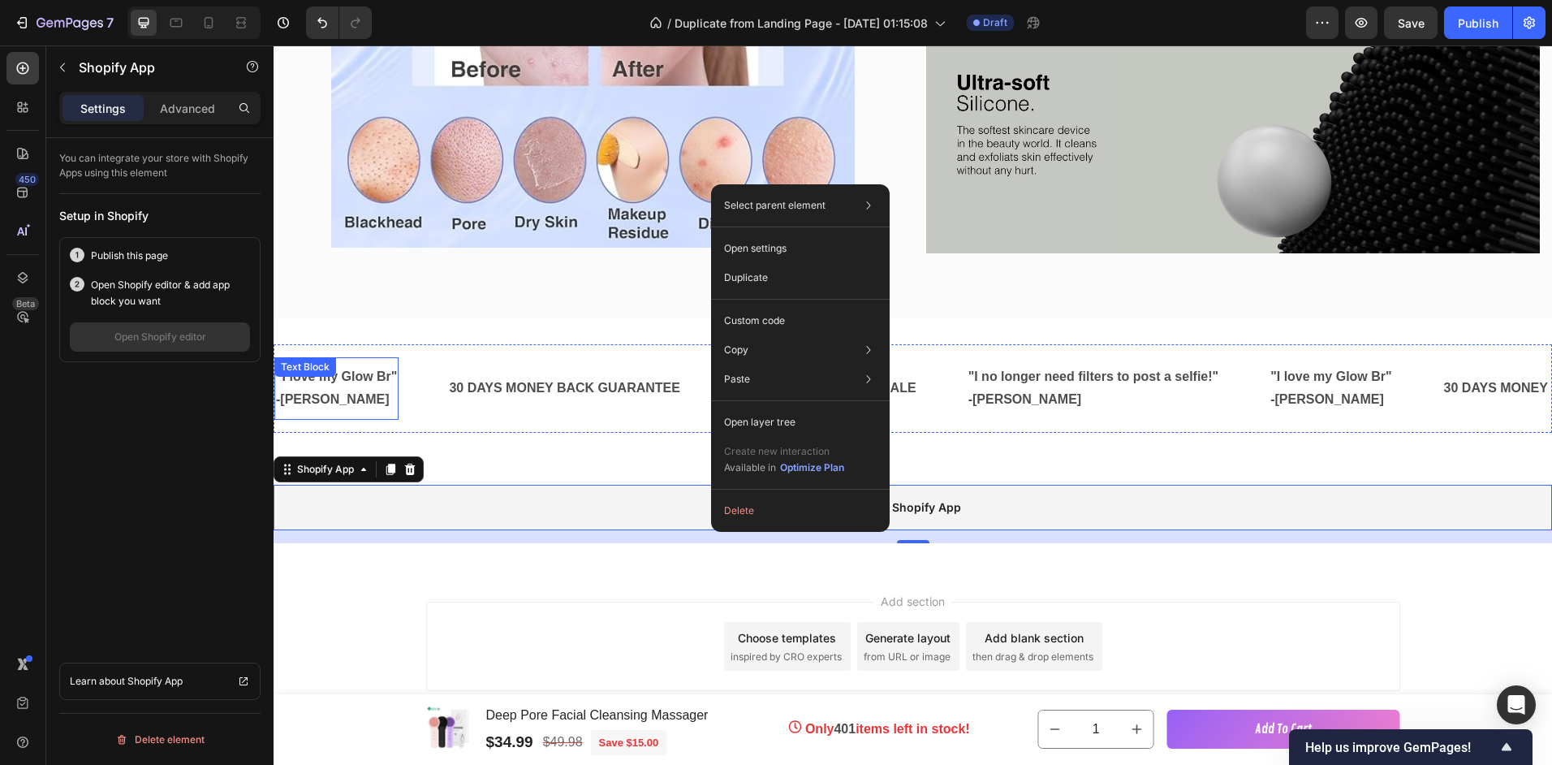
click at [386, 373] on p ""I love my Glow Br"" at bounding box center [336, 377] width 121 height 24
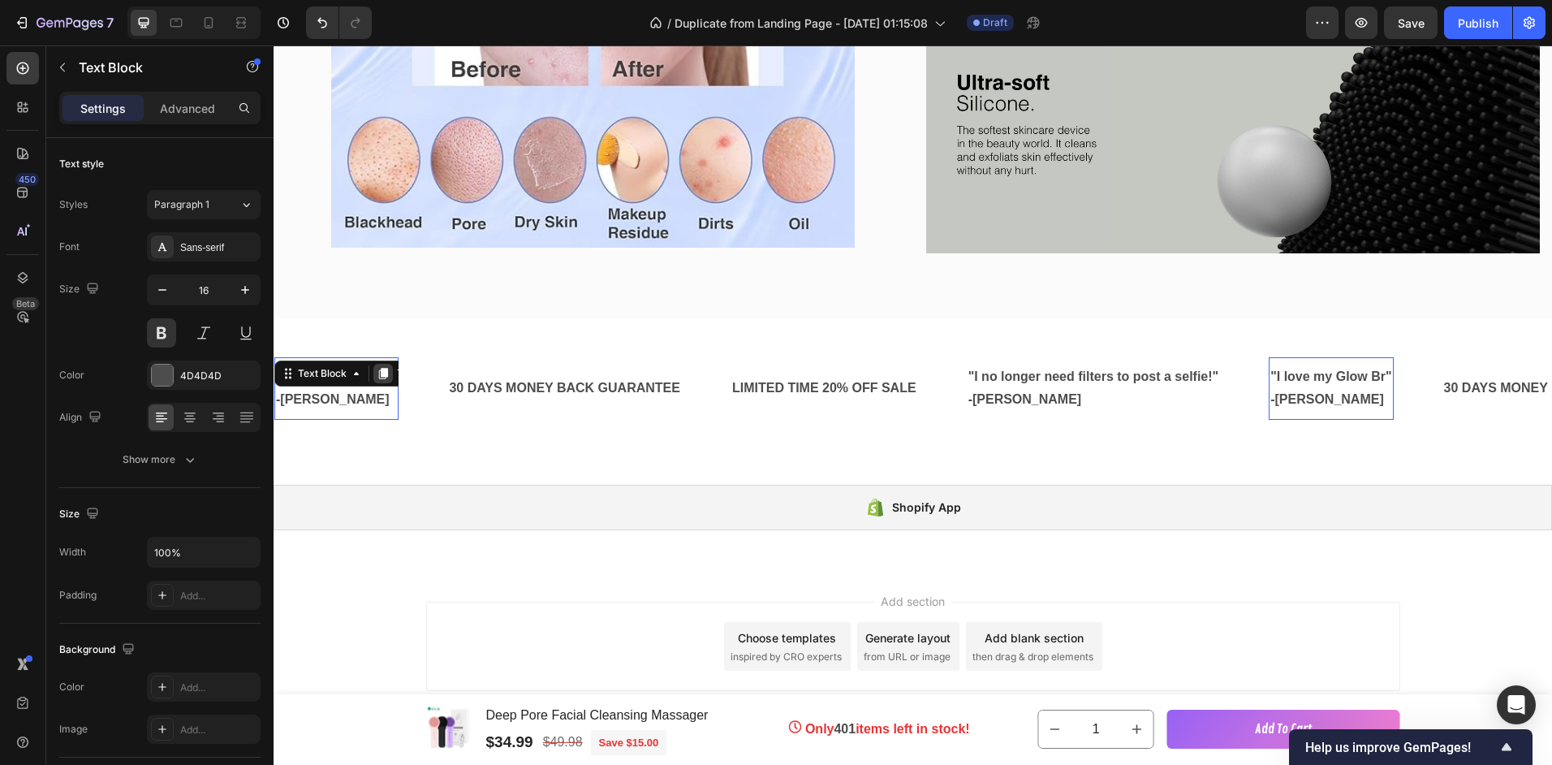
click at [390, 373] on div at bounding box center [382, 373] width 19 height 19
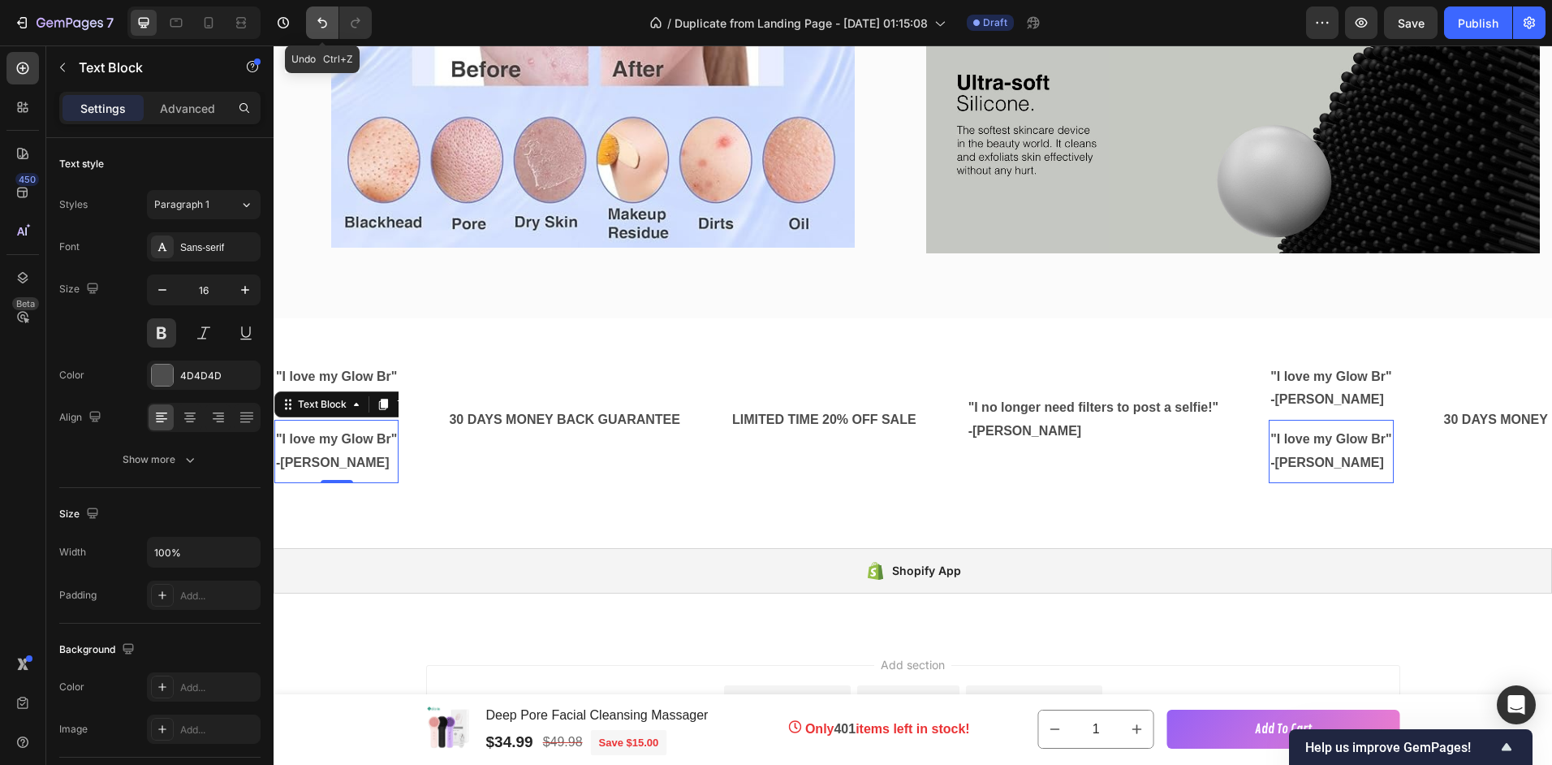
drag, startPoint x: 319, startPoint y: 25, endPoint x: 119, endPoint y: 331, distance: 365.9
click at [319, 25] on icon "Undo/Redo" at bounding box center [322, 23] width 16 height 16
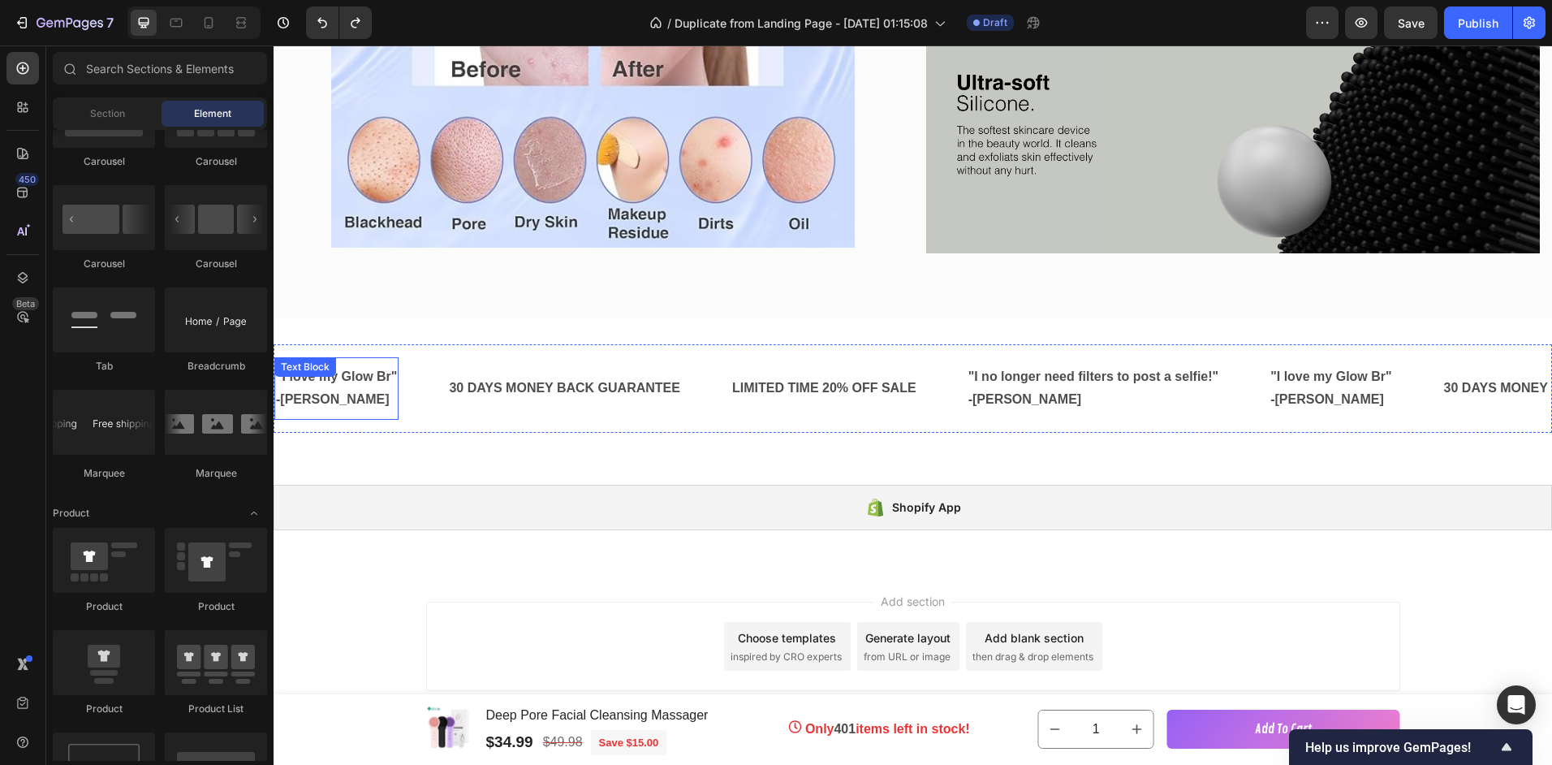
click at [385, 372] on p ""I love my Glow Br"" at bounding box center [336, 377] width 121 height 24
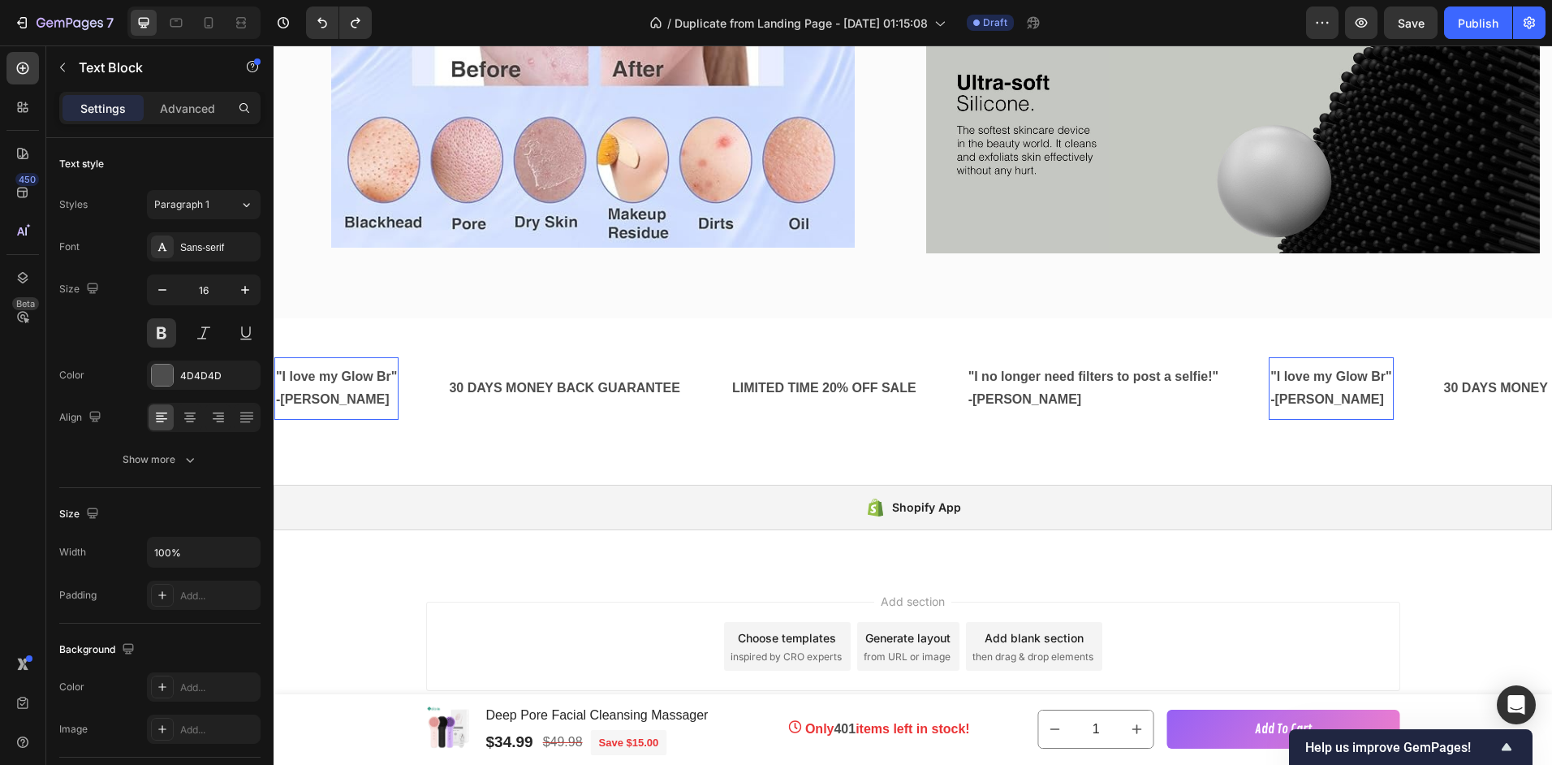
click at [390, 373] on p ""I love my Glow Br"" at bounding box center [336, 377] width 121 height 24
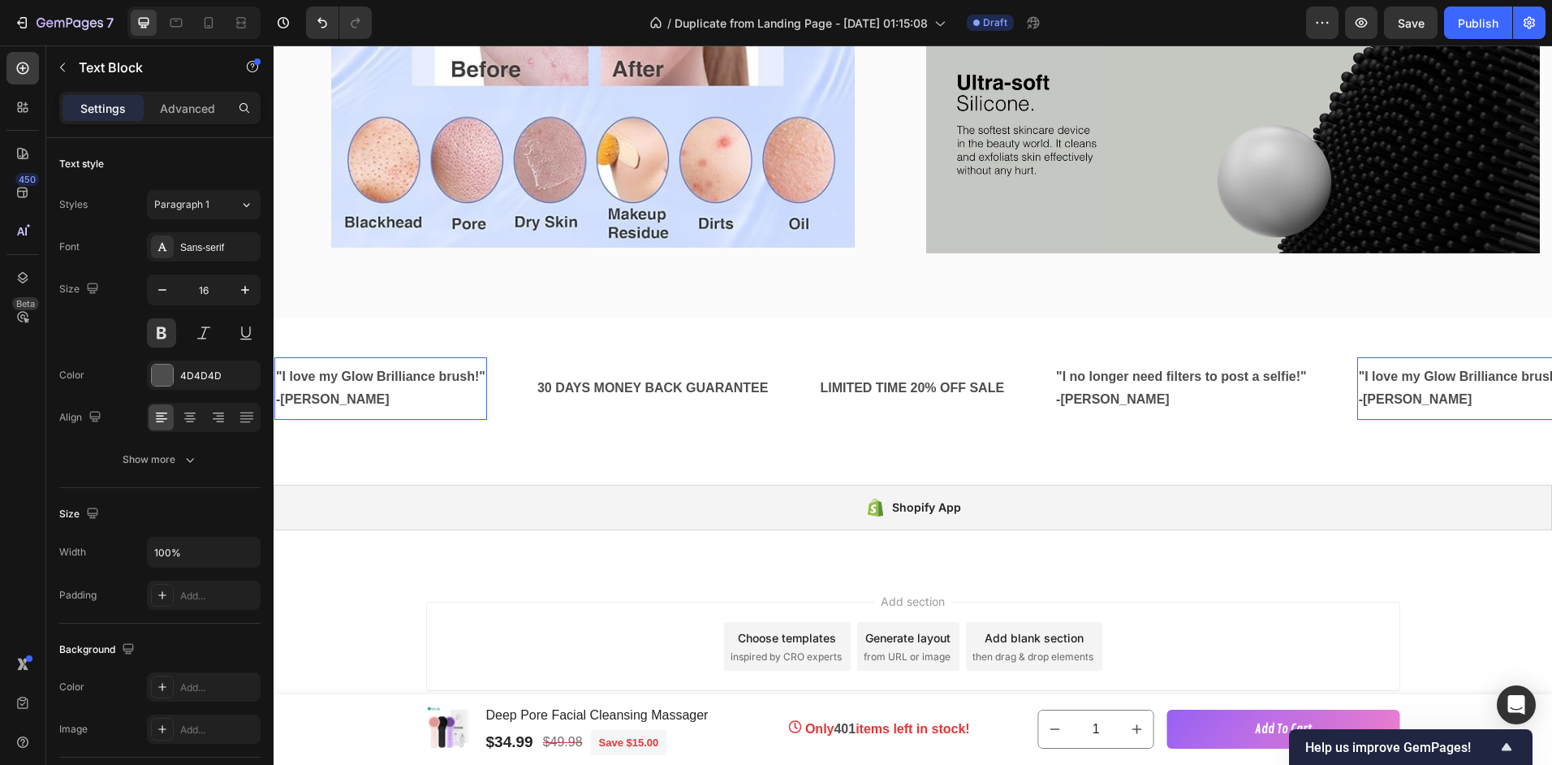
click at [446, 369] on p ""I love my Glow Brilliance brush!"" at bounding box center [380, 377] width 209 height 24
click at [311, 377] on p ""I love my Glow Brilliance brush!"" at bounding box center [380, 377] width 209 height 24
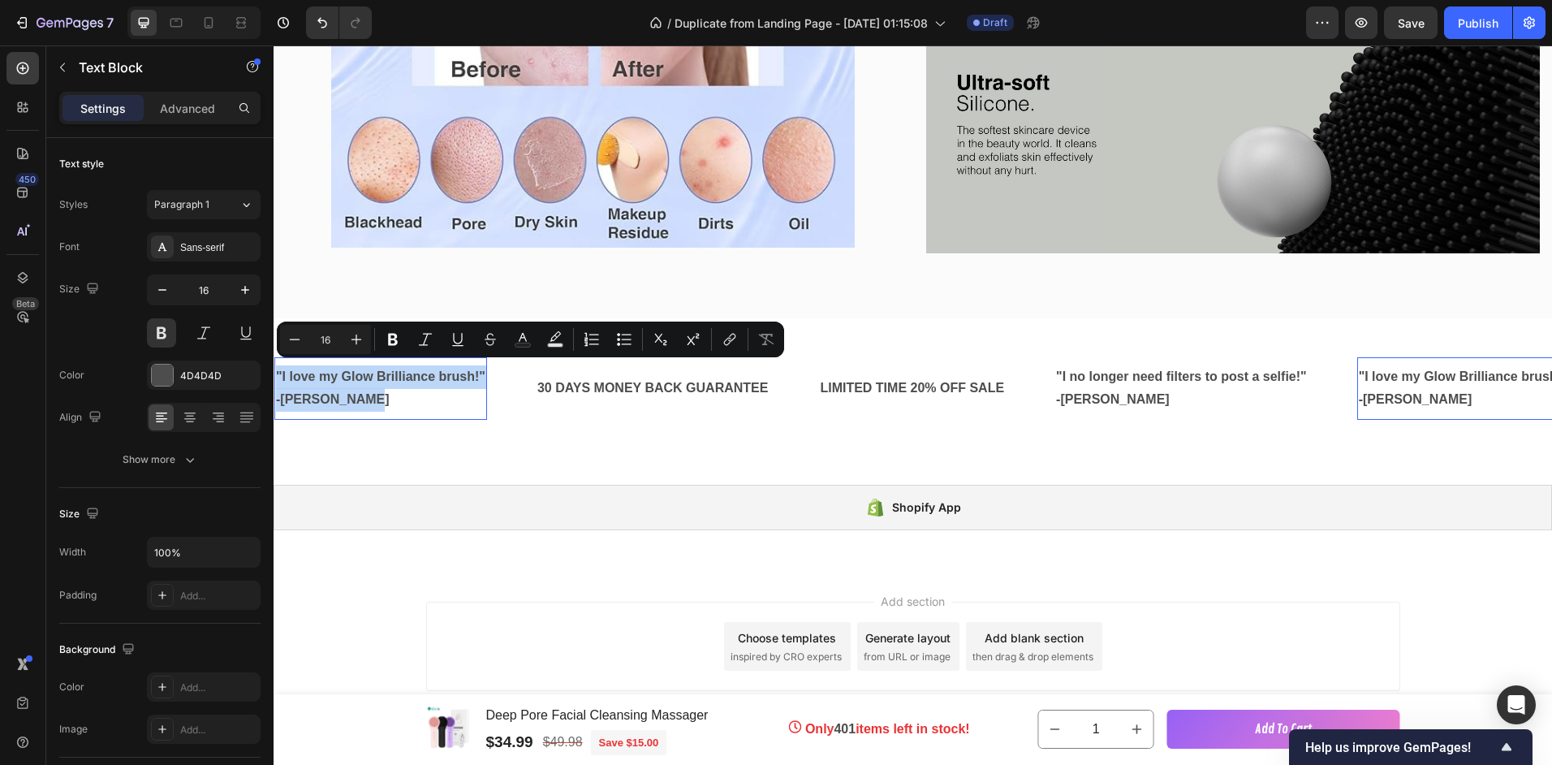
drag, startPoint x: 391, startPoint y: 401, endPoint x: 532, endPoint y: 404, distance: 140.5
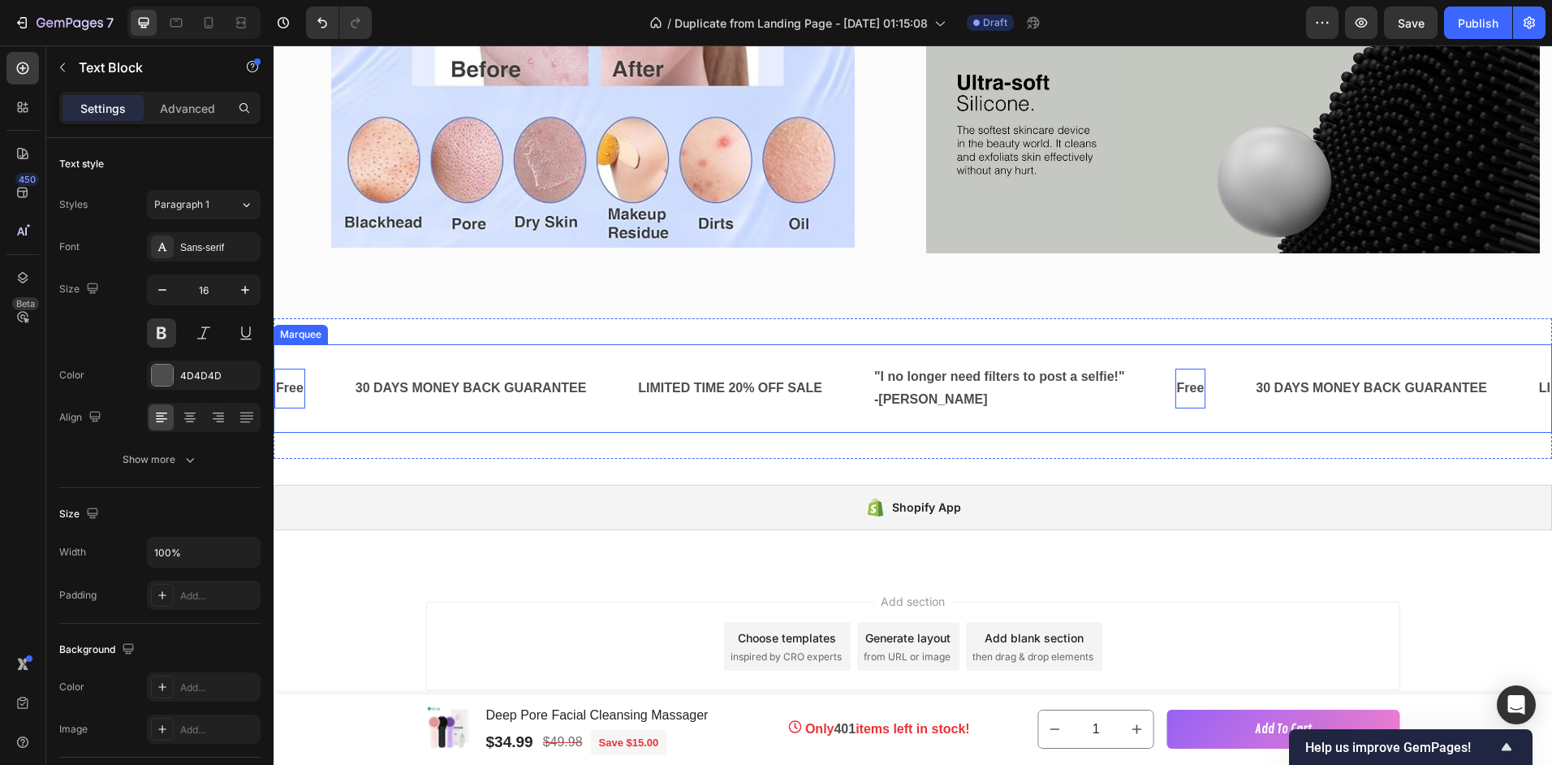
click at [1218, 344] on div "Free Text Block 0 30 DAYS MONEY BACK GUARANTEE Text Block LIMITED TIME 20% OFF …" at bounding box center [913, 388] width 1279 height 89
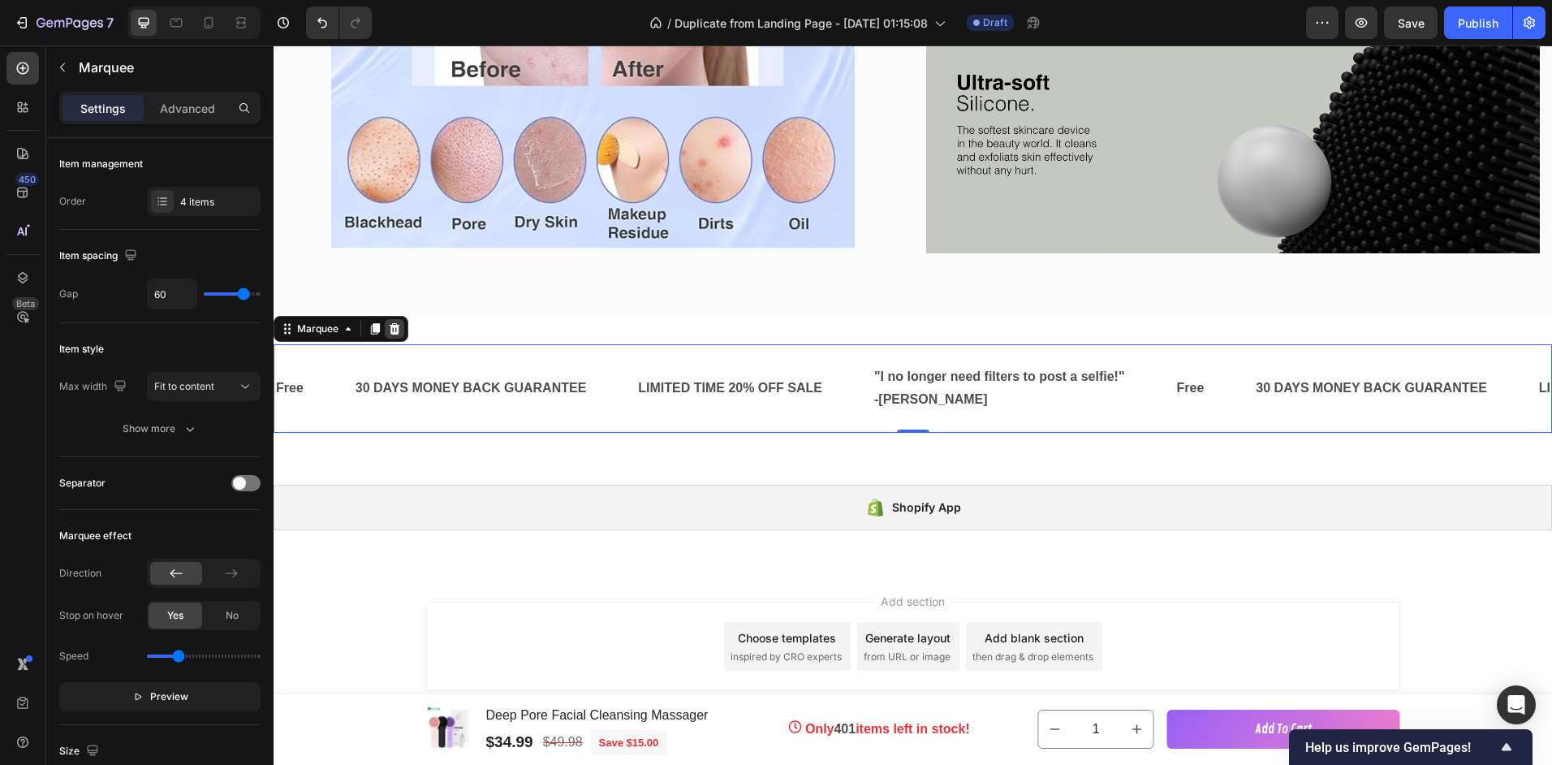
click at [395, 322] on icon at bounding box center [394, 328] width 13 height 13
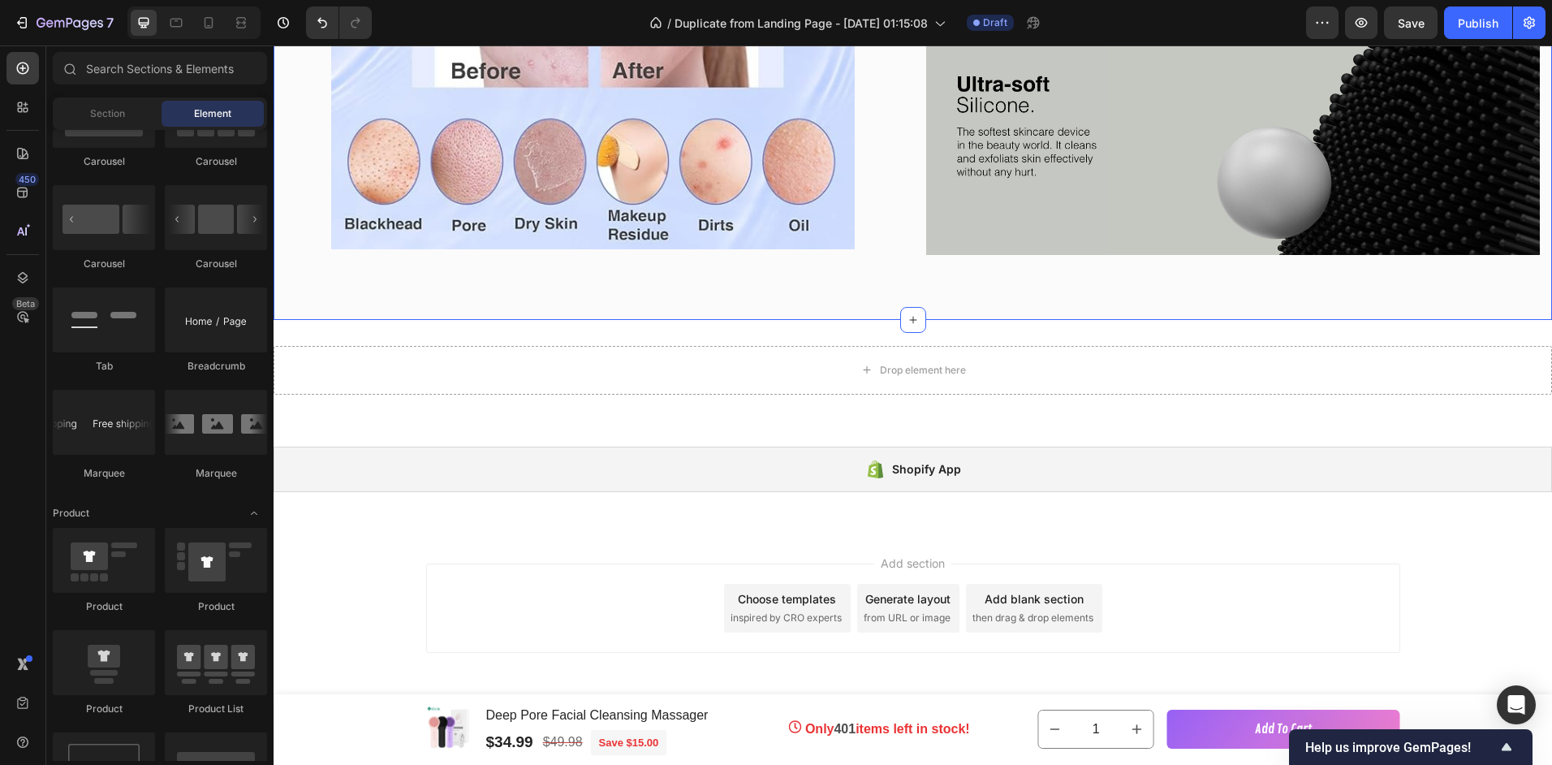
scroll to position [3075, 0]
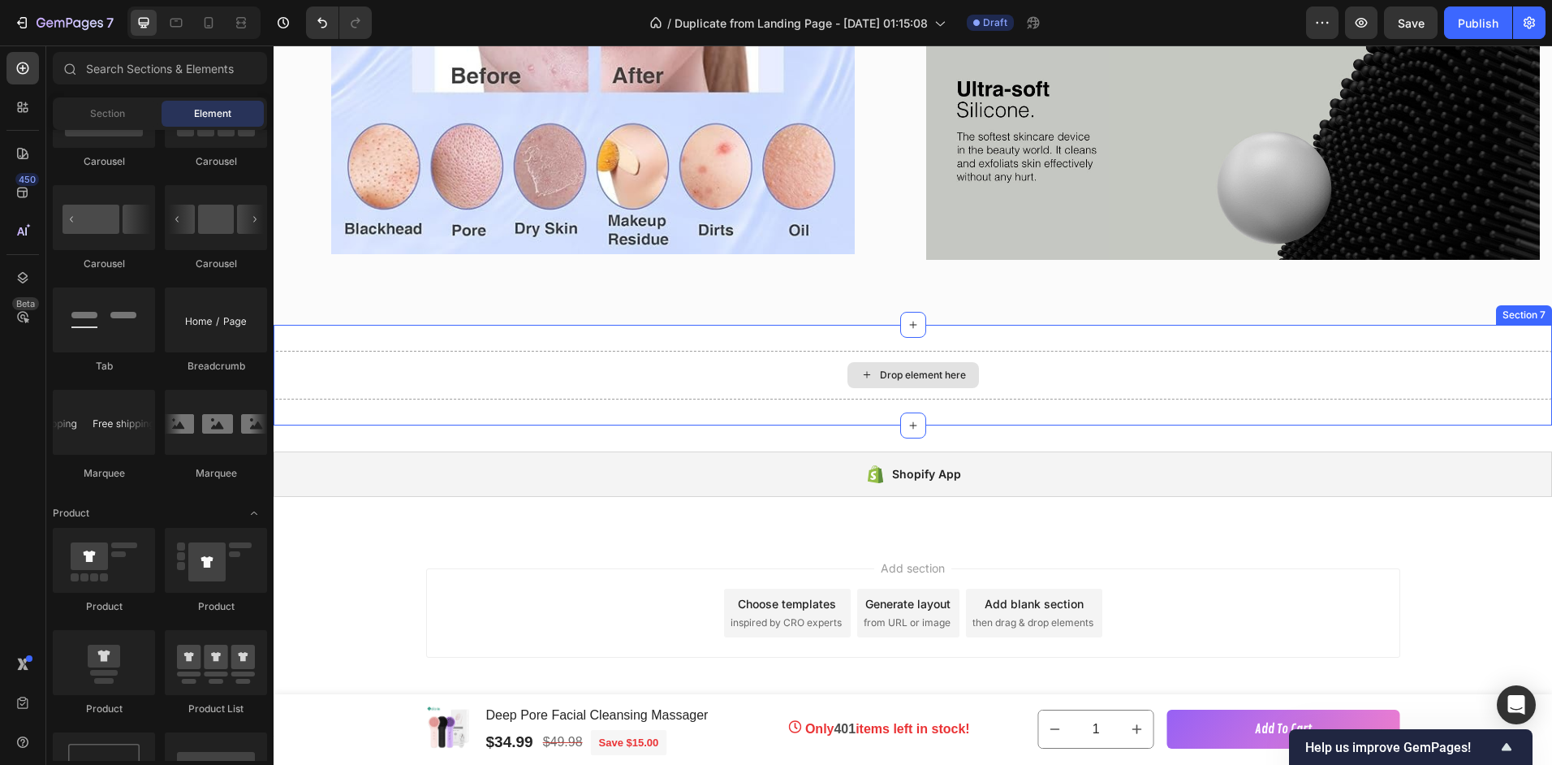
click at [398, 360] on div "Drop element here" at bounding box center [913, 375] width 1279 height 49
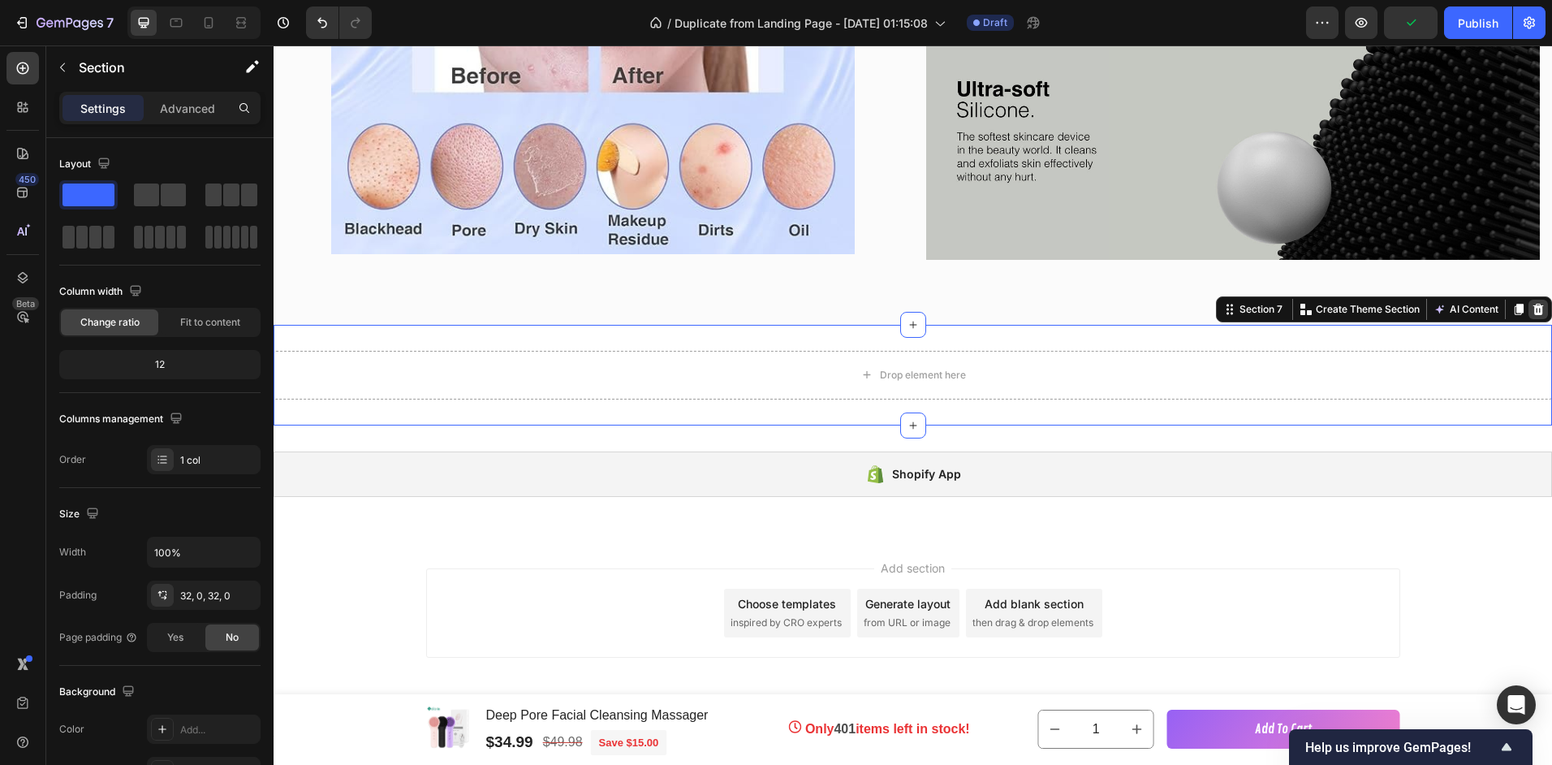
click at [1532, 303] on icon at bounding box center [1538, 309] width 13 height 13
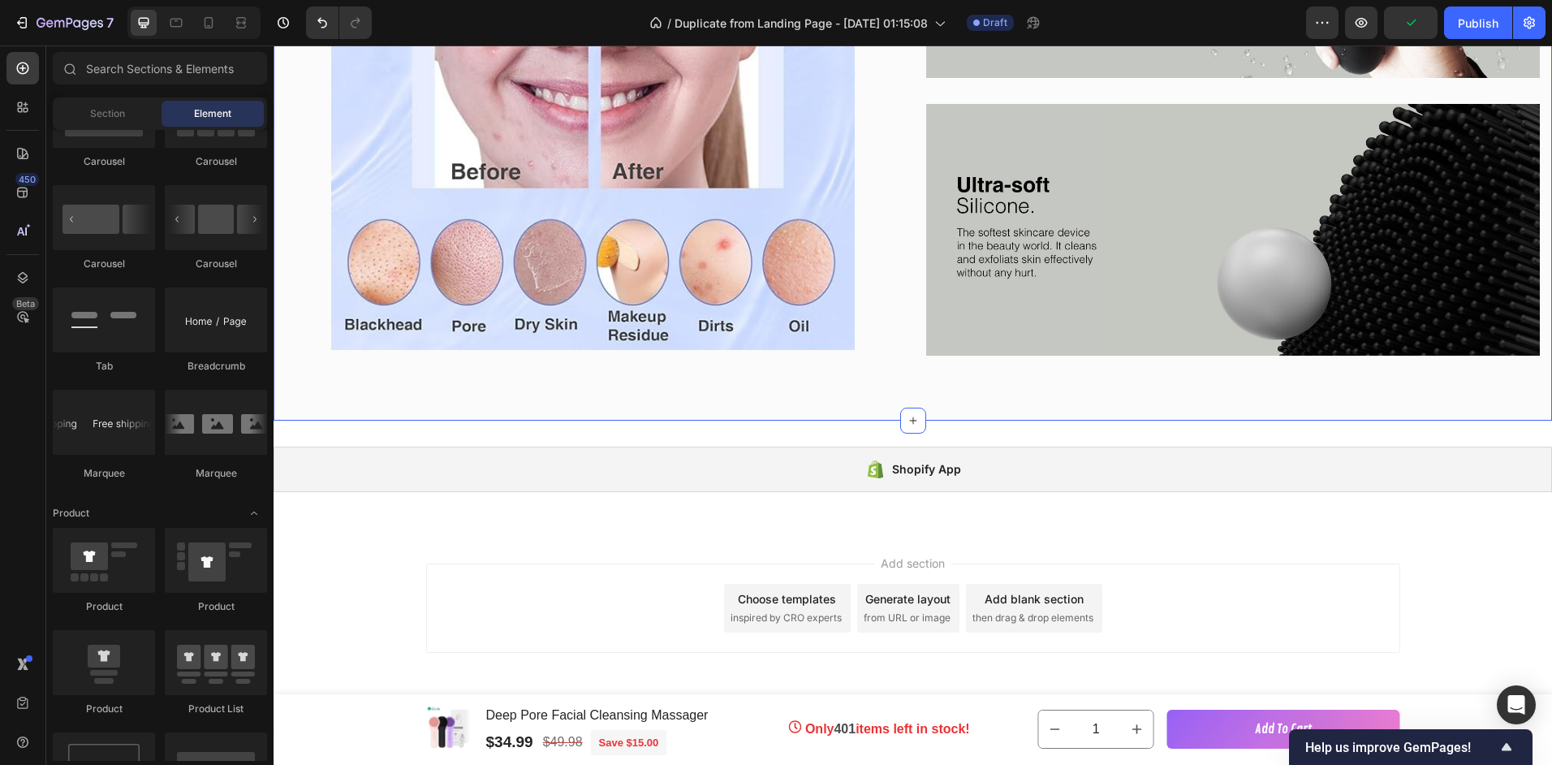
scroll to position [2974, 0]
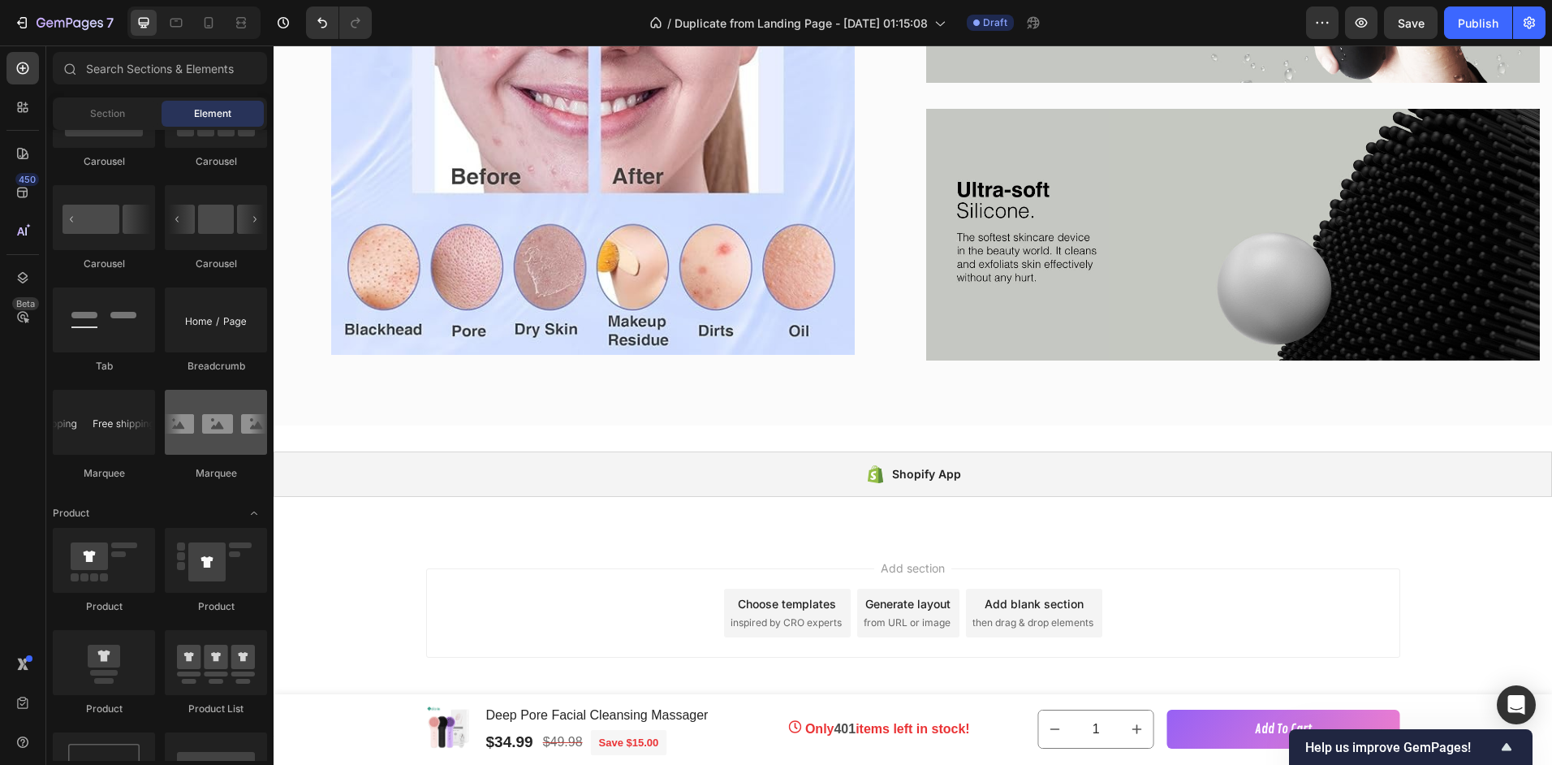
click at [212, 435] on div at bounding box center [216, 422] width 102 height 65
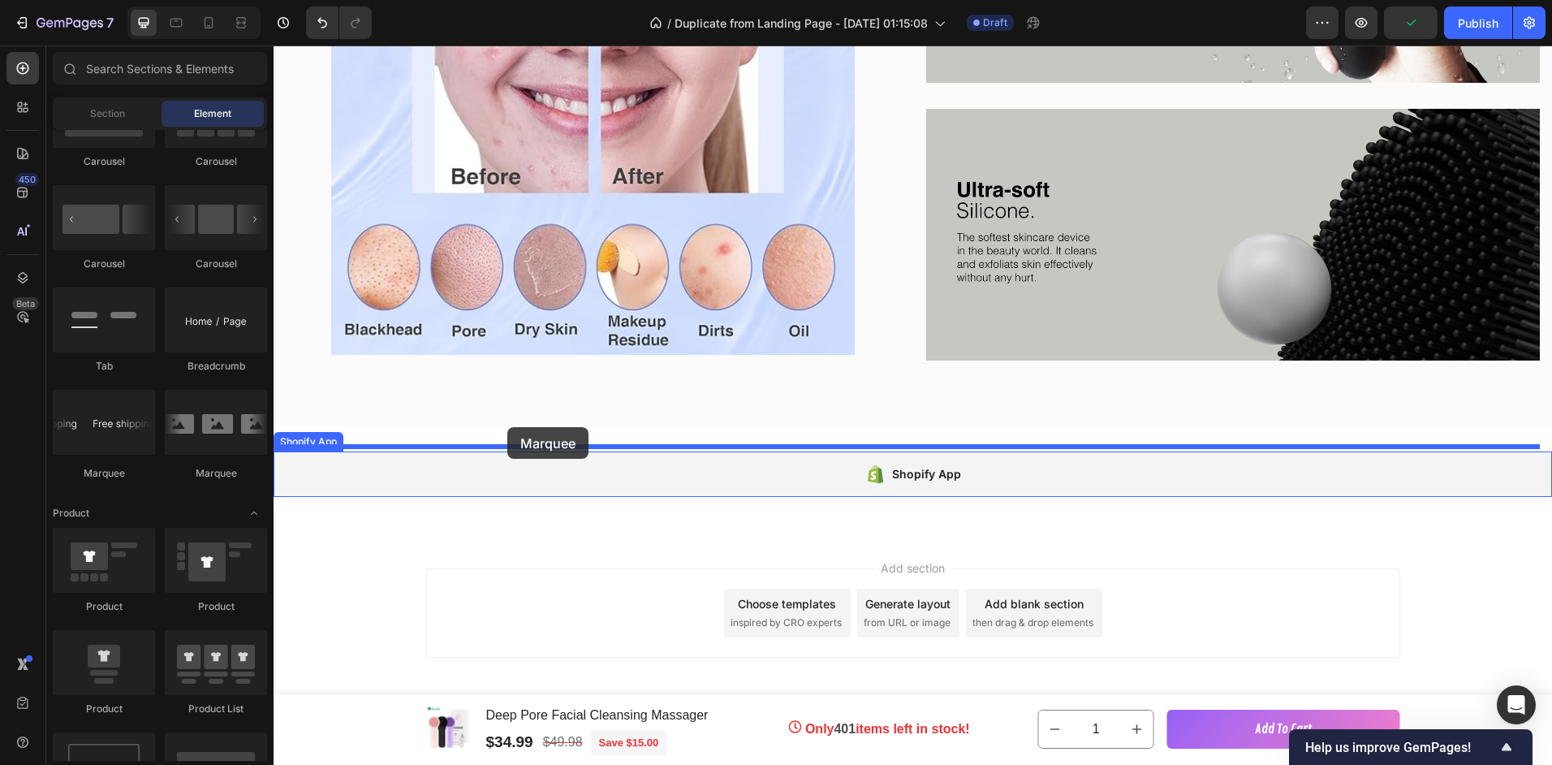
drag, startPoint x: 485, startPoint y: 481, endPoint x: 507, endPoint y: 428, distance: 58.2
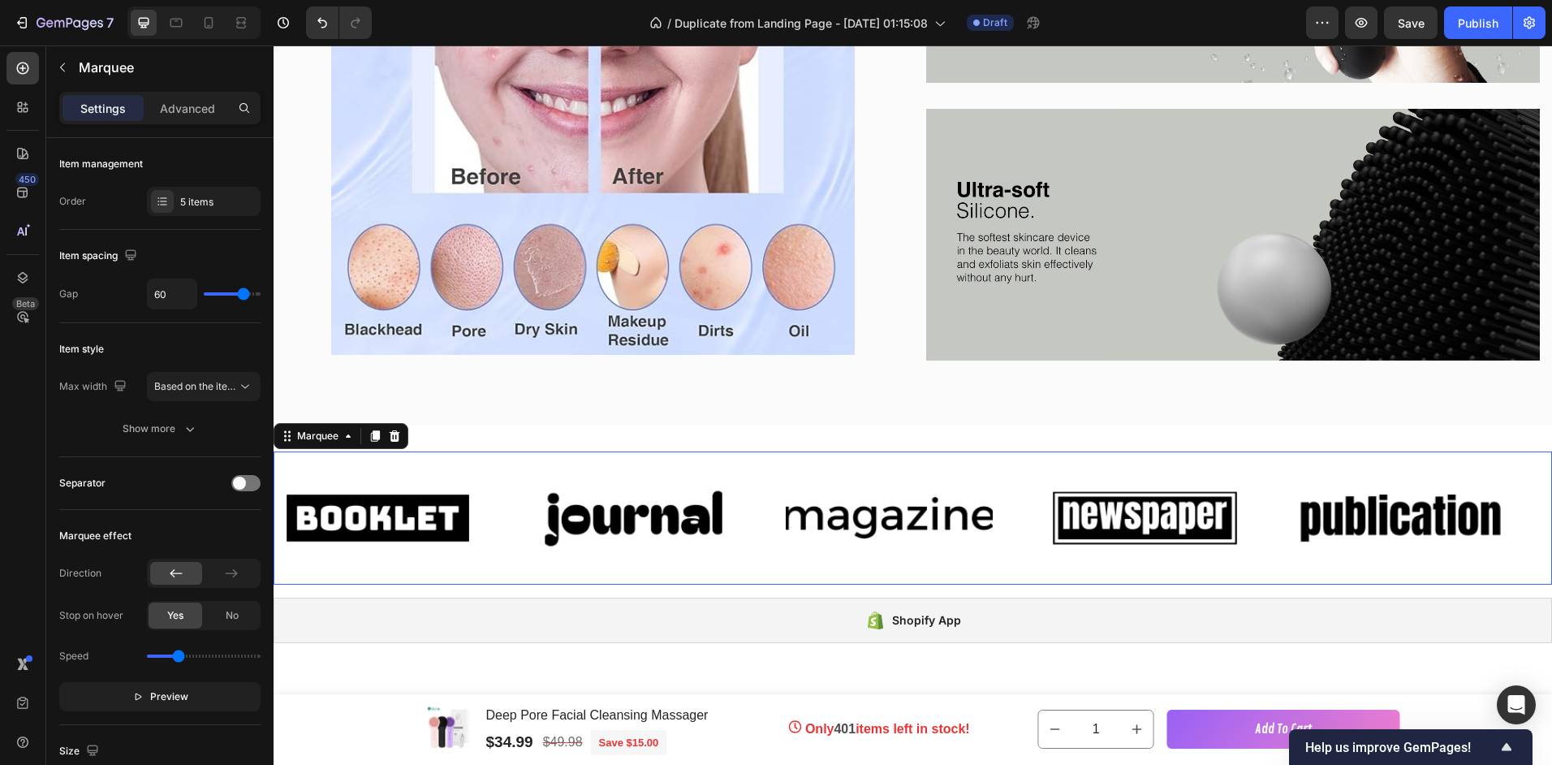
scroll to position [3082, 0]
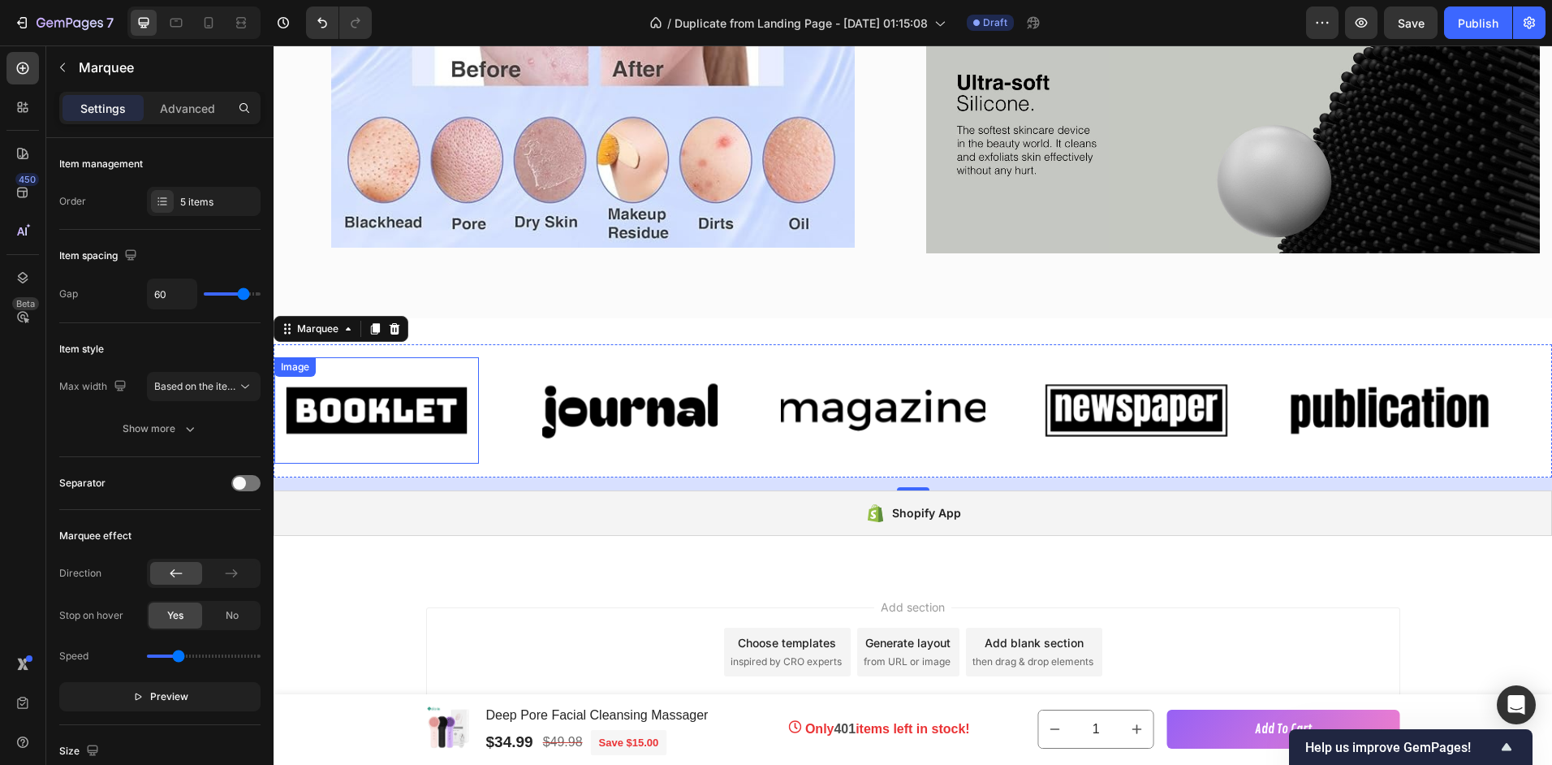
click at [336, 406] on img at bounding box center [376, 410] width 205 height 87
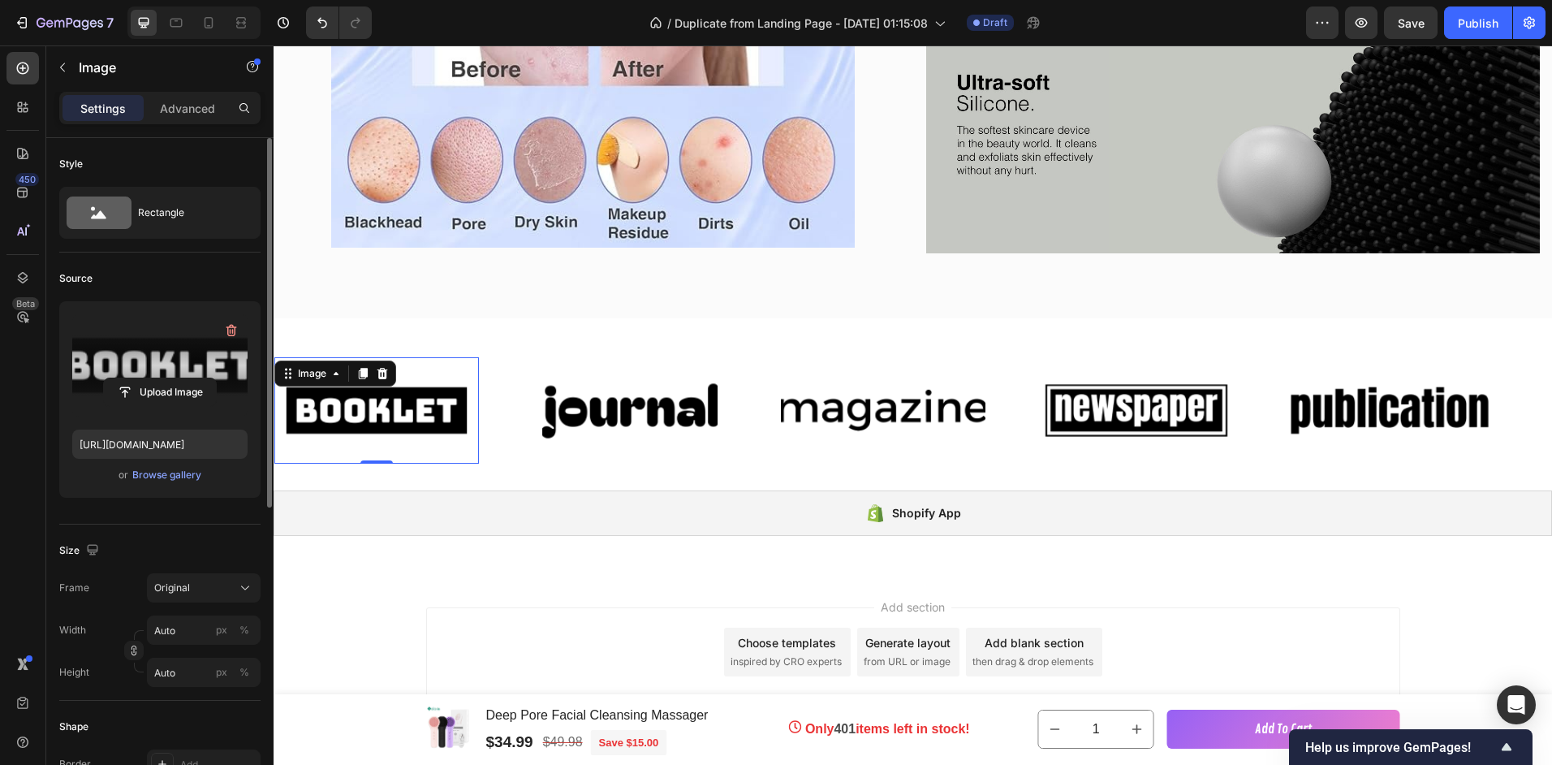
click at [122, 369] on label at bounding box center [159, 365] width 175 height 102
click at [122, 378] on input "file" at bounding box center [160, 392] width 112 height 28
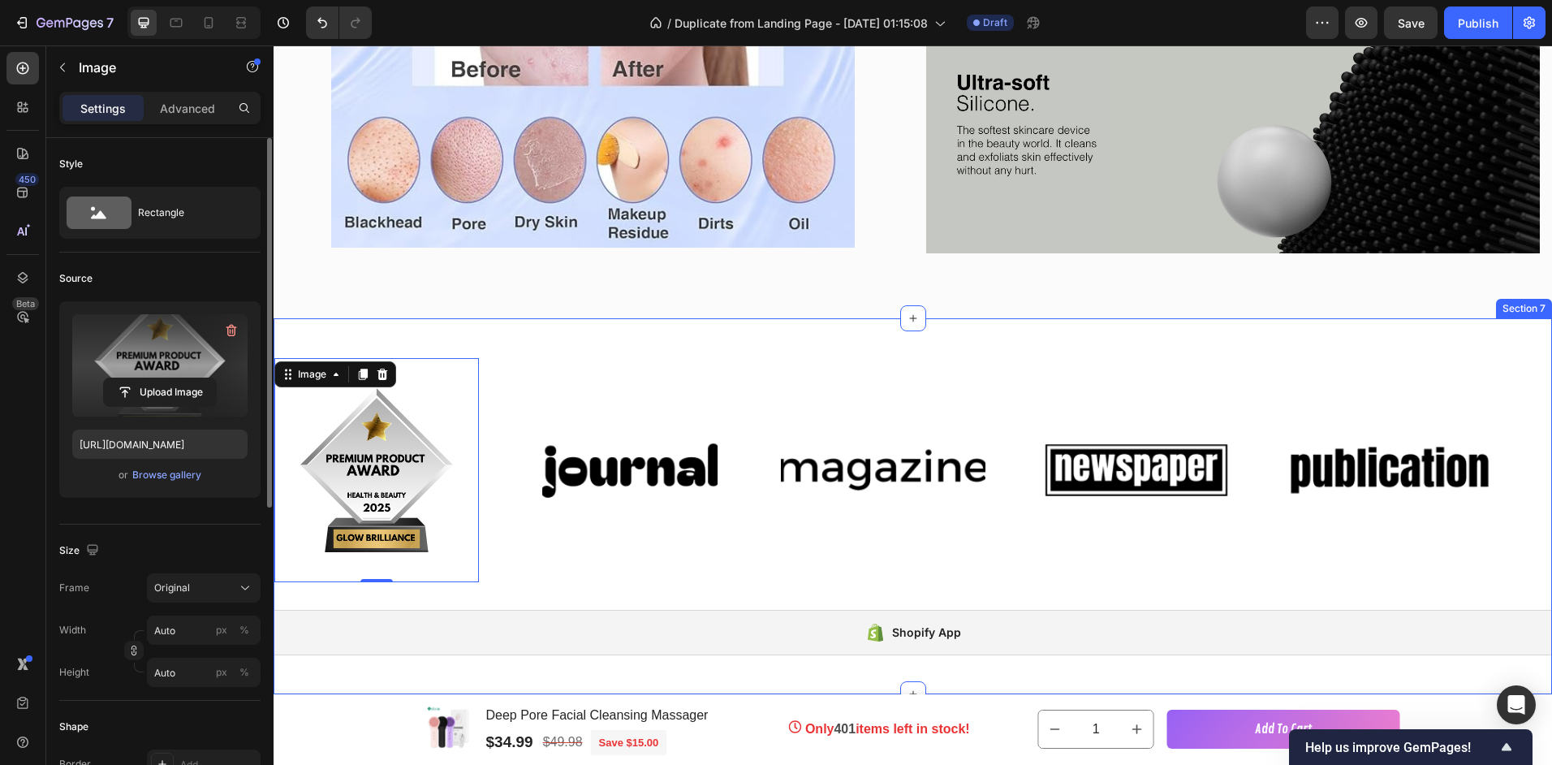
type input "[URL][DOMAIN_NAME]"
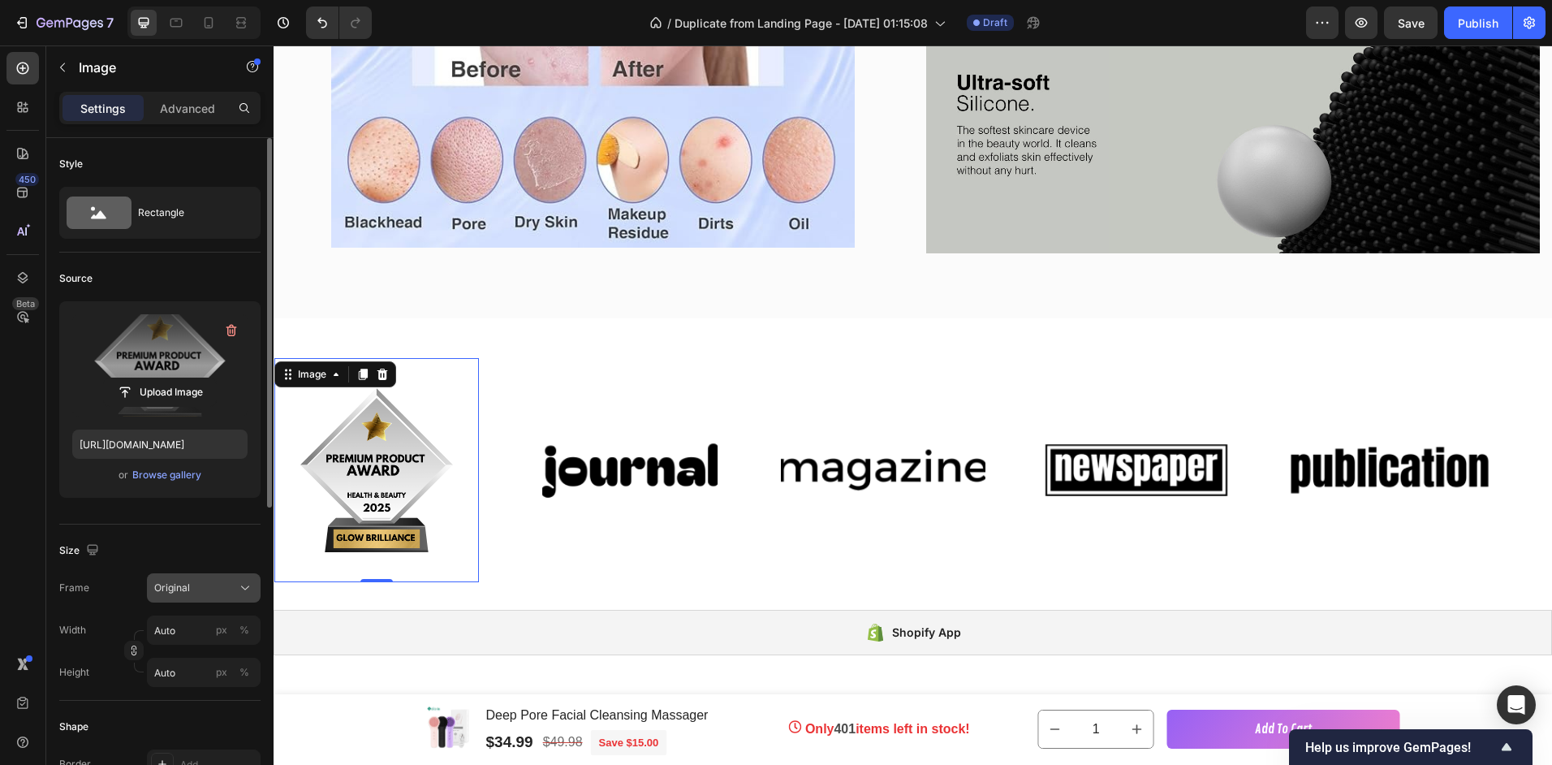
click at [243, 593] on icon at bounding box center [245, 588] width 16 height 16
click at [243, 589] on icon at bounding box center [245, 588] width 16 height 16
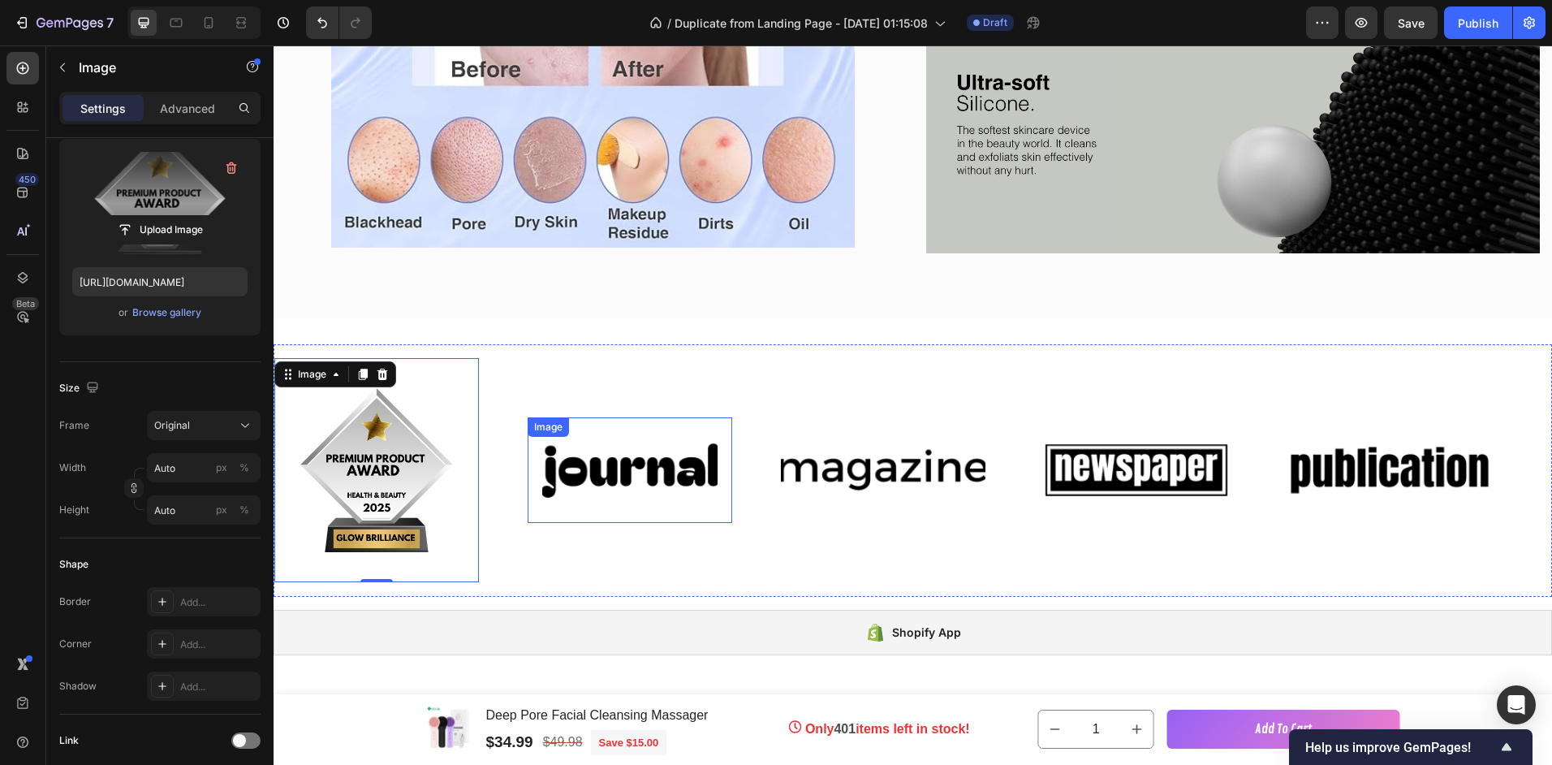
click at [620, 459] on img at bounding box center [630, 470] width 205 height 87
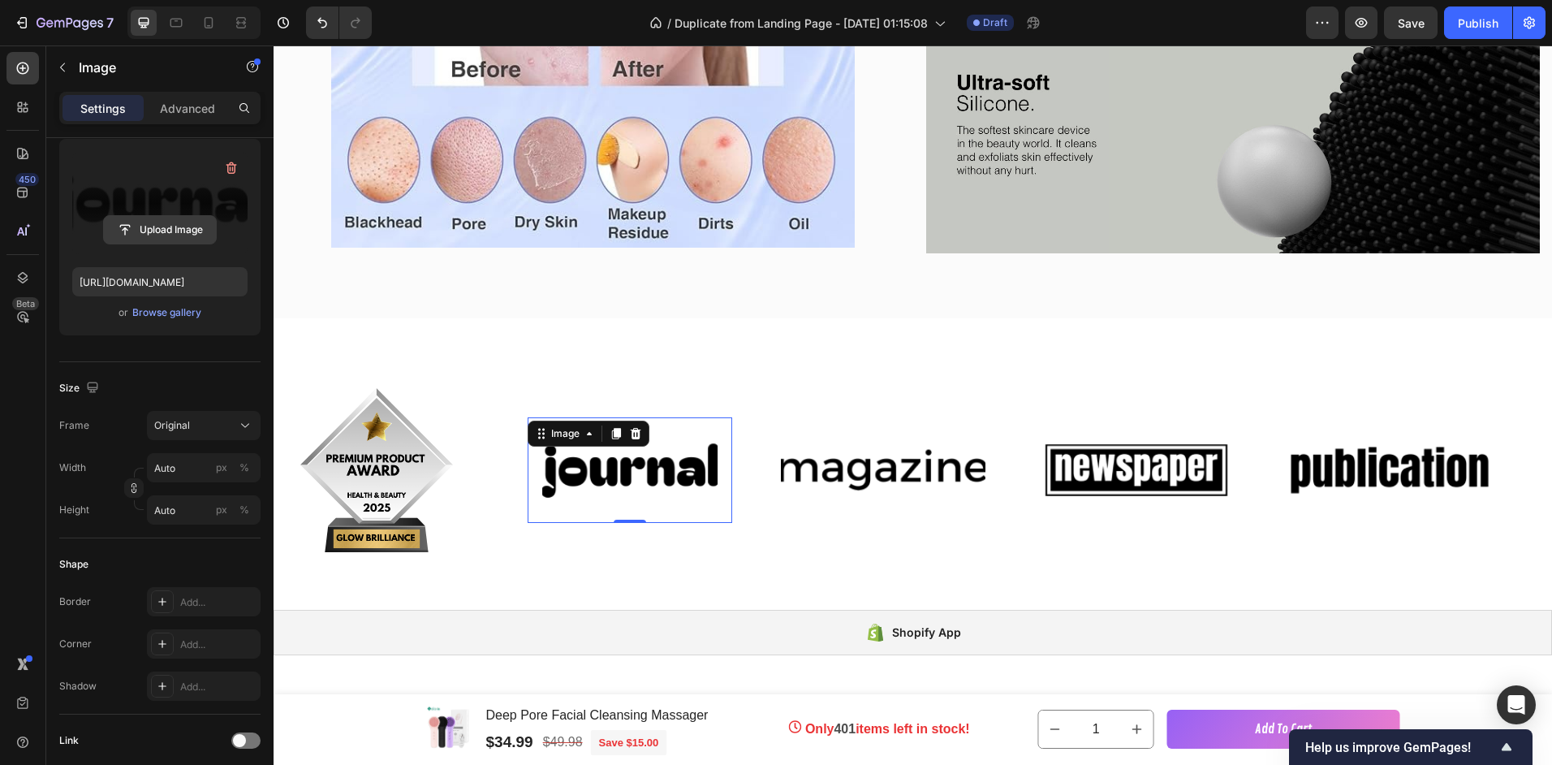
click at [168, 215] on button "Upload Image" at bounding box center [160, 229] width 114 height 29
click at [146, 189] on label at bounding box center [159, 203] width 175 height 102
click at [146, 216] on input "file" at bounding box center [160, 230] width 112 height 28
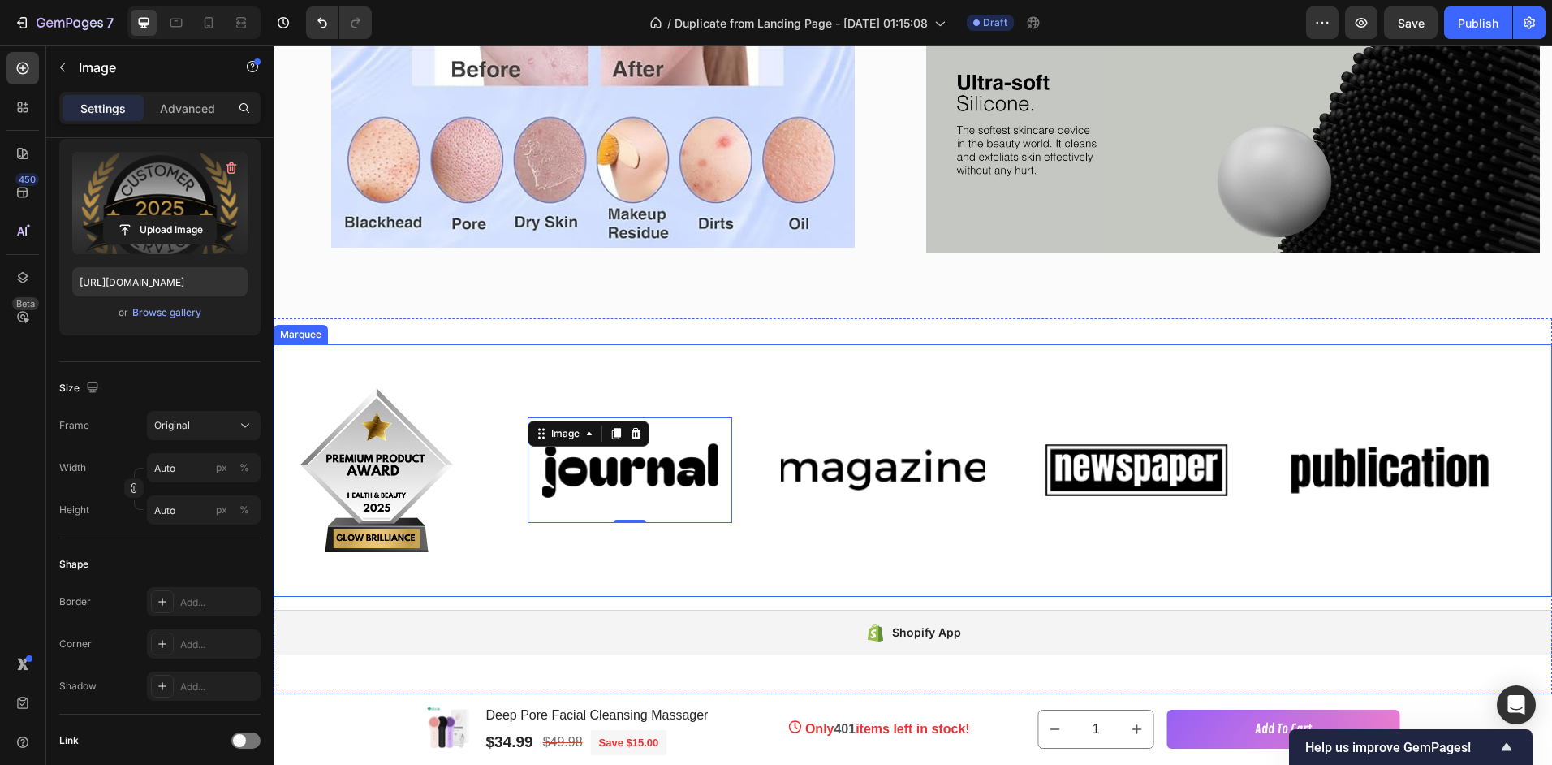
type input "[URL][DOMAIN_NAME]"
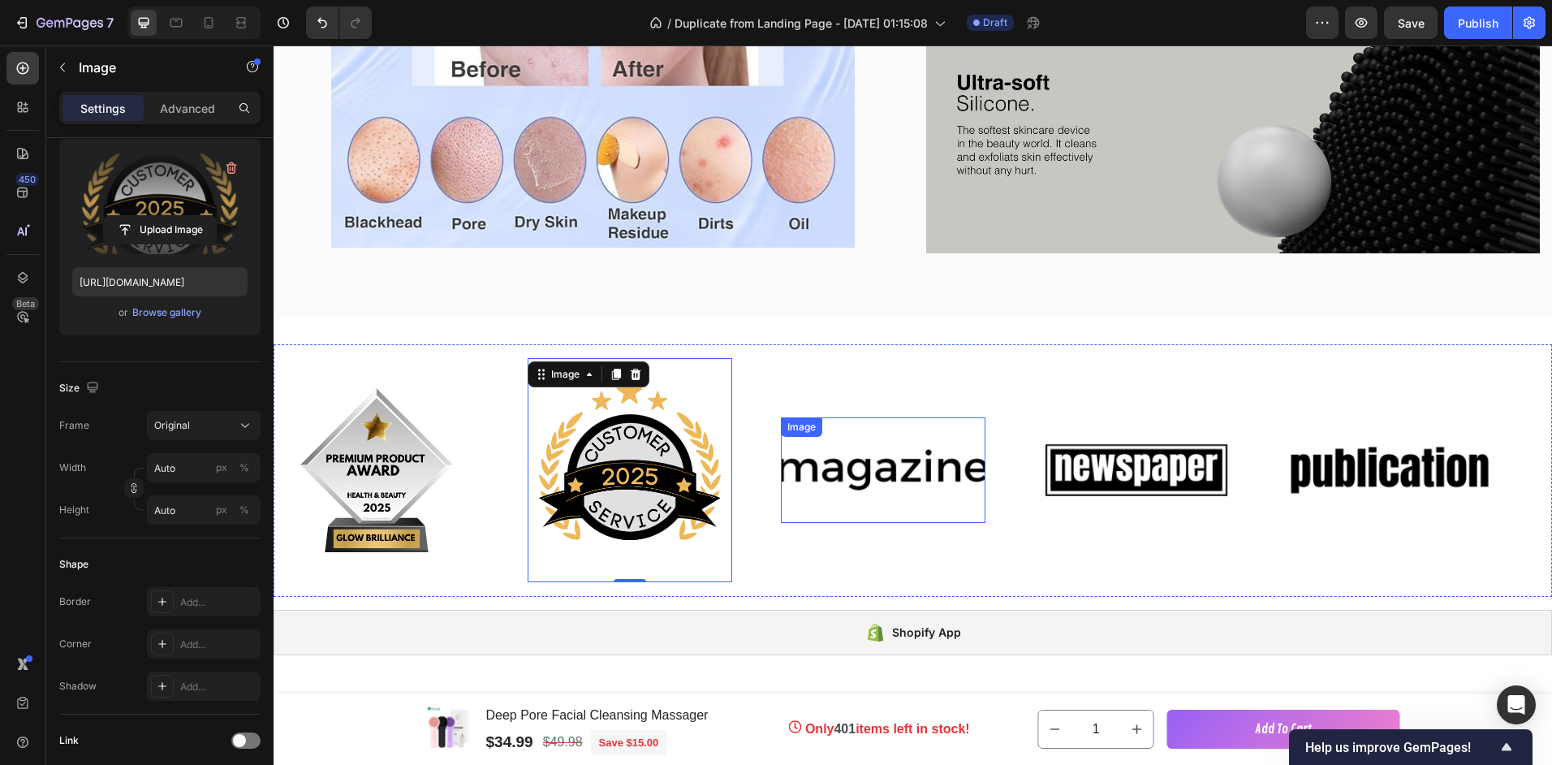
click at [844, 464] on img at bounding box center [883, 470] width 205 height 87
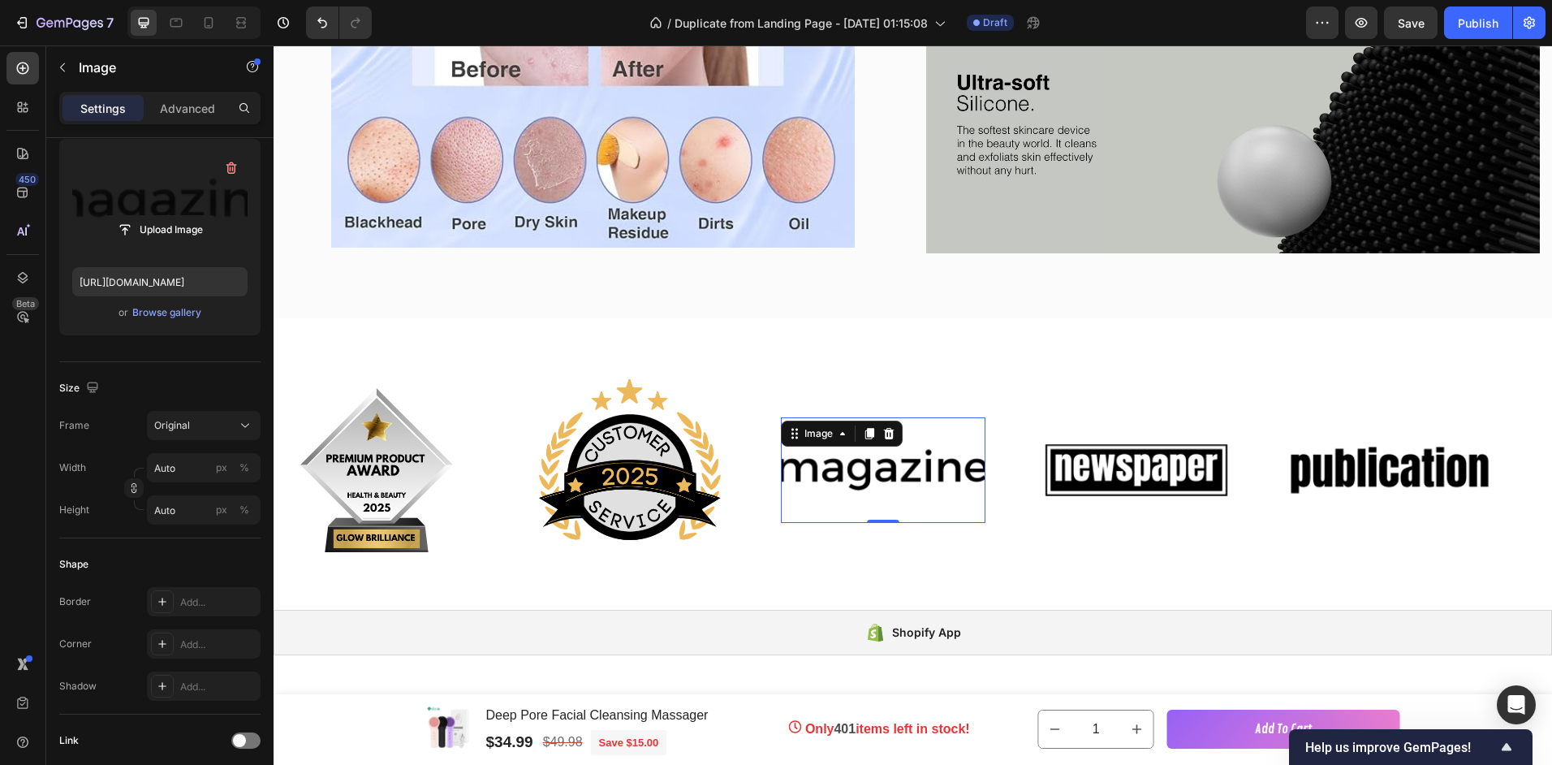
click at [139, 202] on label at bounding box center [159, 203] width 175 height 102
click at [139, 216] on input "file" at bounding box center [160, 230] width 112 height 28
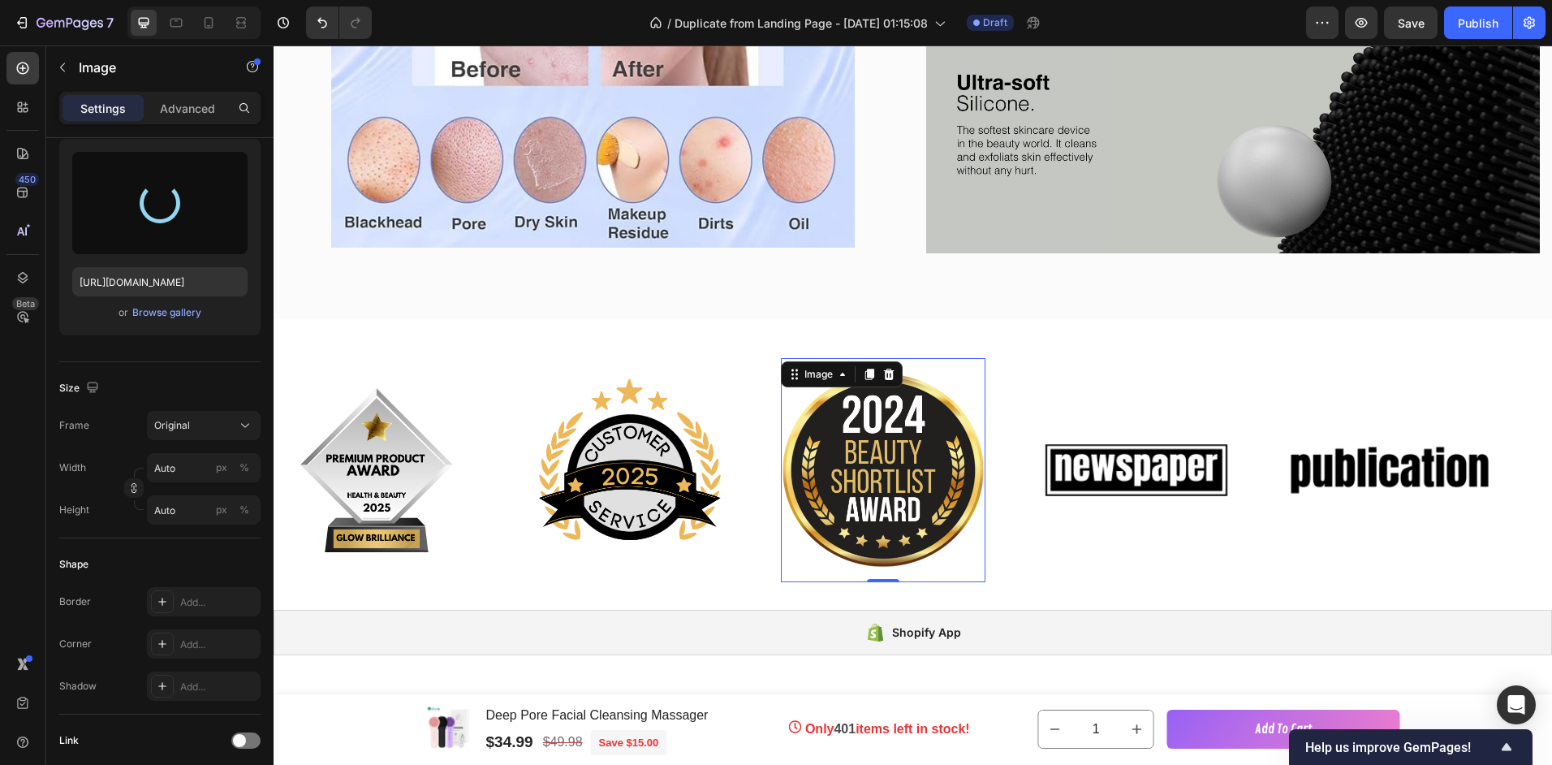
type input "[URL][DOMAIN_NAME]"
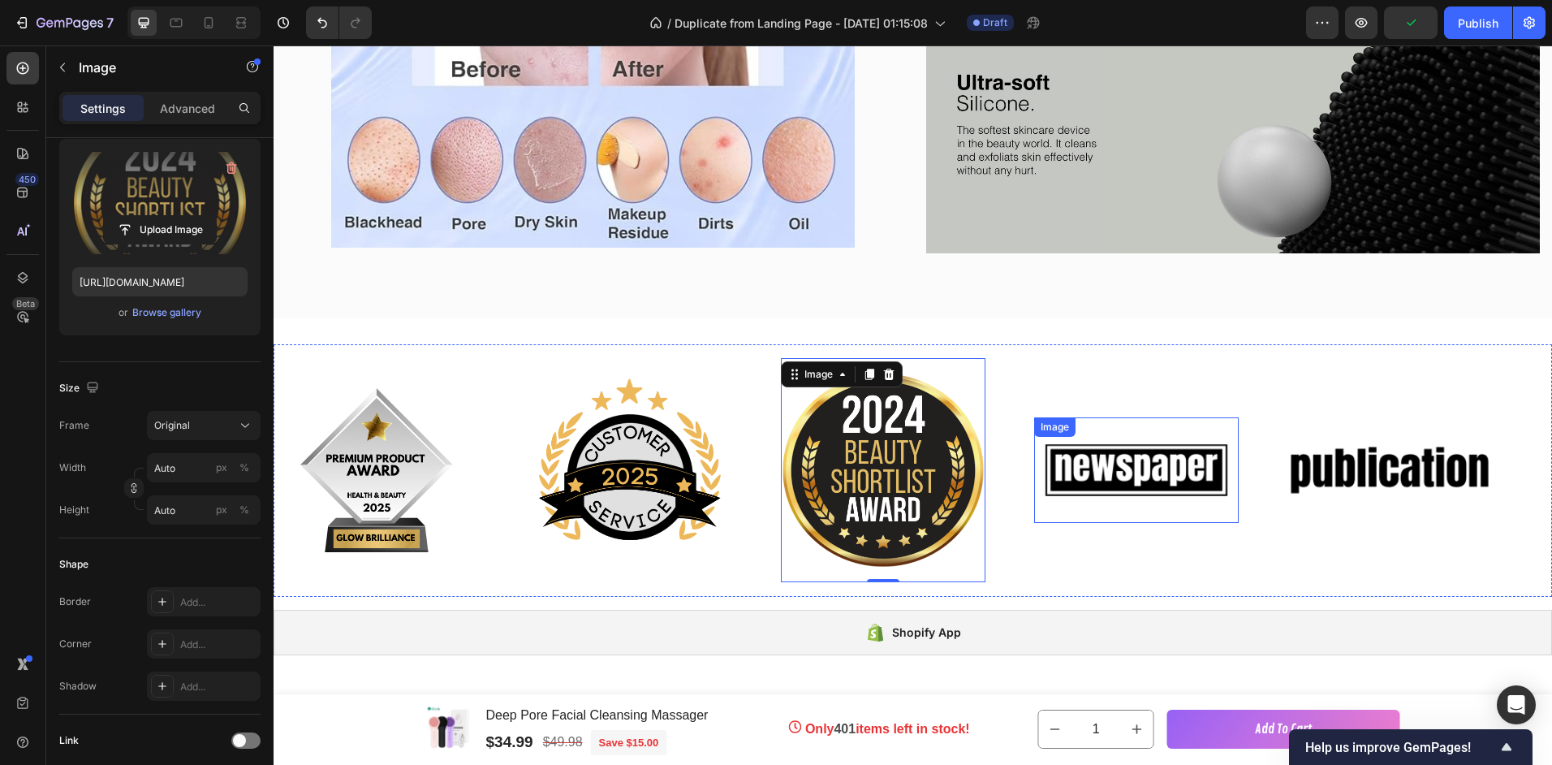
click at [1102, 455] on img at bounding box center [1136, 470] width 205 height 87
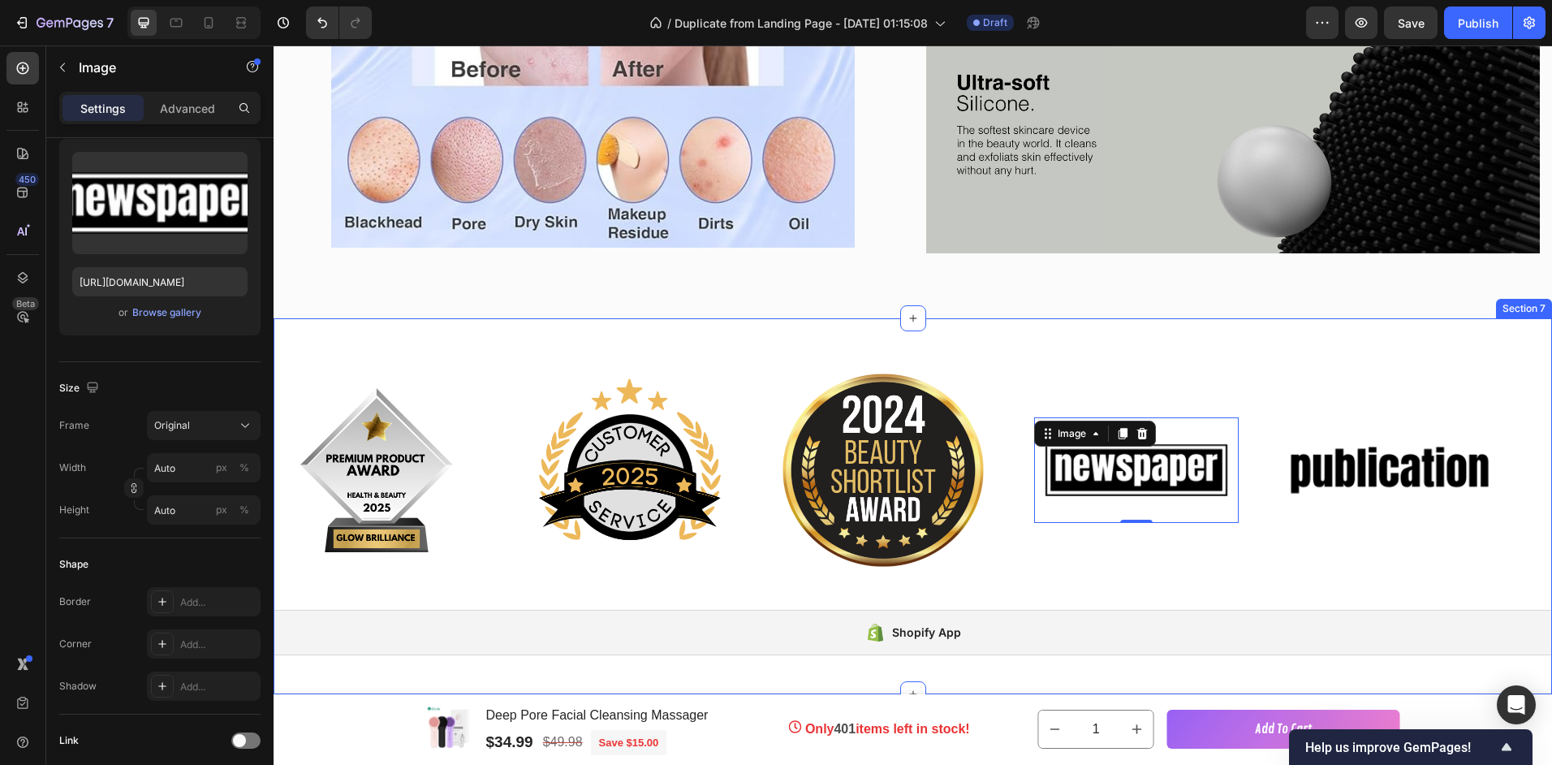
click at [503, 328] on div "Image Image Image Image 0 Image Image Image Image Image 0 Image Marquee Shopify…" at bounding box center [913, 506] width 1279 height 376
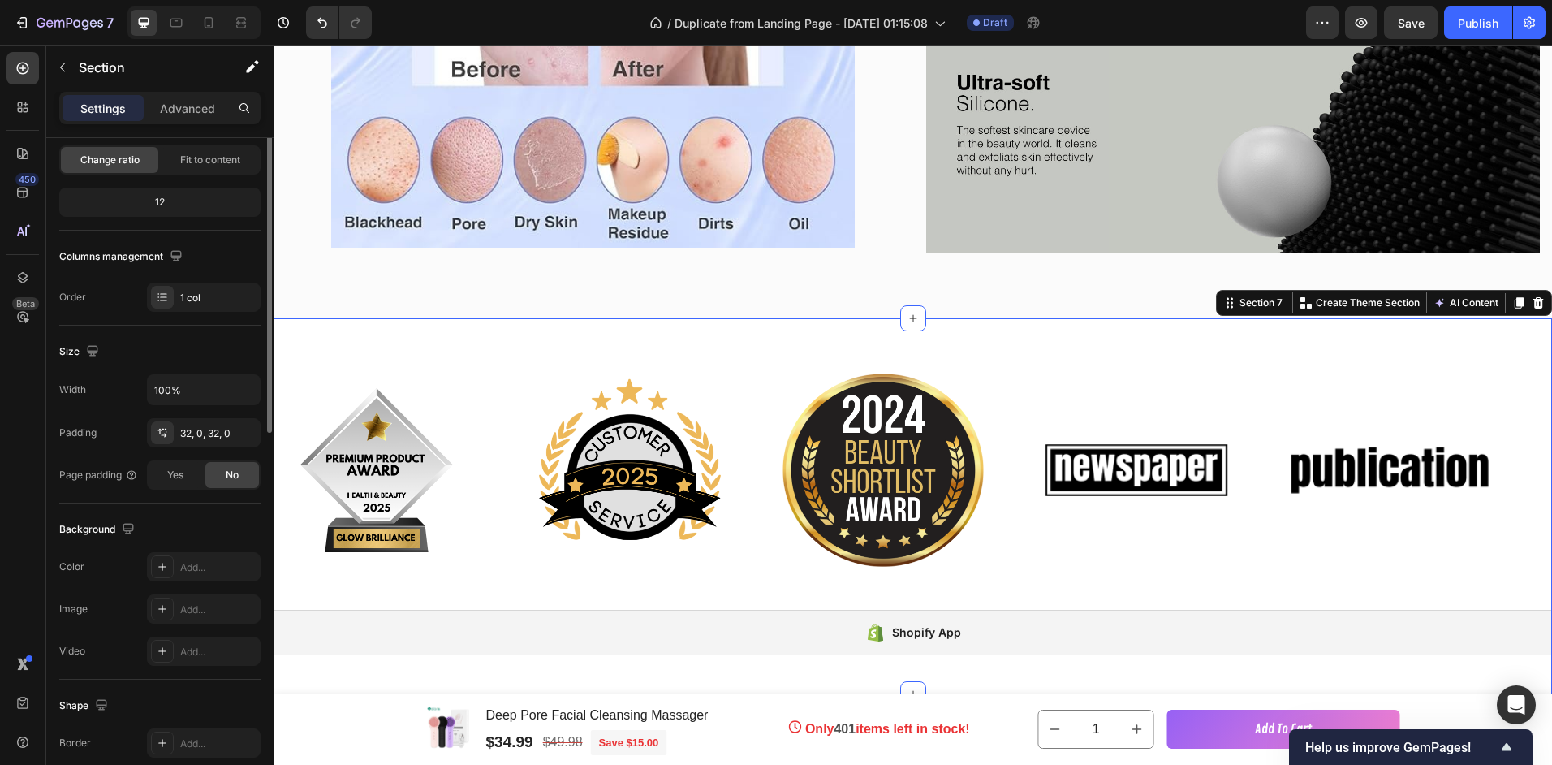
scroll to position [0, 0]
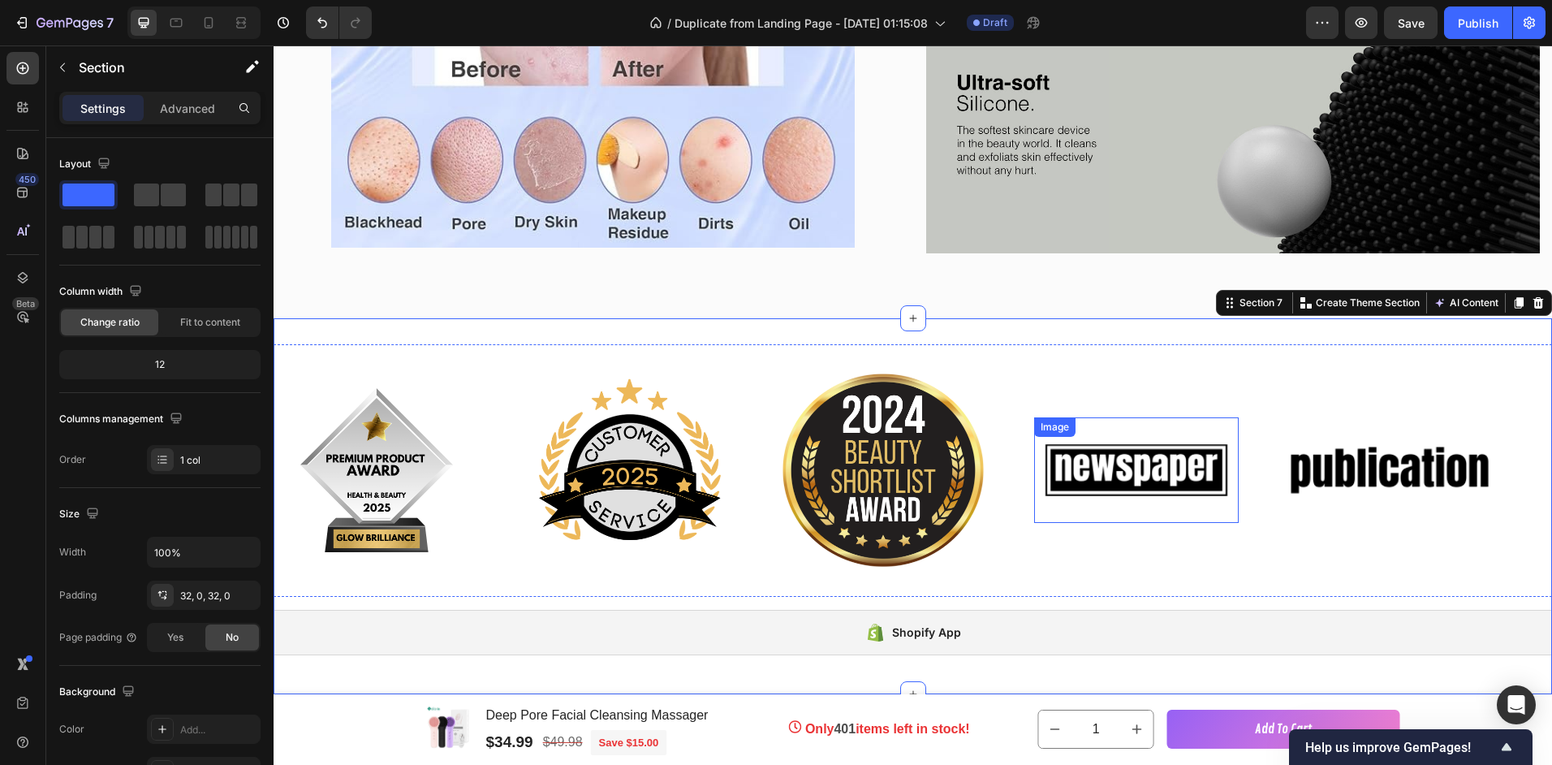
click at [1116, 455] on img at bounding box center [1136, 470] width 205 height 87
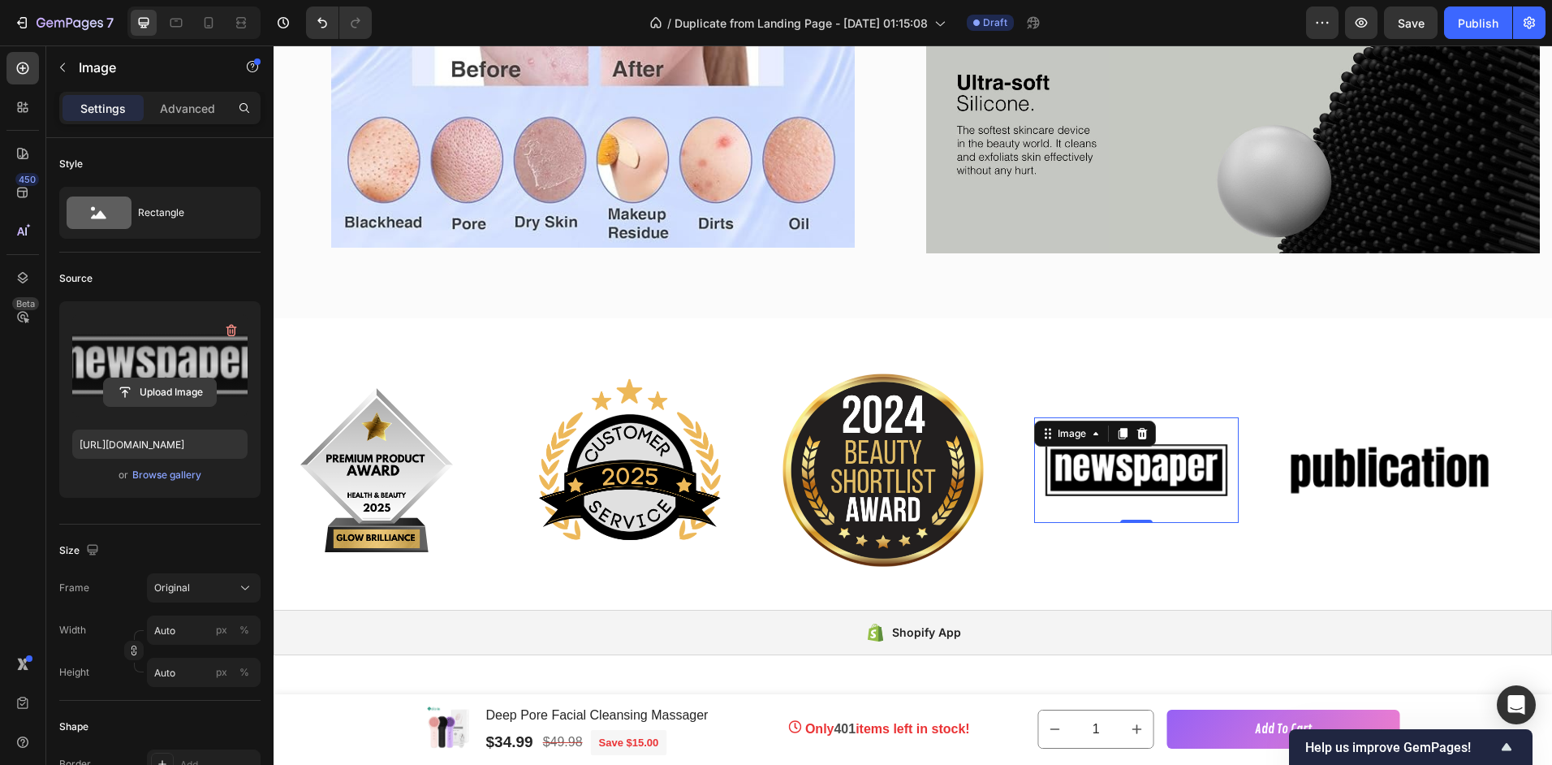
click at [140, 386] on input "file" at bounding box center [160, 392] width 112 height 28
type input "[URL][DOMAIN_NAME]"
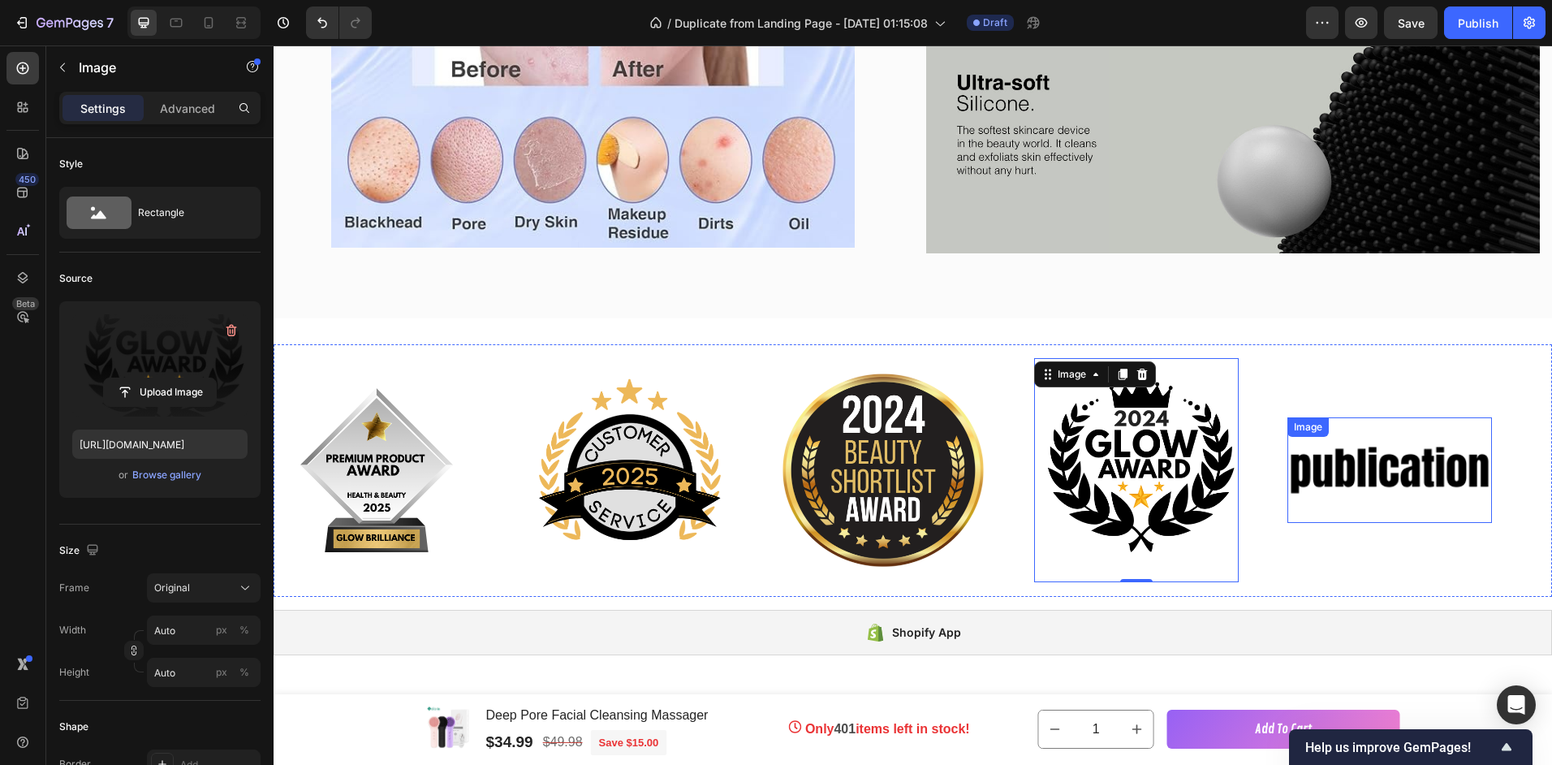
click at [1292, 447] on img at bounding box center [1389, 470] width 205 height 87
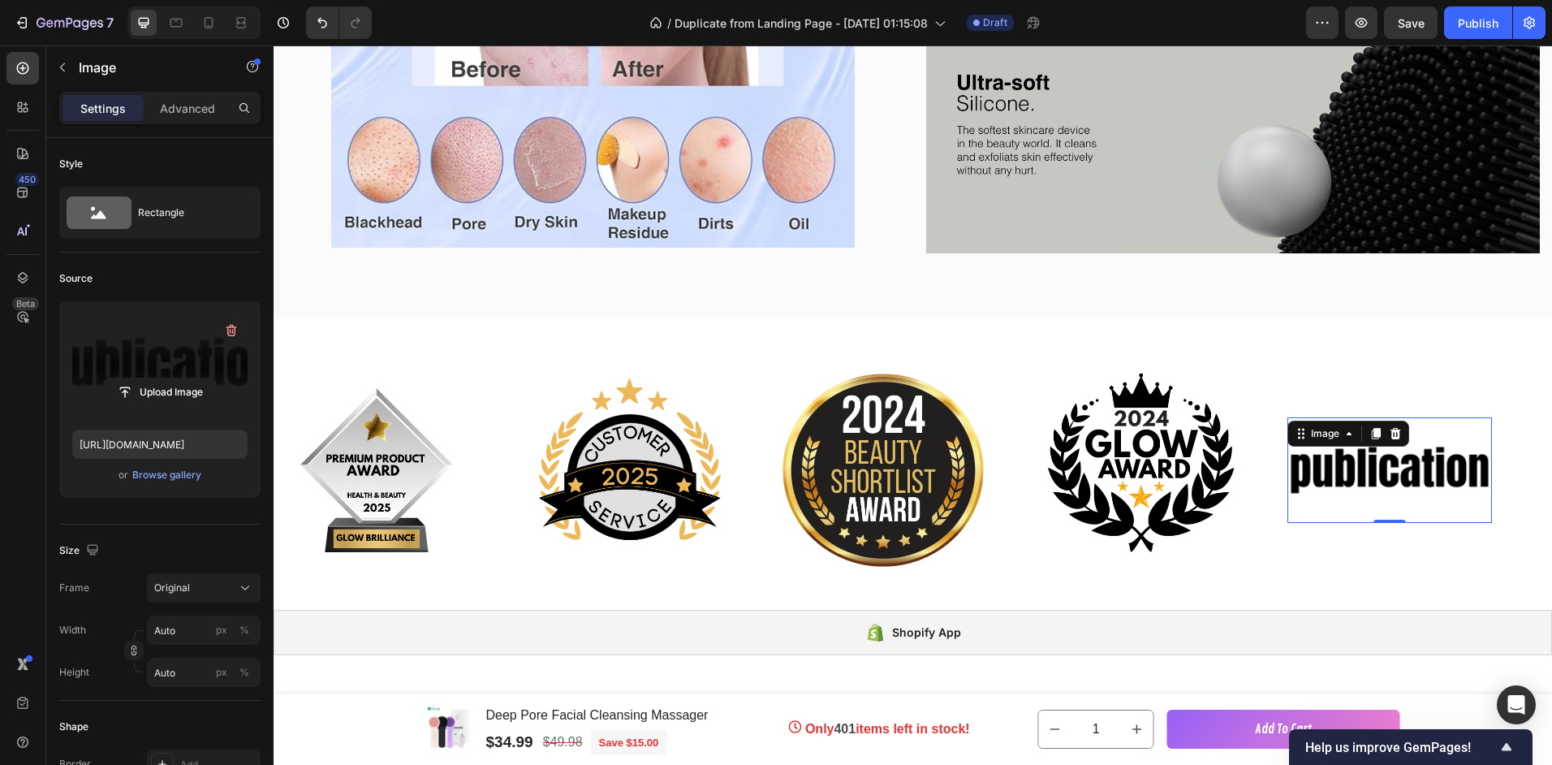
click at [159, 344] on label at bounding box center [159, 365] width 175 height 102
click at [159, 378] on input "file" at bounding box center [160, 392] width 112 height 28
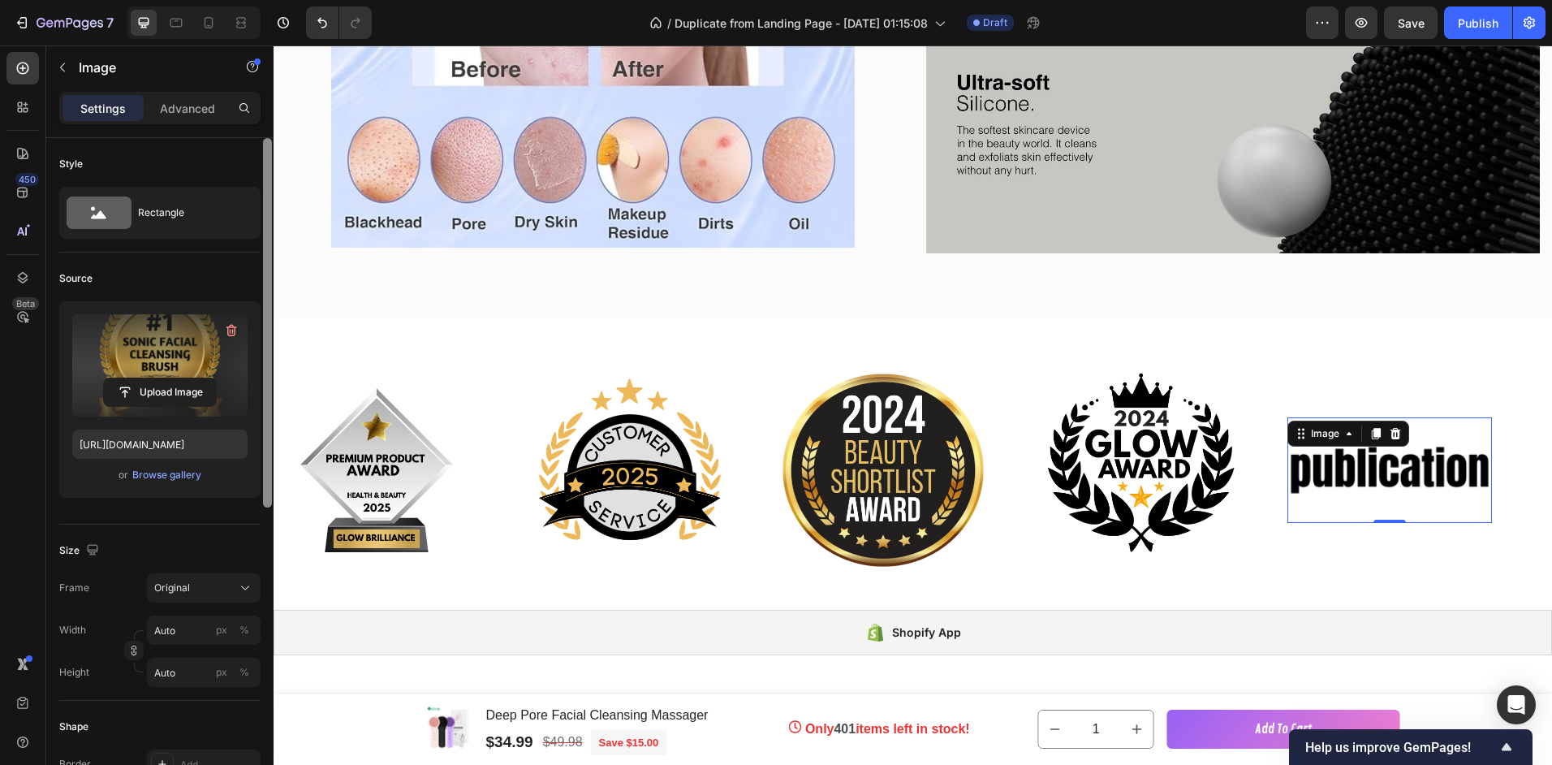
type input "[URL][DOMAIN_NAME]"
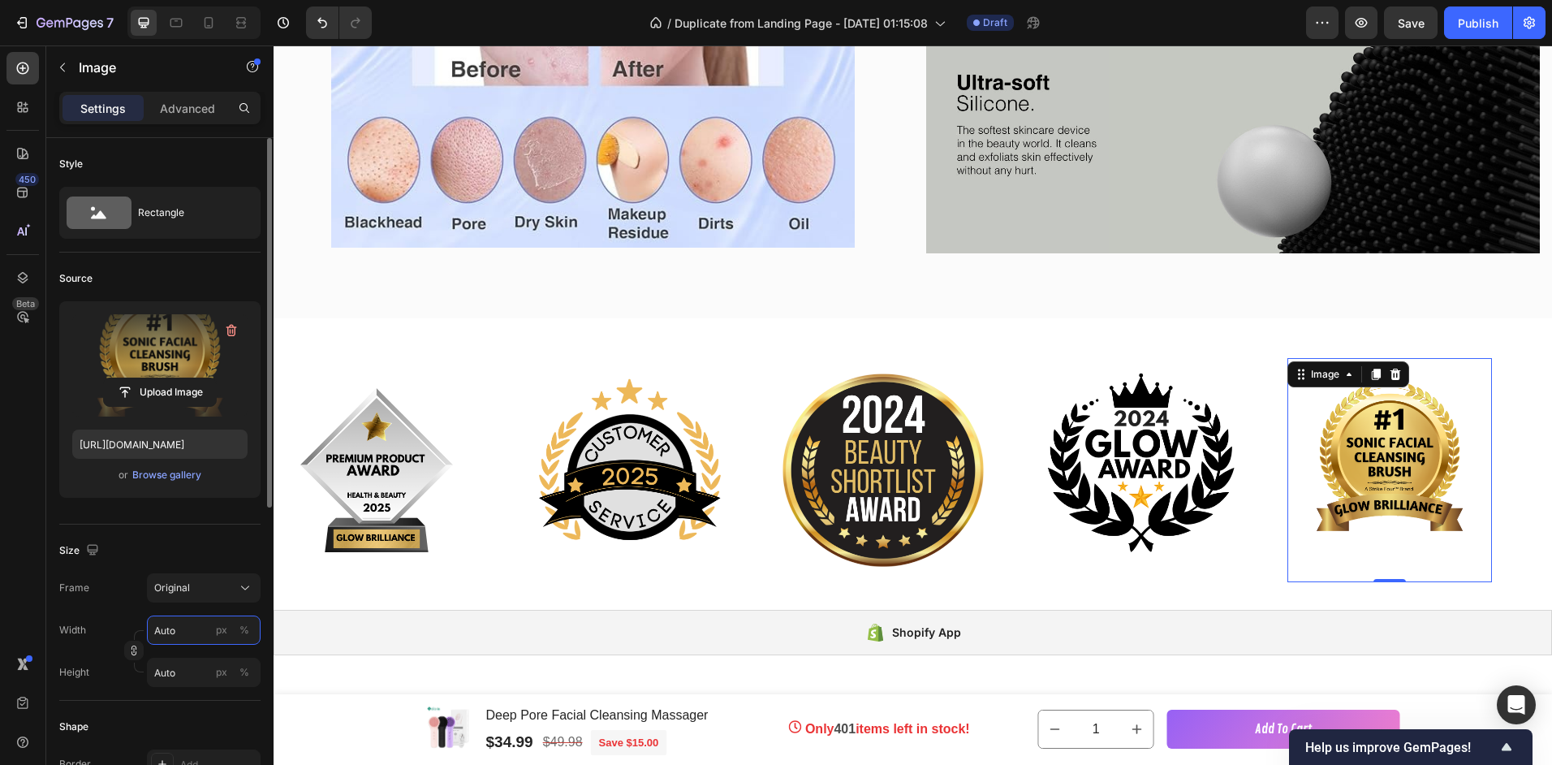
click at [182, 631] on input "Auto" at bounding box center [204, 629] width 114 height 29
type input "6"
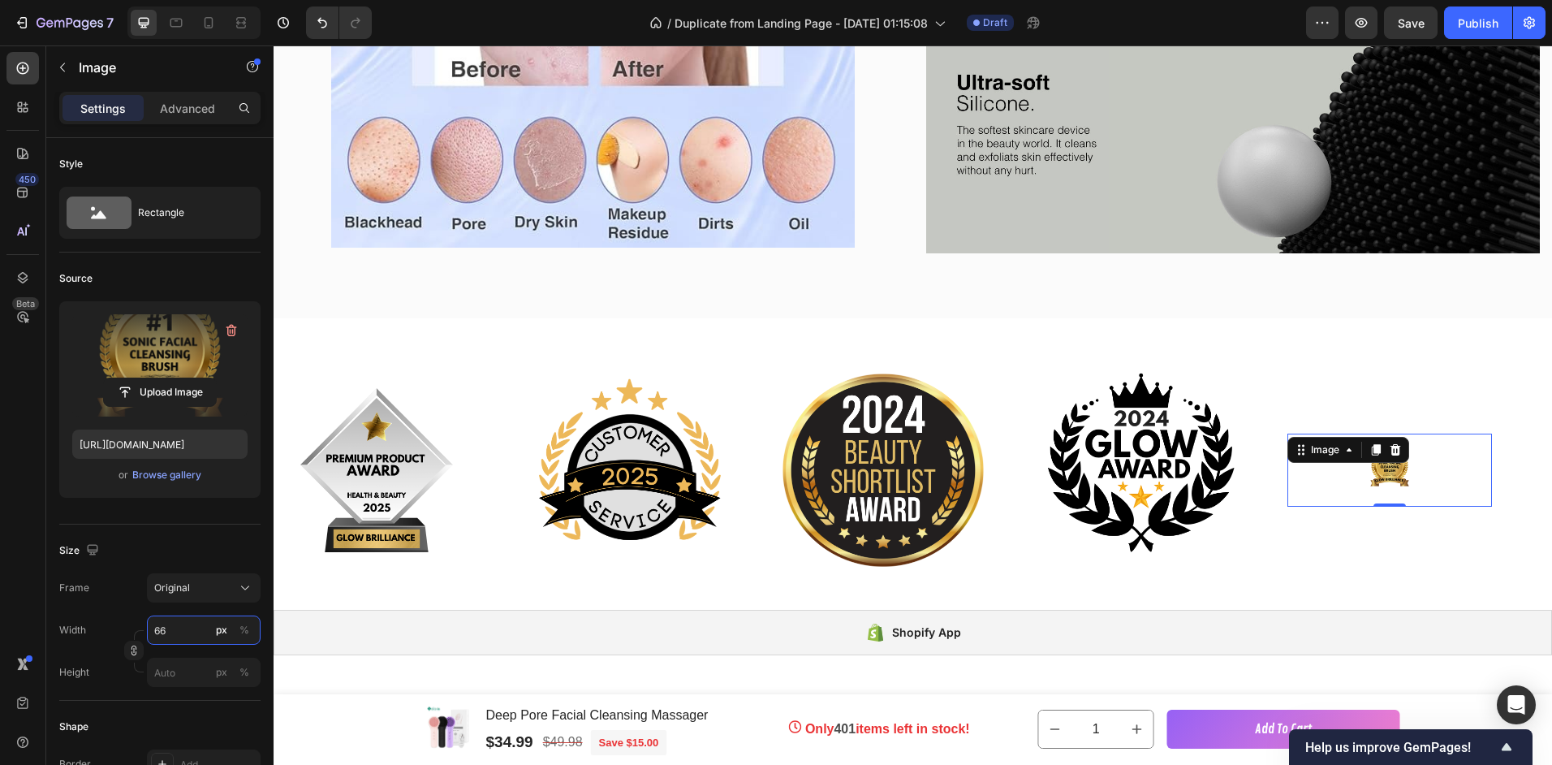
type input "6"
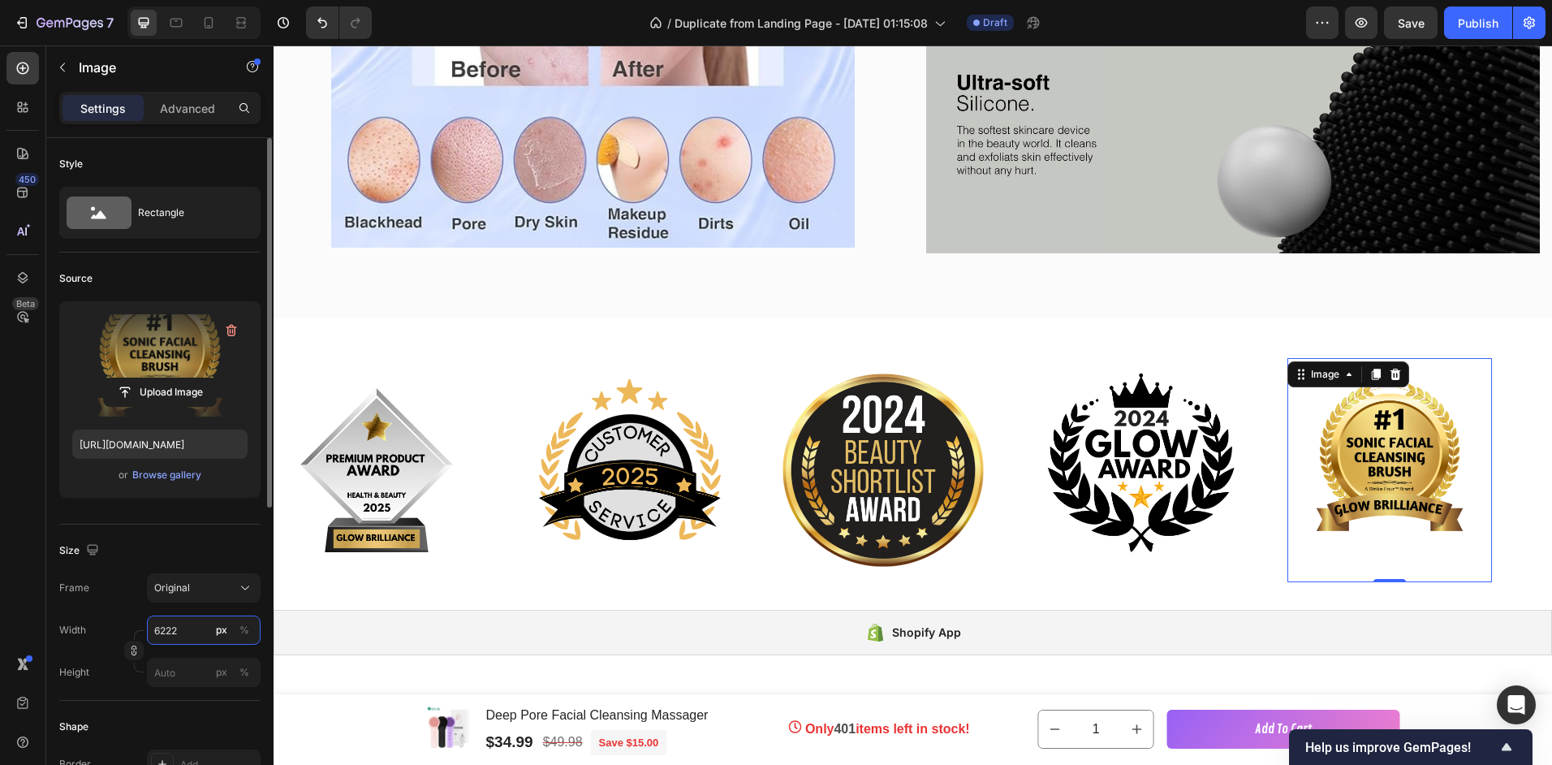
click at [162, 633] on input "6222" at bounding box center [204, 629] width 114 height 29
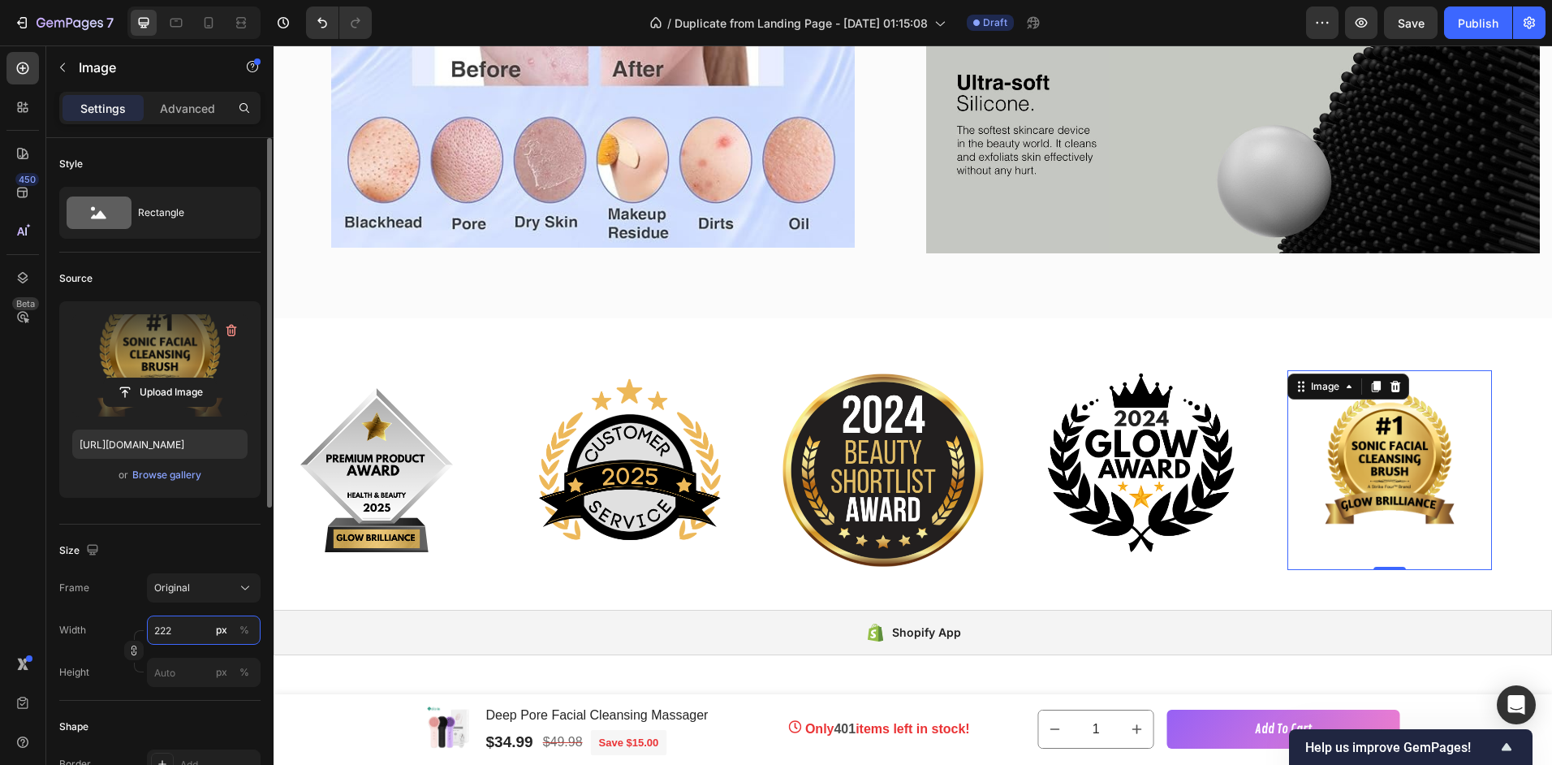
drag, startPoint x: 179, startPoint y: 628, endPoint x: 148, endPoint y: 633, distance: 32.0
click at [148, 633] on input "222" at bounding box center [204, 629] width 114 height 29
click at [159, 627] on input "222" at bounding box center [204, 629] width 114 height 29
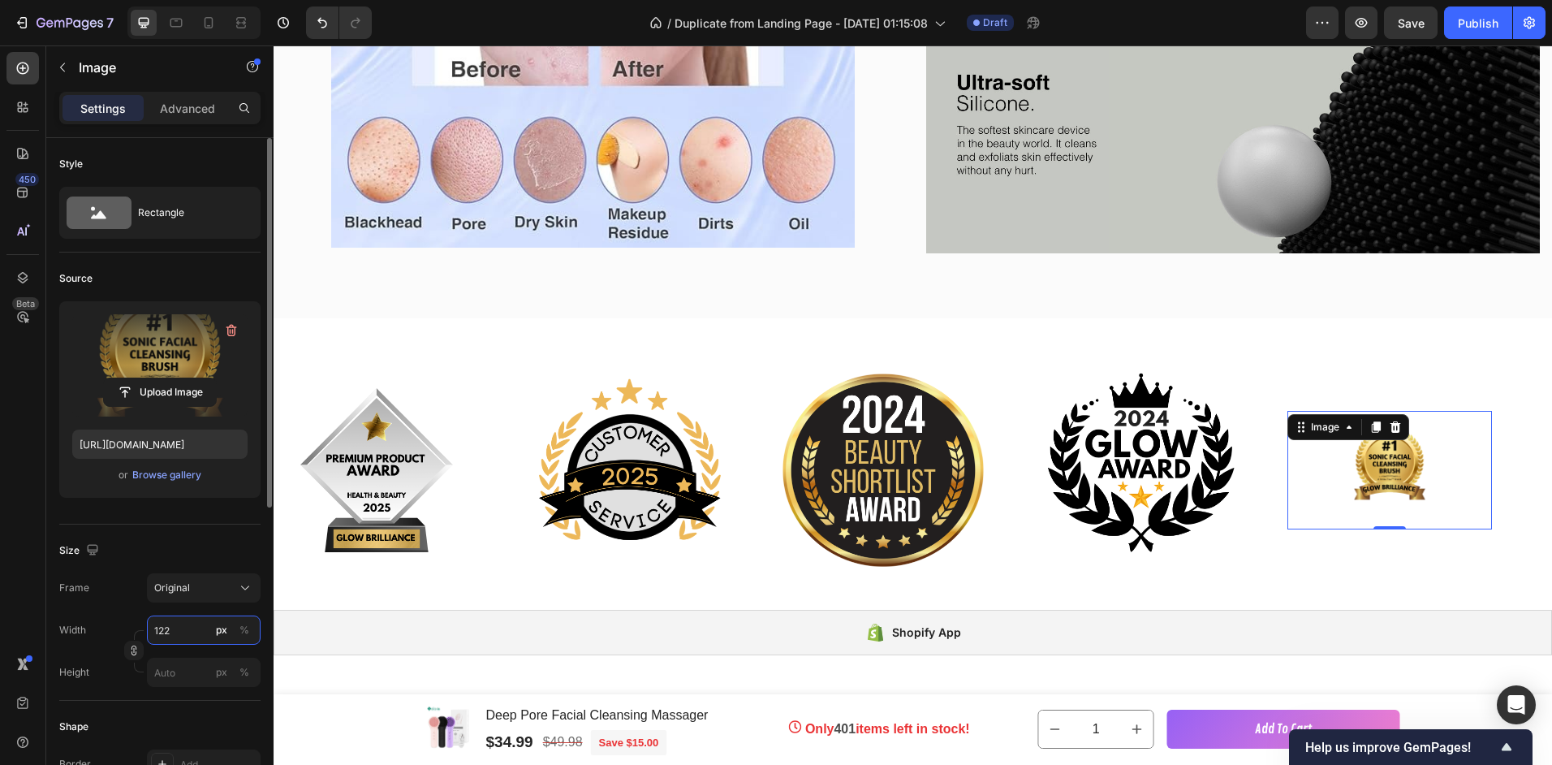
click at [186, 628] on input "122" at bounding box center [204, 629] width 114 height 29
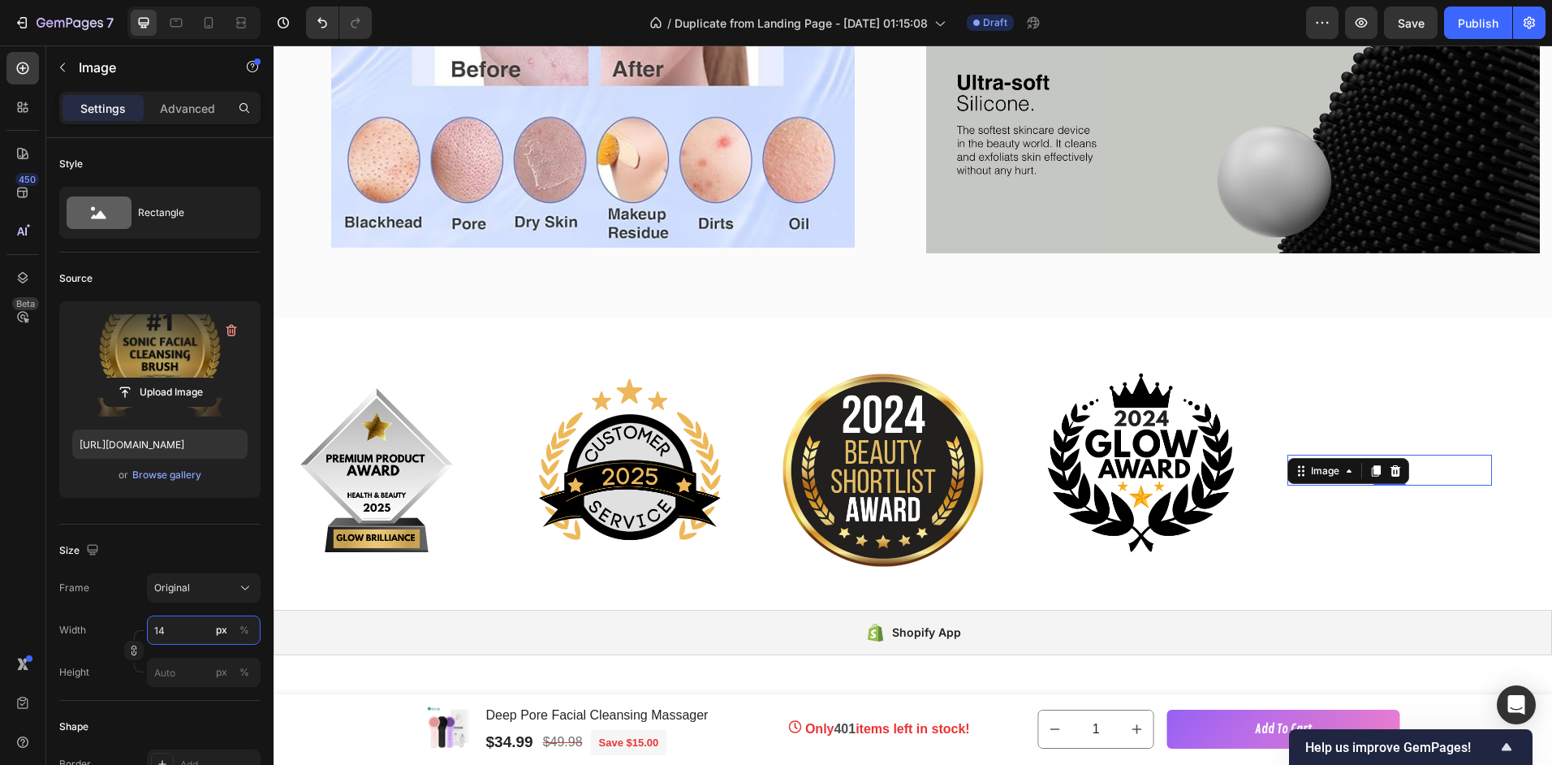
type input "149"
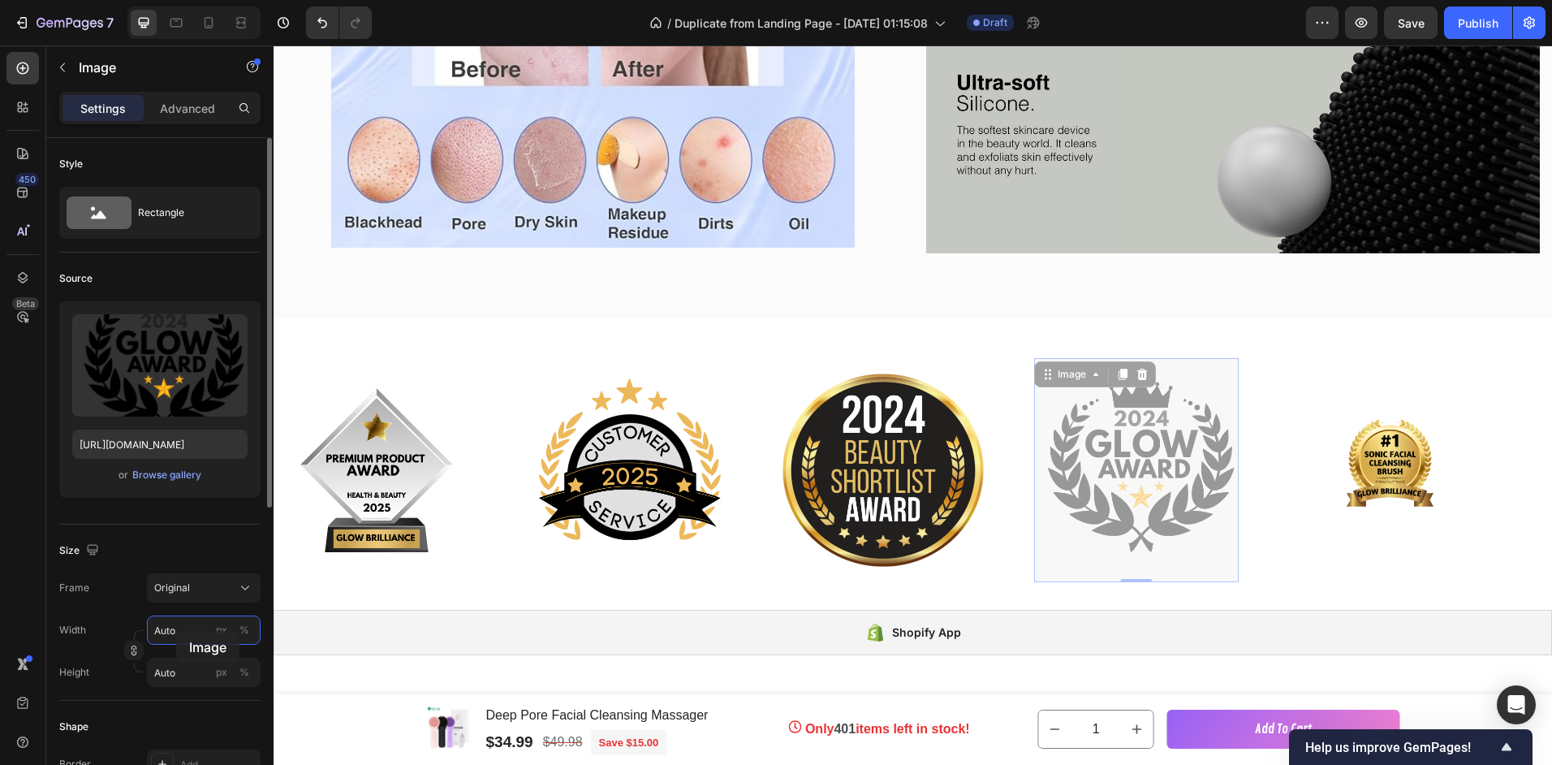
click at [176, 631] on input "Auto" at bounding box center [204, 629] width 114 height 29
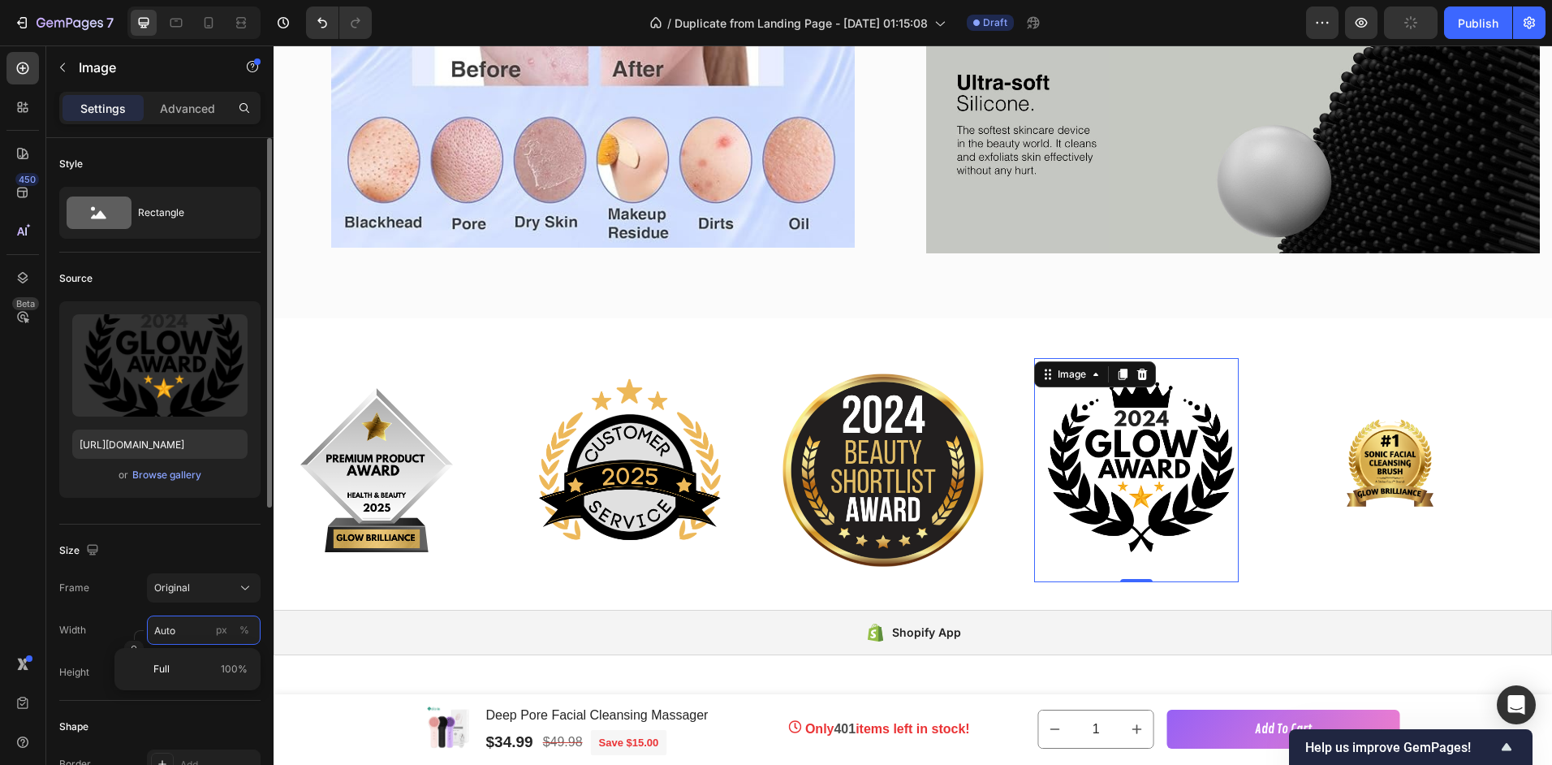
click at [176, 631] on input "Auto" at bounding box center [204, 629] width 114 height 29
type input "1"
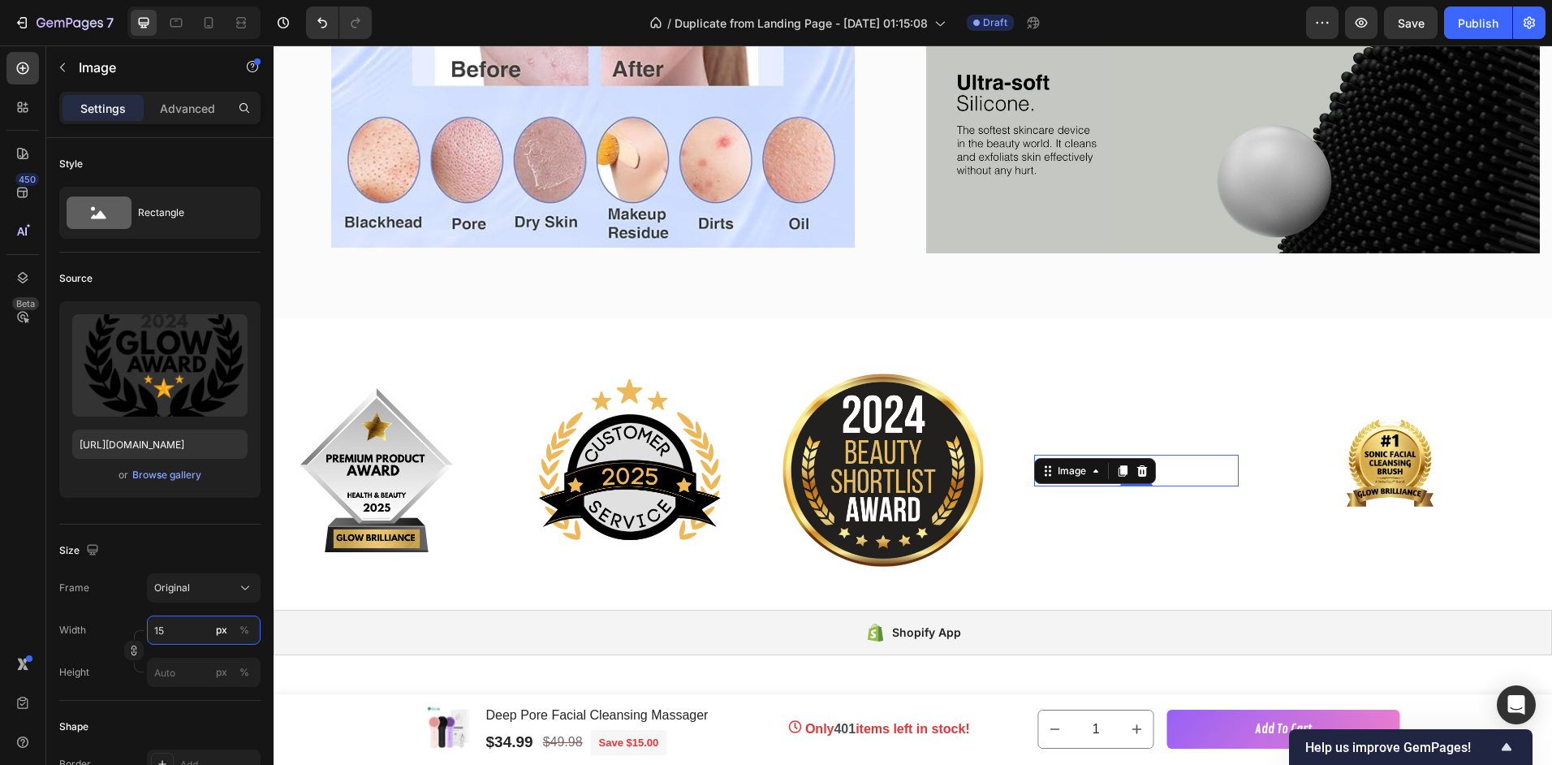
type input "150"
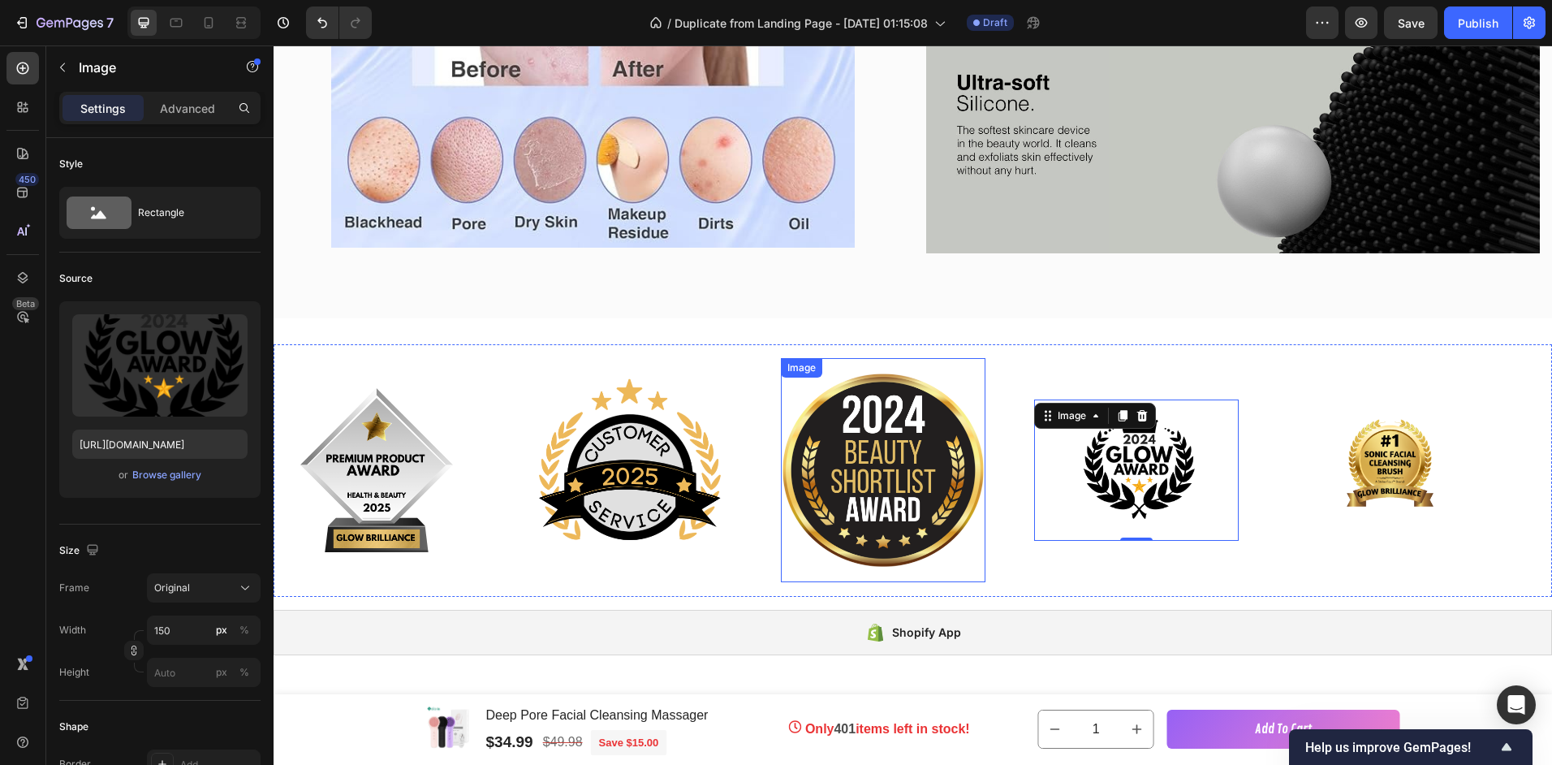
click at [929, 478] on img at bounding box center [883, 470] width 205 height 205
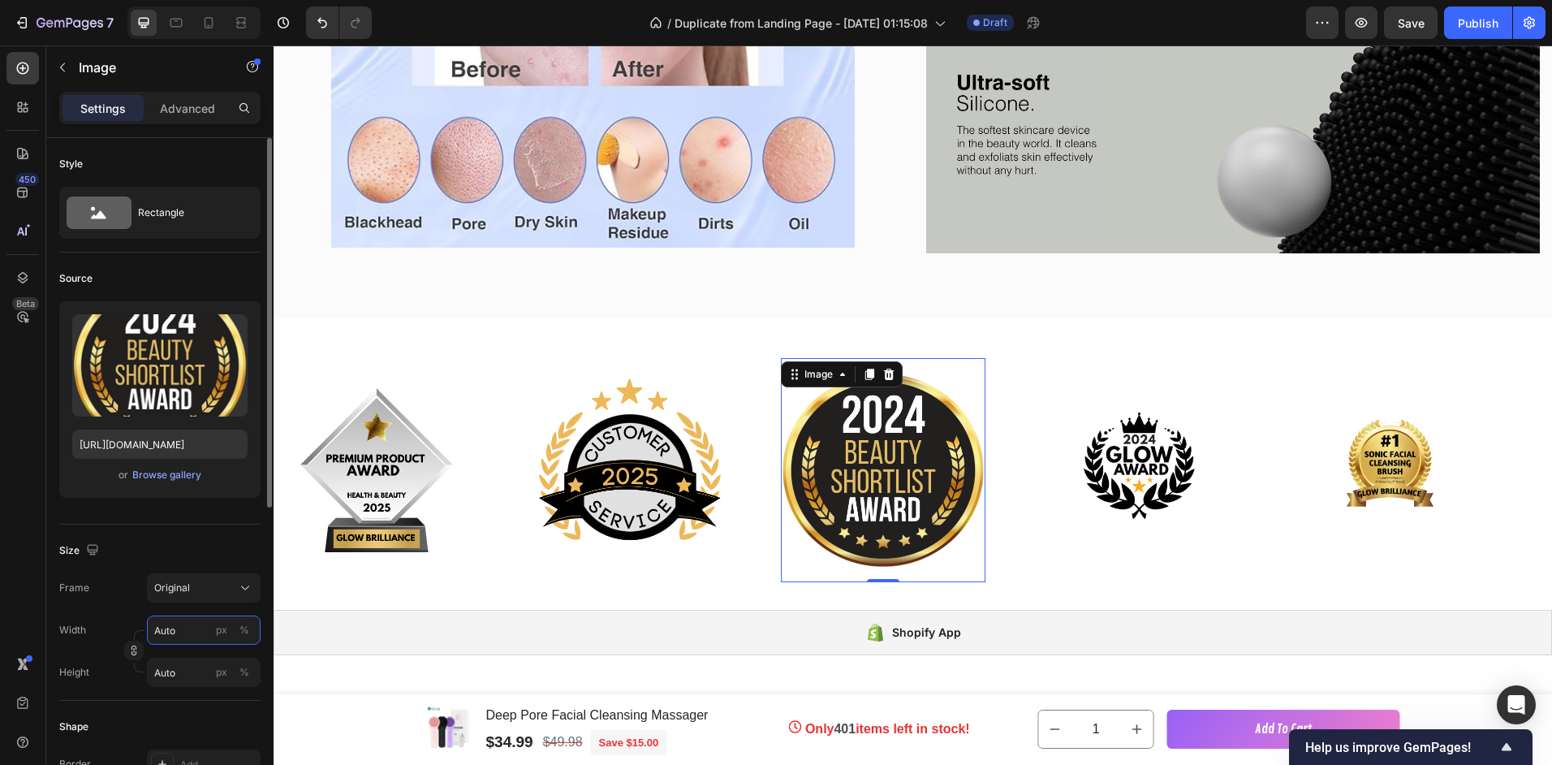
click at [172, 625] on input "Auto" at bounding box center [204, 629] width 114 height 29
type input "1"
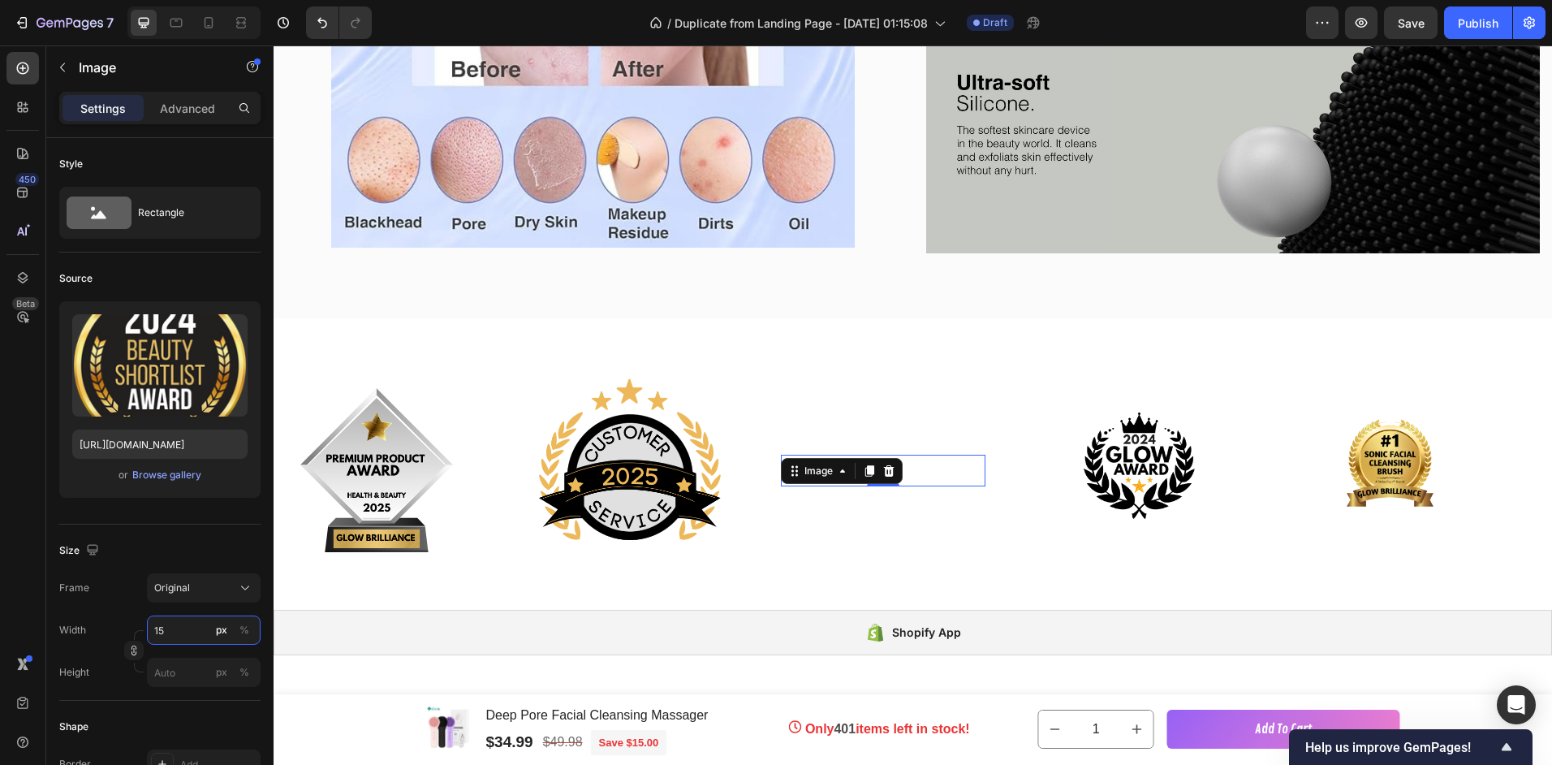
type input "150"
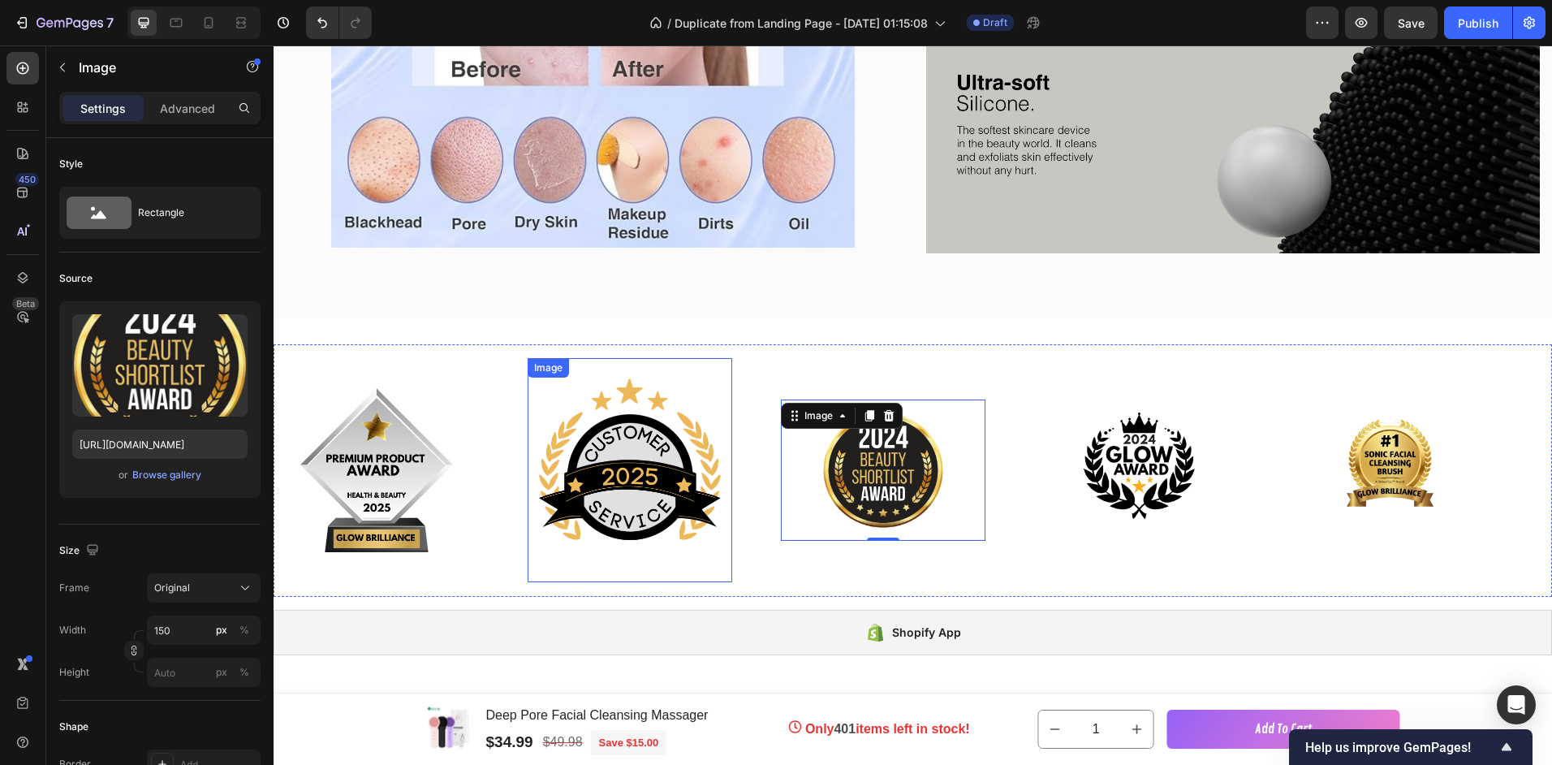
click at [642, 478] on img at bounding box center [630, 470] width 205 height 205
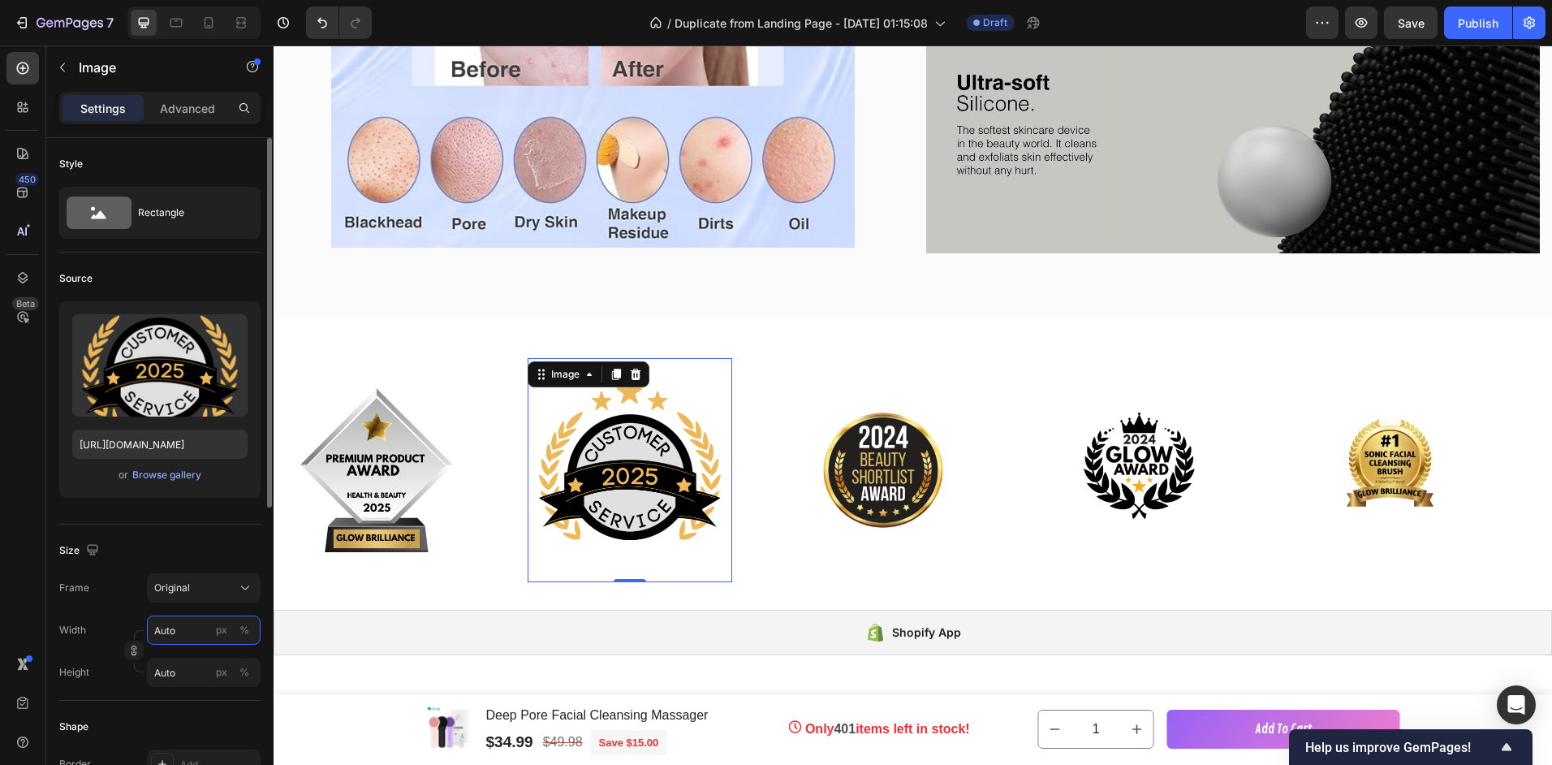
click at [179, 636] on input "Auto" at bounding box center [204, 629] width 114 height 29
type input "1"
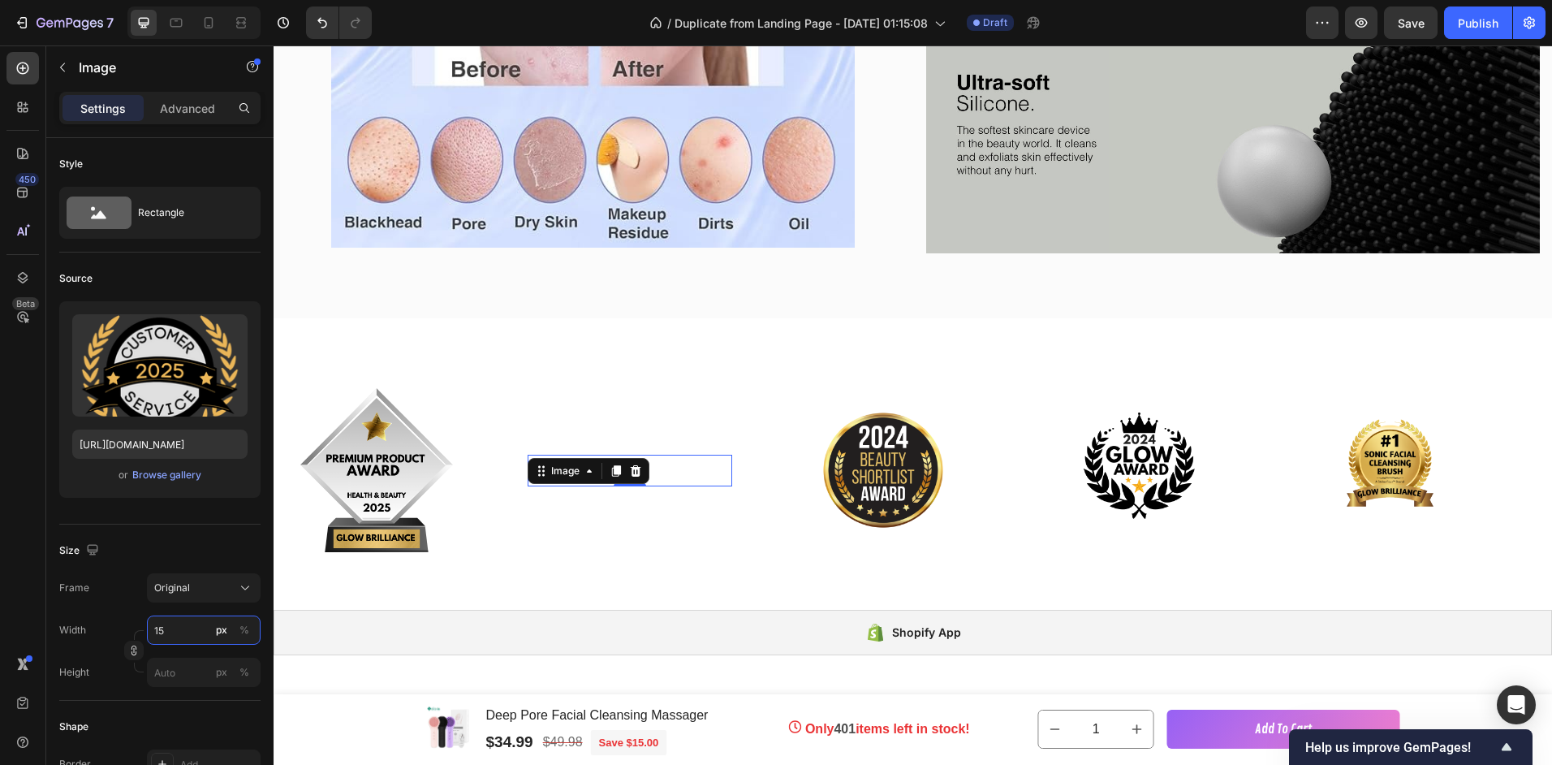
type input "150"
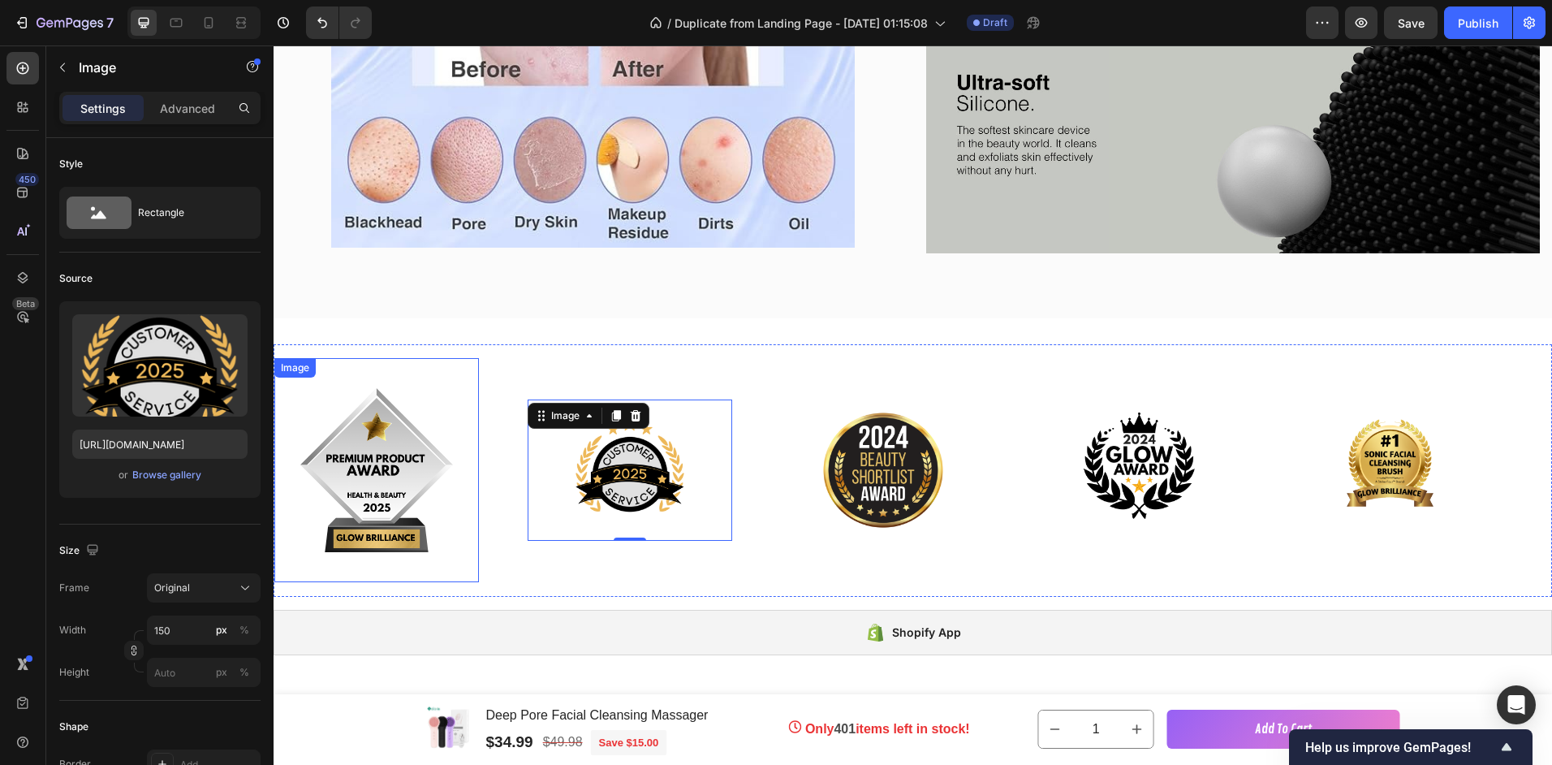
click at [452, 525] on img at bounding box center [376, 470] width 205 height 205
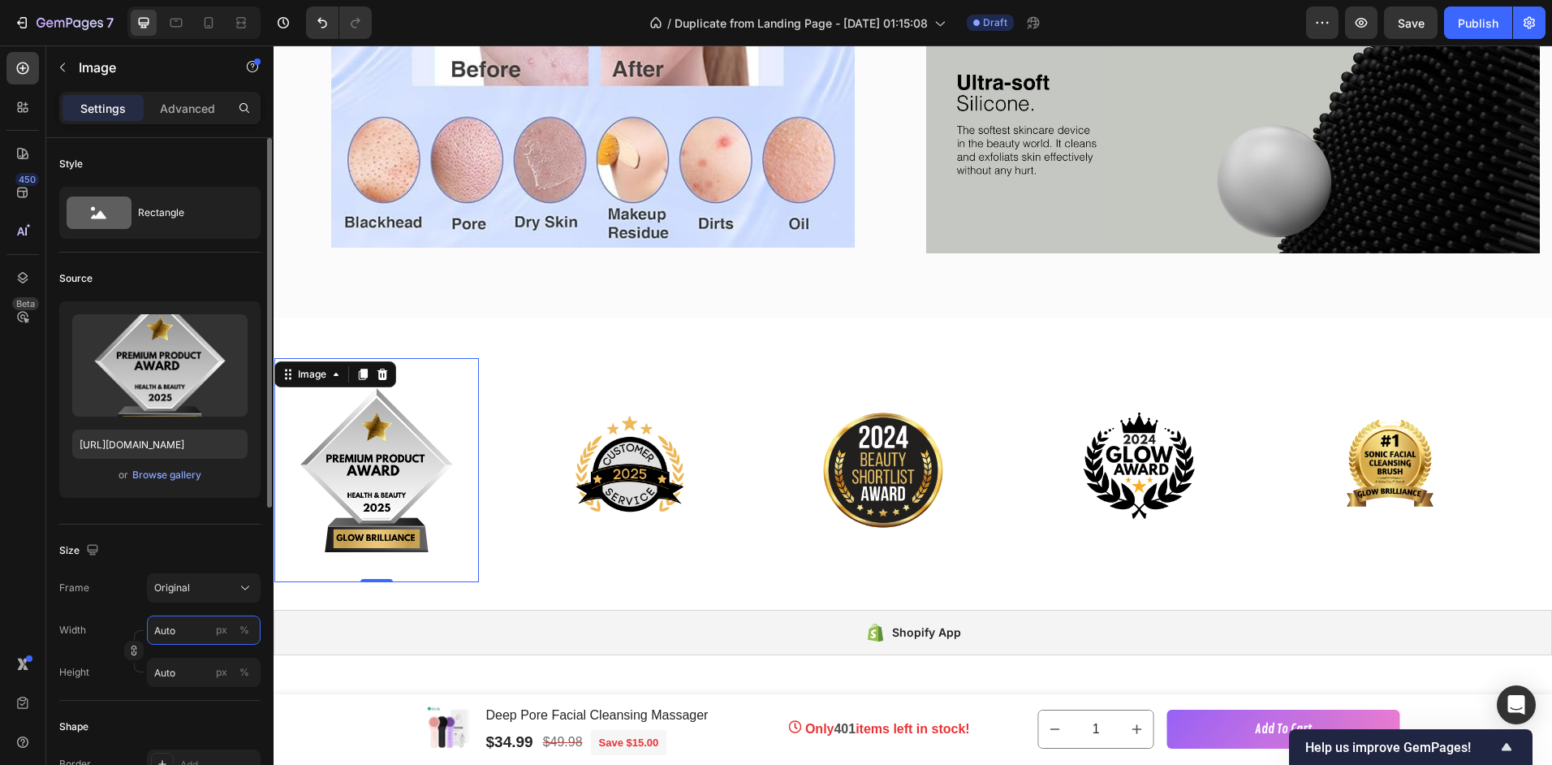
click at [165, 628] on input "Auto" at bounding box center [204, 629] width 114 height 29
type input "1"
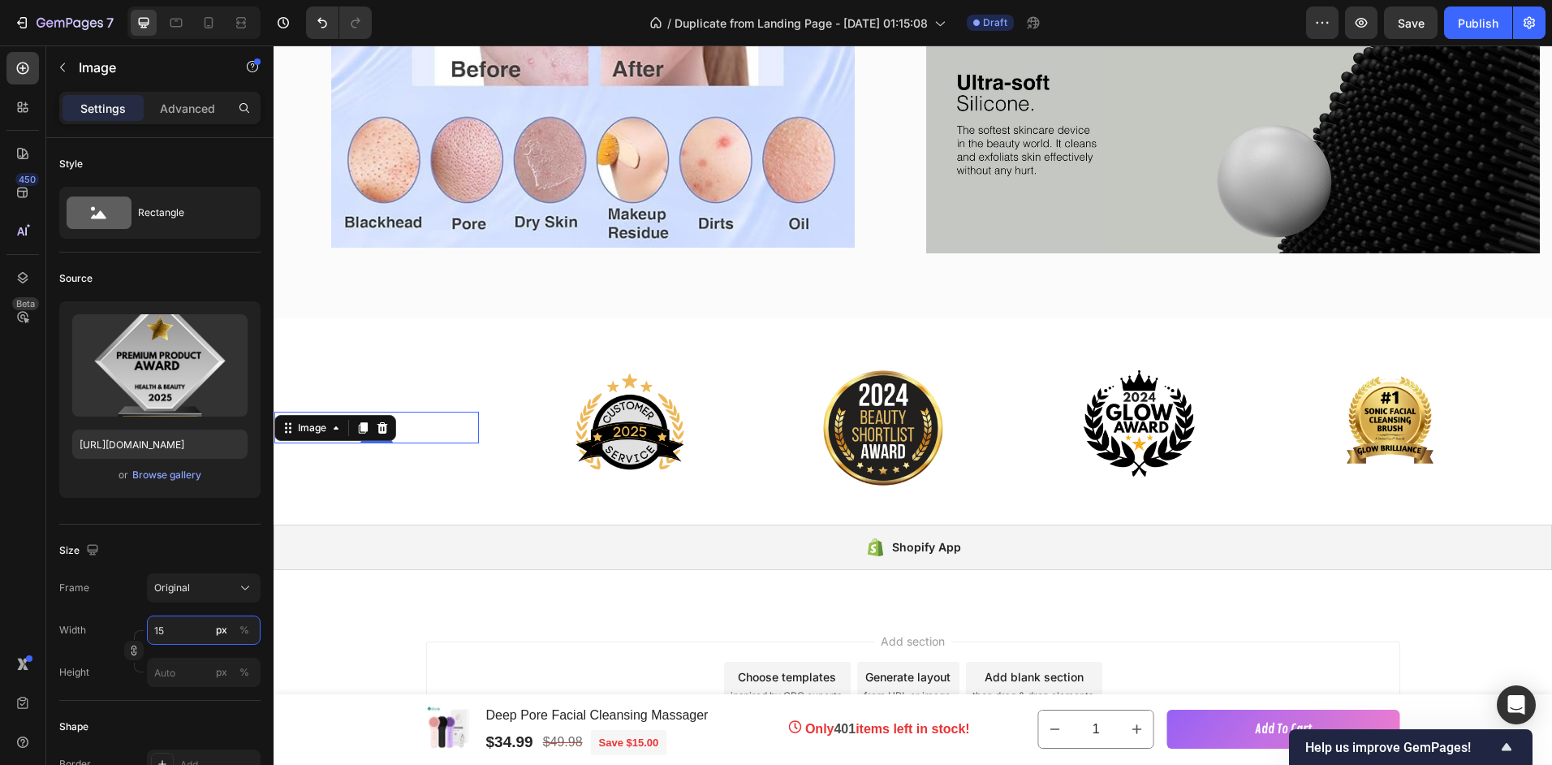
type input "150"
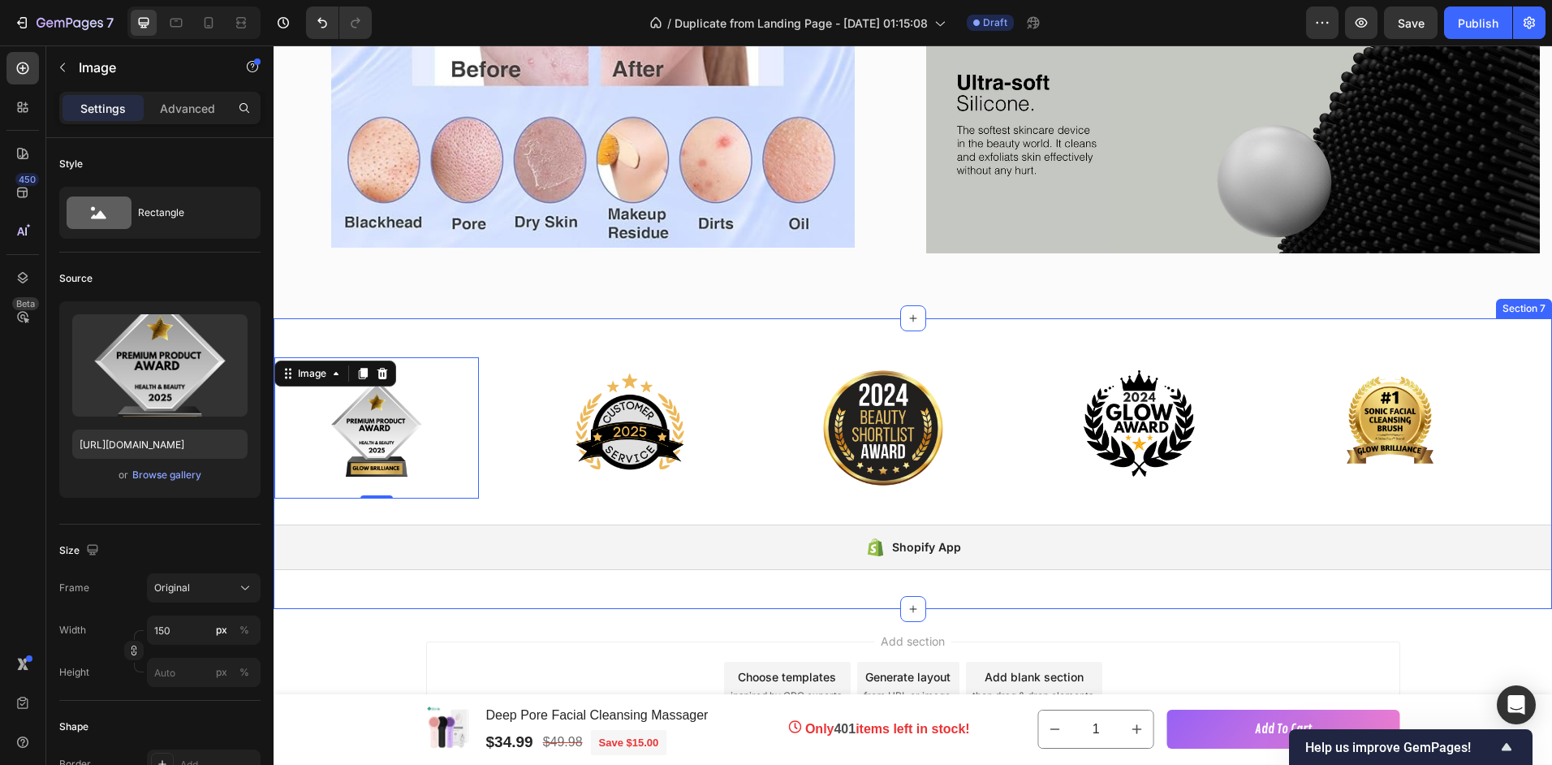
click at [339, 330] on div "Image 0 Image Image Image Image Image 0 Image Image Image Image Marquee Shopify…" at bounding box center [913, 463] width 1279 height 291
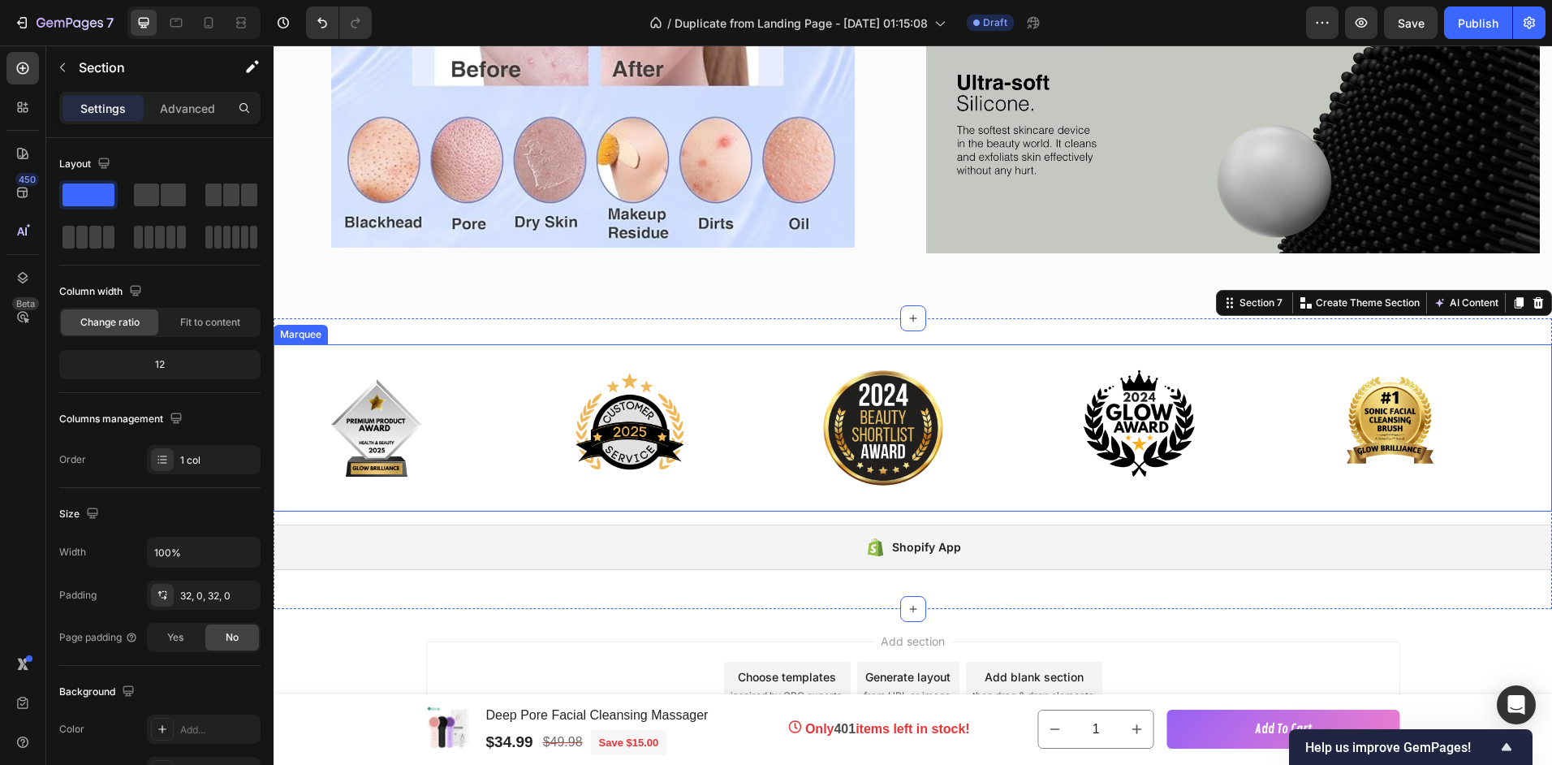
click at [313, 345] on div "Image Image Image Image Image Image Image Image Image Image Marquee" at bounding box center [913, 427] width 1279 height 167
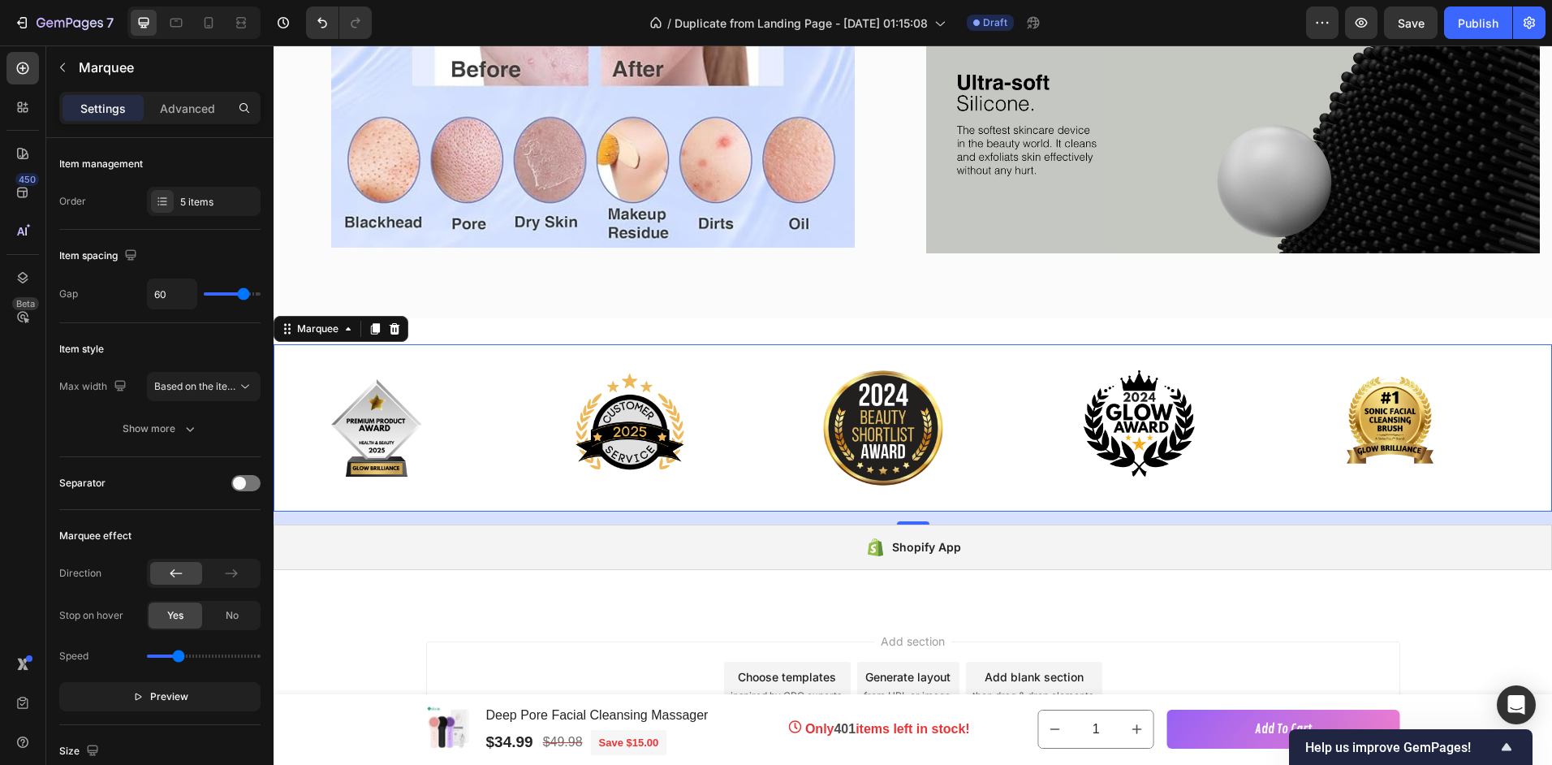
type input "79"
type input "80"
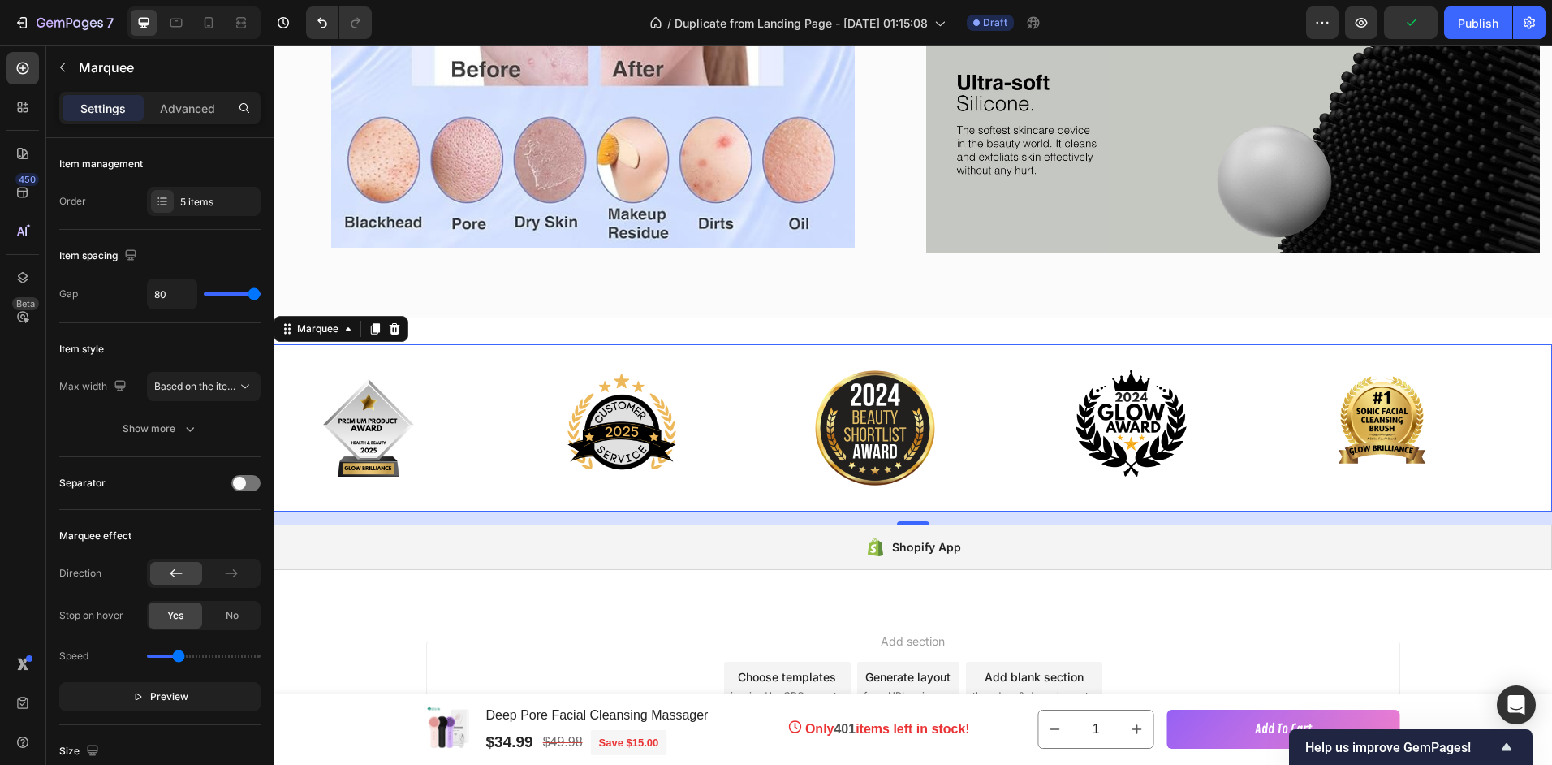
type input "28"
type input "0"
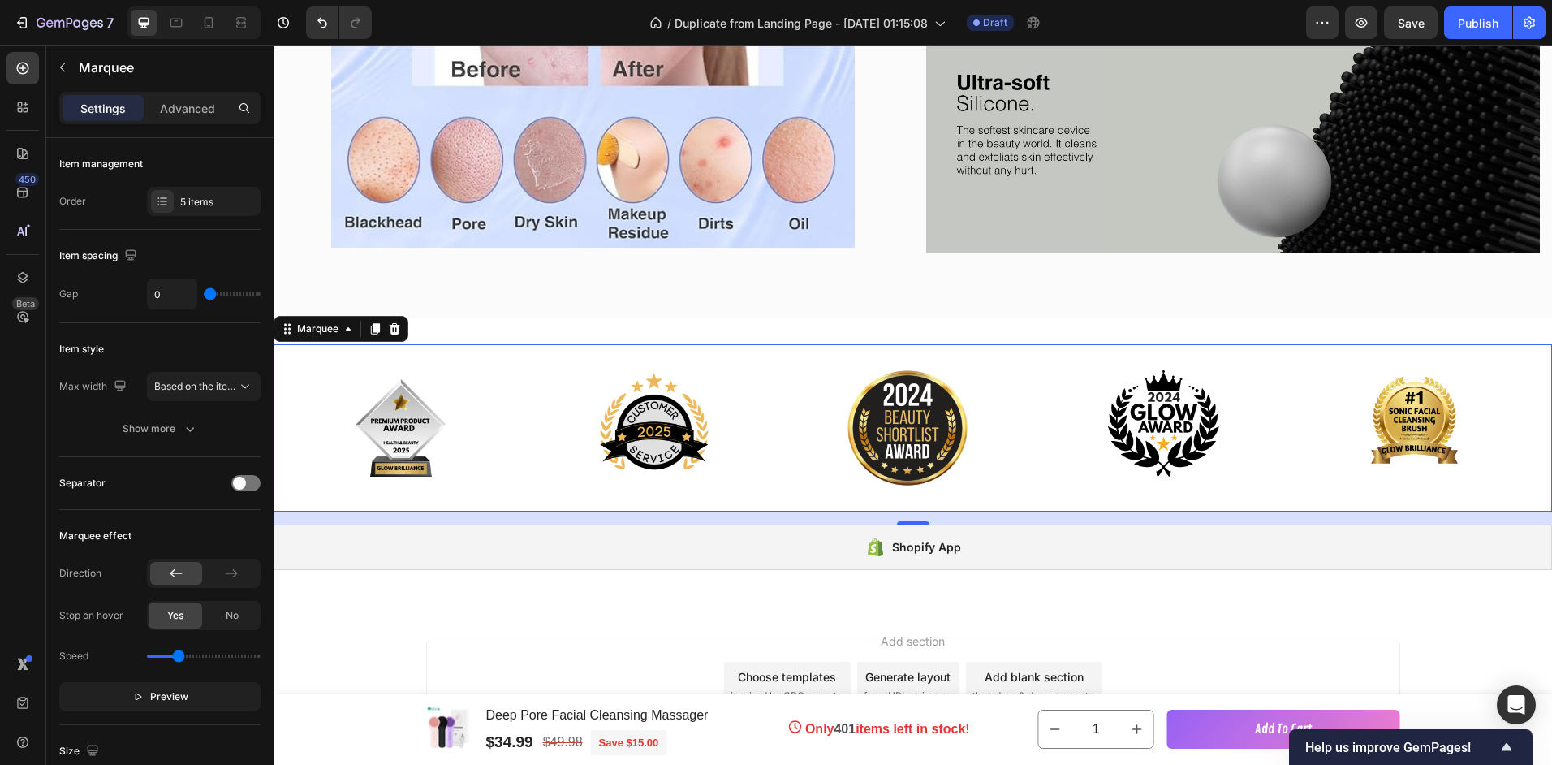
type input "31"
type input "33"
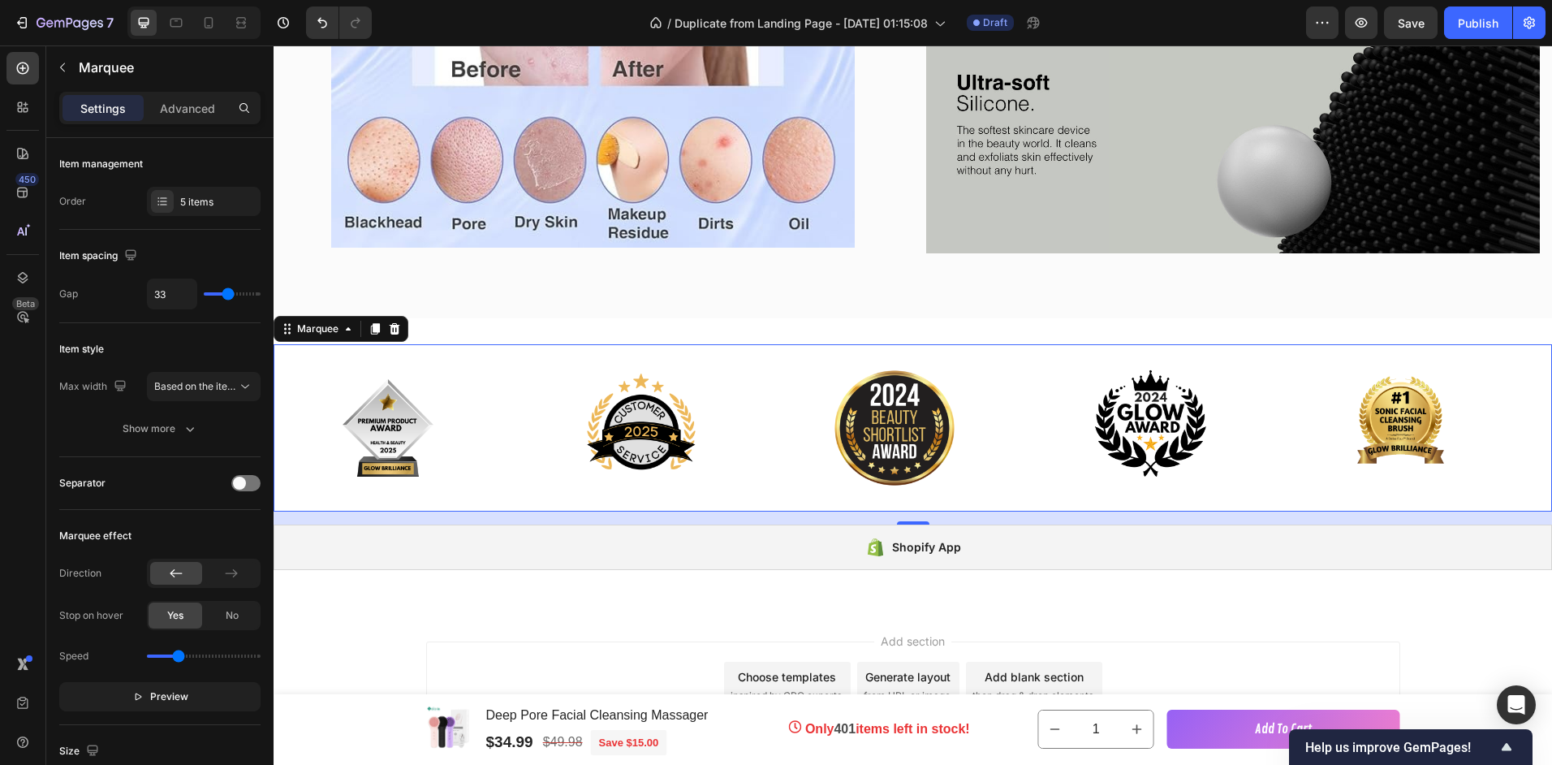
type input "40"
drag, startPoint x: 242, startPoint y: 293, endPoint x: 216, endPoint y: 244, distance: 55.9
type input "41"
click at [233, 292] on input "range" at bounding box center [232, 293] width 57 height 3
type input "41"
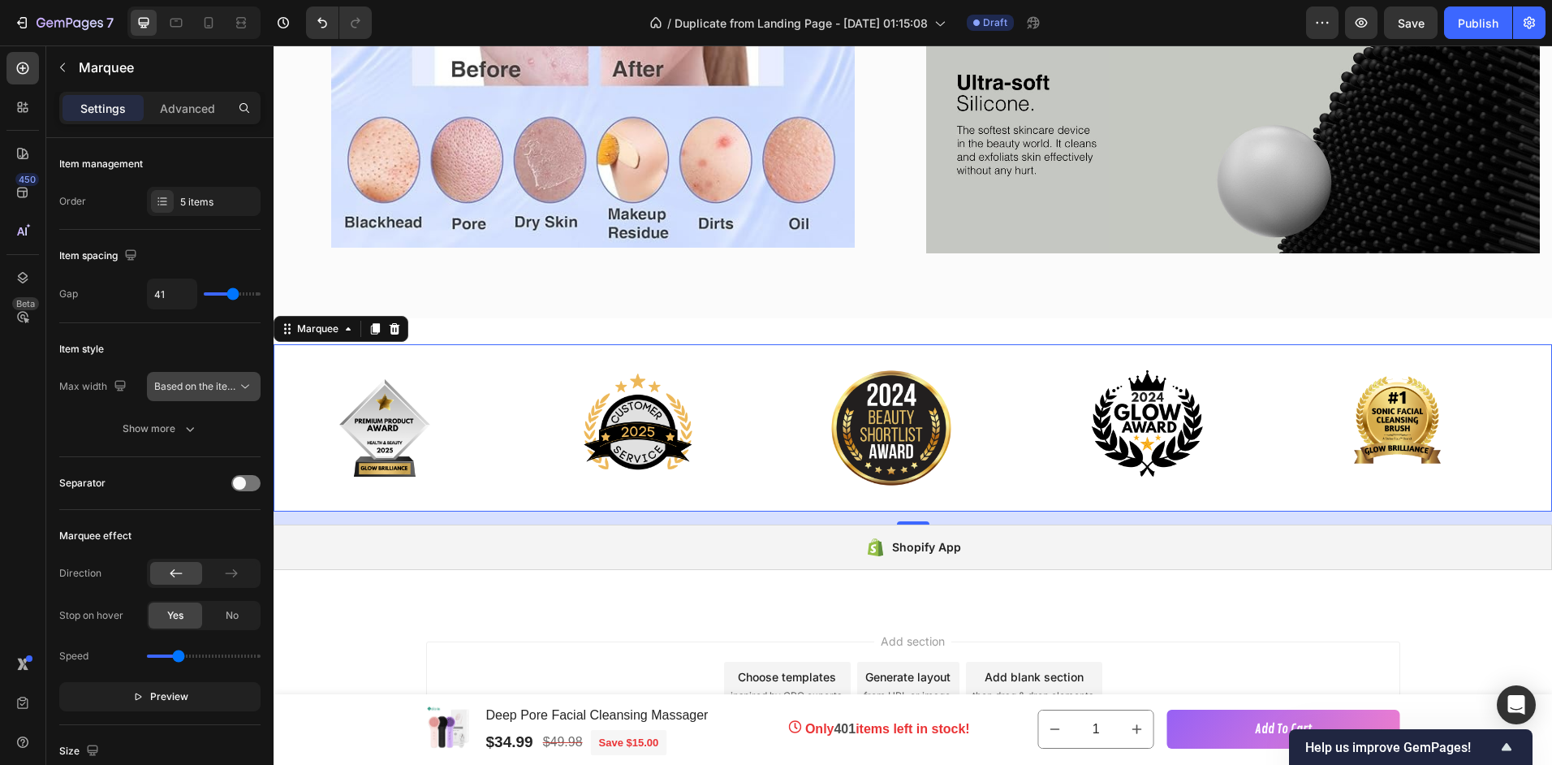
click at [239, 381] on icon at bounding box center [245, 386] width 16 height 16
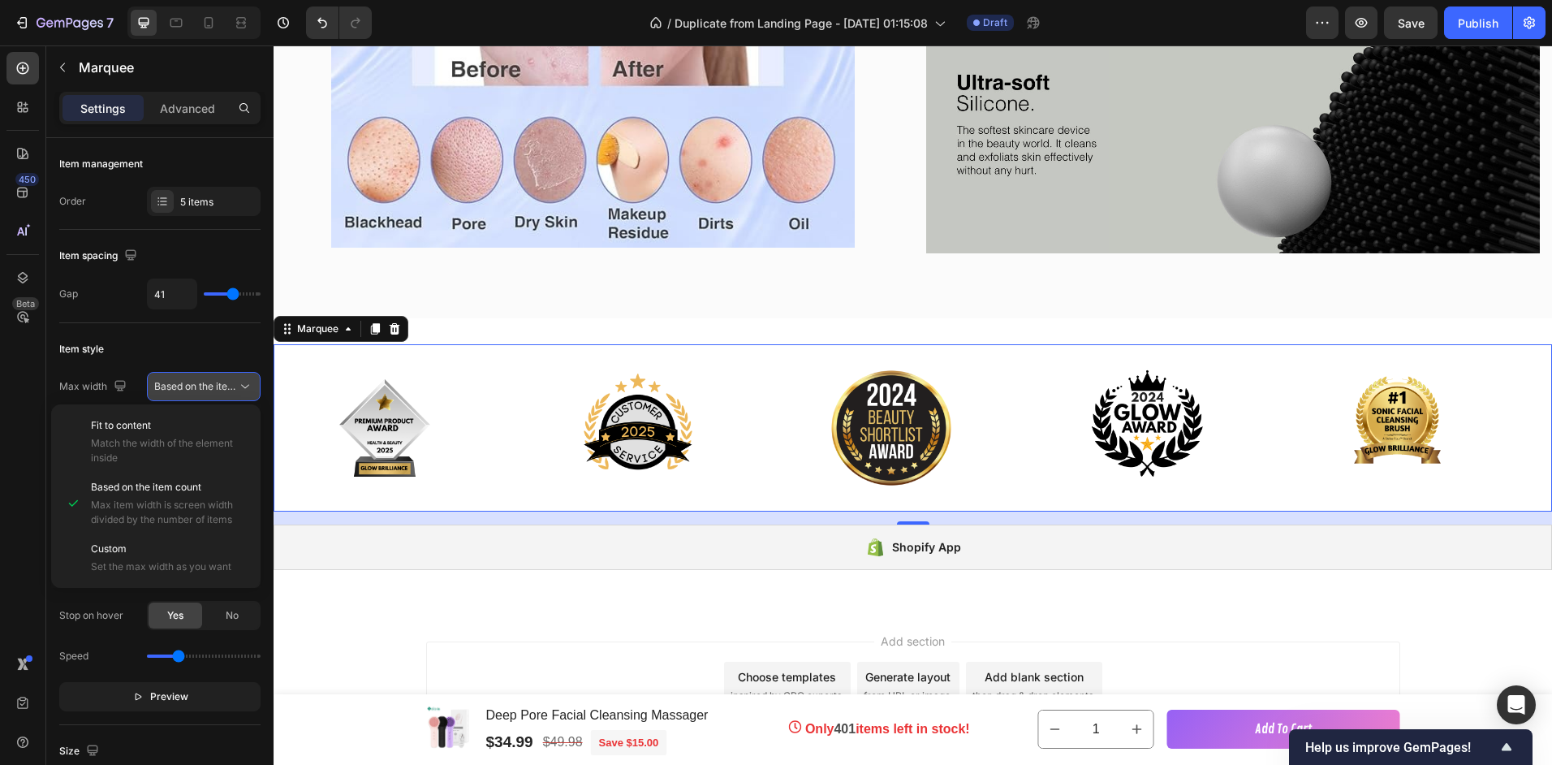
click at [239, 382] on icon at bounding box center [245, 386] width 16 height 16
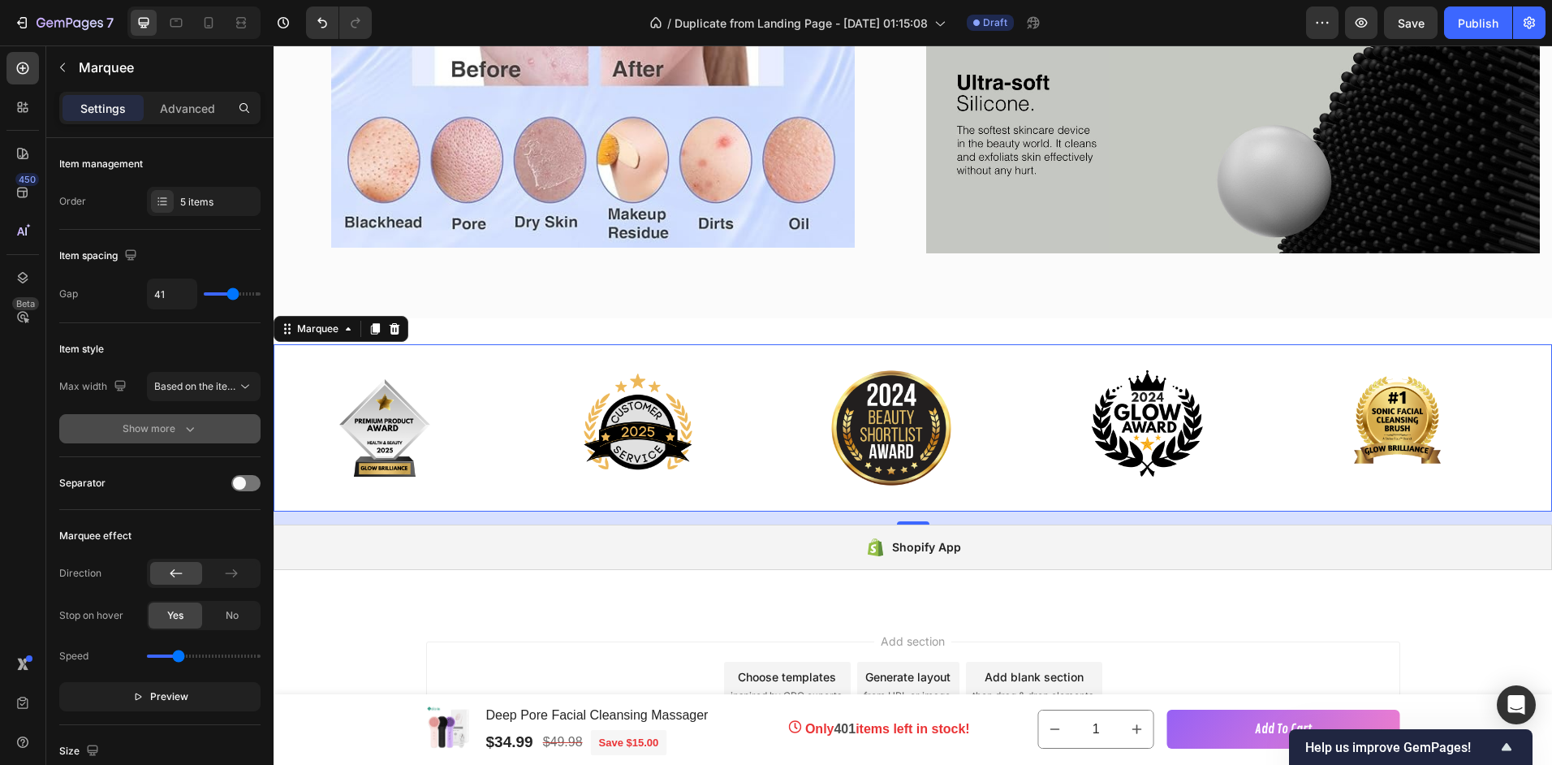
click at [180, 430] on div "Show more" at bounding box center [160, 429] width 75 height 16
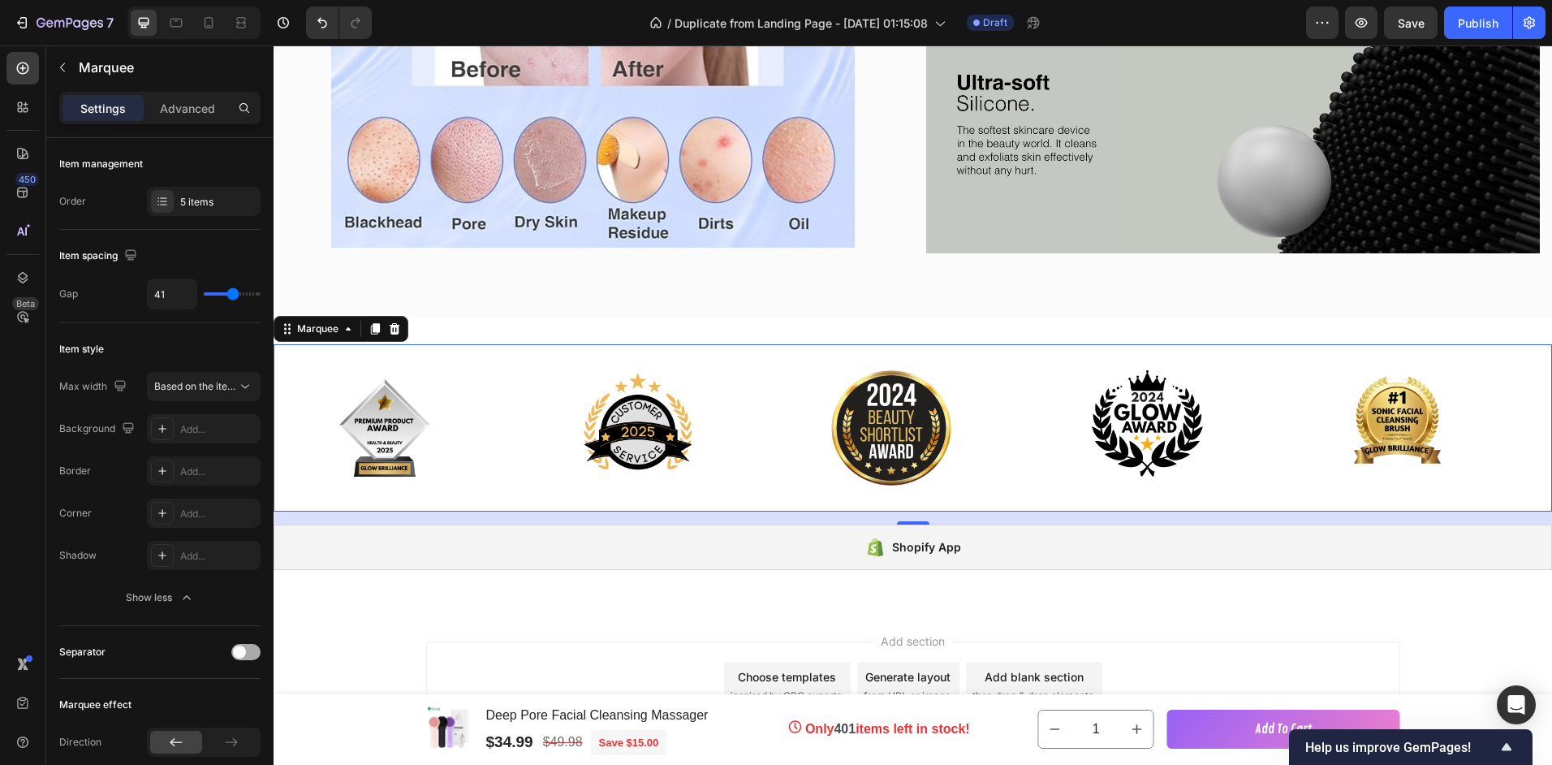
click at [235, 646] on div at bounding box center [245, 651] width 29 height 13
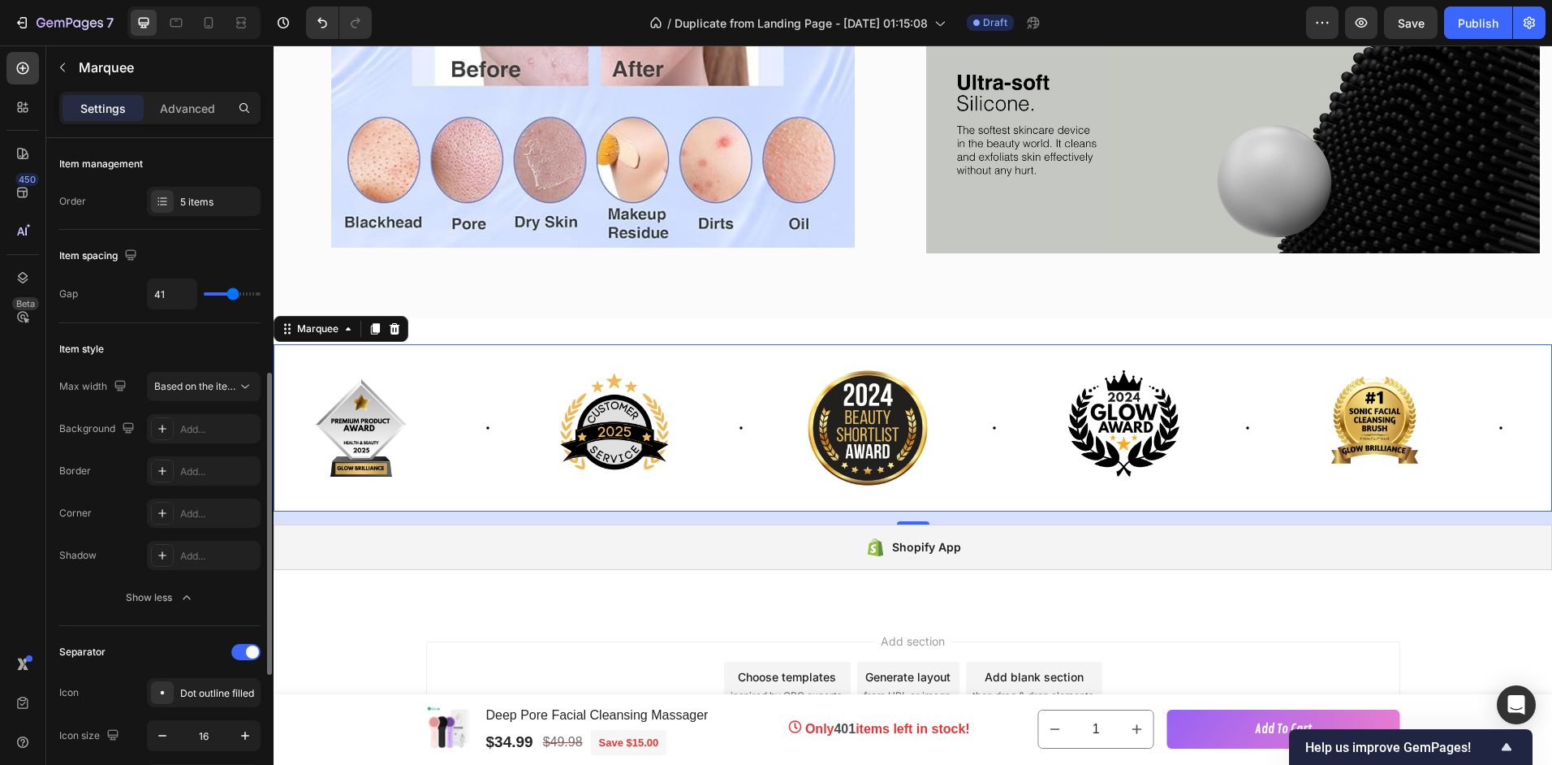
scroll to position [162, 0]
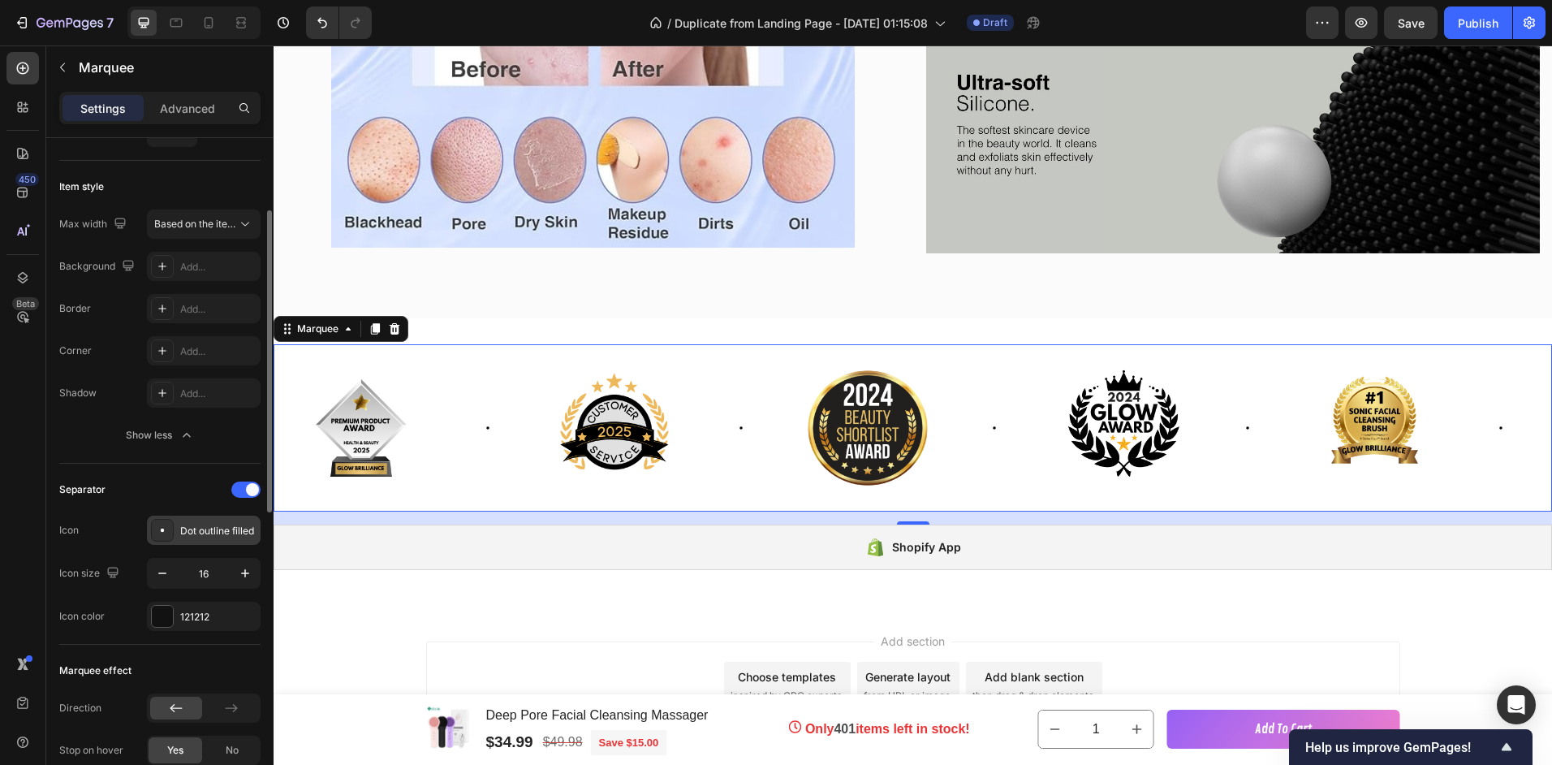
click at [169, 528] on icon at bounding box center [162, 530] width 16 height 16
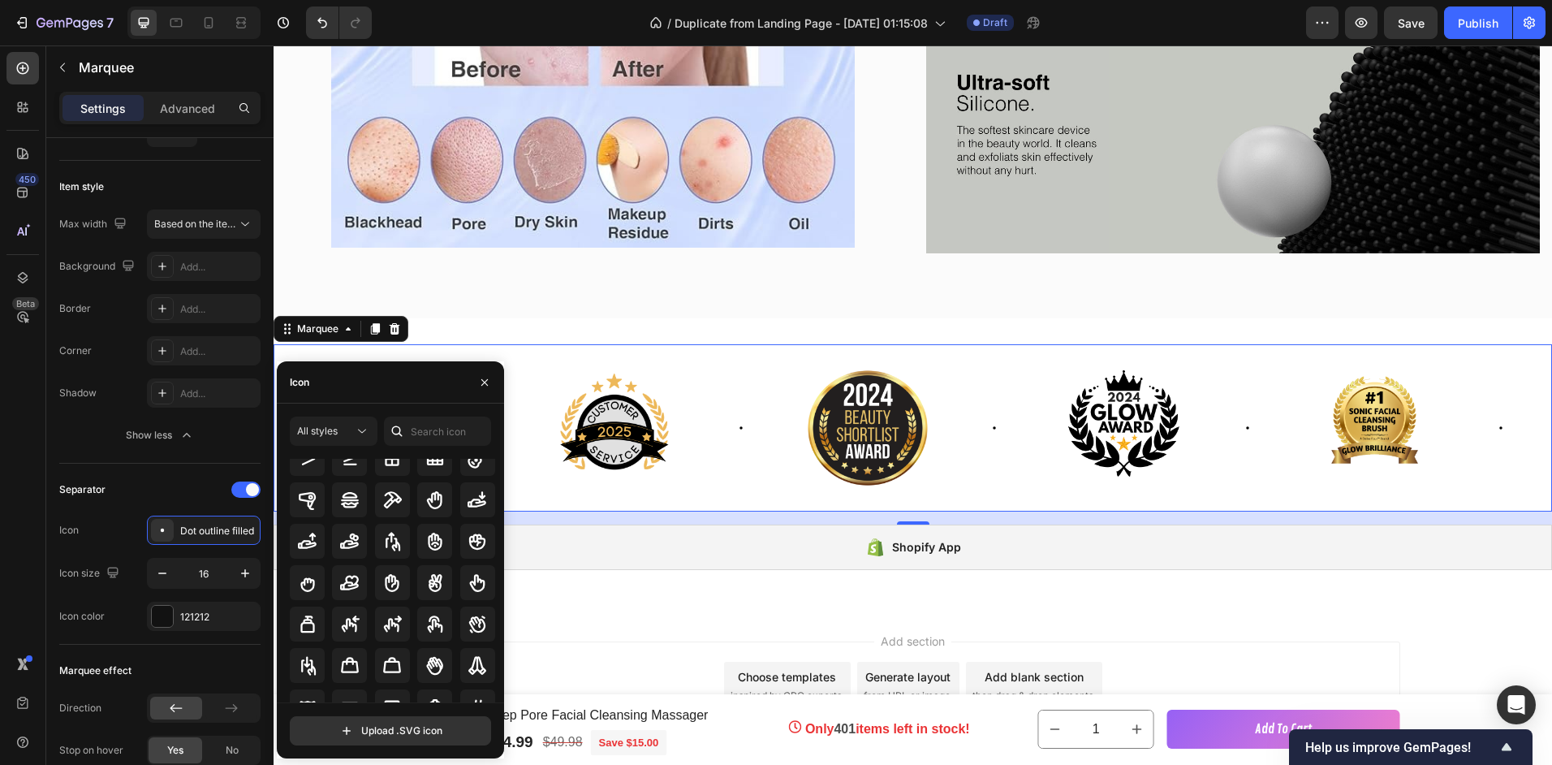
scroll to position [5228, 0]
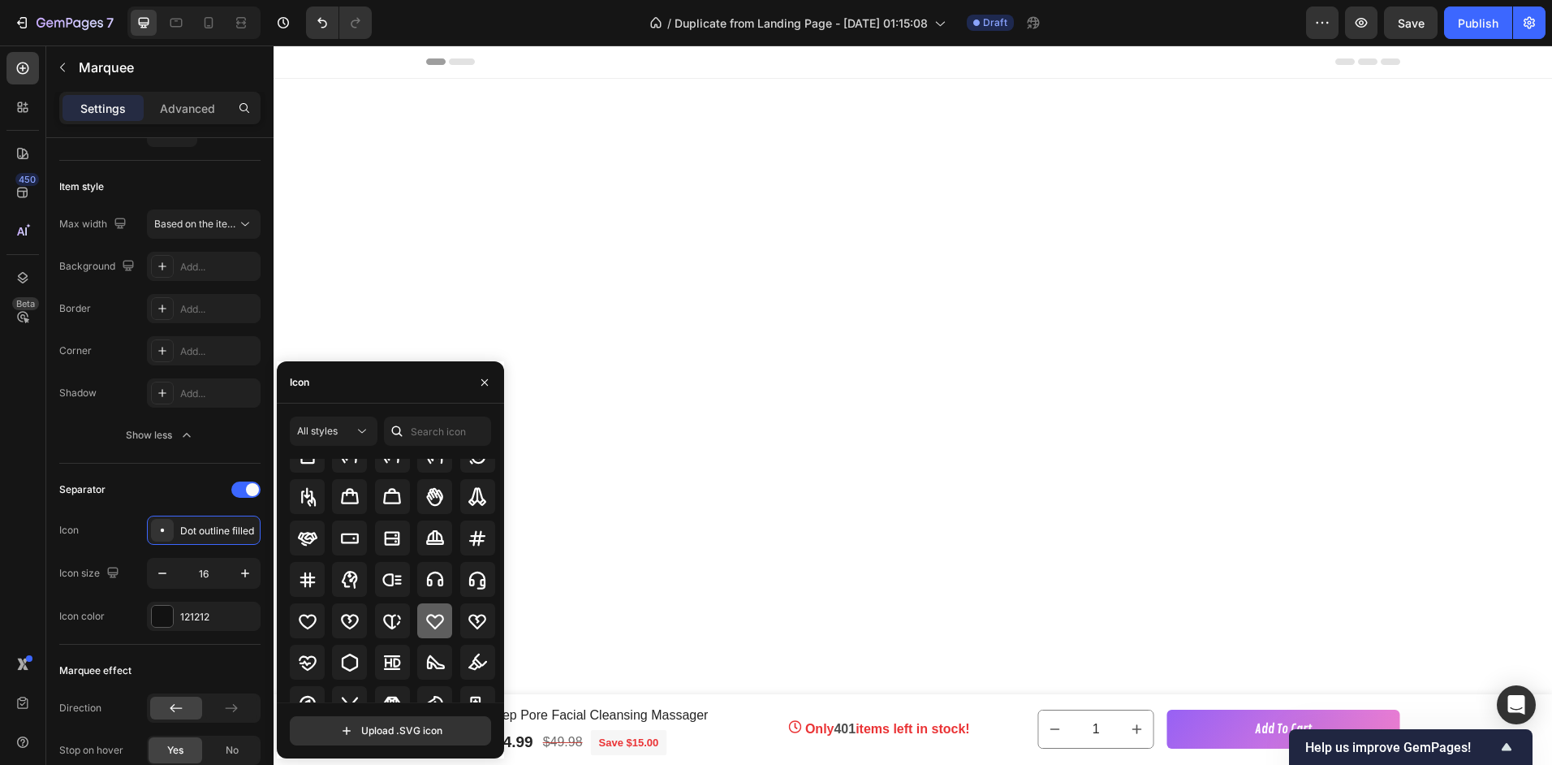
scroll to position [3082, 0]
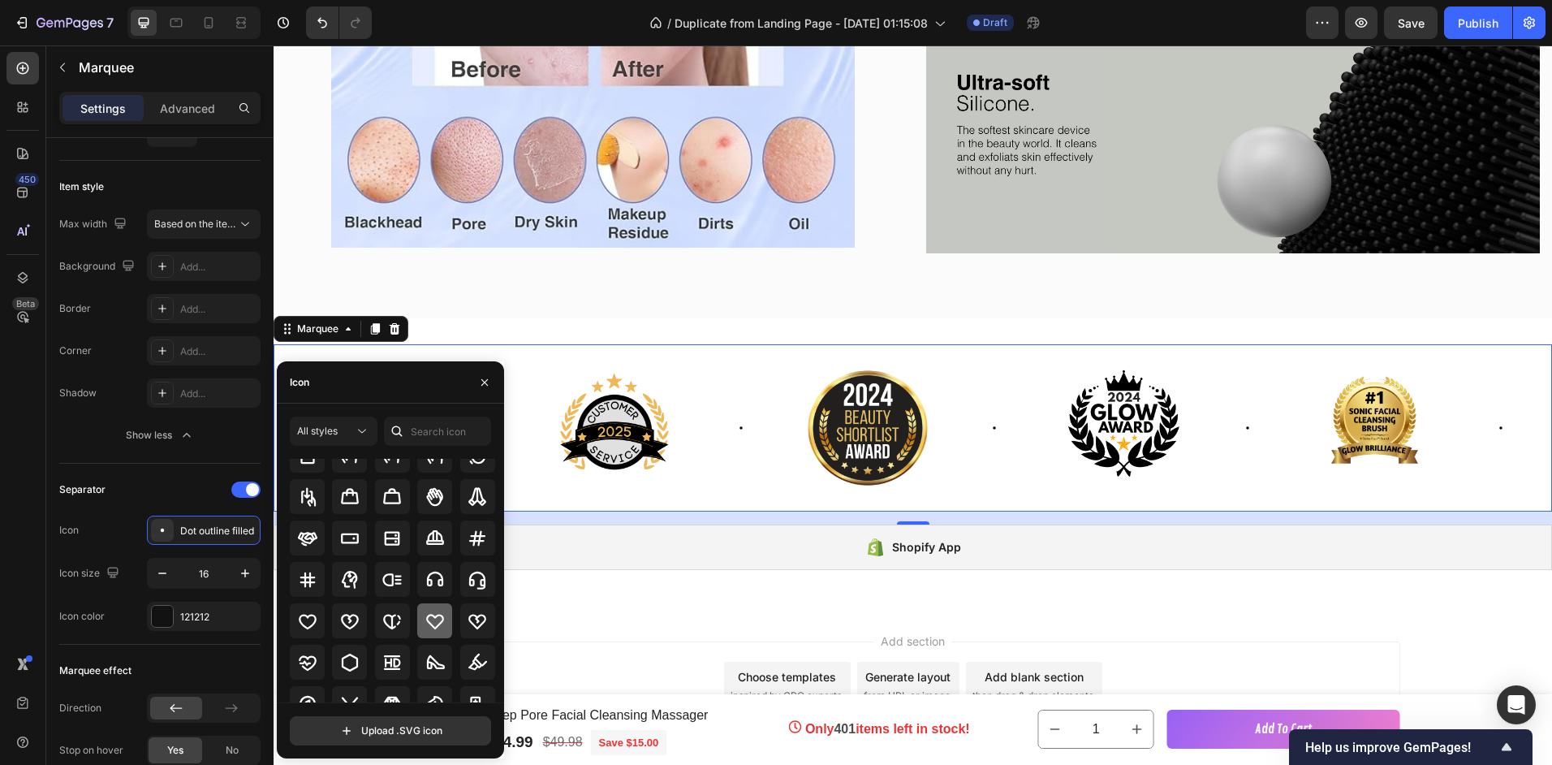
click at [421, 619] on div at bounding box center [434, 620] width 35 height 35
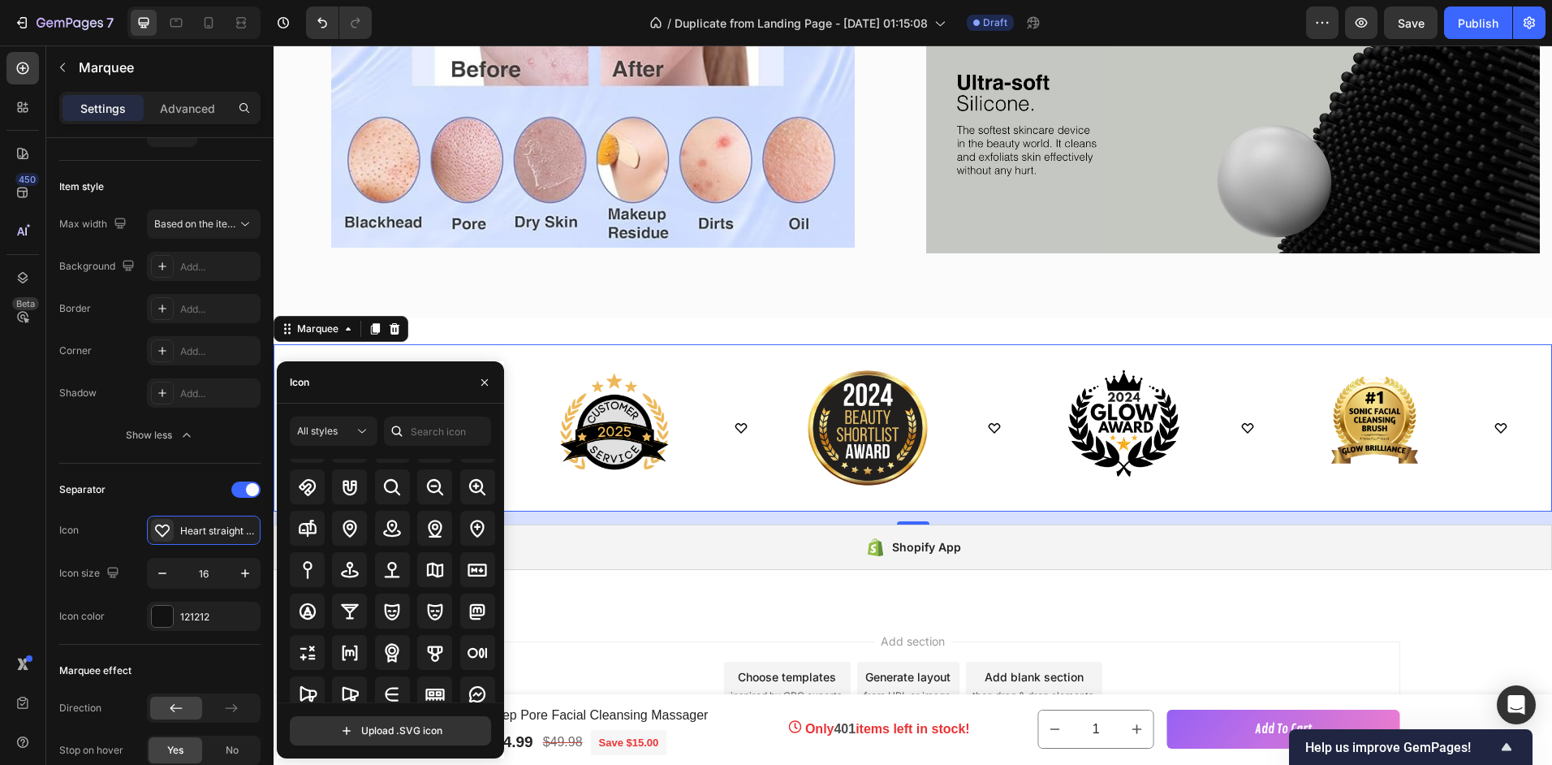
scroll to position [6113, 0]
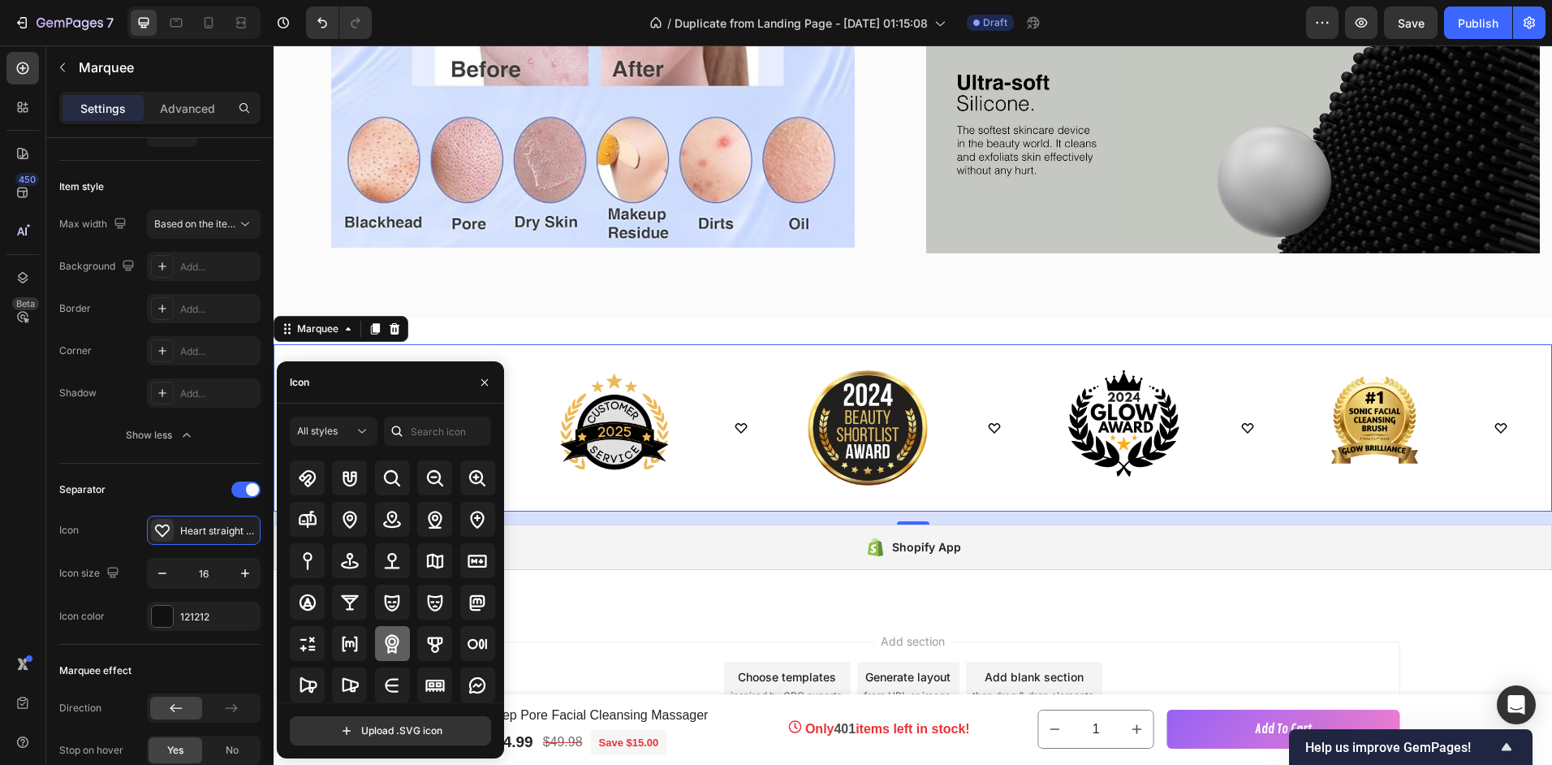
click at [403, 651] on div at bounding box center [392, 643] width 35 height 35
click at [430, 645] on icon at bounding box center [434, 644] width 15 height 16
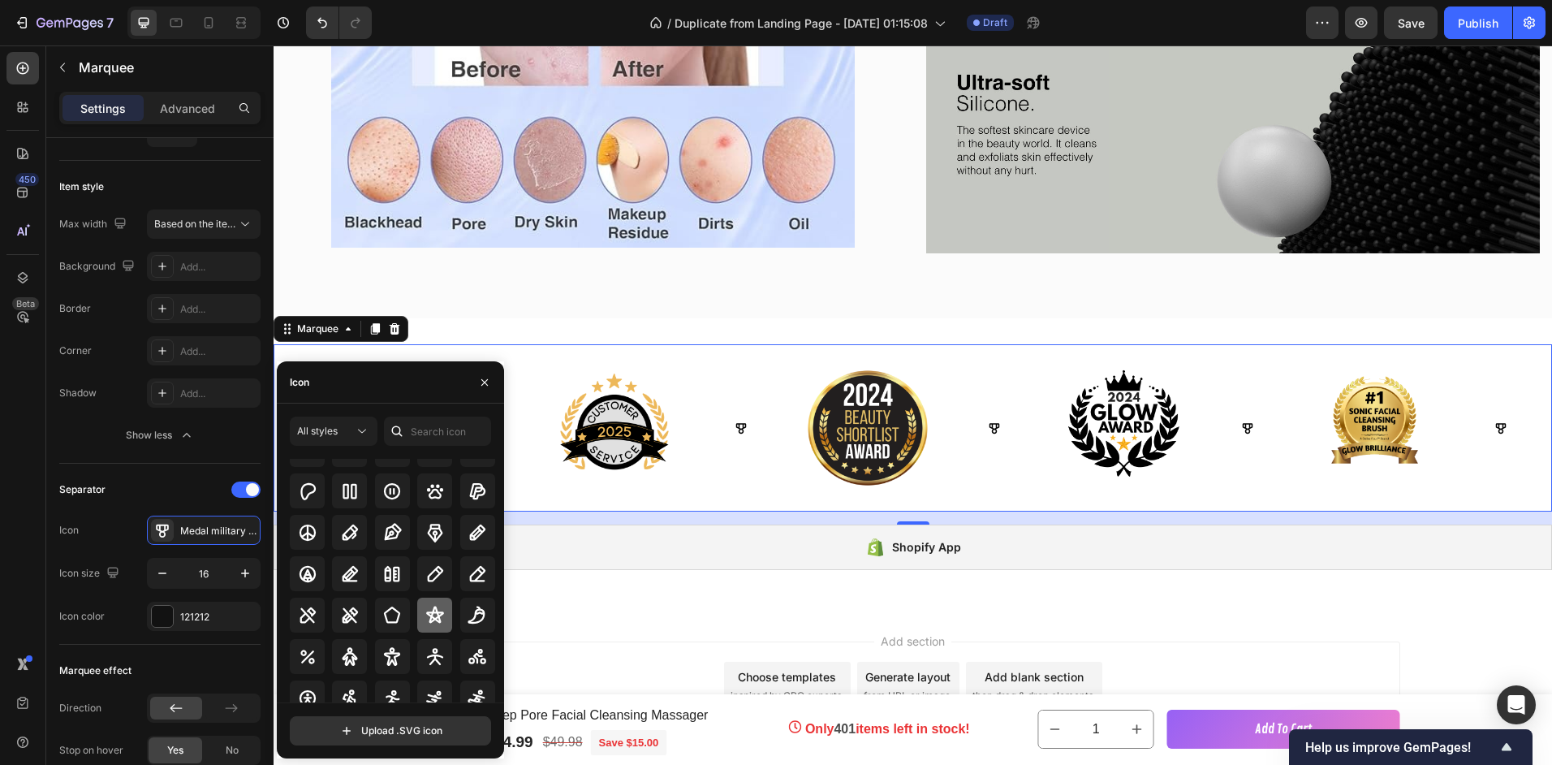
click at [435, 610] on icon at bounding box center [434, 615] width 19 height 19
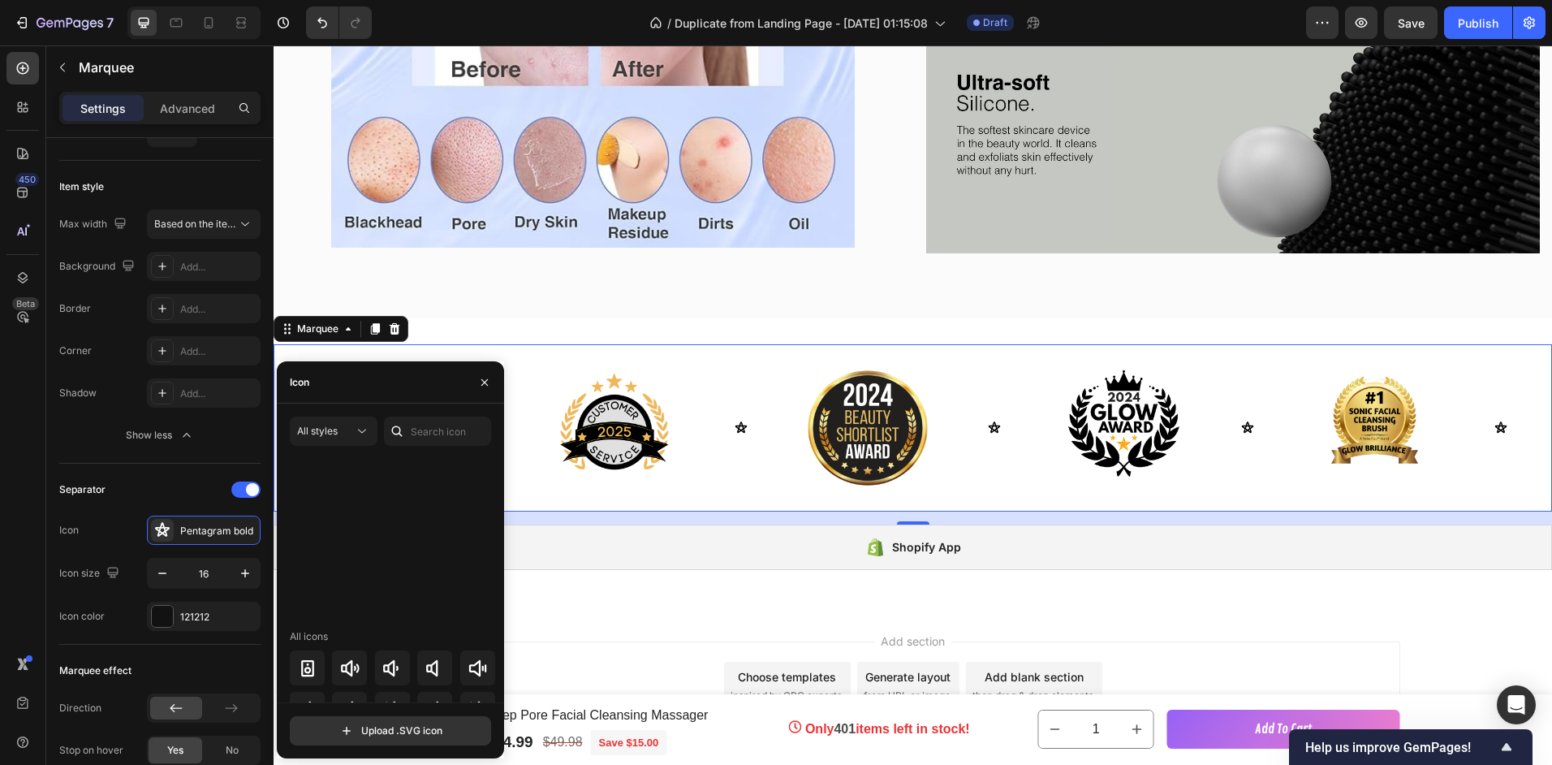
scroll to position [8887, 0]
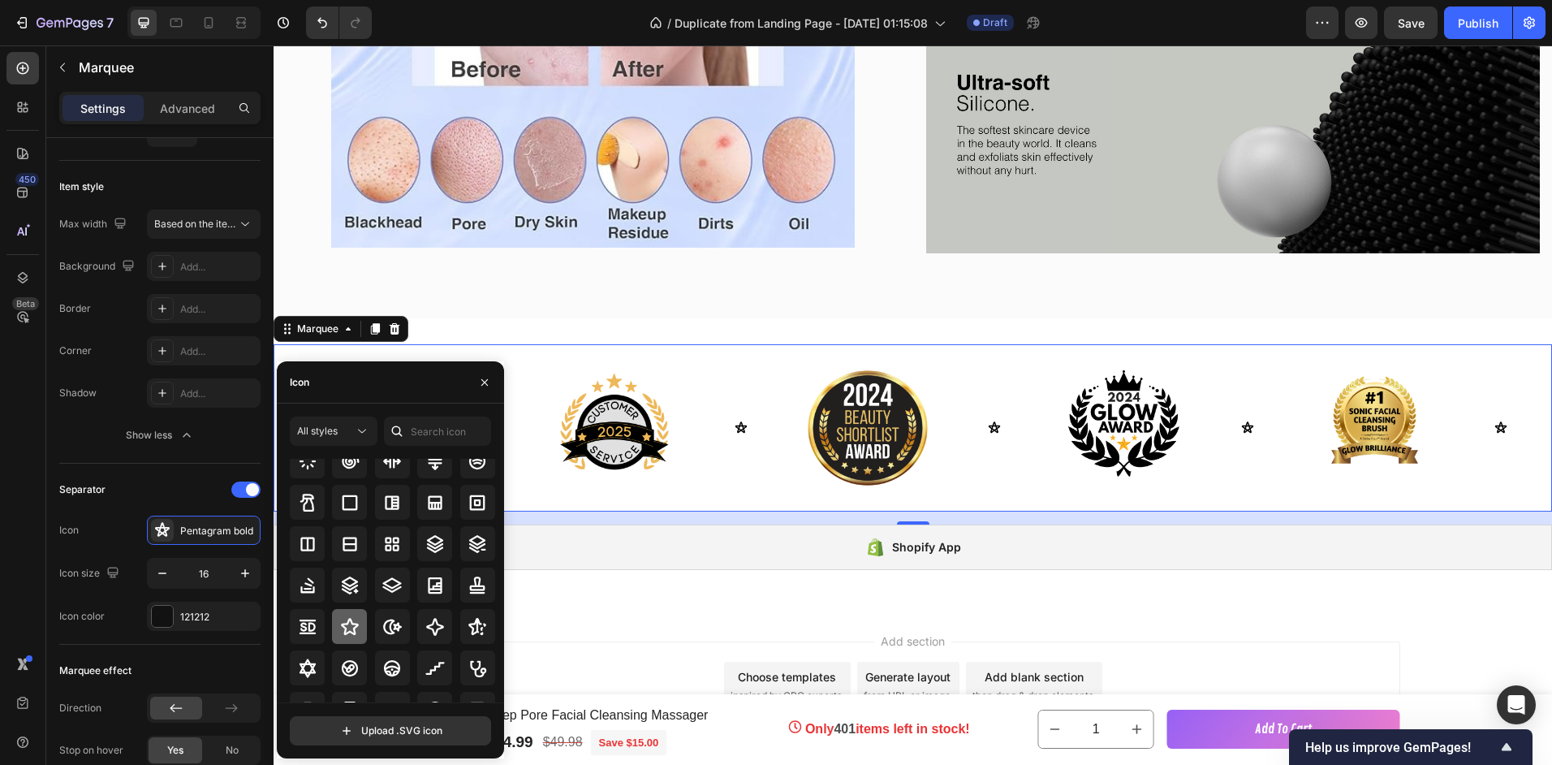
click at [344, 623] on icon at bounding box center [350, 626] width 18 height 17
click at [344, 618] on icon at bounding box center [349, 626] width 19 height 19
click at [331, 417] on button "All styles" at bounding box center [334, 430] width 88 height 29
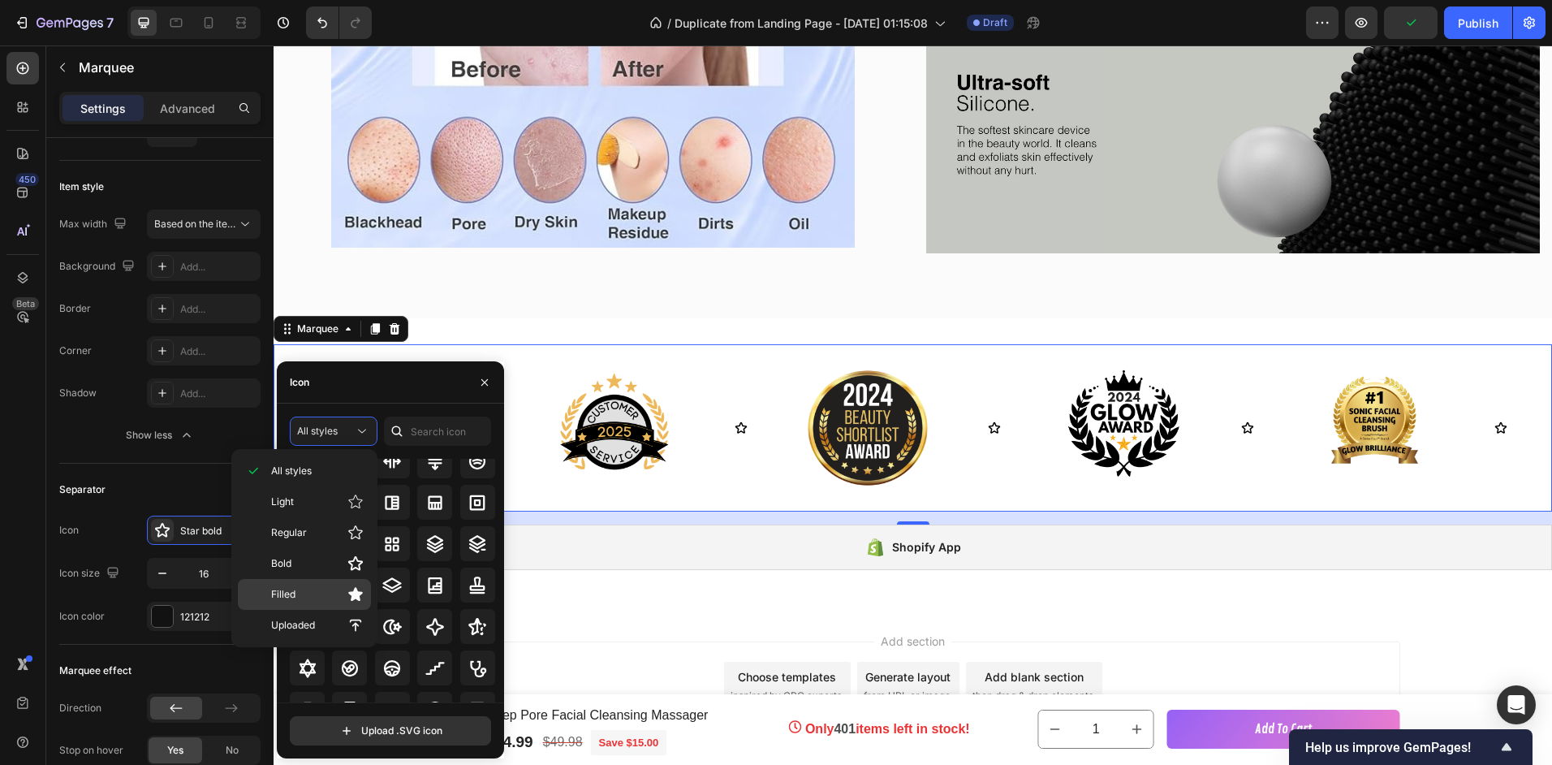
click at [287, 593] on span "Filled" at bounding box center [283, 594] width 24 height 15
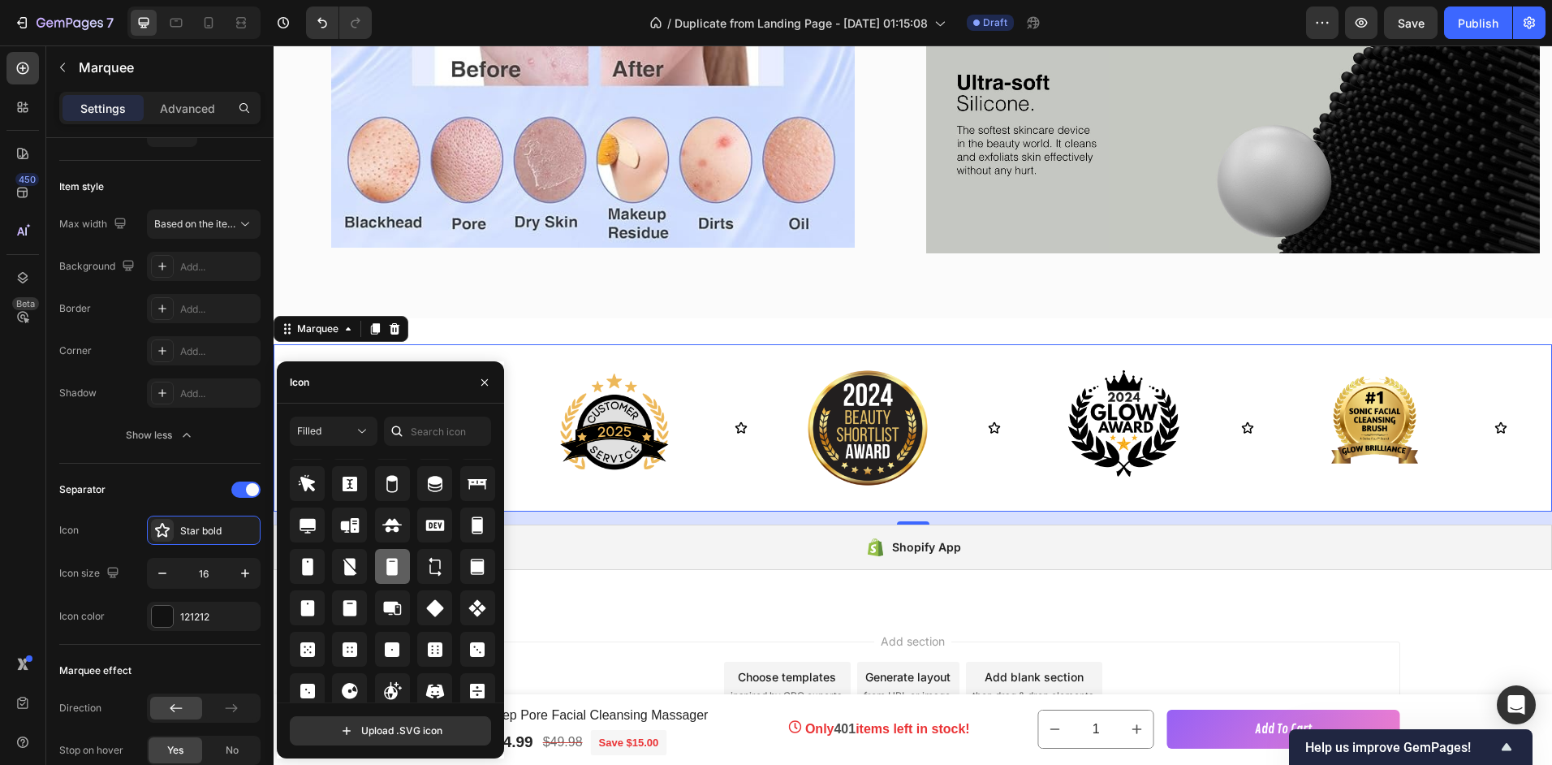
scroll to position [3320, 0]
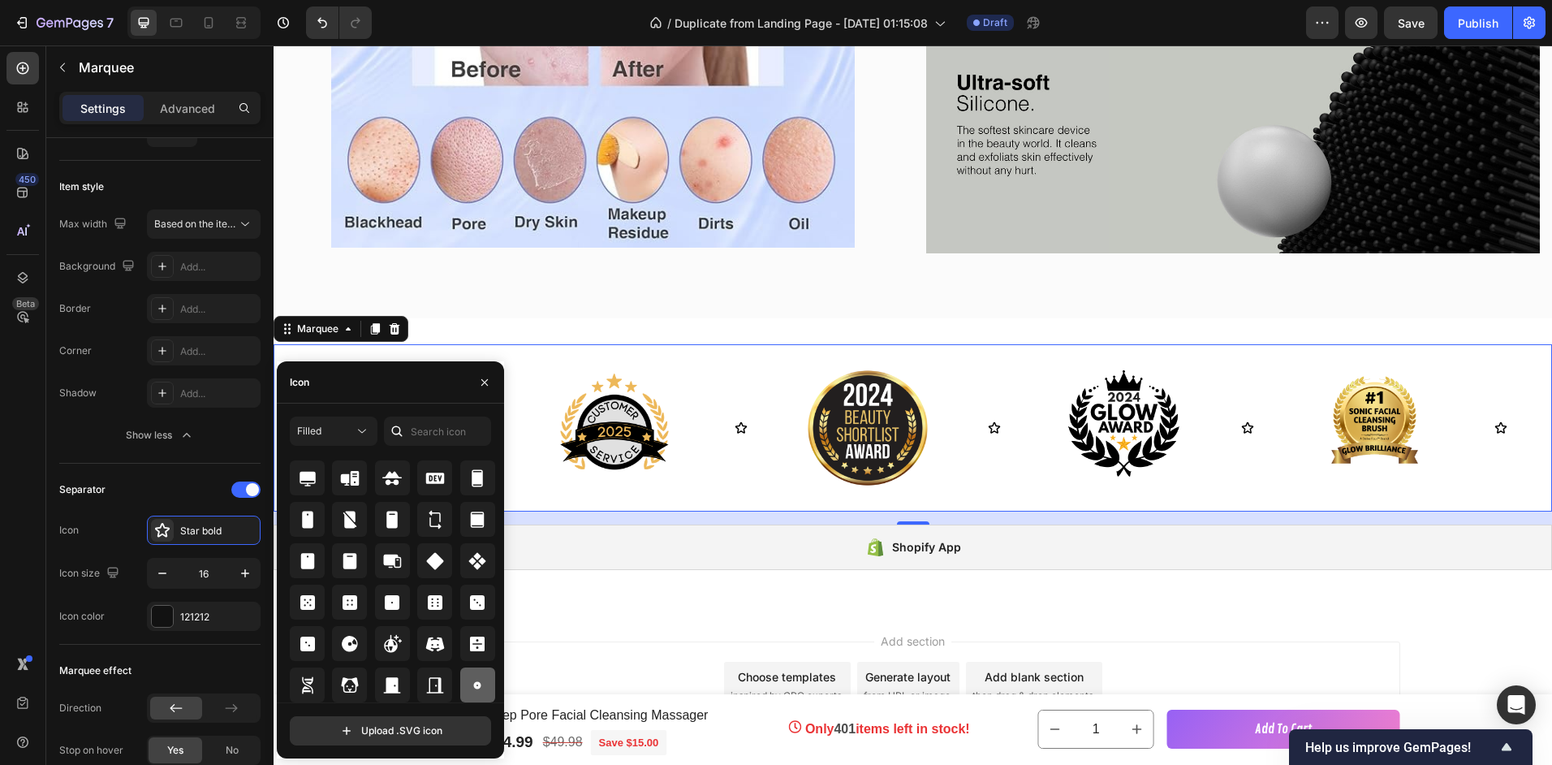
click at [467, 674] on div at bounding box center [477, 684] width 35 height 35
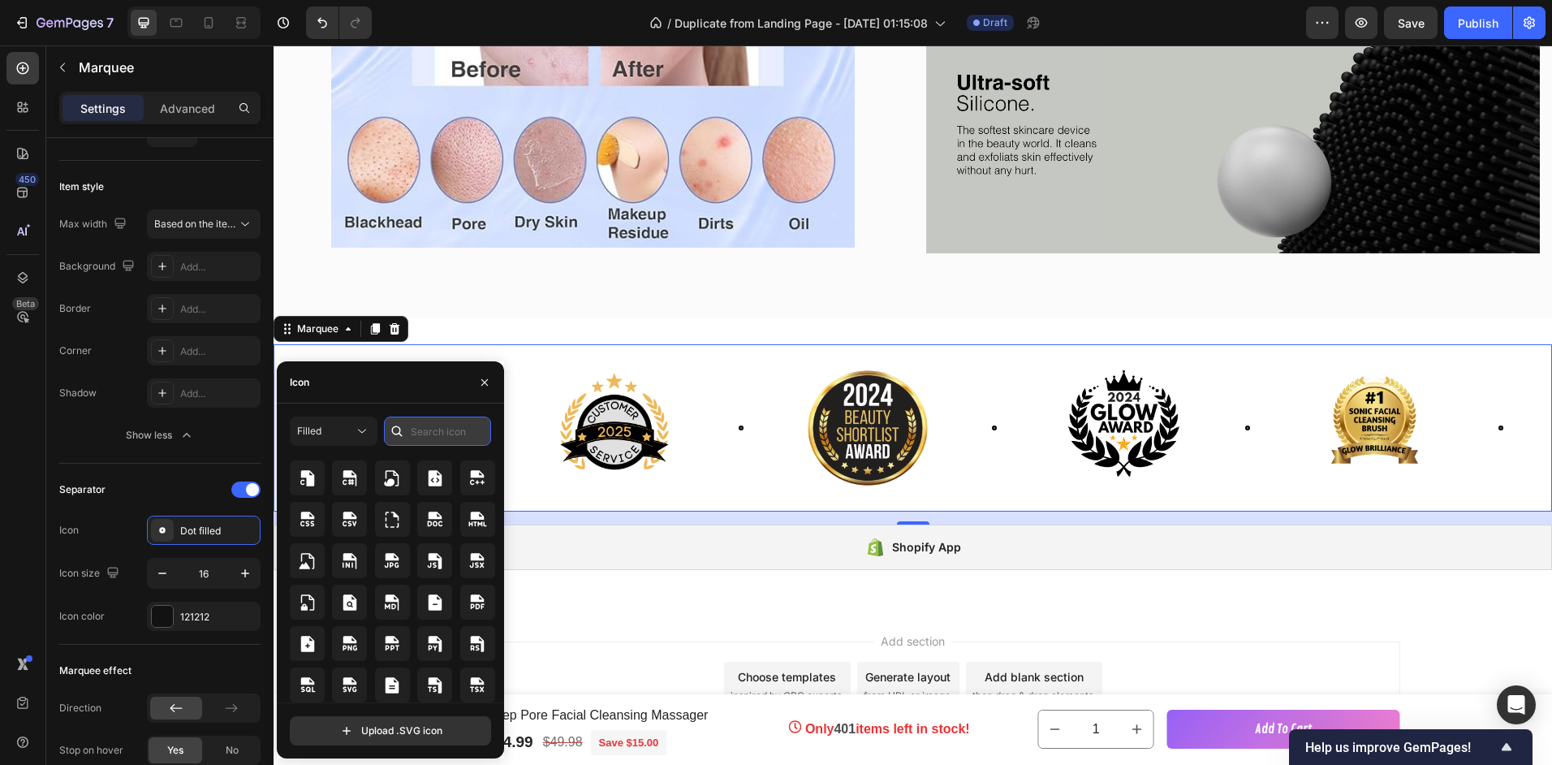
click at [429, 429] on input "text" at bounding box center [437, 430] width 107 height 29
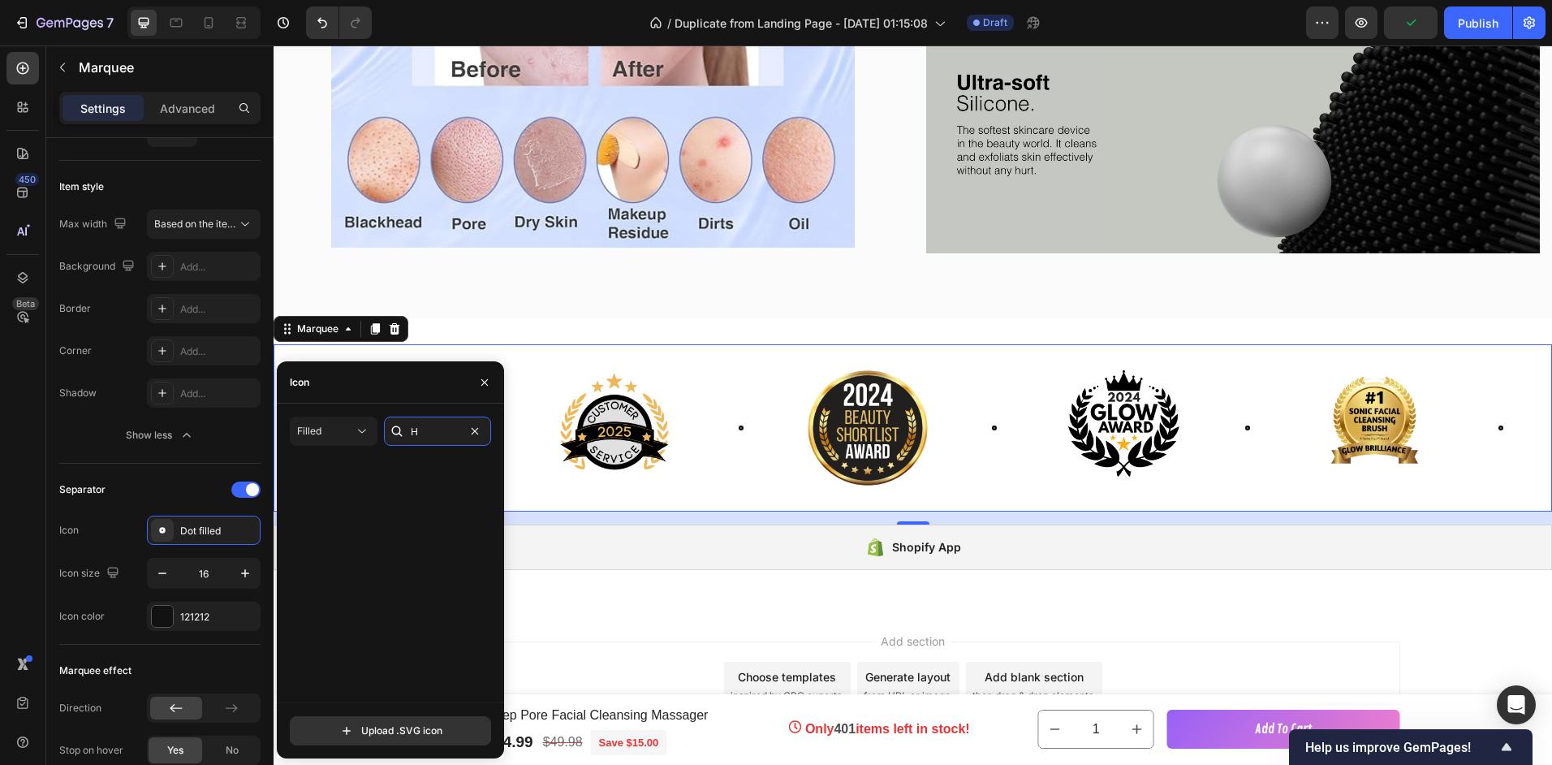
scroll to position [0, 0]
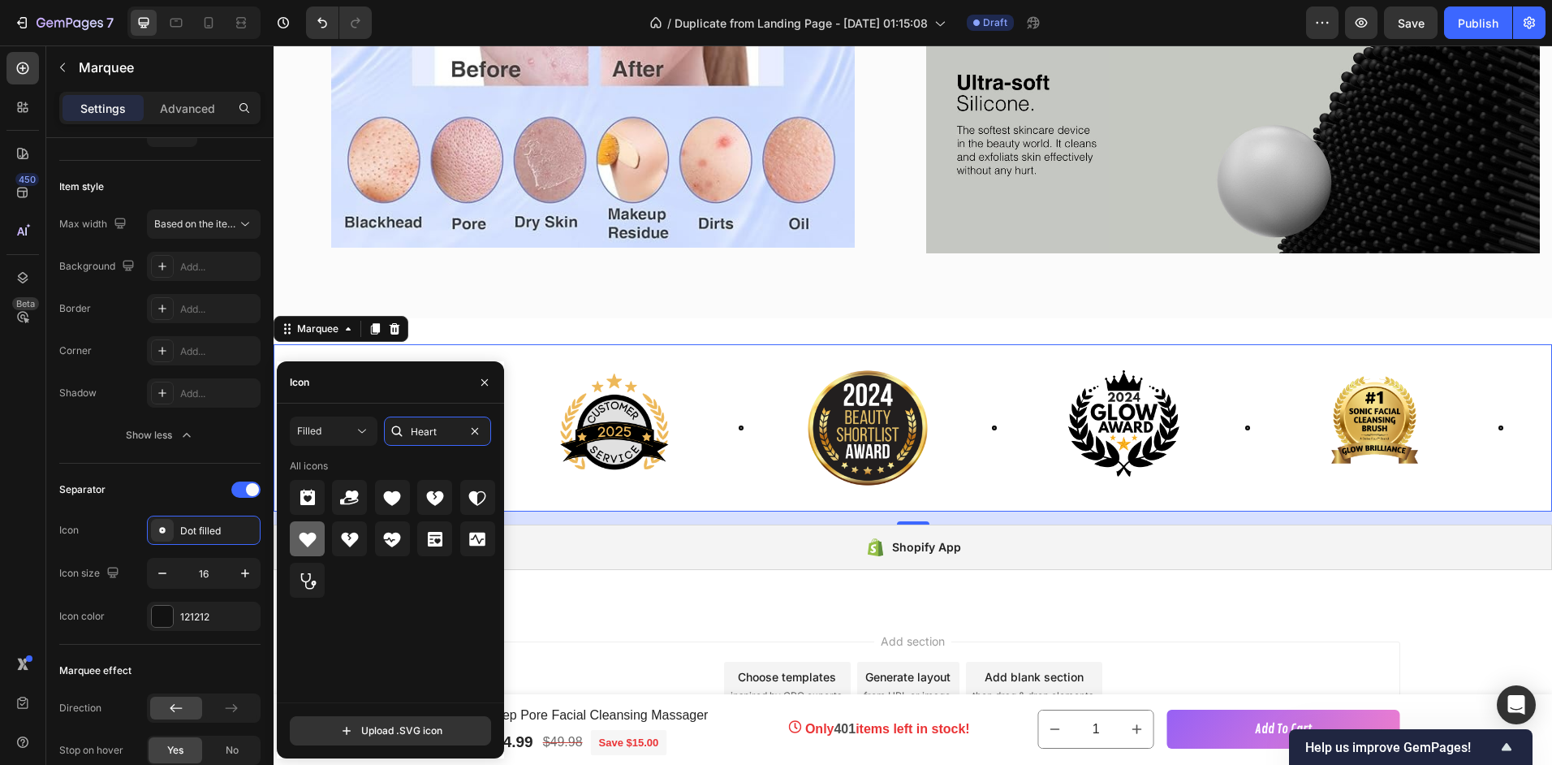
type input "Heart"
click at [313, 539] on icon at bounding box center [307, 539] width 17 height 15
click at [383, 492] on icon at bounding box center [391, 497] width 19 height 19
click at [311, 541] on icon at bounding box center [307, 539] width 17 height 15
click at [168, 627] on div at bounding box center [162, 616] width 23 height 23
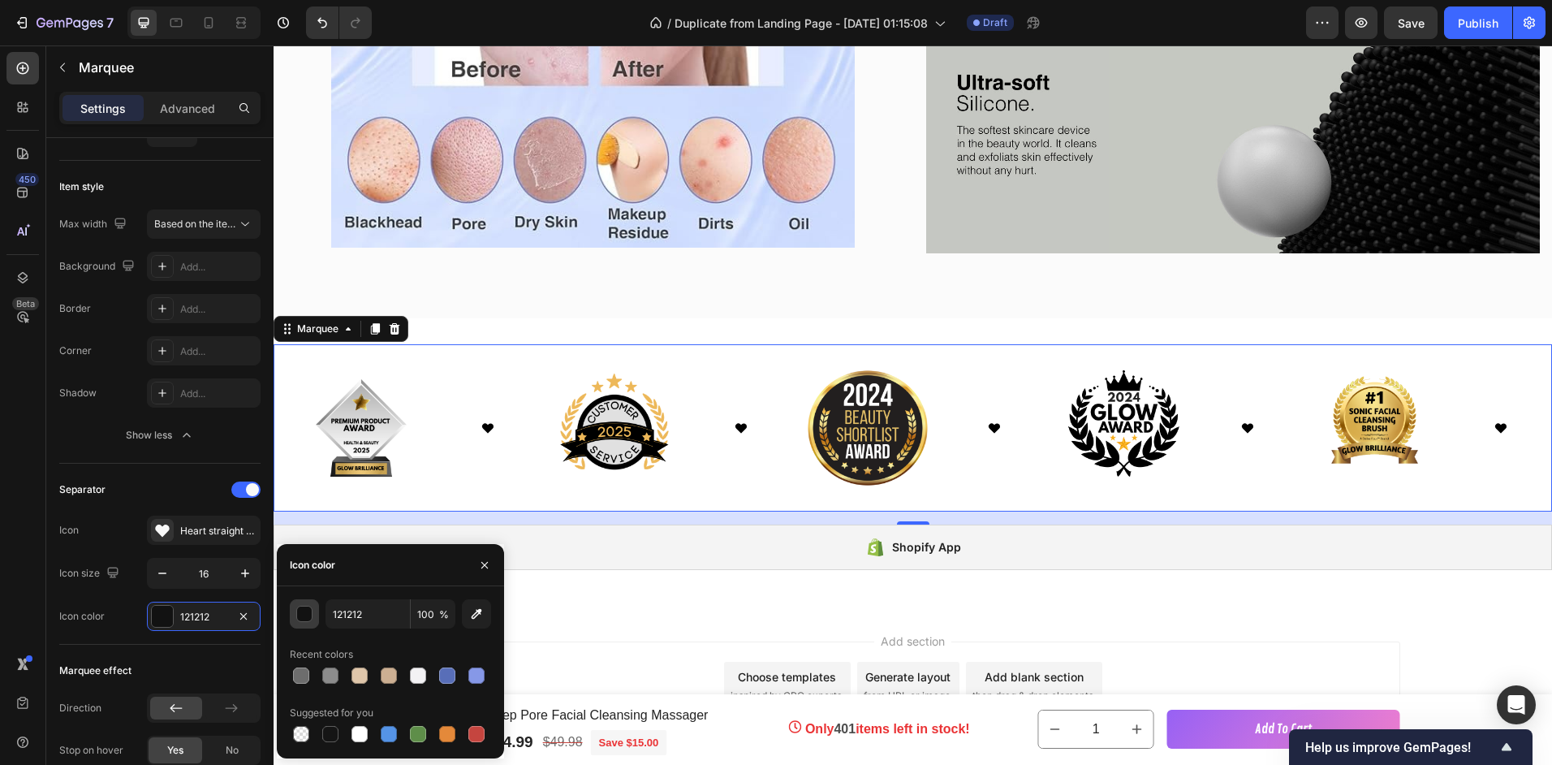
click at [312, 612] on div "button" at bounding box center [305, 614] width 16 height 16
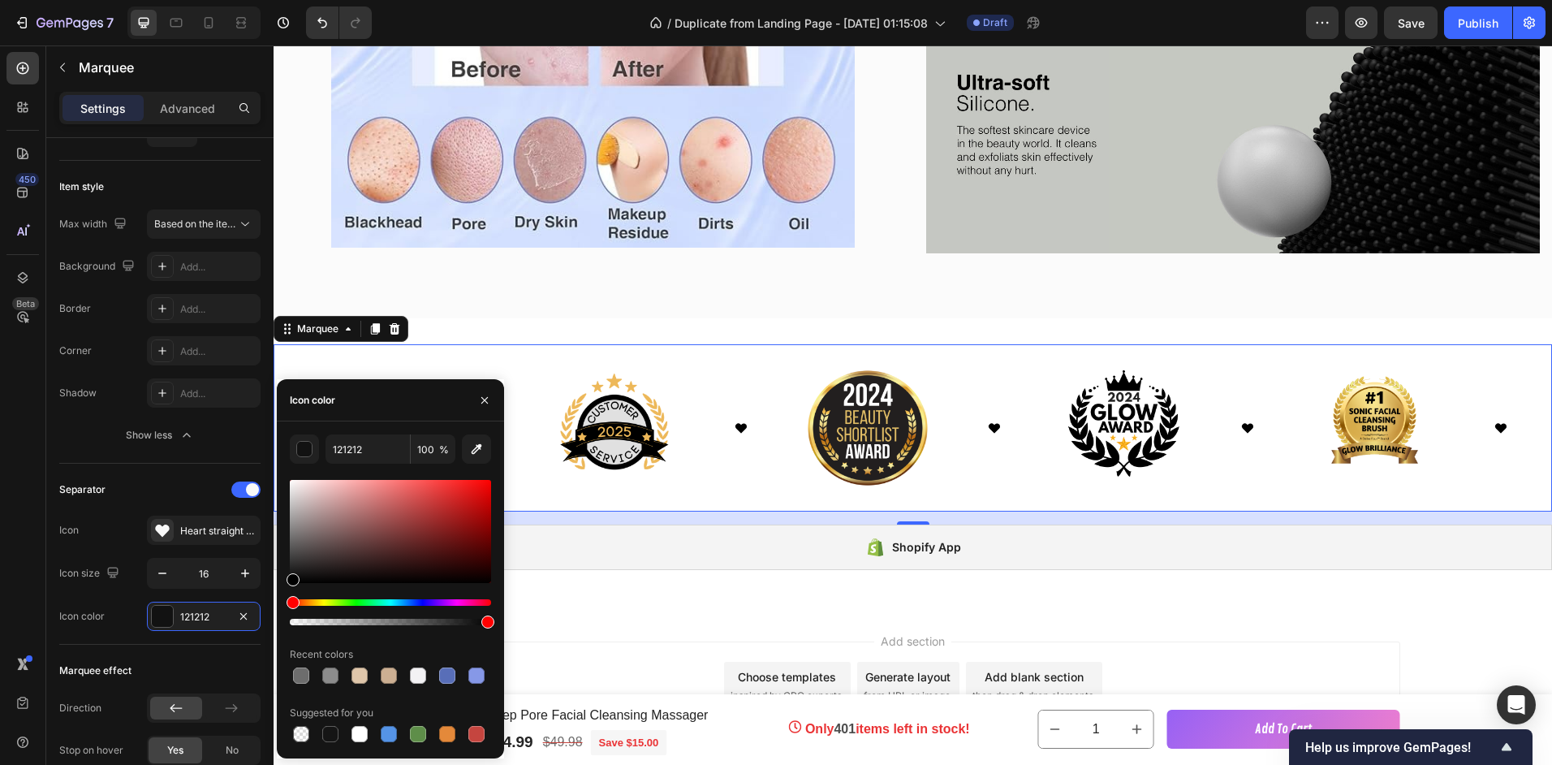
click at [449, 601] on div "Hue" at bounding box center [390, 602] width 201 height 6
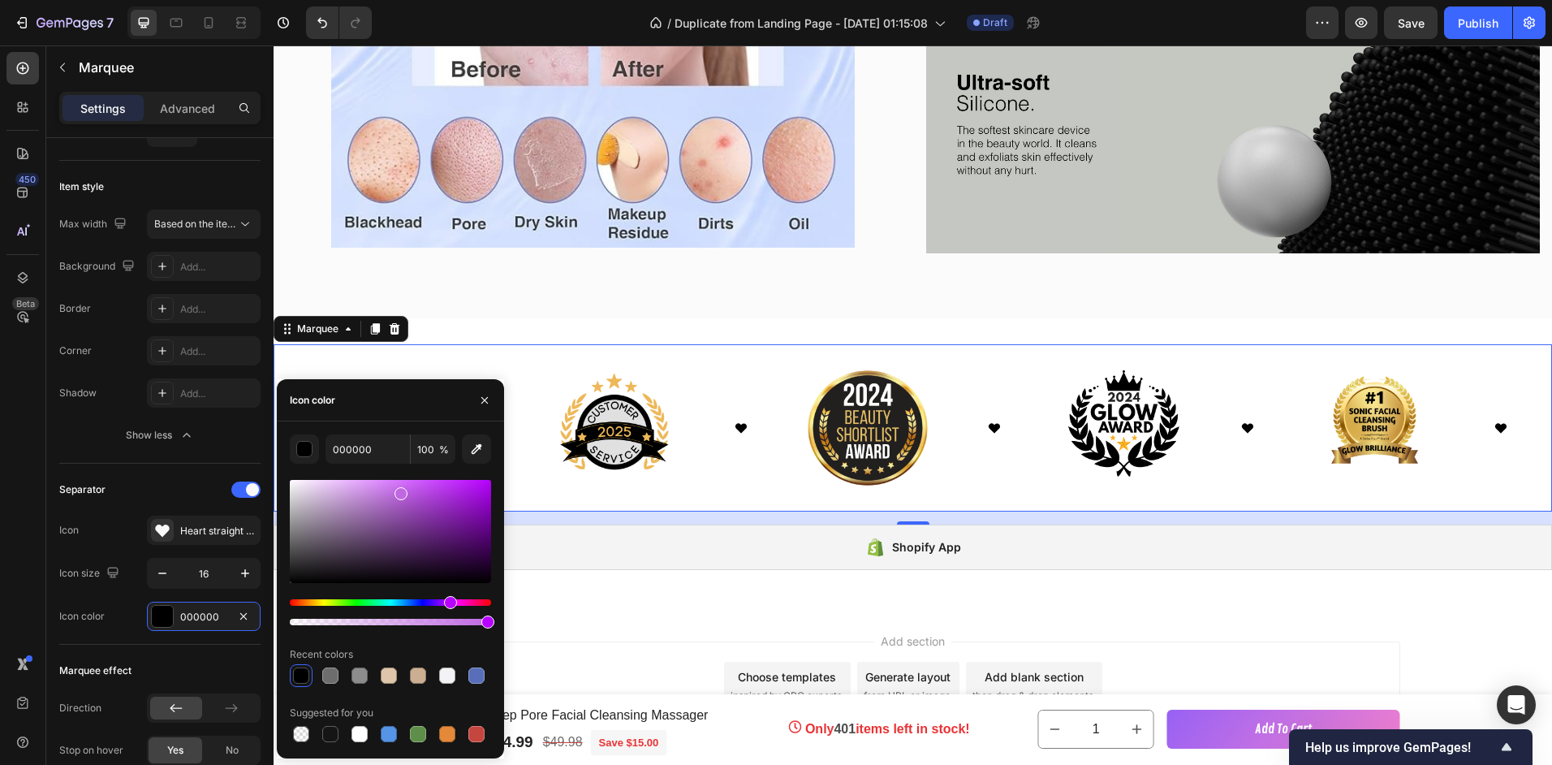
click at [400, 491] on div at bounding box center [390, 531] width 201 height 103
type input "BE67E0"
click at [235, 574] on button "button" at bounding box center [245, 573] width 29 height 29
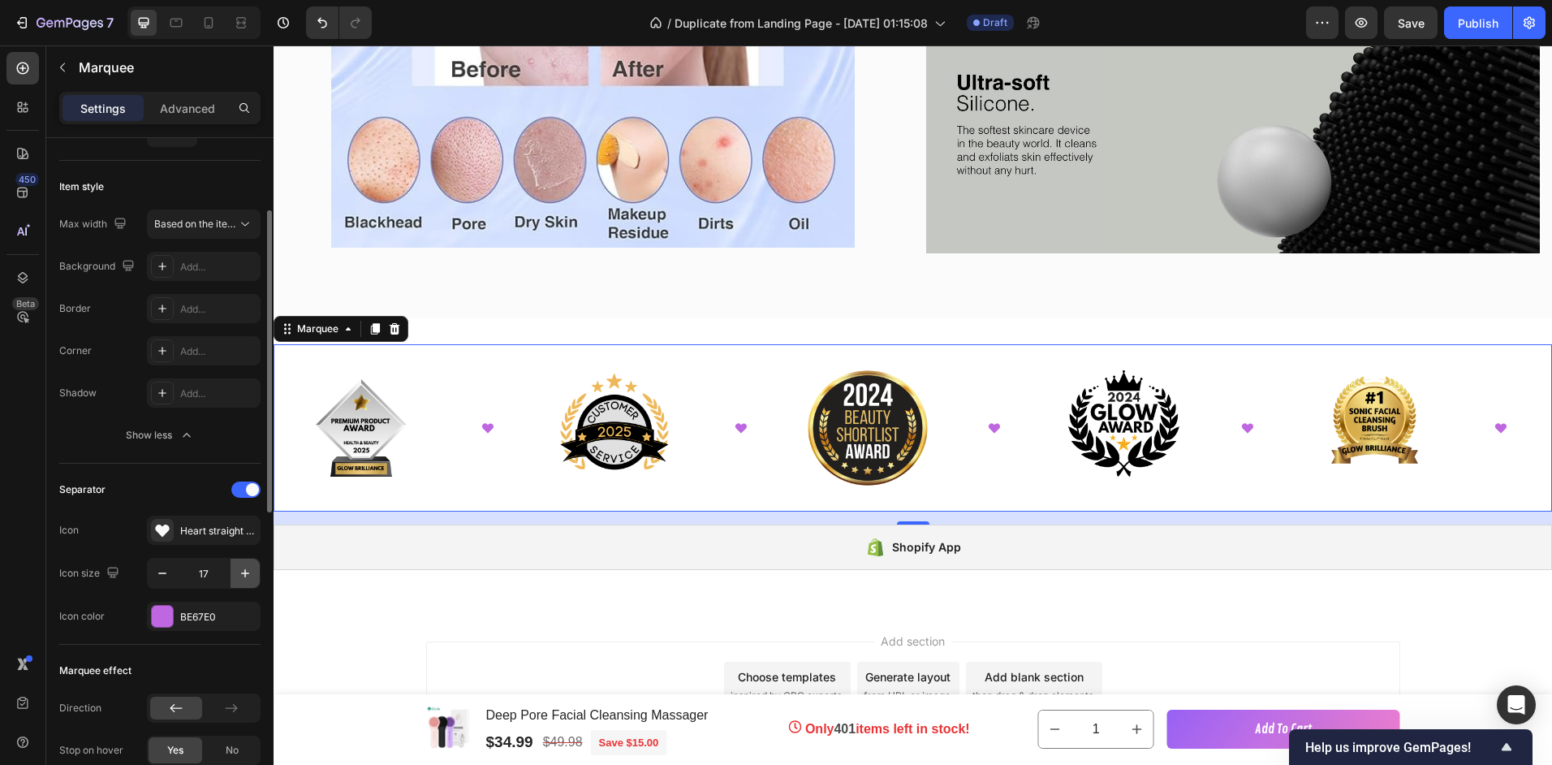
click at [235, 574] on button "button" at bounding box center [245, 573] width 29 height 29
type input "20"
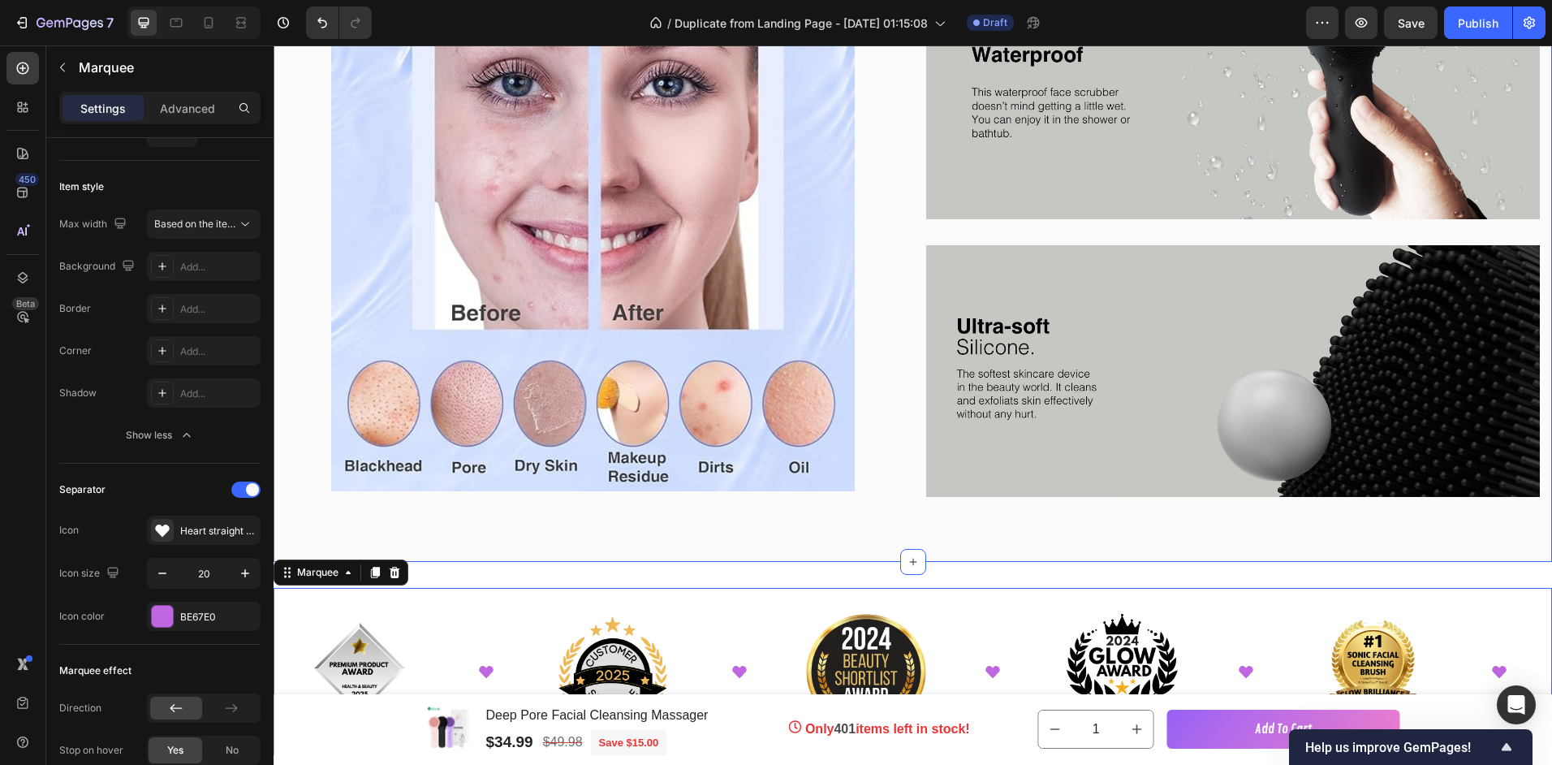
scroll to position [3000, 0]
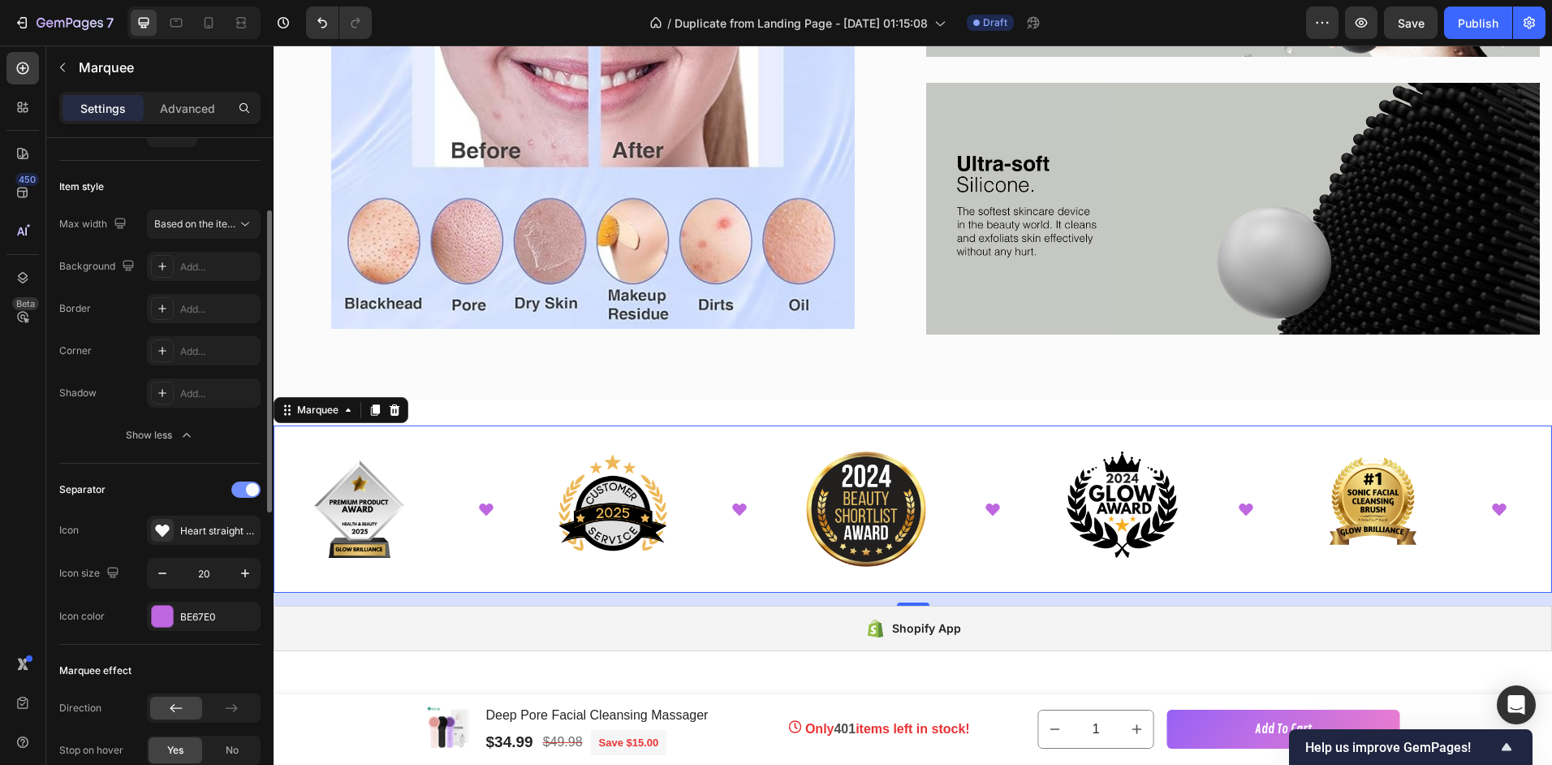
click at [242, 491] on div at bounding box center [245, 489] width 29 height 16
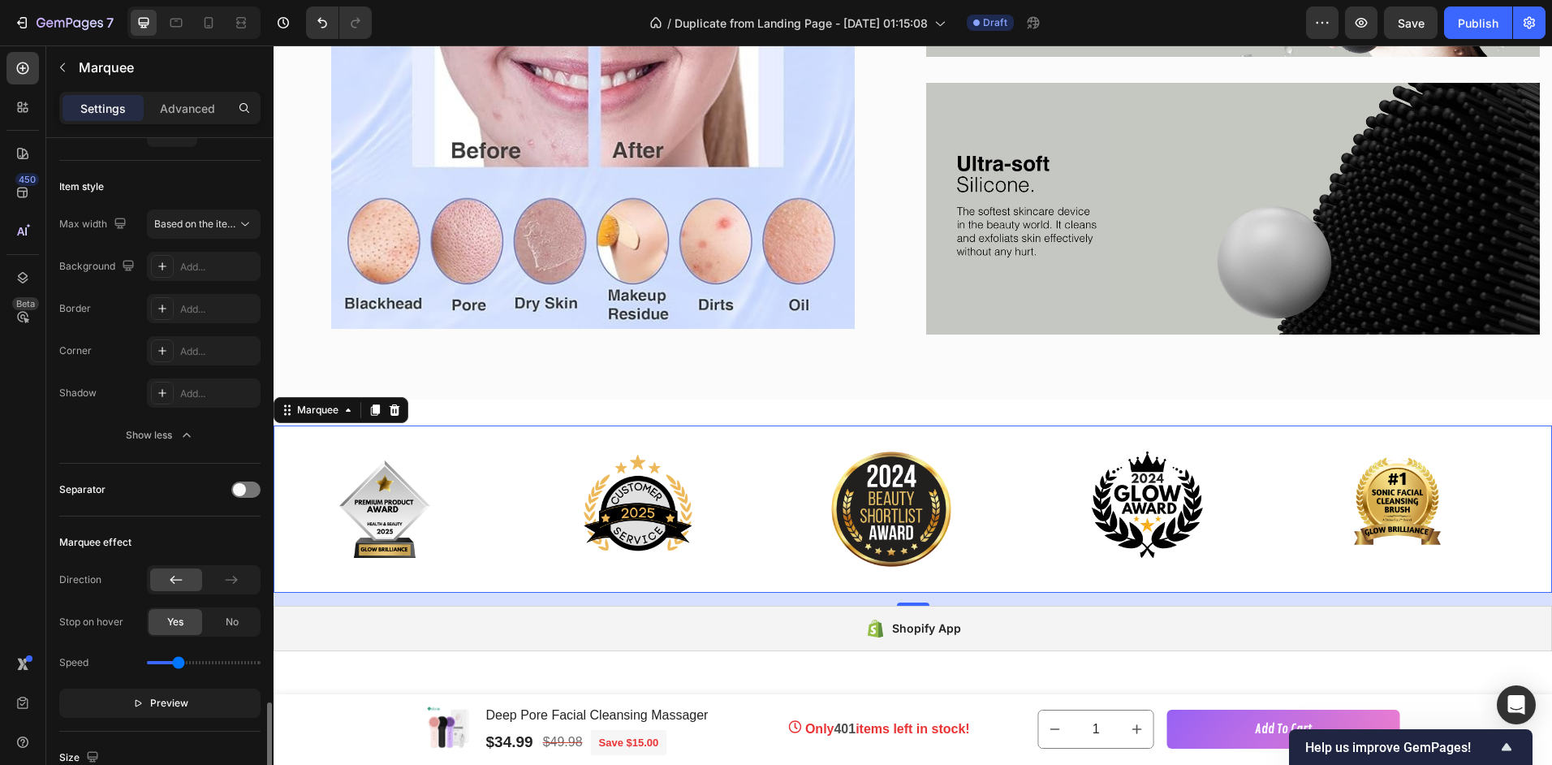
scroll to position [487, 0]
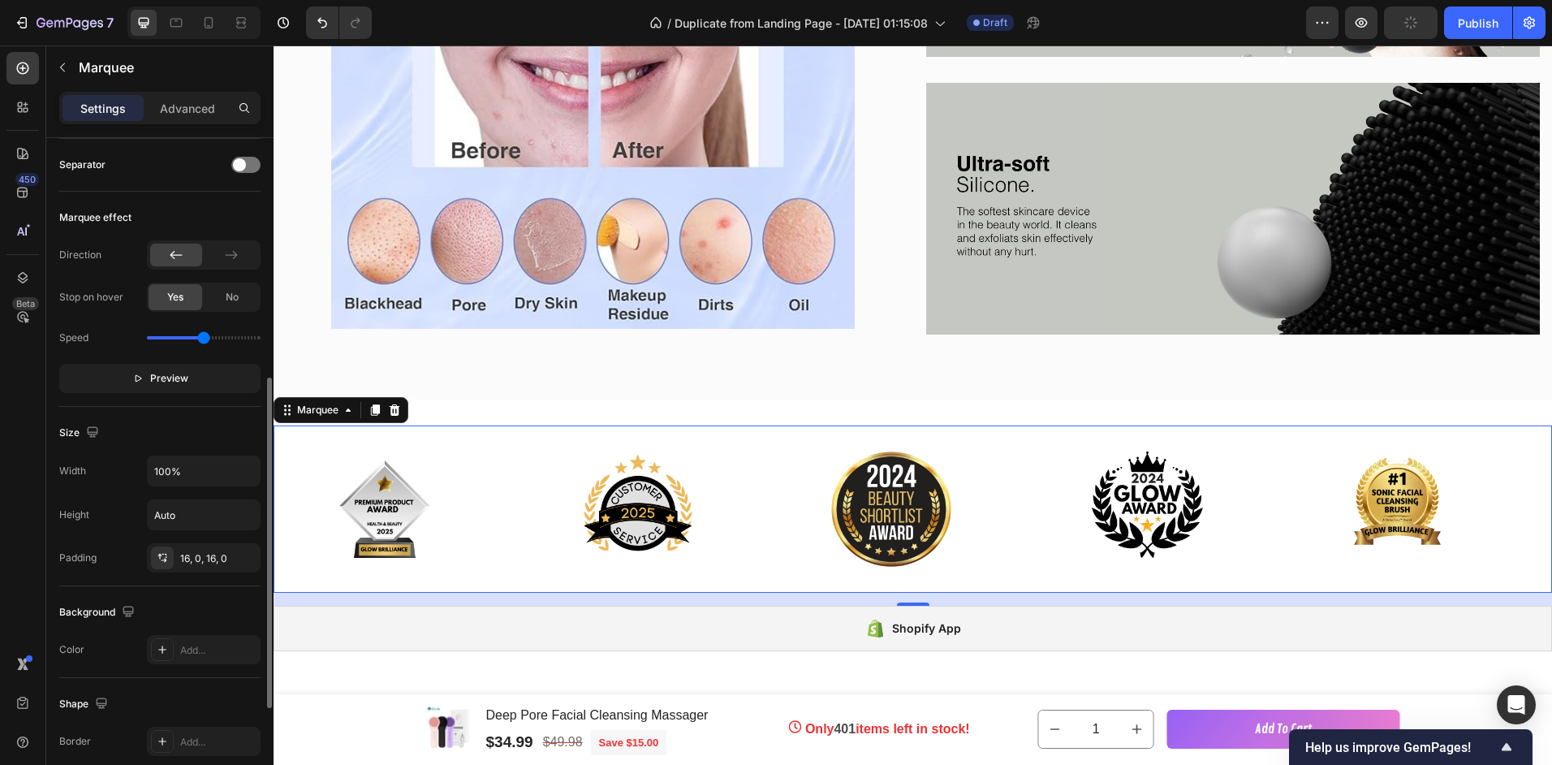
drag, startPoint x: 175, startPoint y: 340, endPoint x: 204, endPoint y: 332, distance: 29.5
click at [204, 336] on input "range" at bounding box center [204, 337] width 114 height 3
type input "0.9"
click at [176, 336] on input "range" at bounding box center [204, 337] width 114 height 3
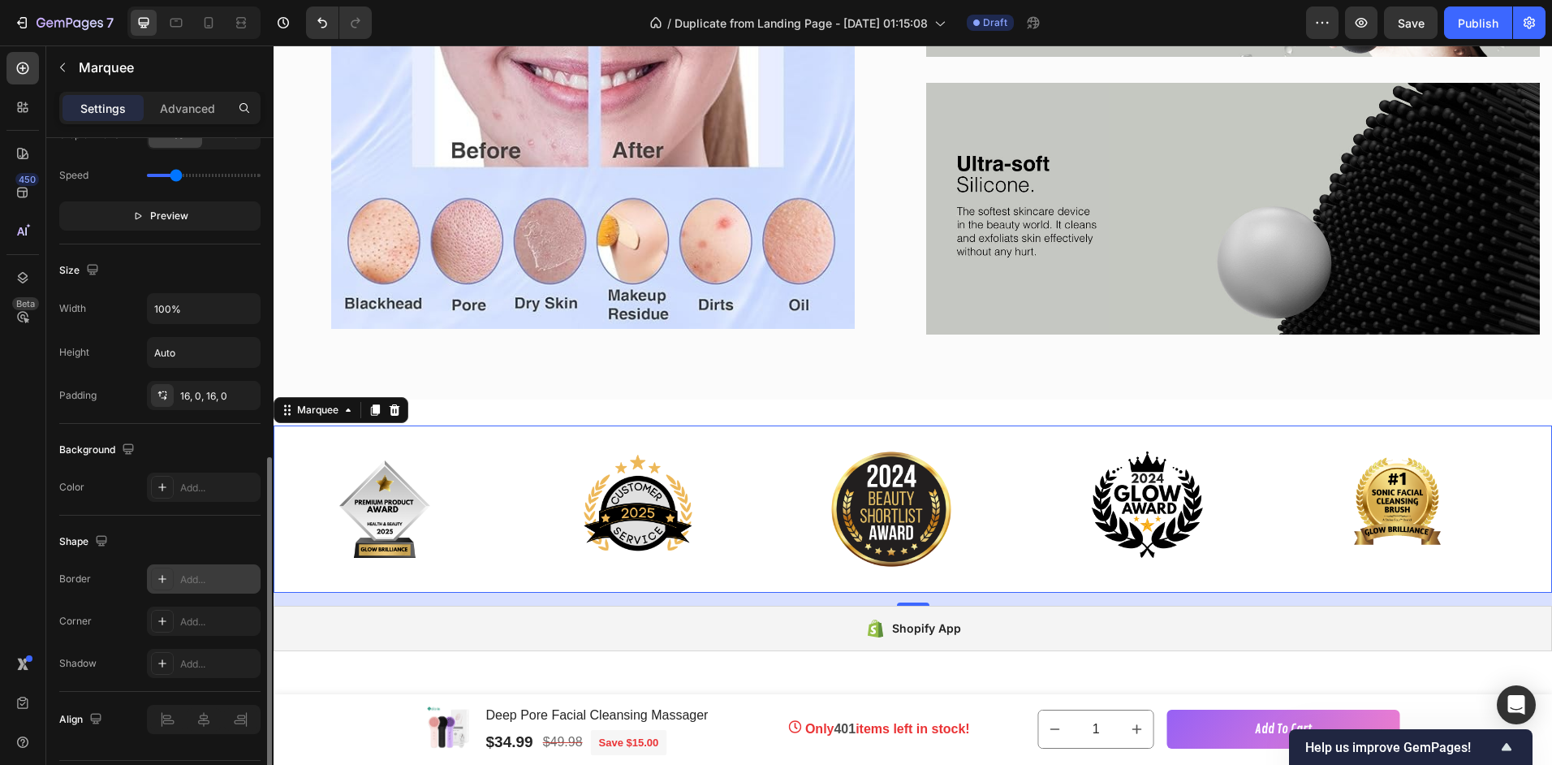
scroll to position [697, 0]
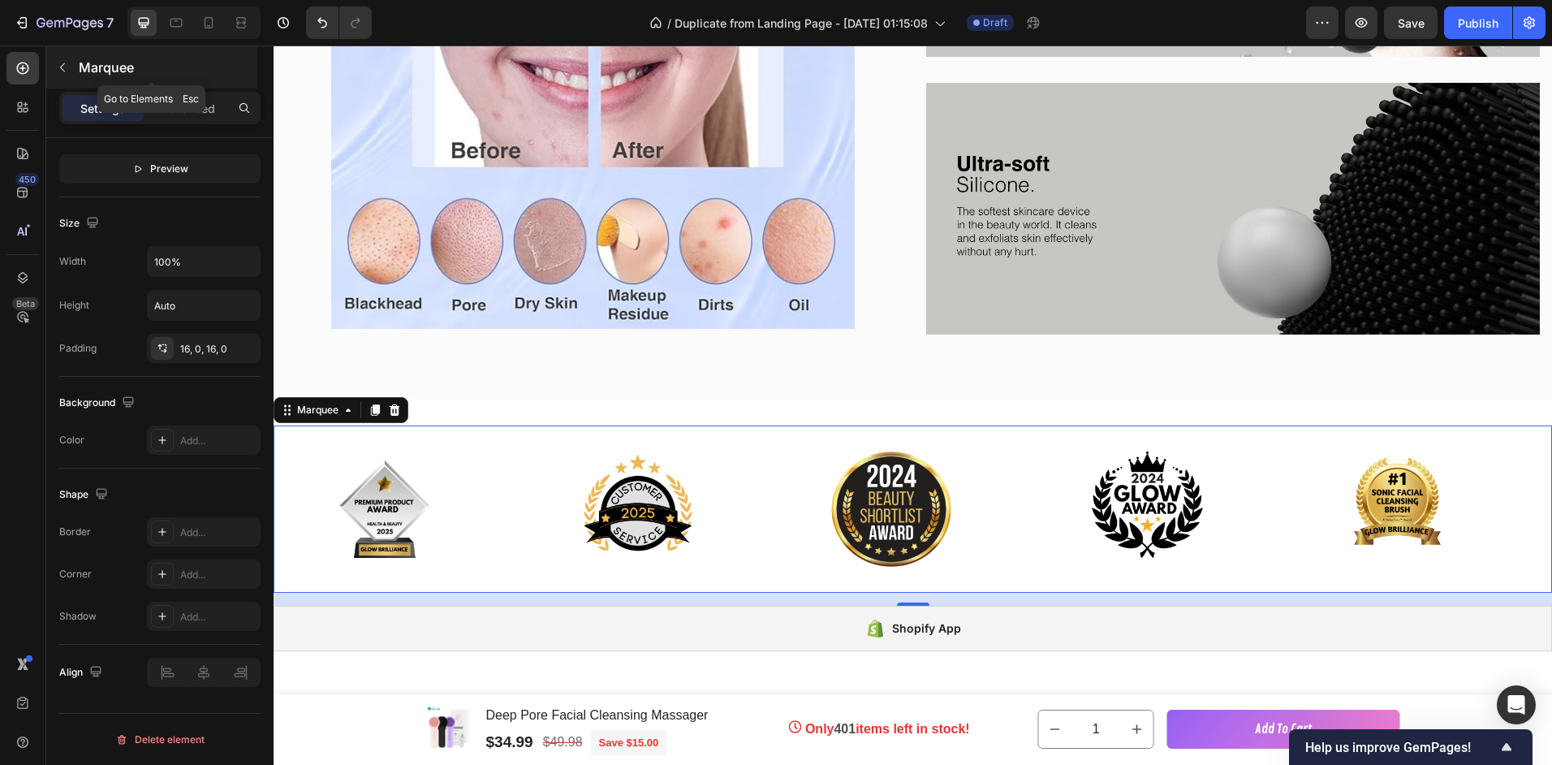
click at [54, 68] on button "button" at bounding box center [63, 67] width 26 height 26
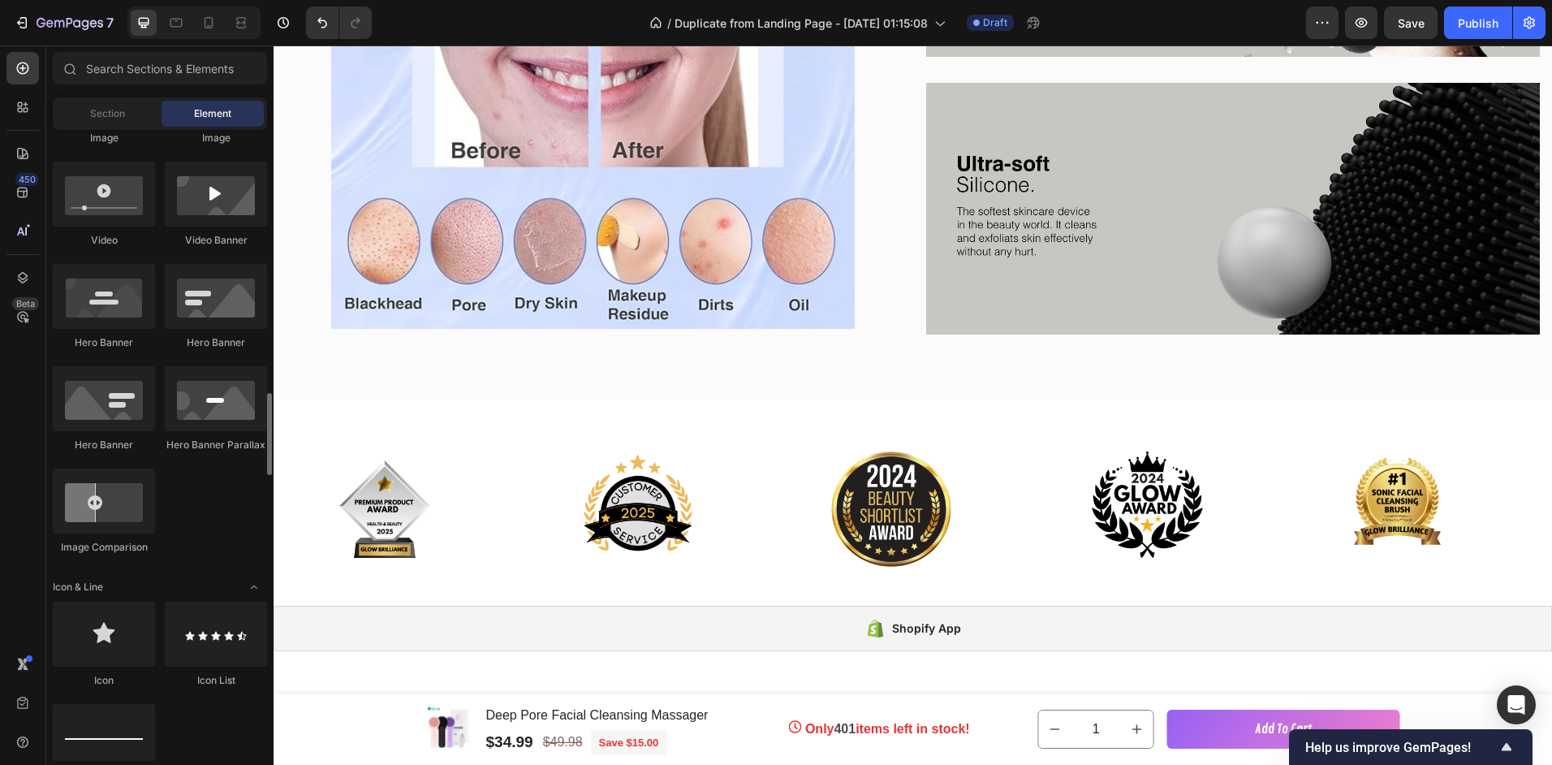
scroll to position [770, 0]
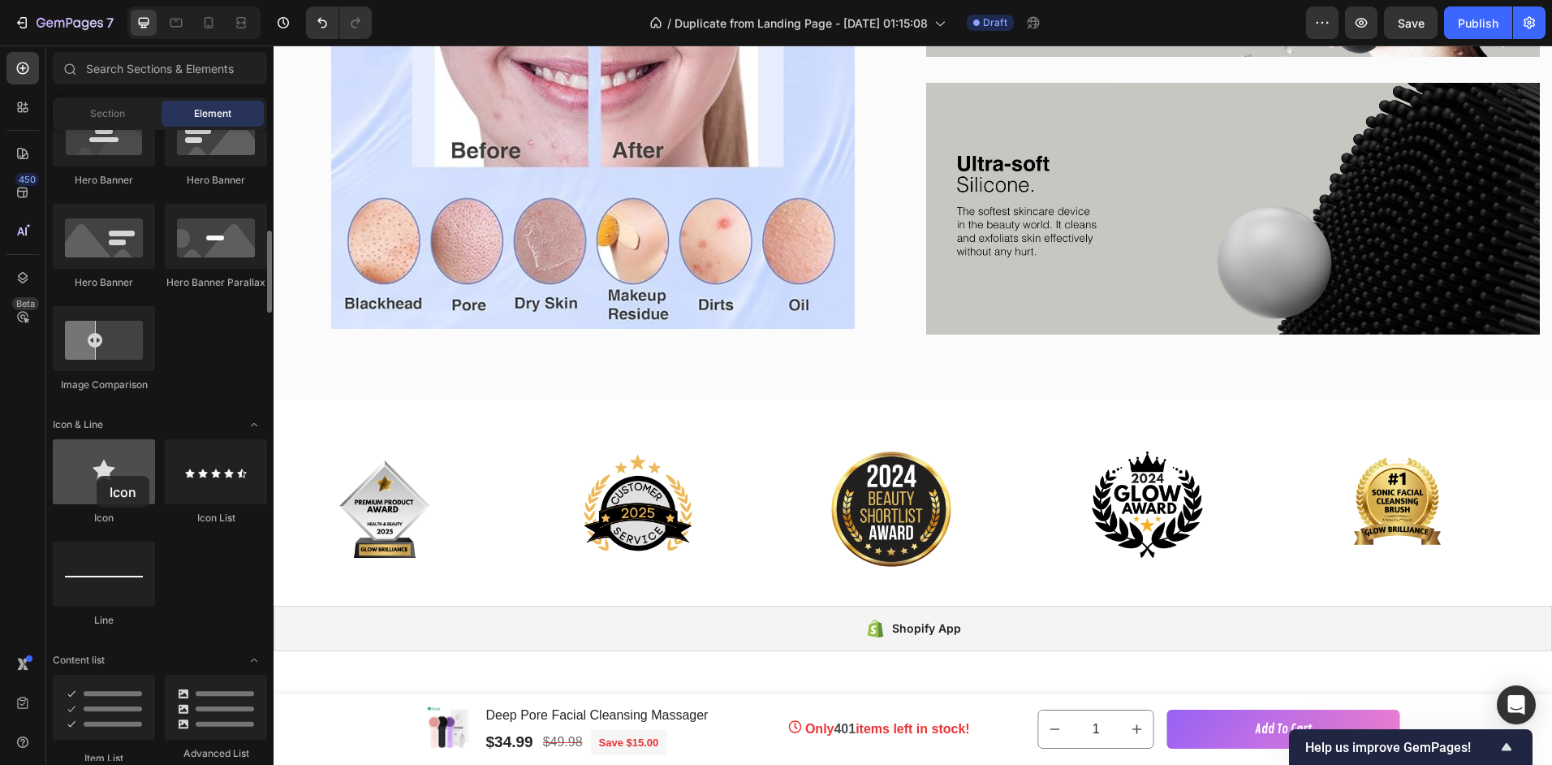
drag, startPoint x: 125, startPoint y: 484, endPoint x: 88, endPoint y: 475, distance: 37.6
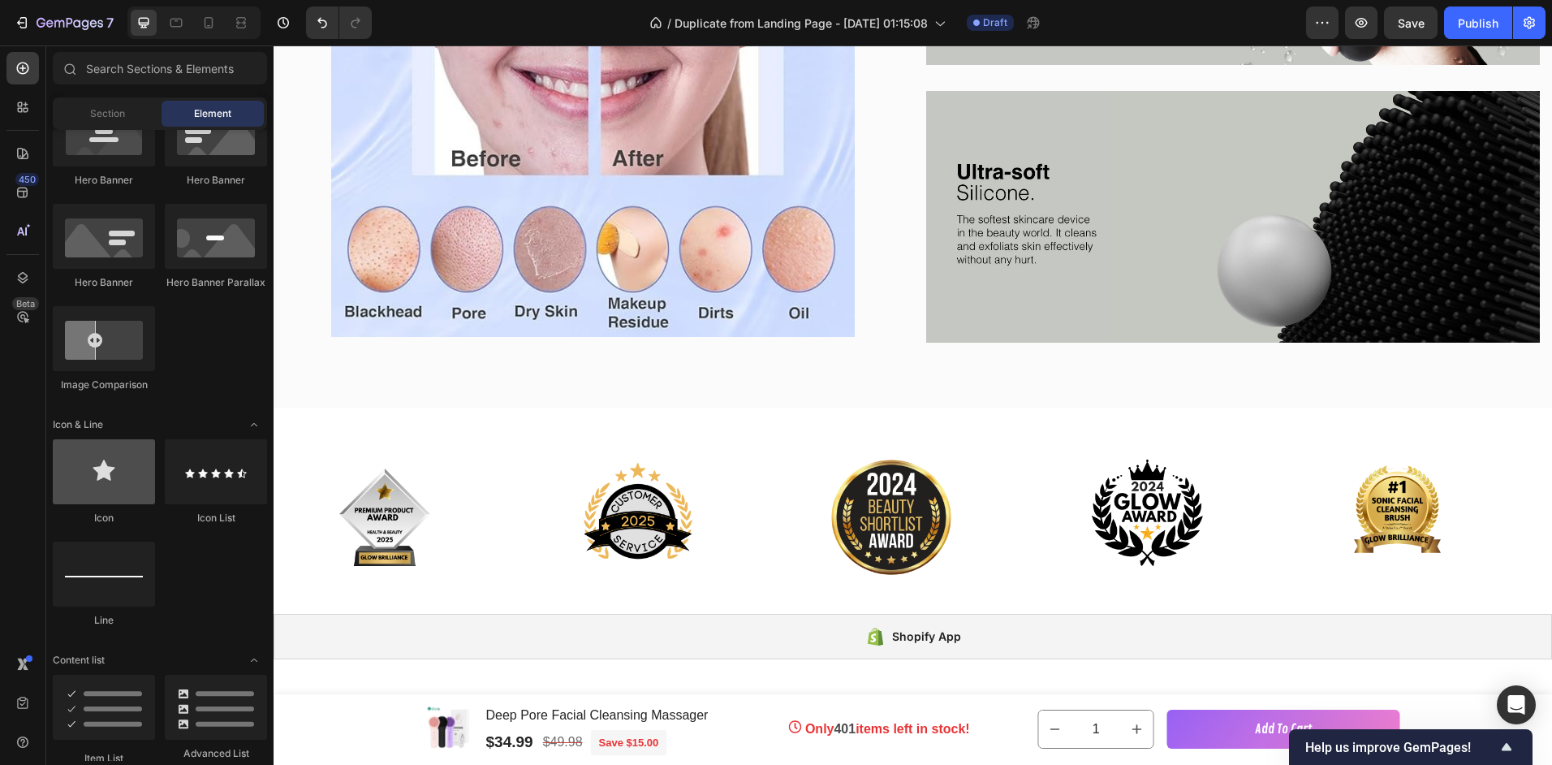
scroll to position [283, 0]
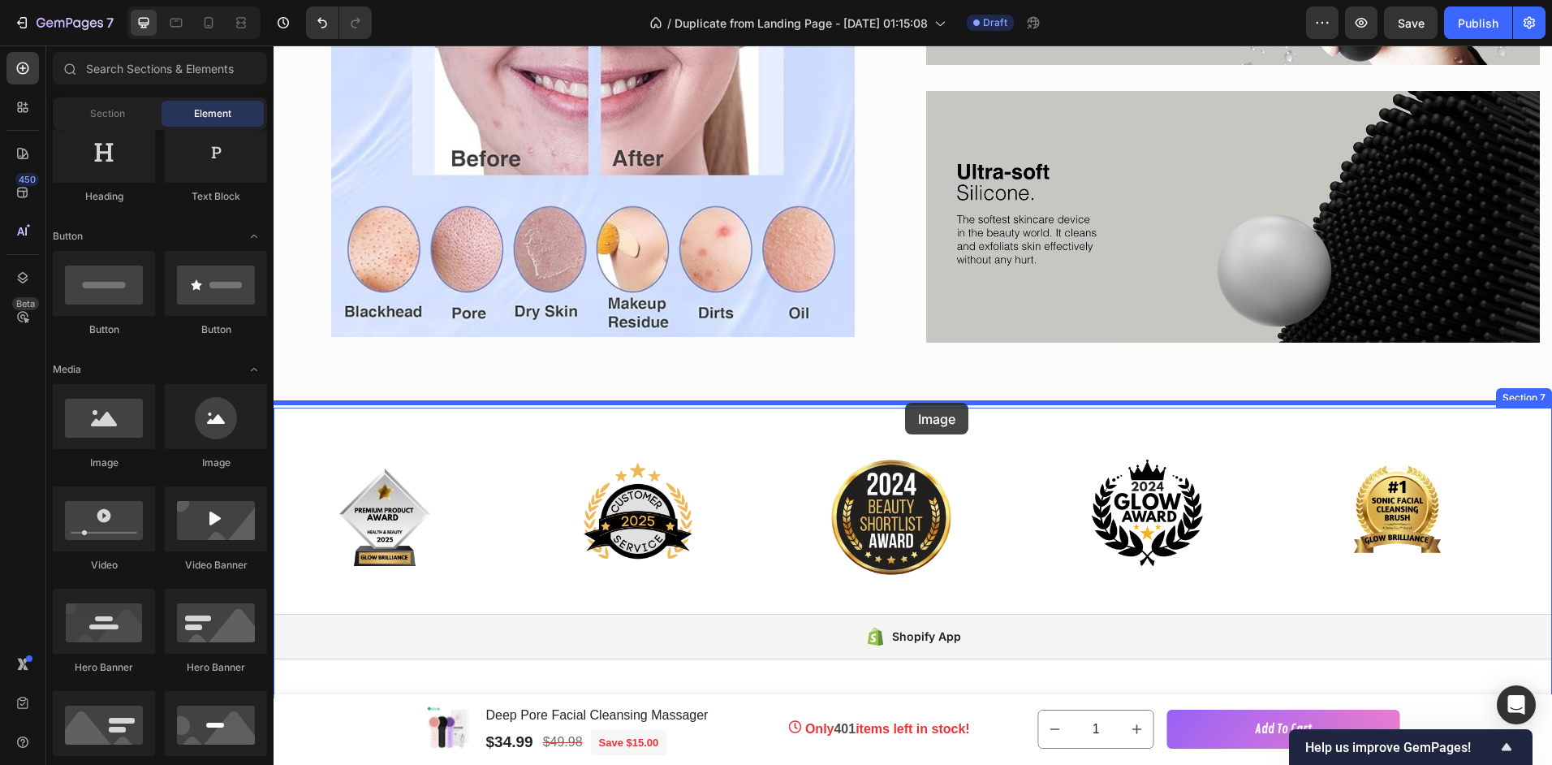
drag, startPoint x: 384, startPoint y: 470, endPoint x: 905, endPoint y: 405, distance: 525.2
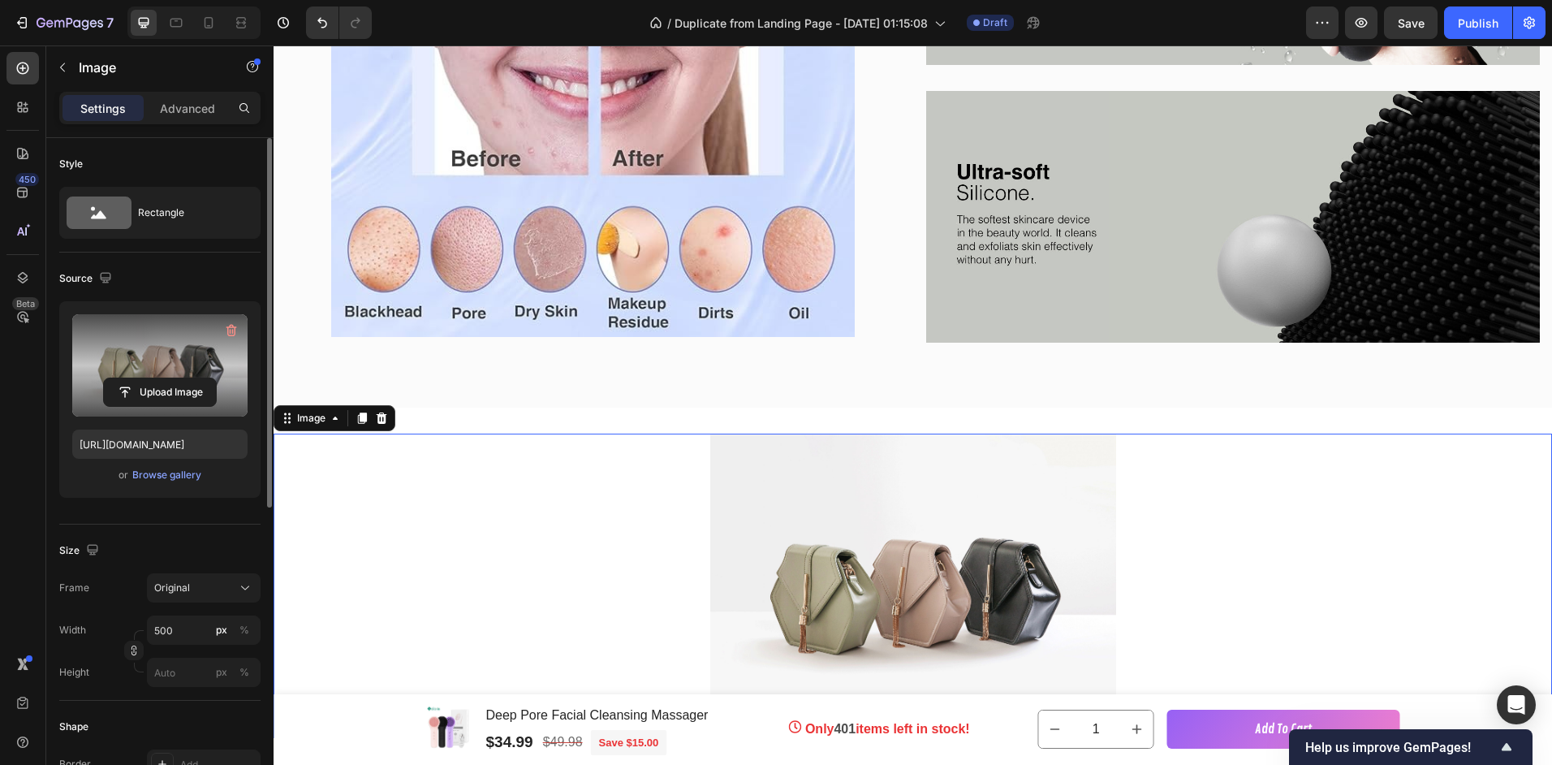
click at [147, 352] on label at bounding box center [159, 365] width 175 height 102
click at [147, 378] on input "file" at bounding box center [160, 392] width 112 height 28
type input "https://cdn.shopify.com/s/files/1/0772/3719/0880/files/gempages_583246369657979…"
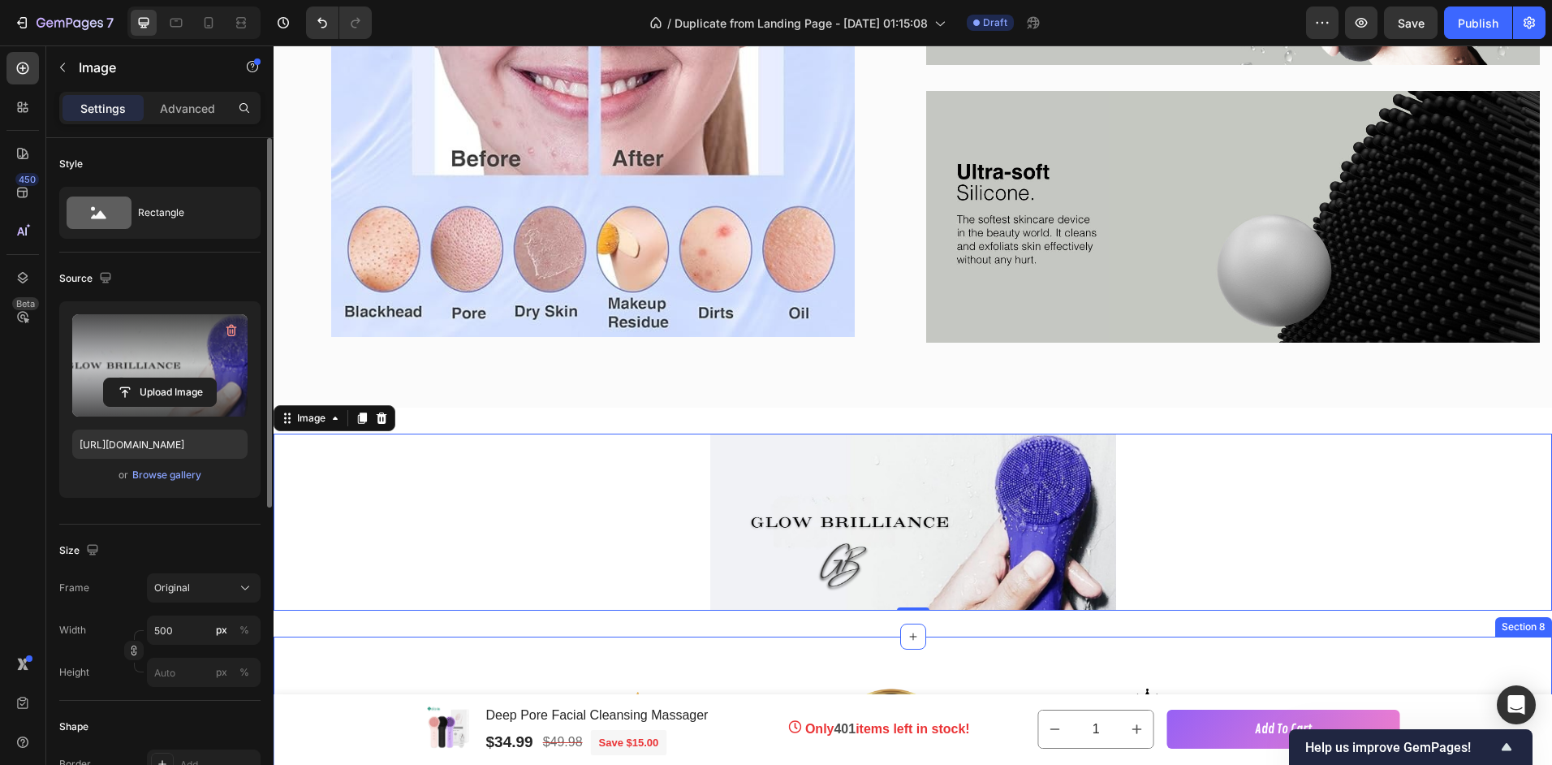
scroll to position [3073, 0]
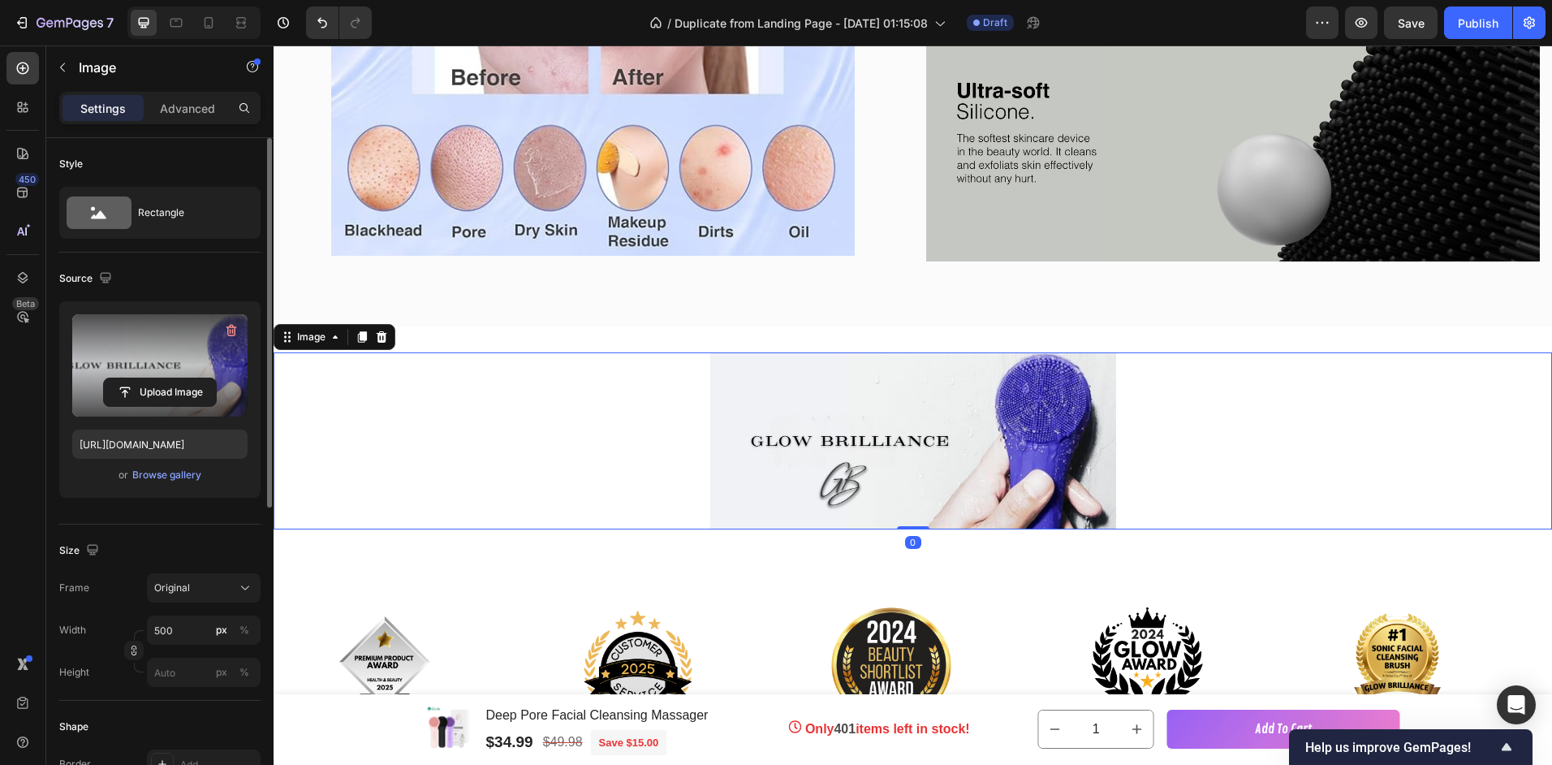
drag, startPoint x: 905, startPoint y: 524, endPoint x: 914, endPoint y: 490, distance: 34.5
click at [914, 490] on div "Image 0" at bounding box center [913, 440] width 1279 height 177
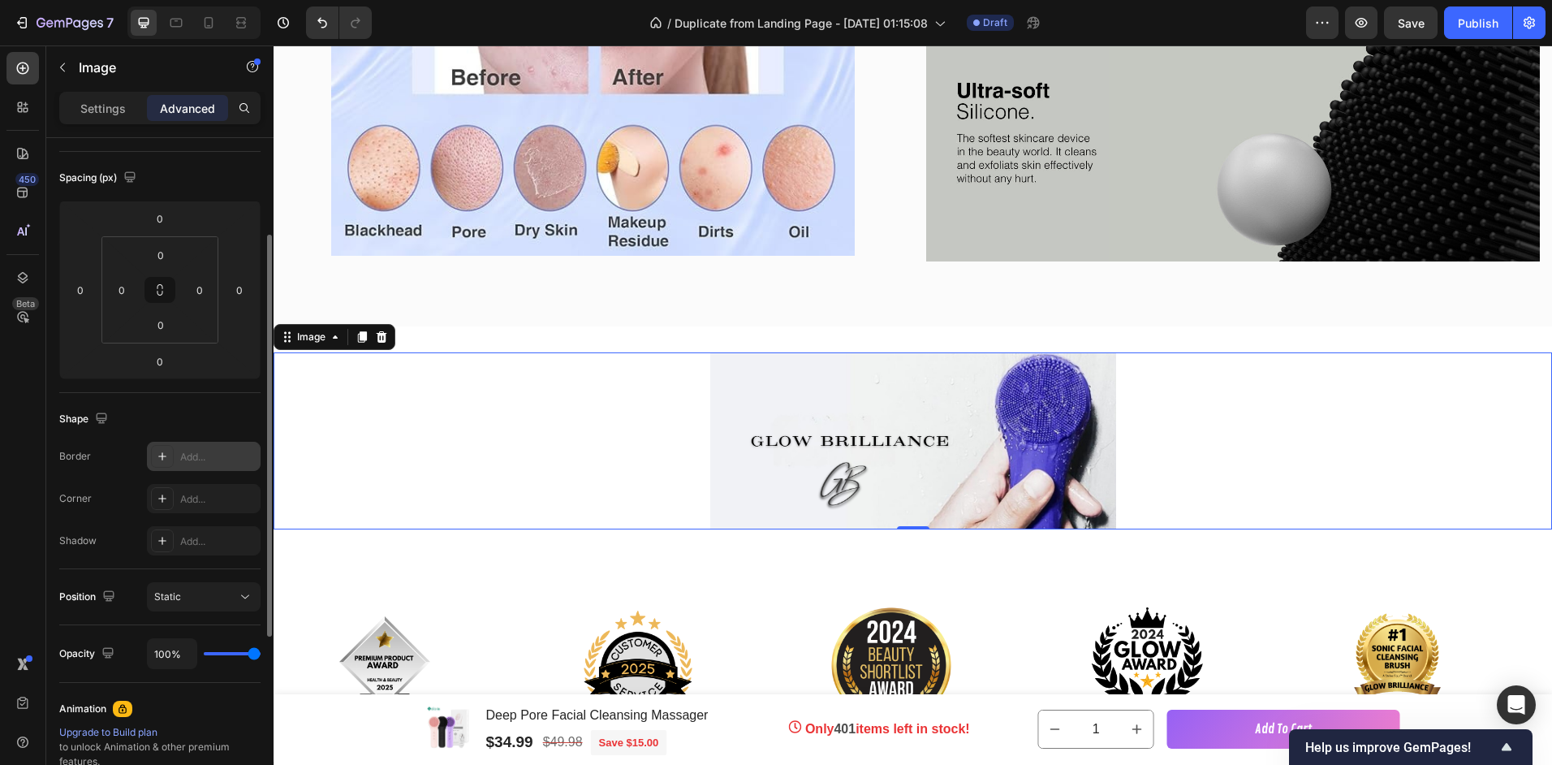
scroll to position [0, 0]
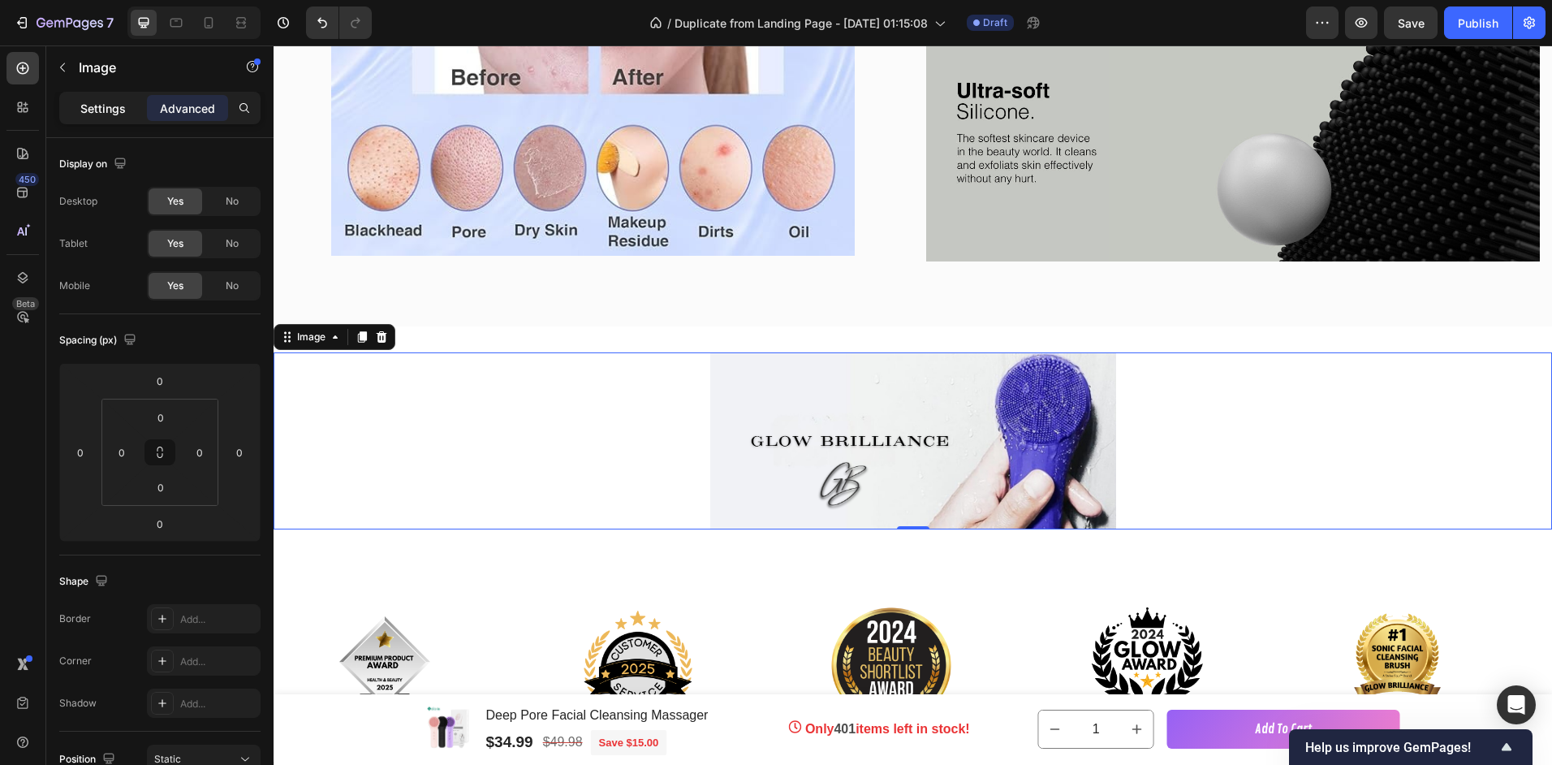
click at [105, 108] on p "Settings" at bounding box center [102, 108] width 45 height 17
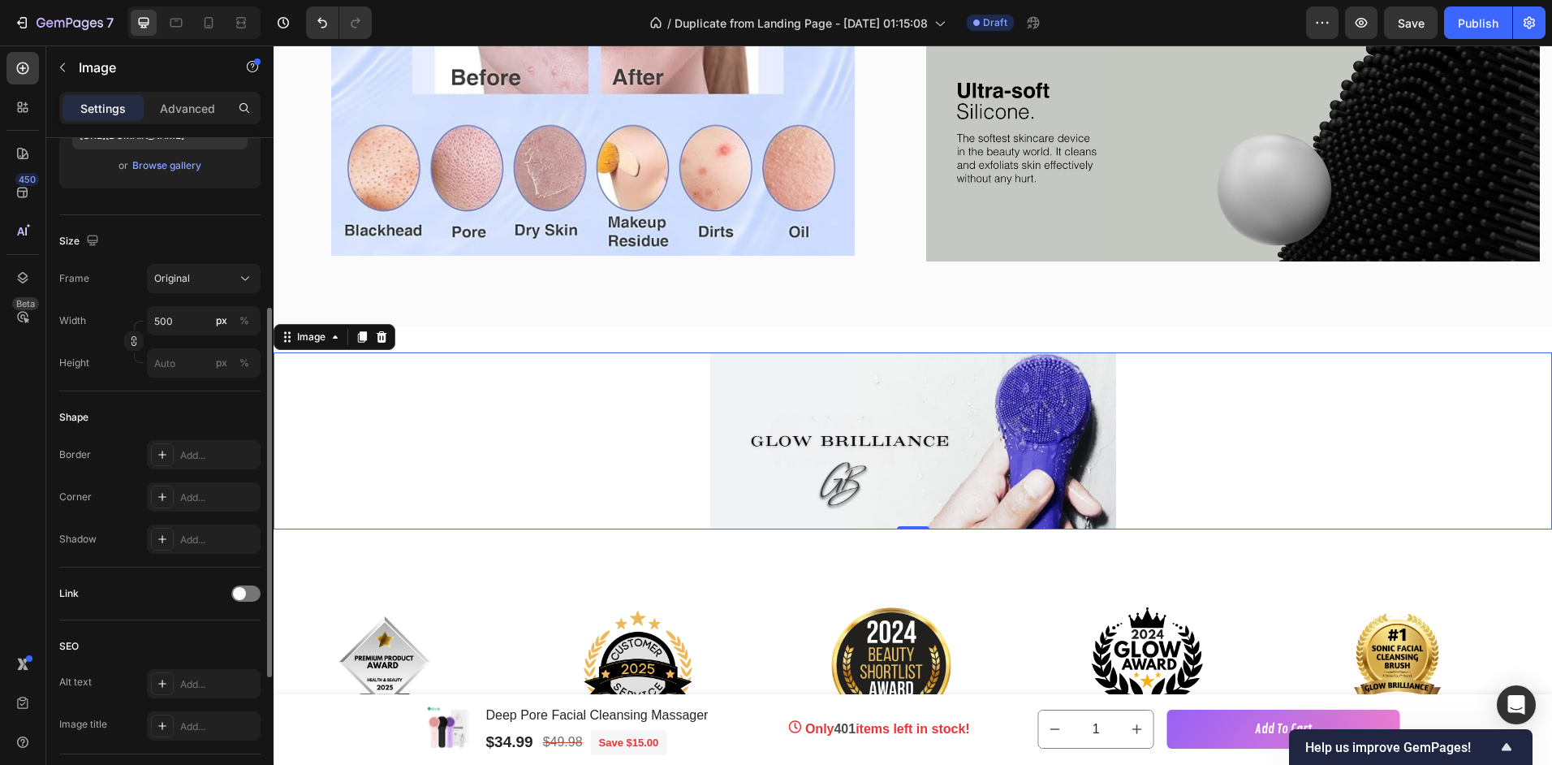
scroll to position [147, 0]
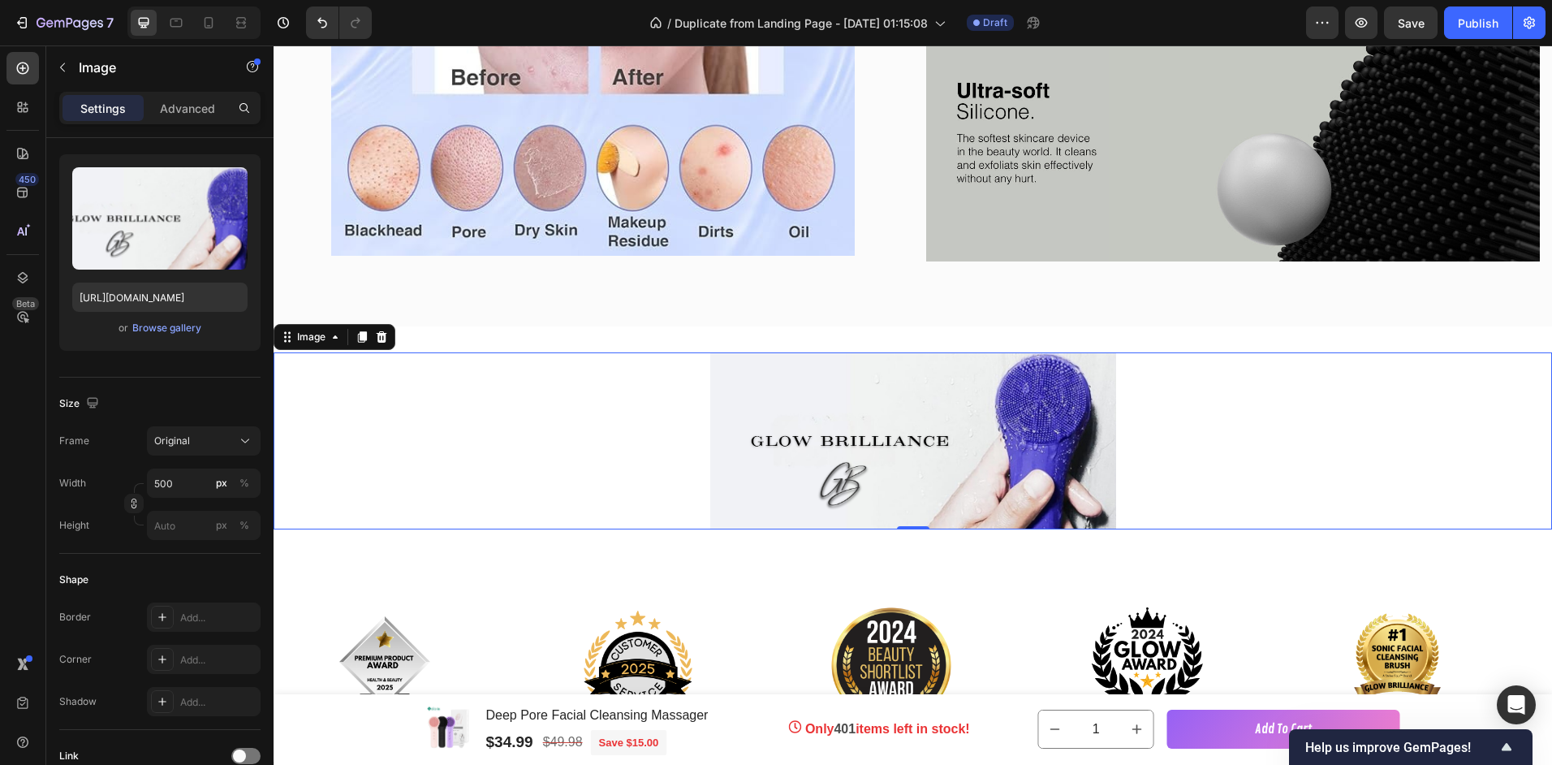
drag, startPoint x: 179, startPoint y: 110, endPoint x: 108, endPoint y: 114, distance: 71.6
click at [179, 110] on p "Advanced" at bounding box center [187, 108] width 55 height 17
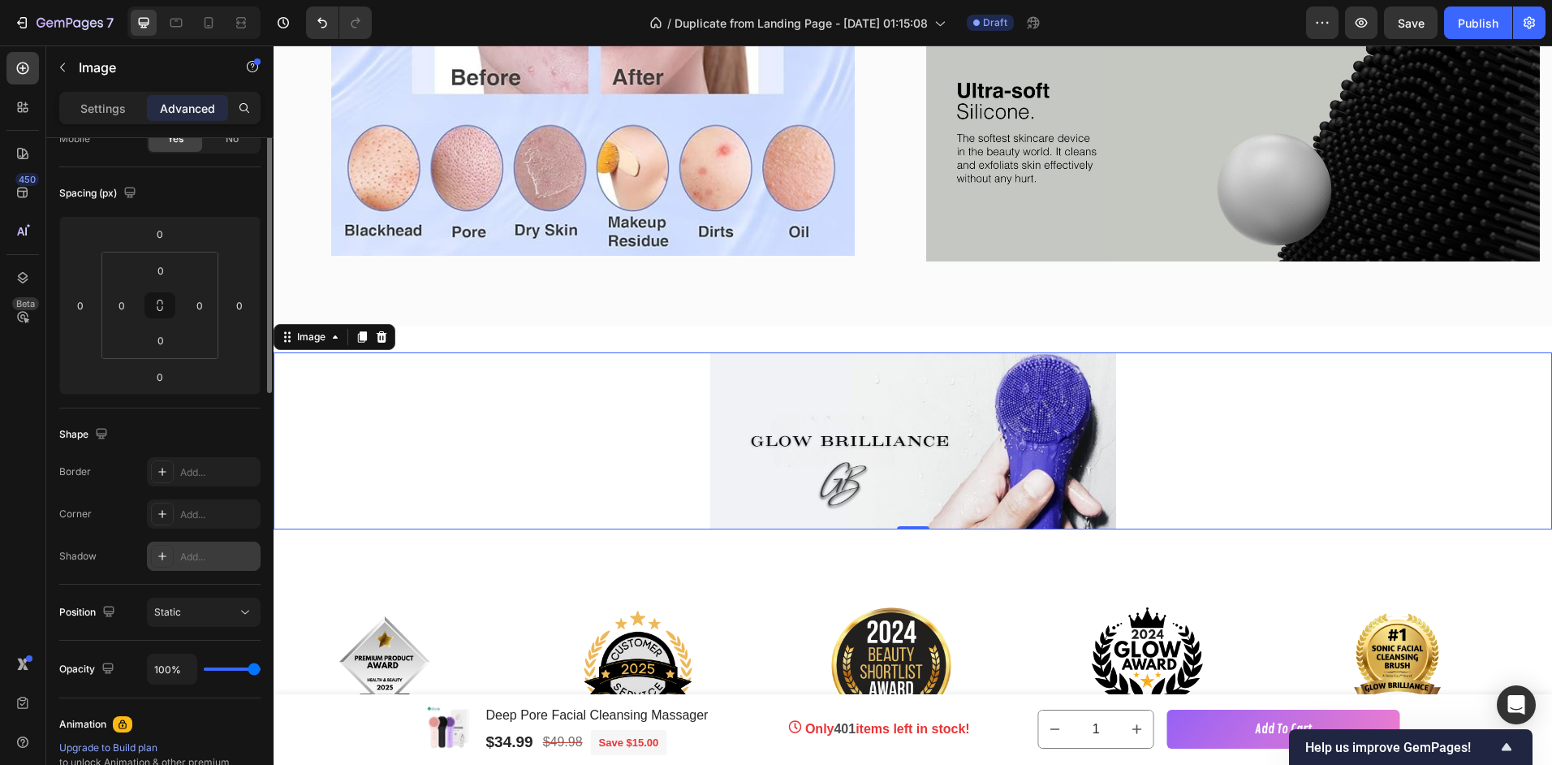
scroll to position [0, 0]
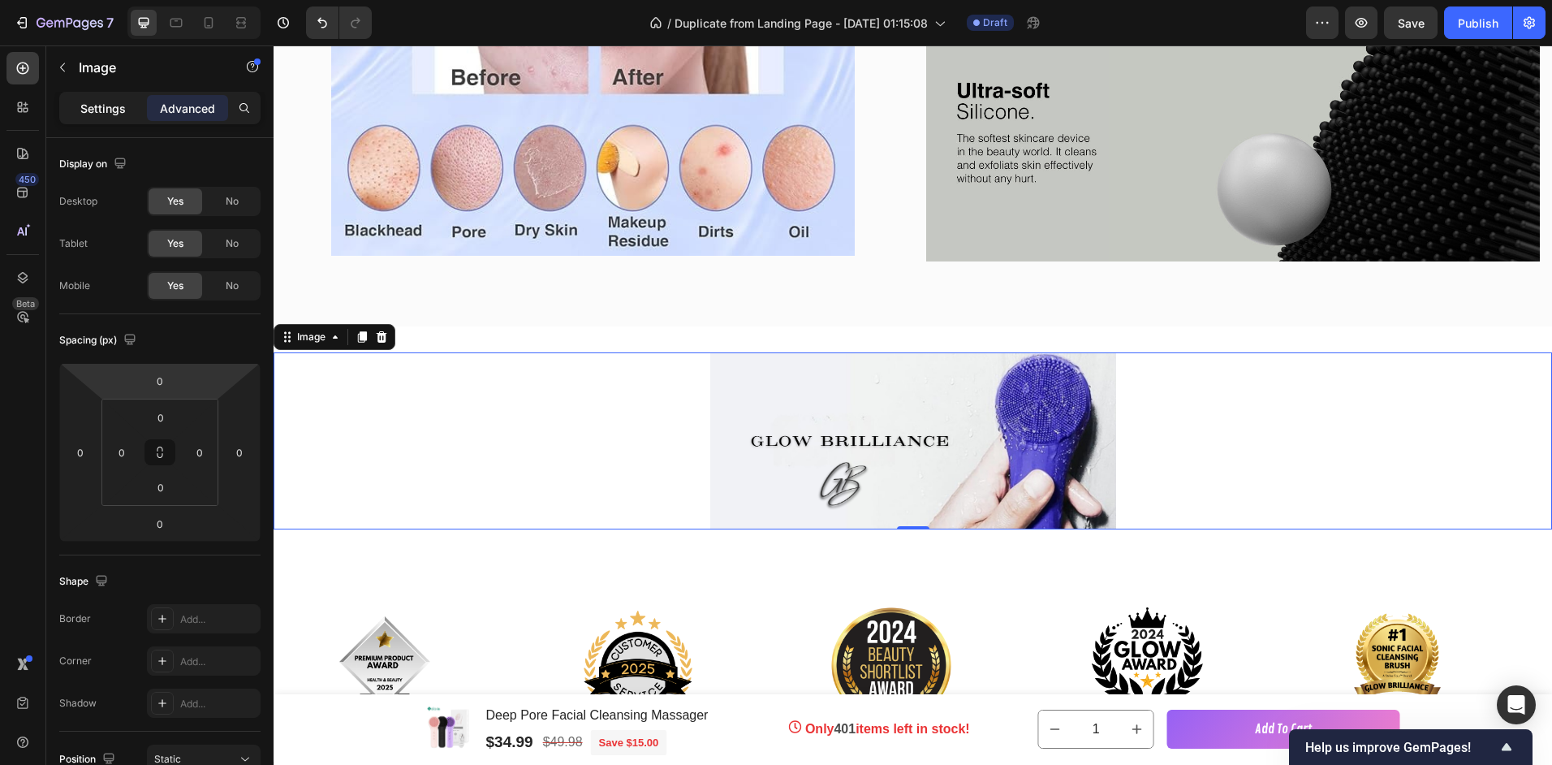
click at [116, 110] on p "Settings" at bounding box center [102, 108] width 45 height 17
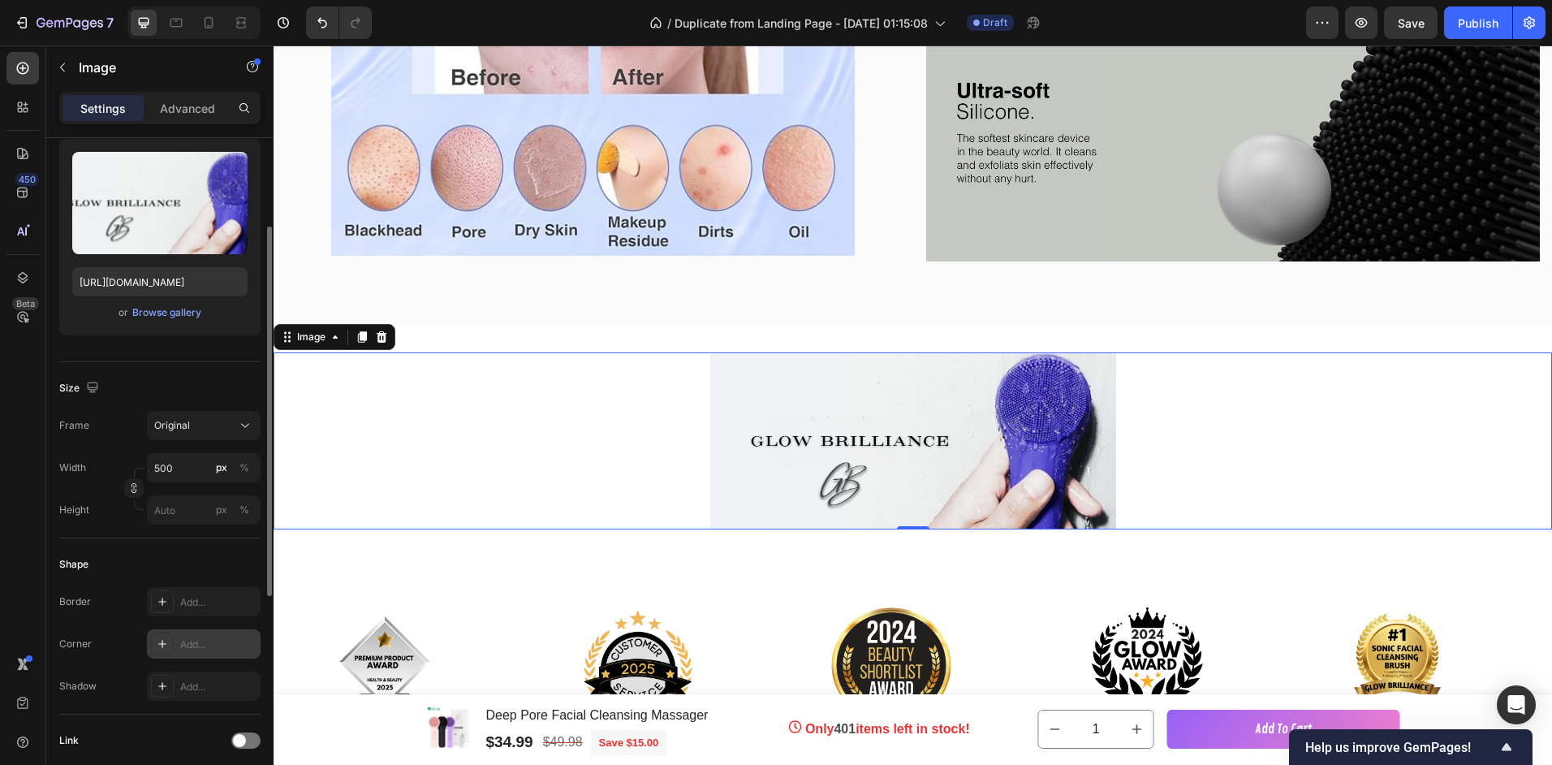
scroll to position [325, 0]
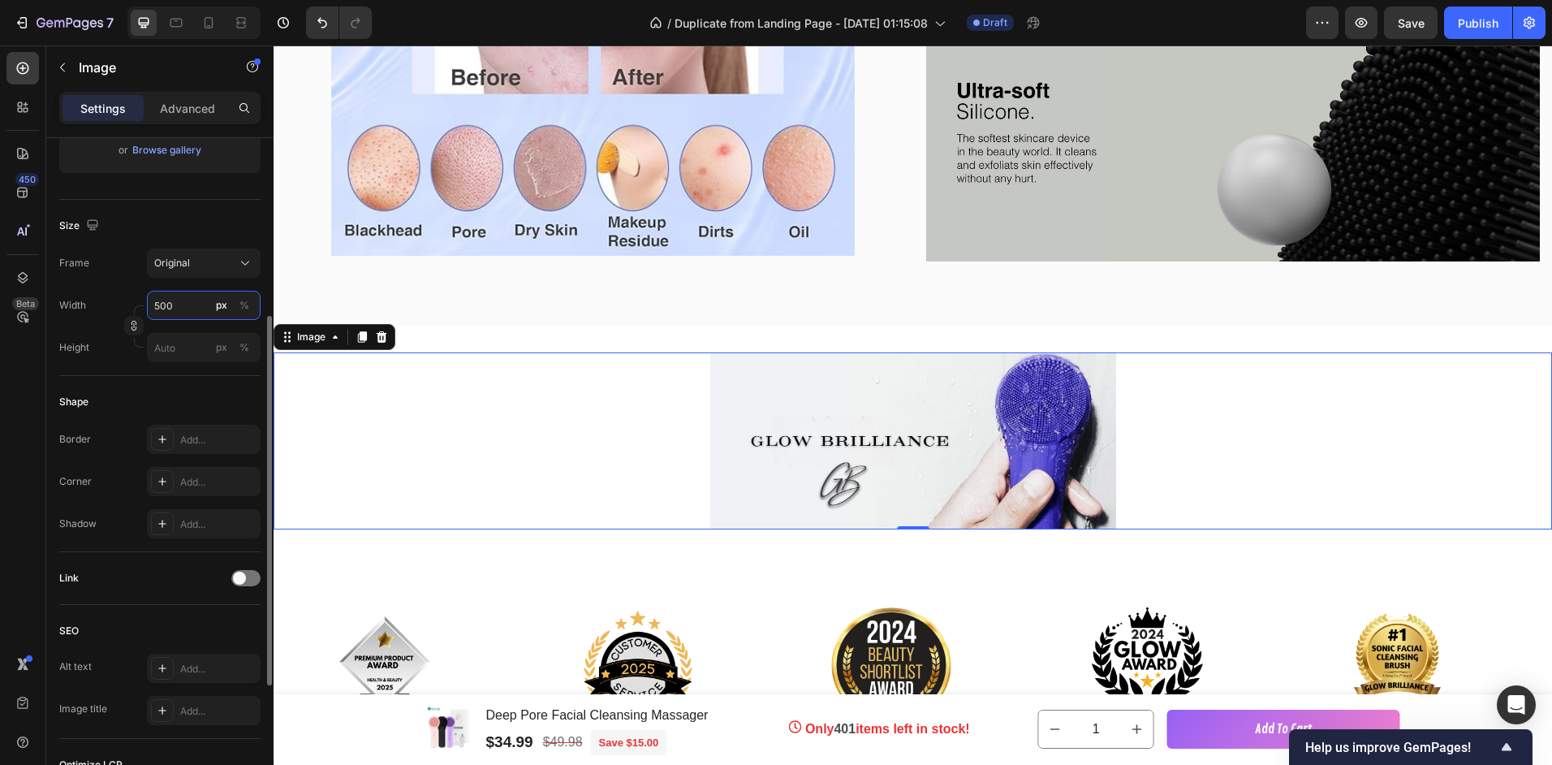
click at [181, 302] on input "500" at bounding box center [204, 305] width 114 height 29
click at [173, 345] on p "Full 100%" at bounding box center [200, 344] width 94 height 15
type input "100"
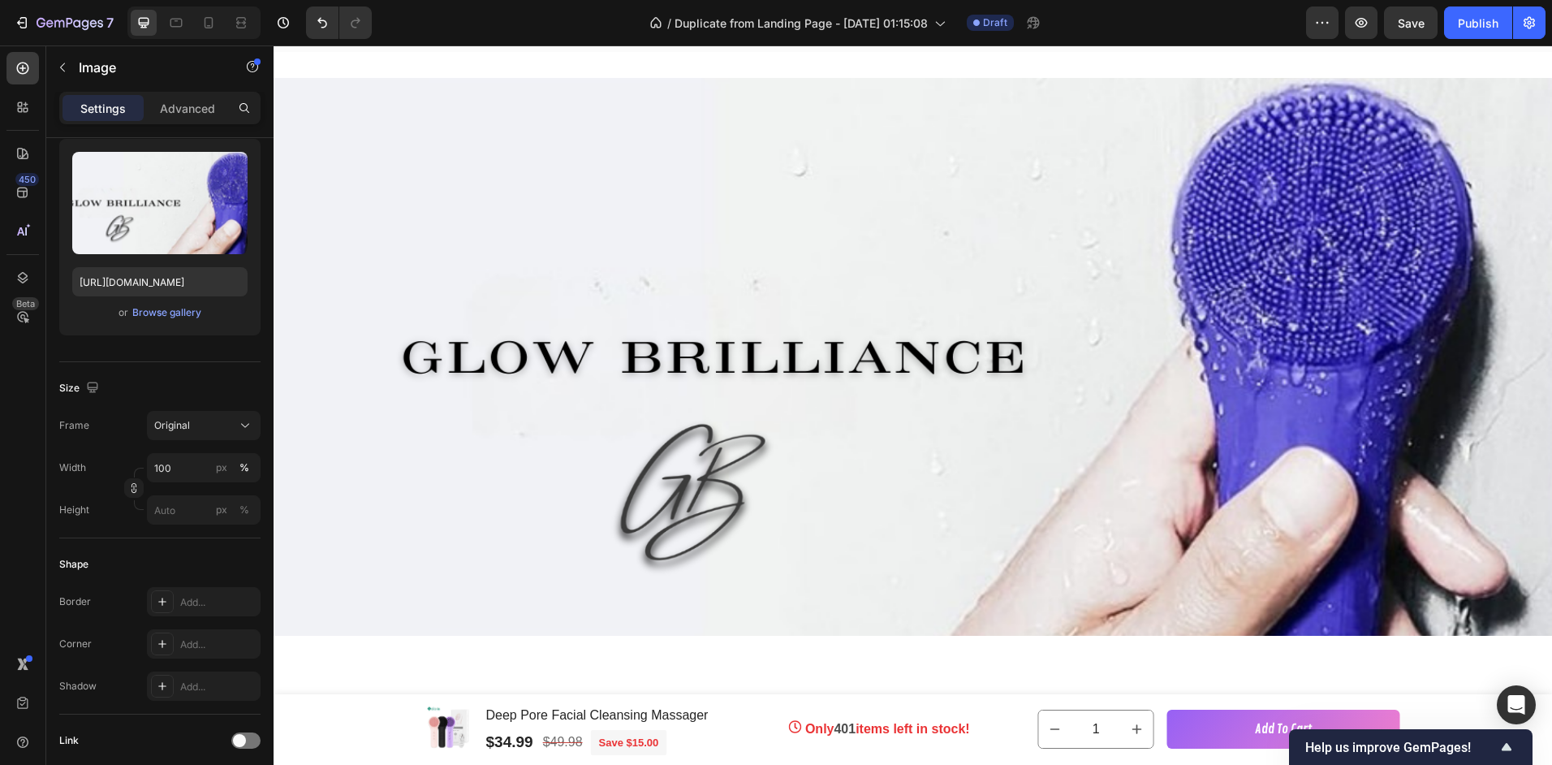
scroll to position [3353, 0]
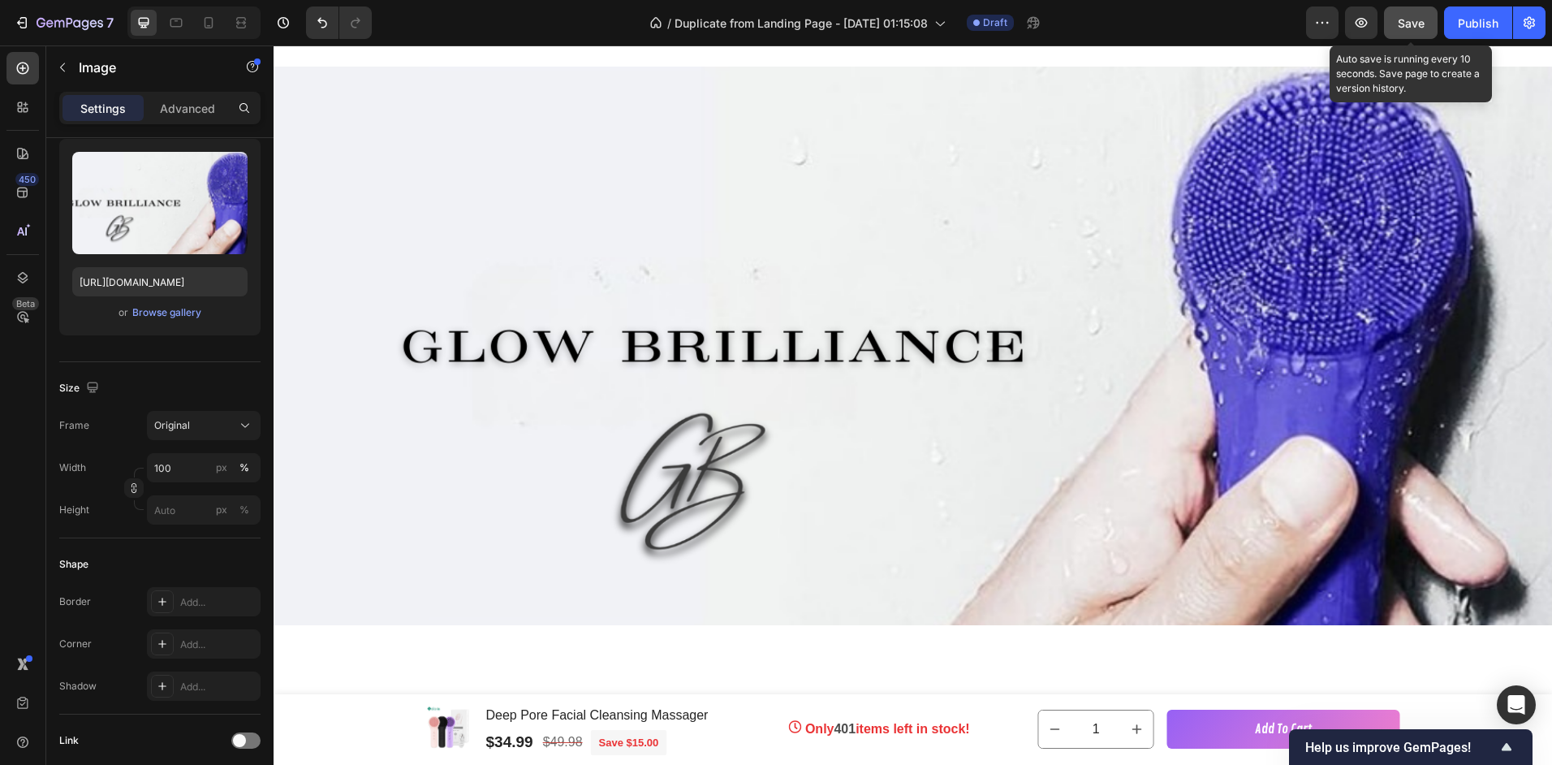
click at [1402, 24] on span "Save" at bounding box center [1411, 23] width 27 height 14
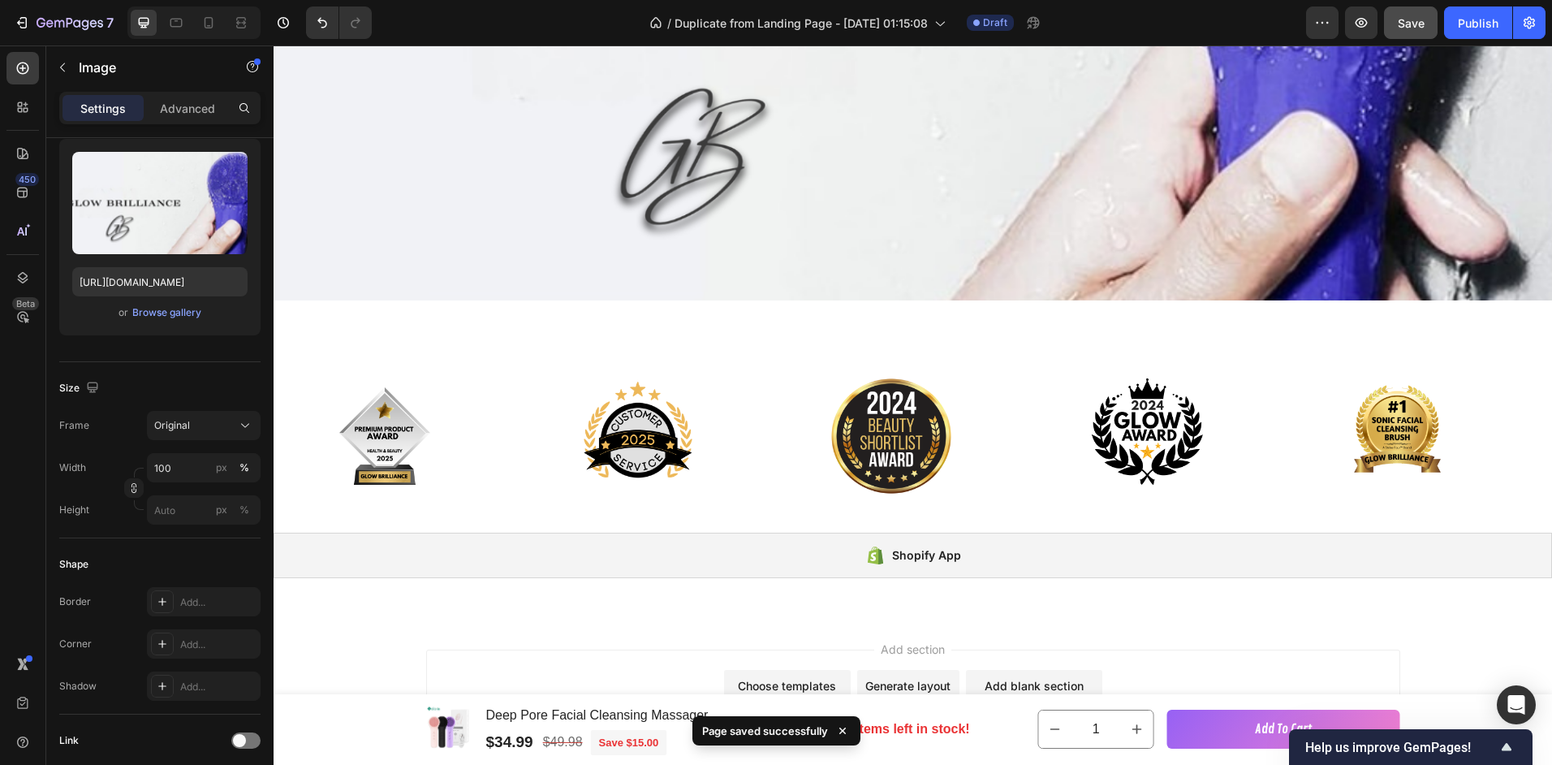
scroll to position [3759, 0]
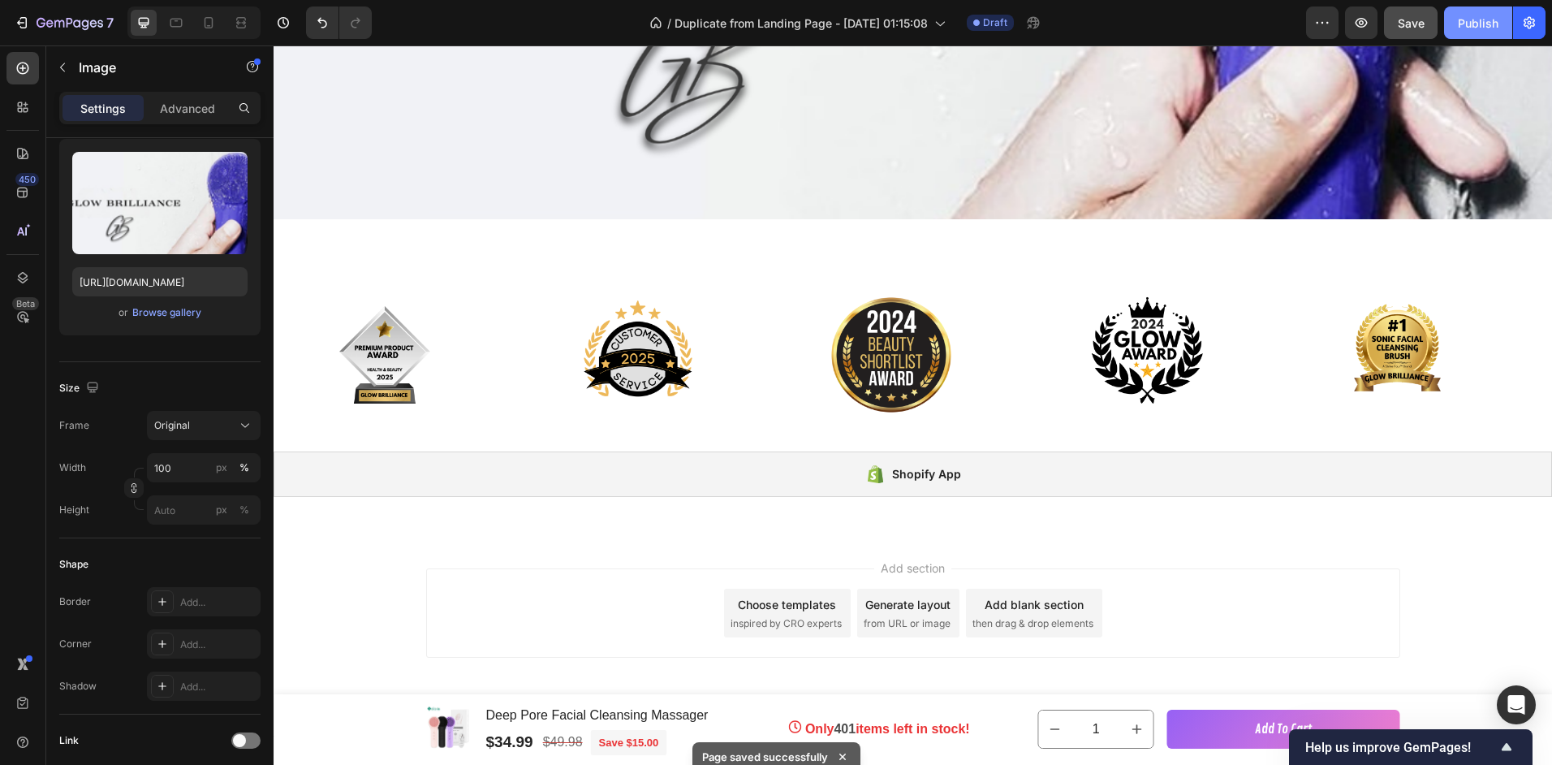
click at [1475, 24] on div "Publish" at bounding box center [1478, 23] width 41 height 17
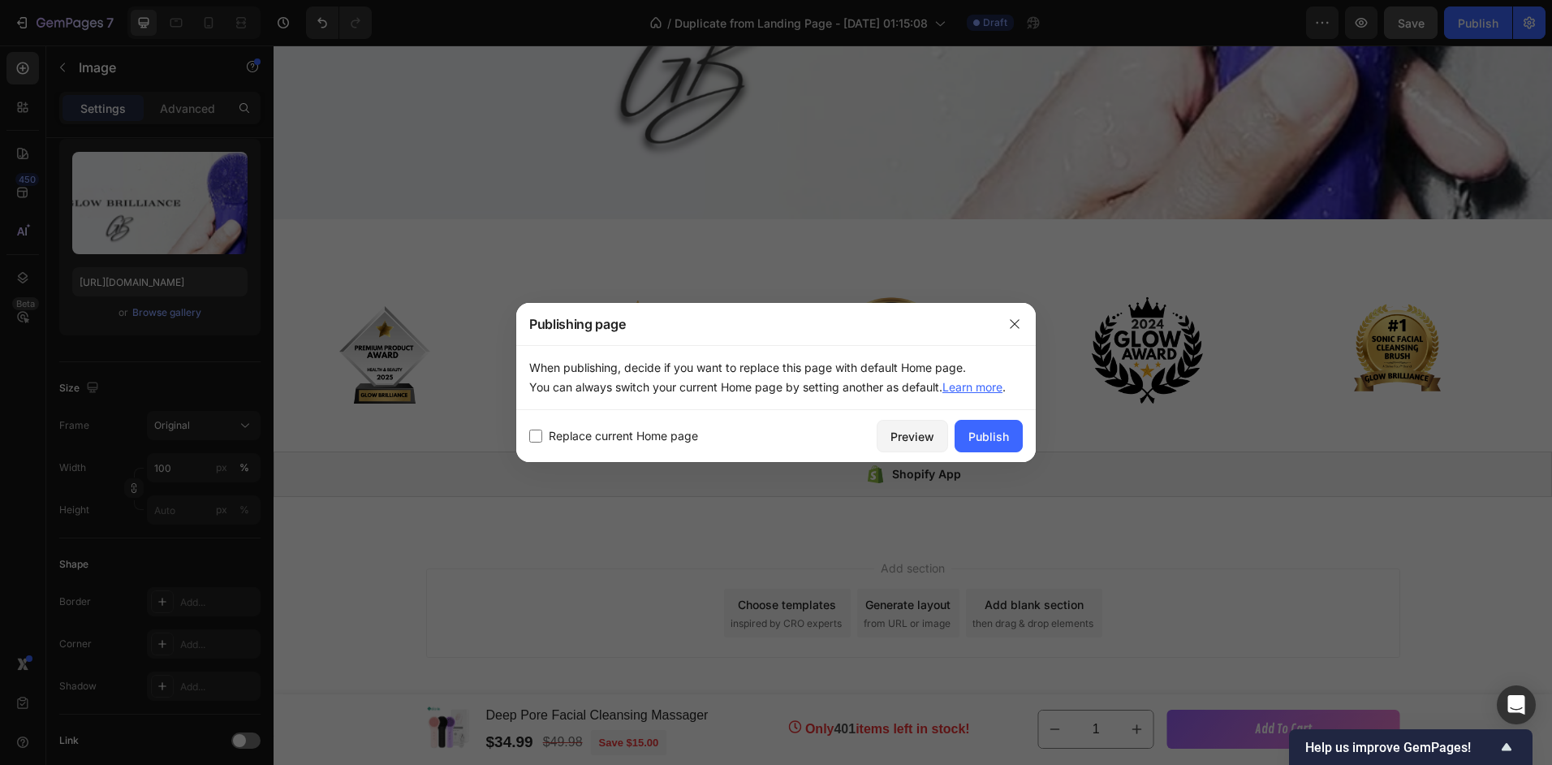
click at [596, 436] on span "Replace current Home page" at bounding box center [623, 435] width 149 height 19
checkbox input "true"
click at [982, 435] on div "Publish" at bounding box center [988, 436] width 41 height 17
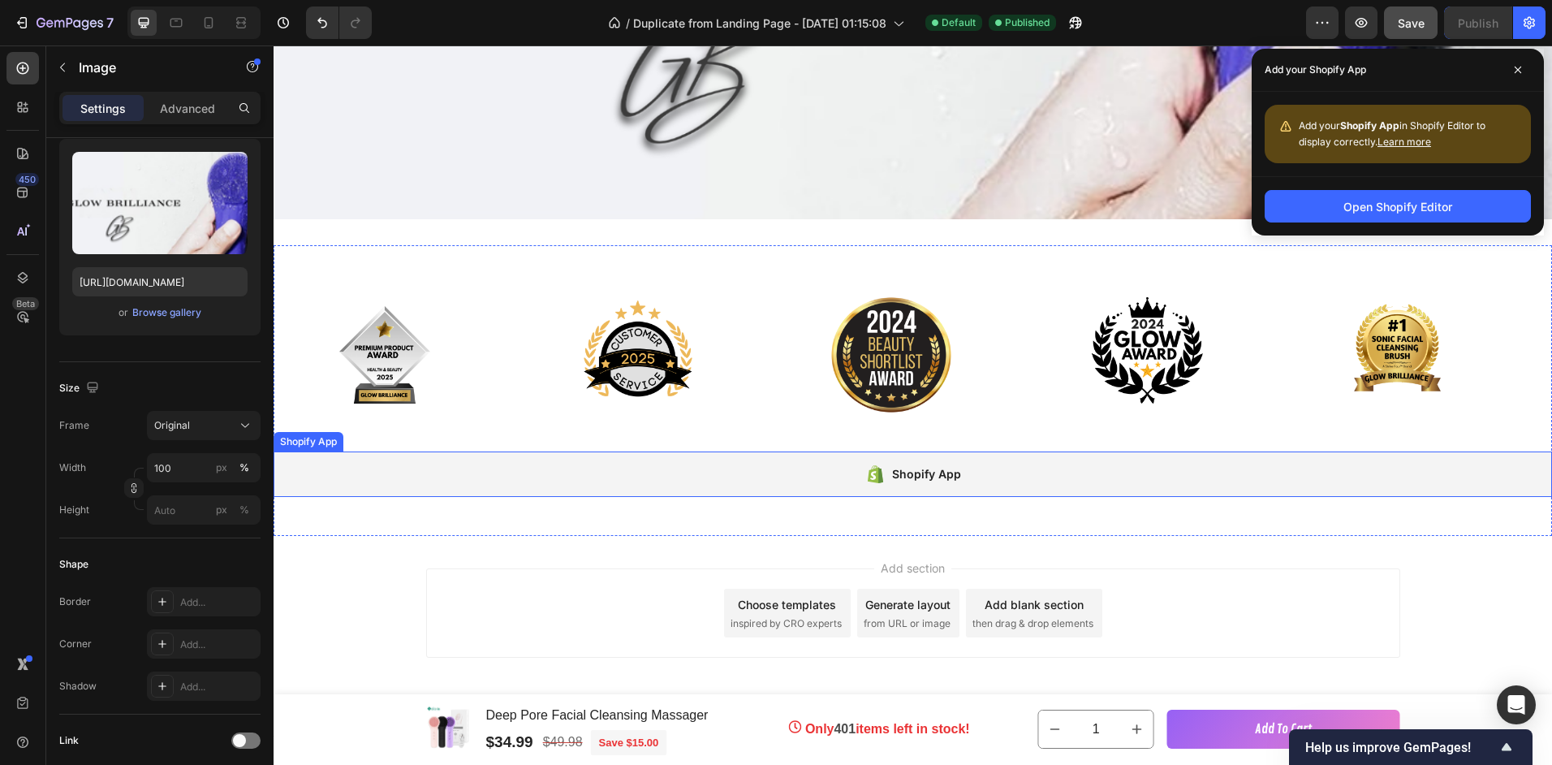
click at [955, 455] on div "Shopify App" at bounding box center [913, 473] width 1279 height 45
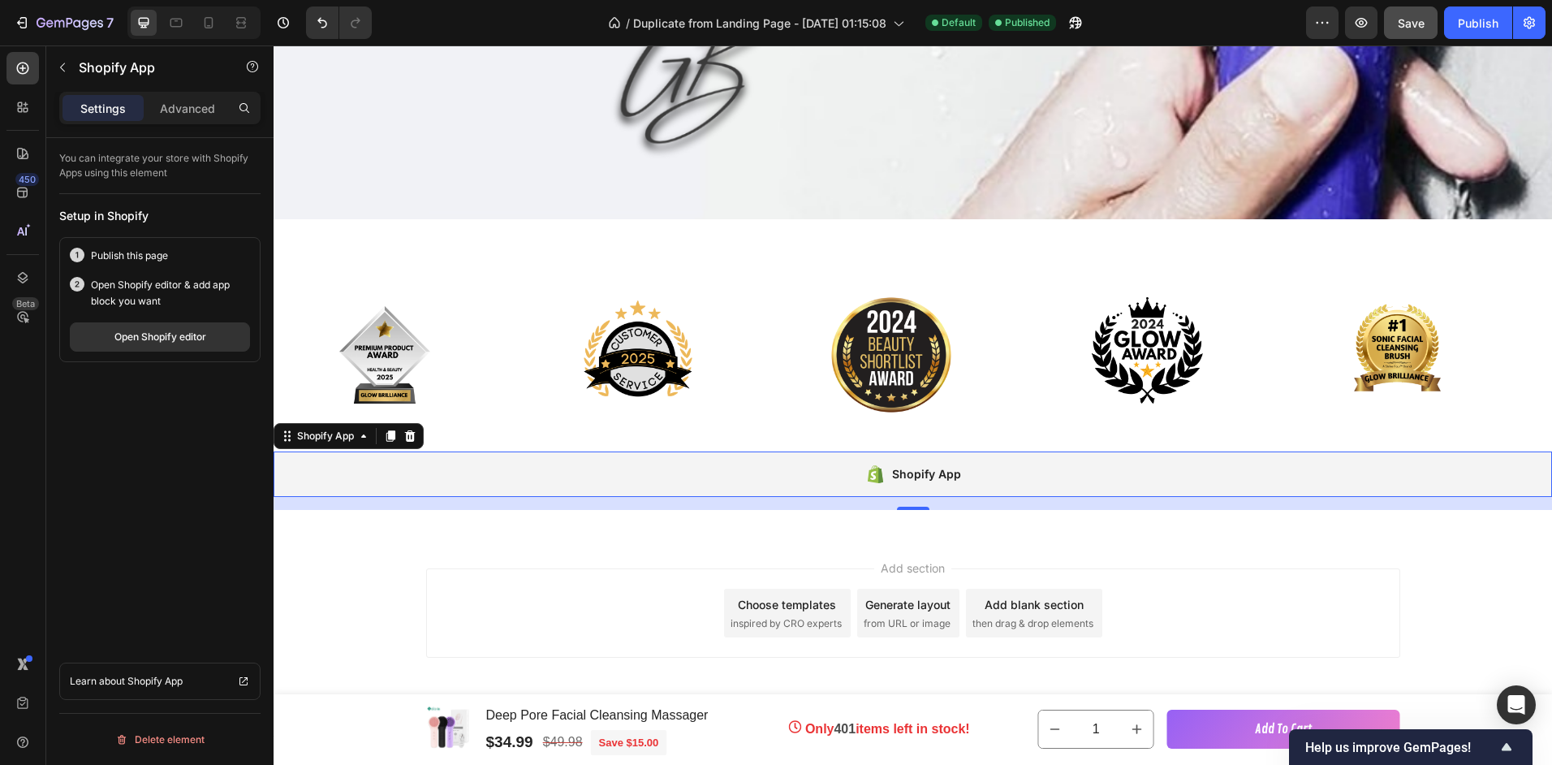
scroll to position [0, 0]
drag, startPoint x: 940, startPoint y: 468, endPoint x: 348, endPoint y: 425, distance: 593.3
click at [938, 469] on div "Shopify App" at bounding box center [926, 473] width 69 height 19
click at [144, 323] on button "Open Shopify editor" at bounding box center [160, 336] width 180 height 29
